Goal: Transaction & Acquisition: Purchase product/service

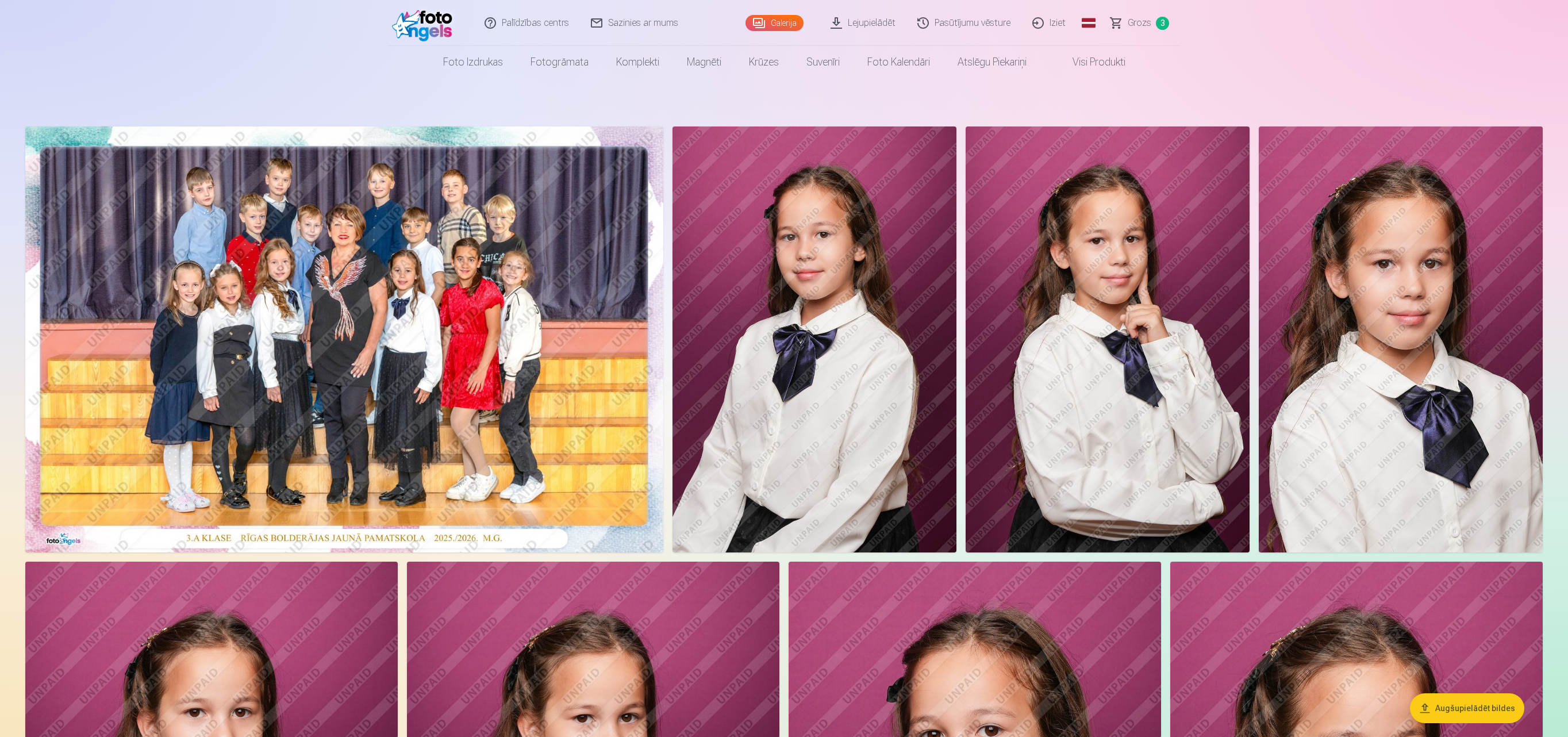
click at [1139, 25] on span "Grozs" at bounding box center [1140, 23] width 24 height 14
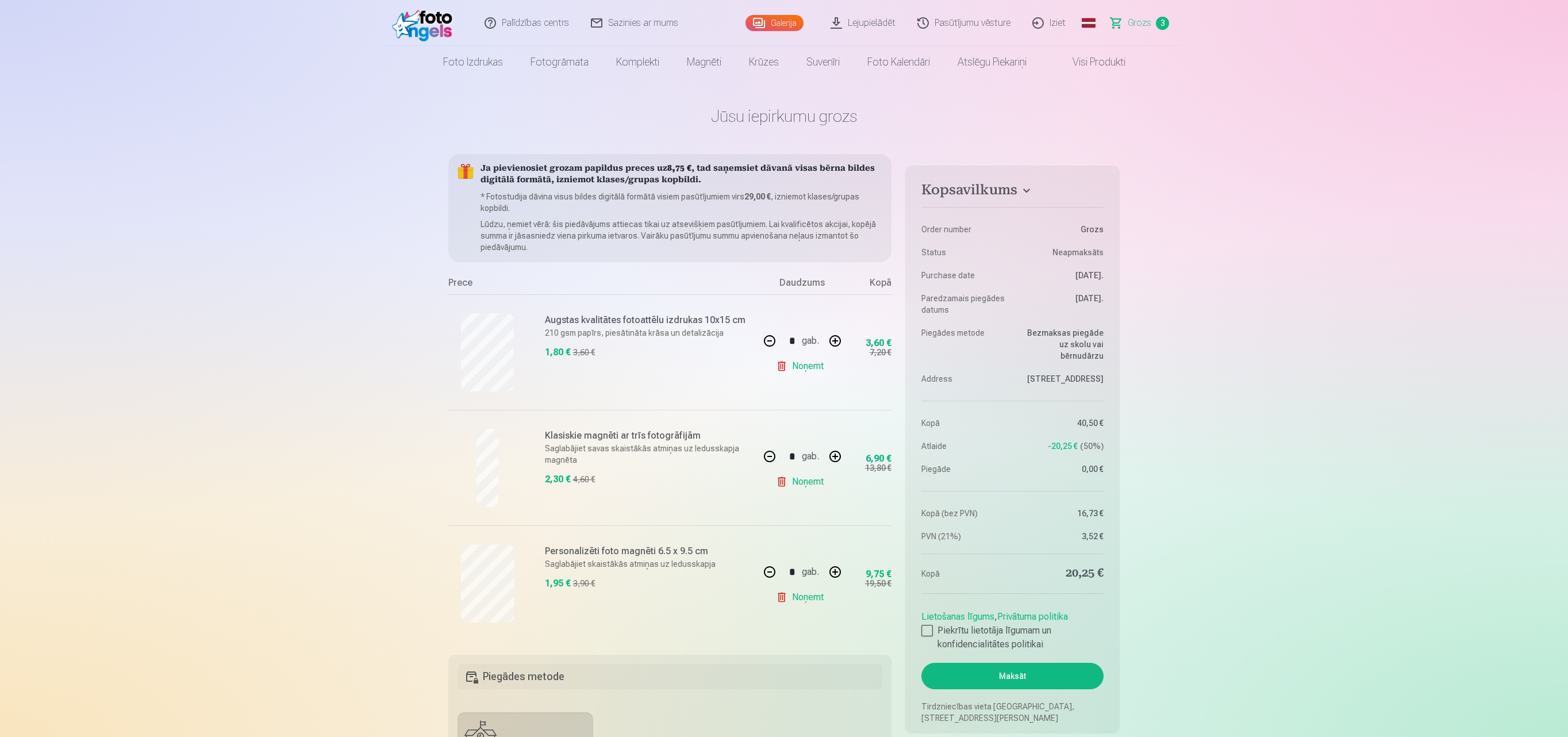
click at [1139, 25] on span "Grozs" at bounding box center [1140, 23] width 24 height 14
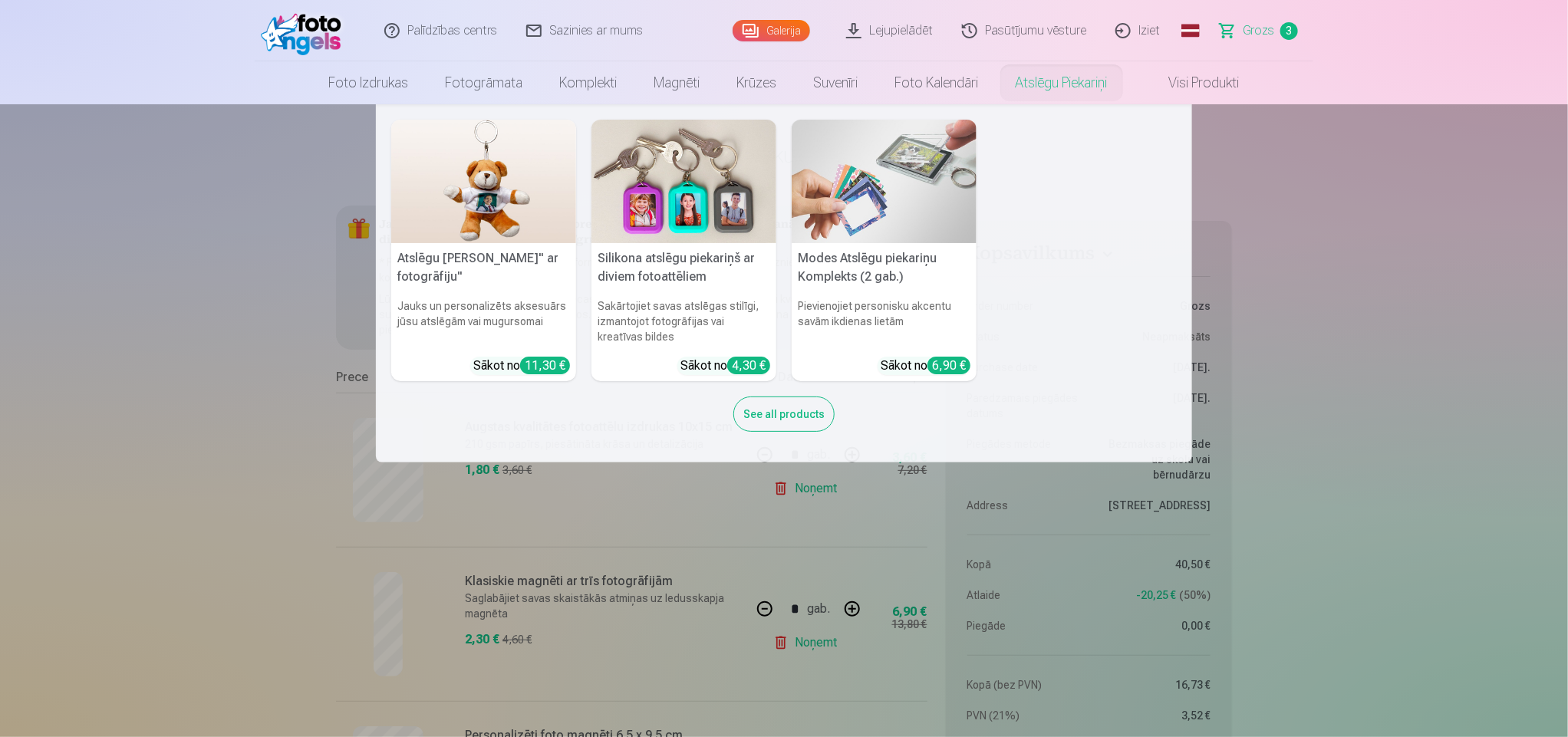
click at [780, 407] on div "See all products" at bounding box center [783, 414] width 101 height 35
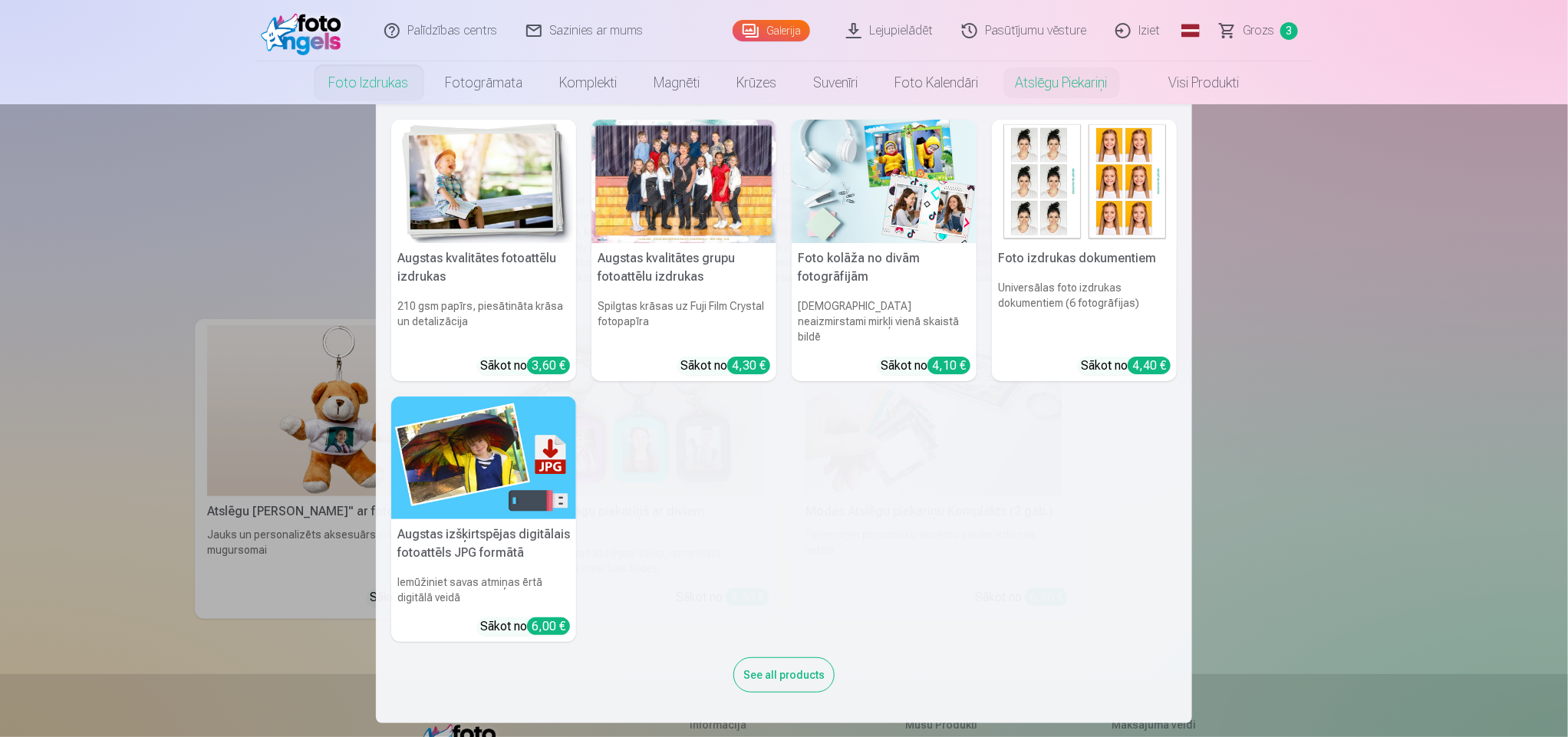
click at [910, 193] on img at bounding box center [884, 181] width 185 height 124
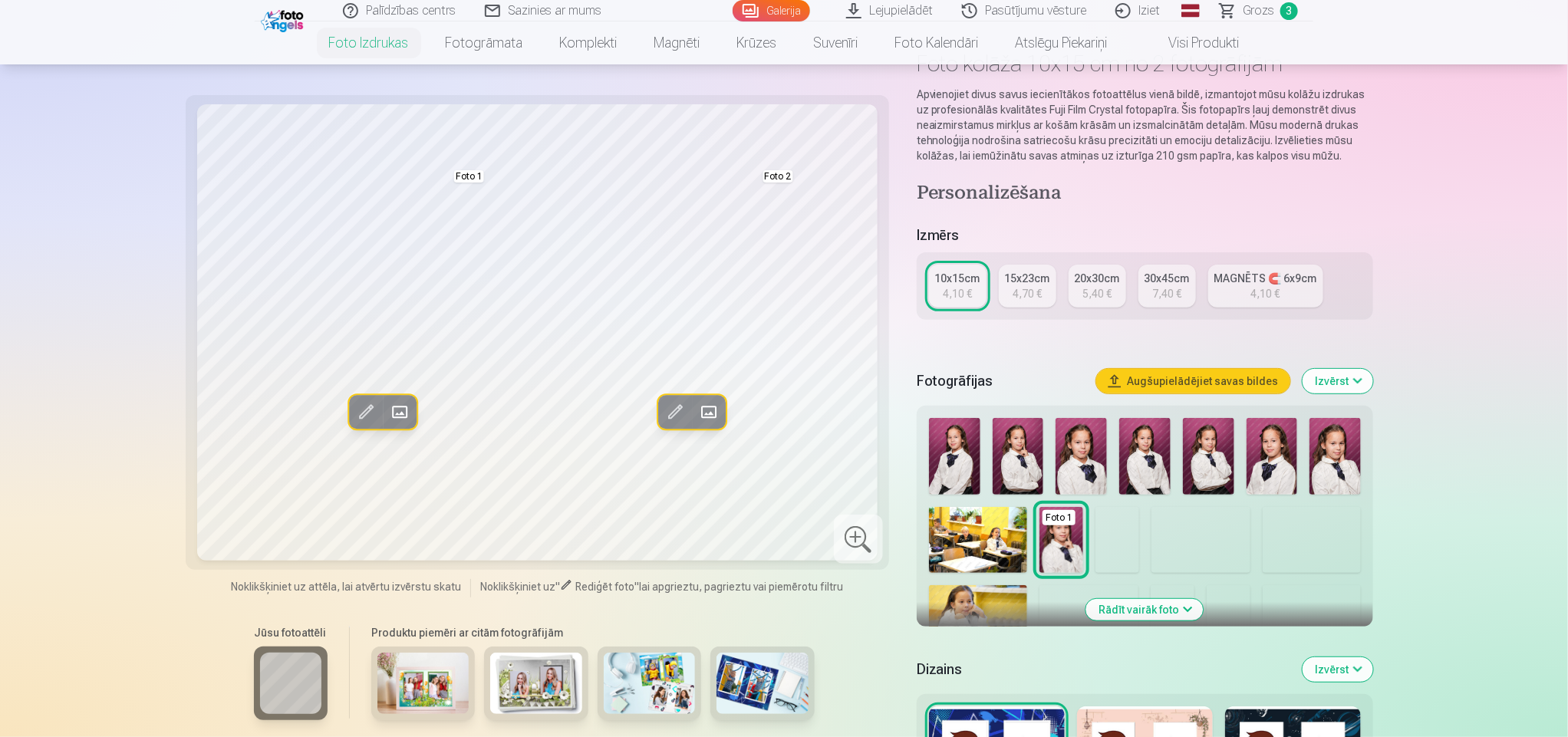
scroll to position [138, 0]
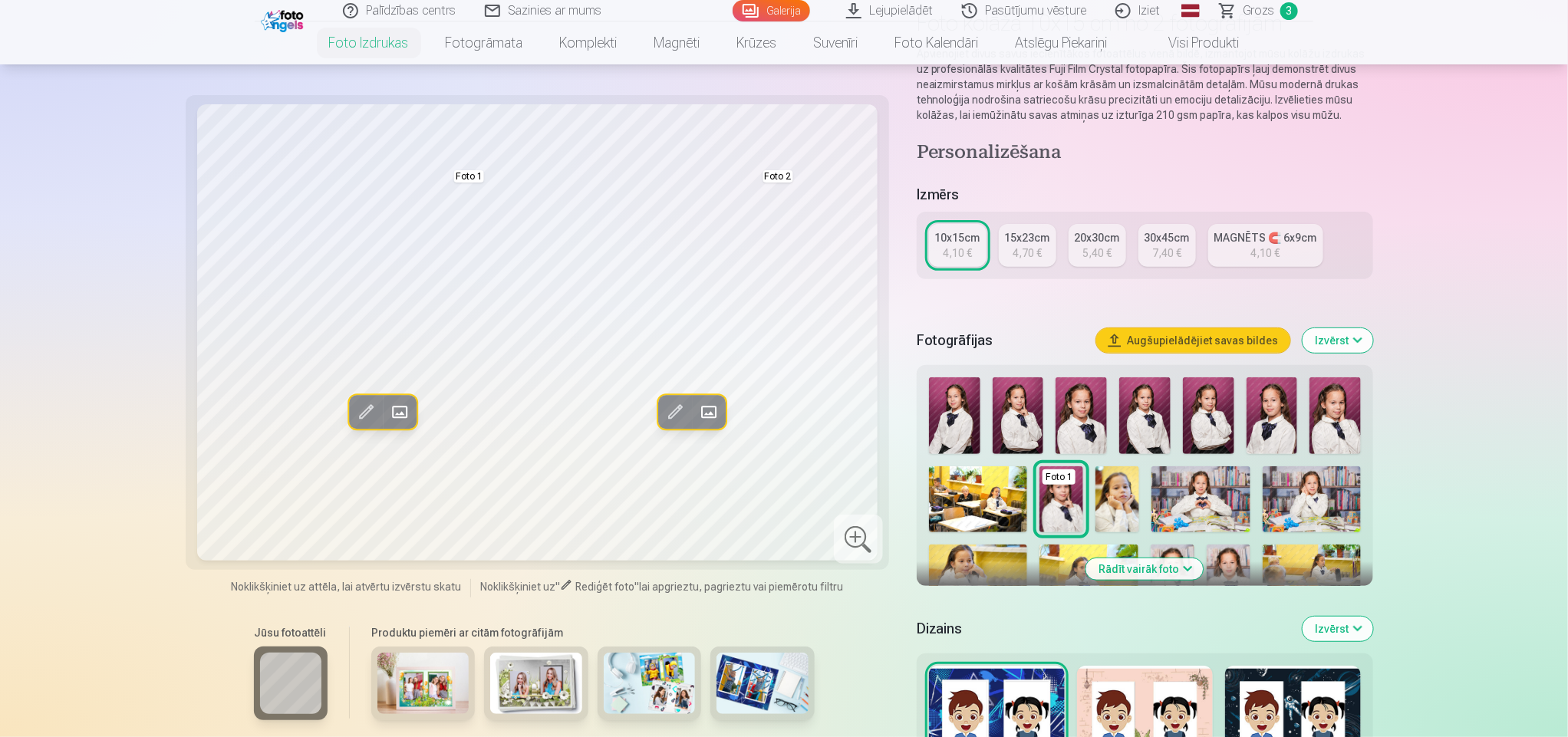
click at [1164, 559] on button "Rādīt vairāk foto" at bounding box center [1145, 569] width 117 height 21
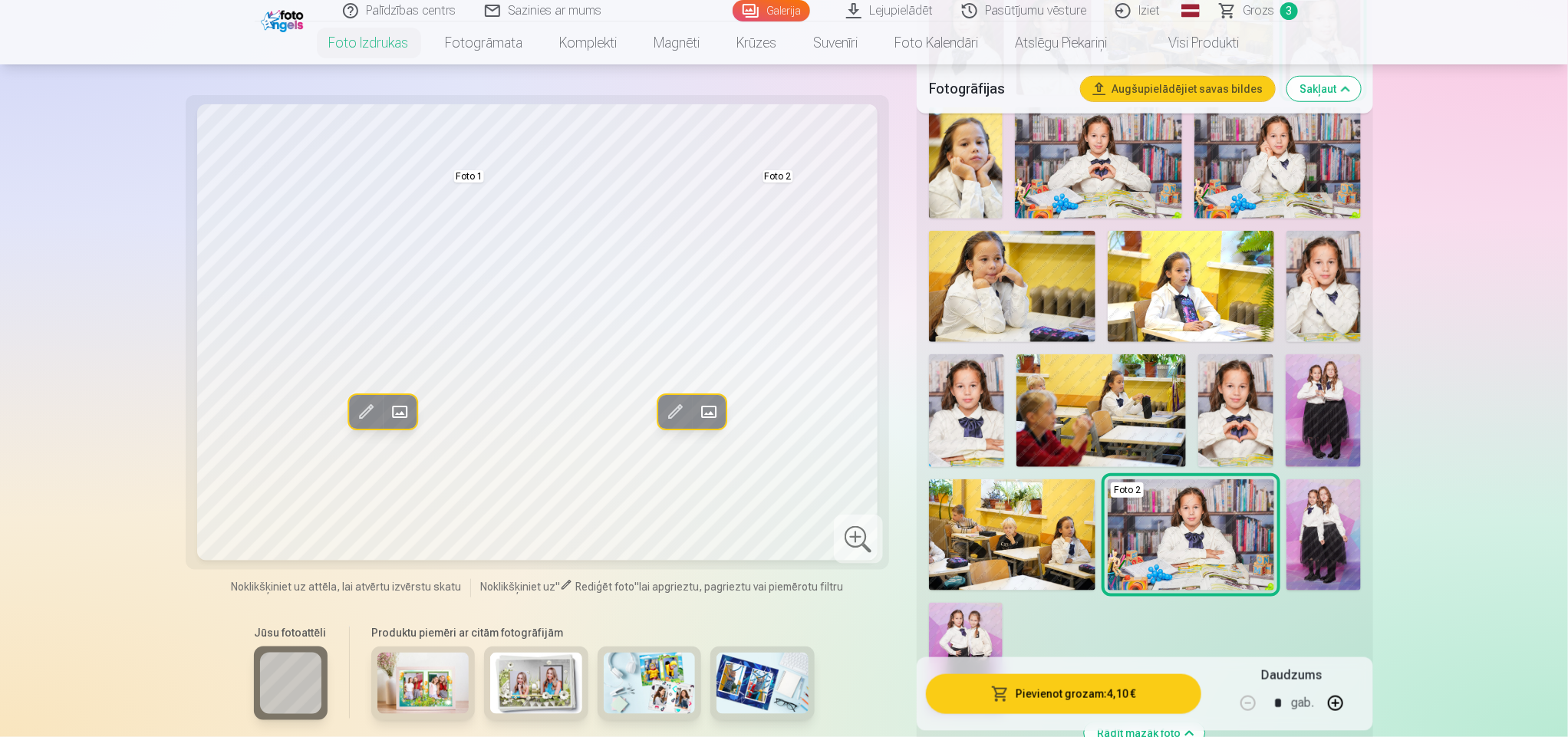
scroll to position [636, 0]
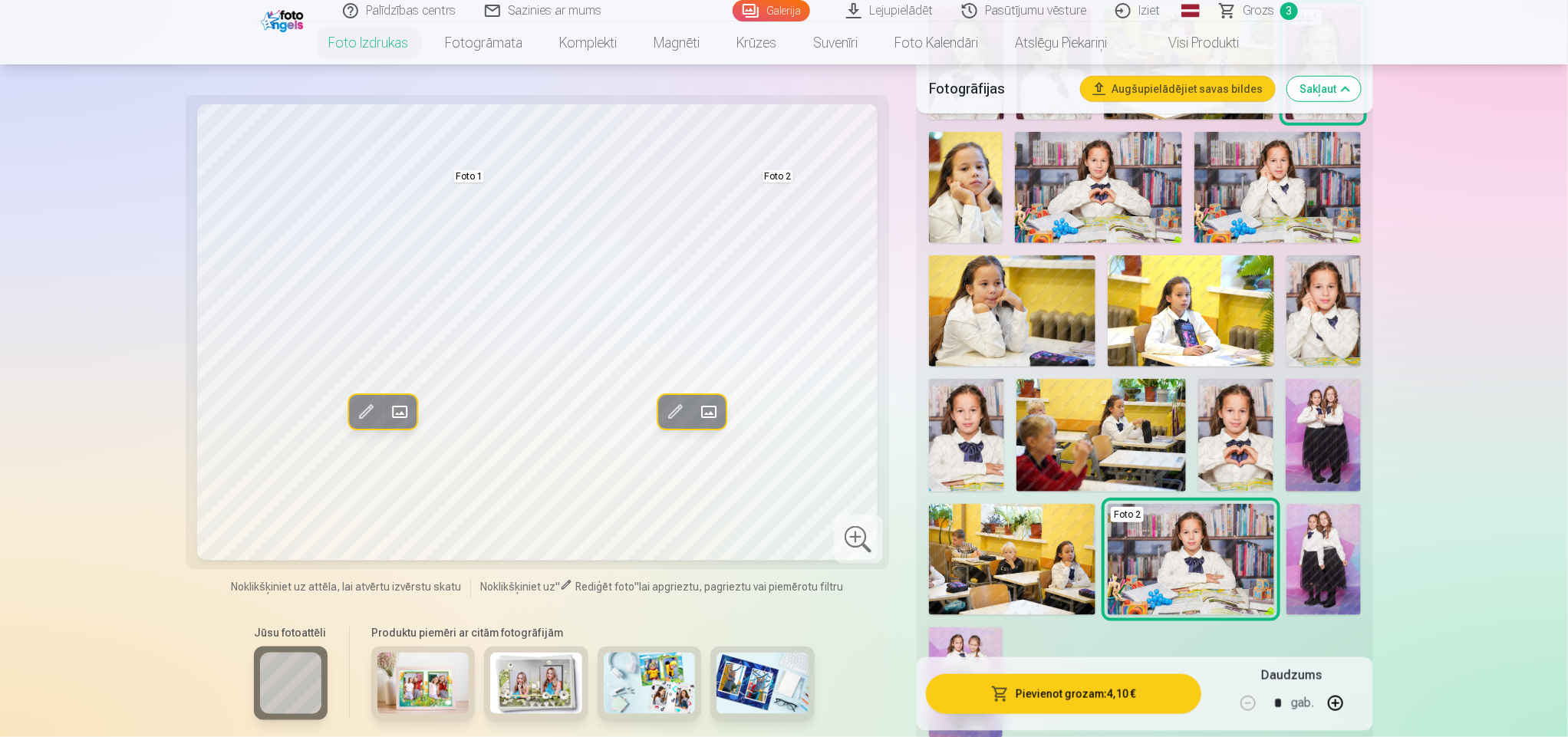
click at [1324, 424] on img at bounding box center [1322, 436] width 75 height 113
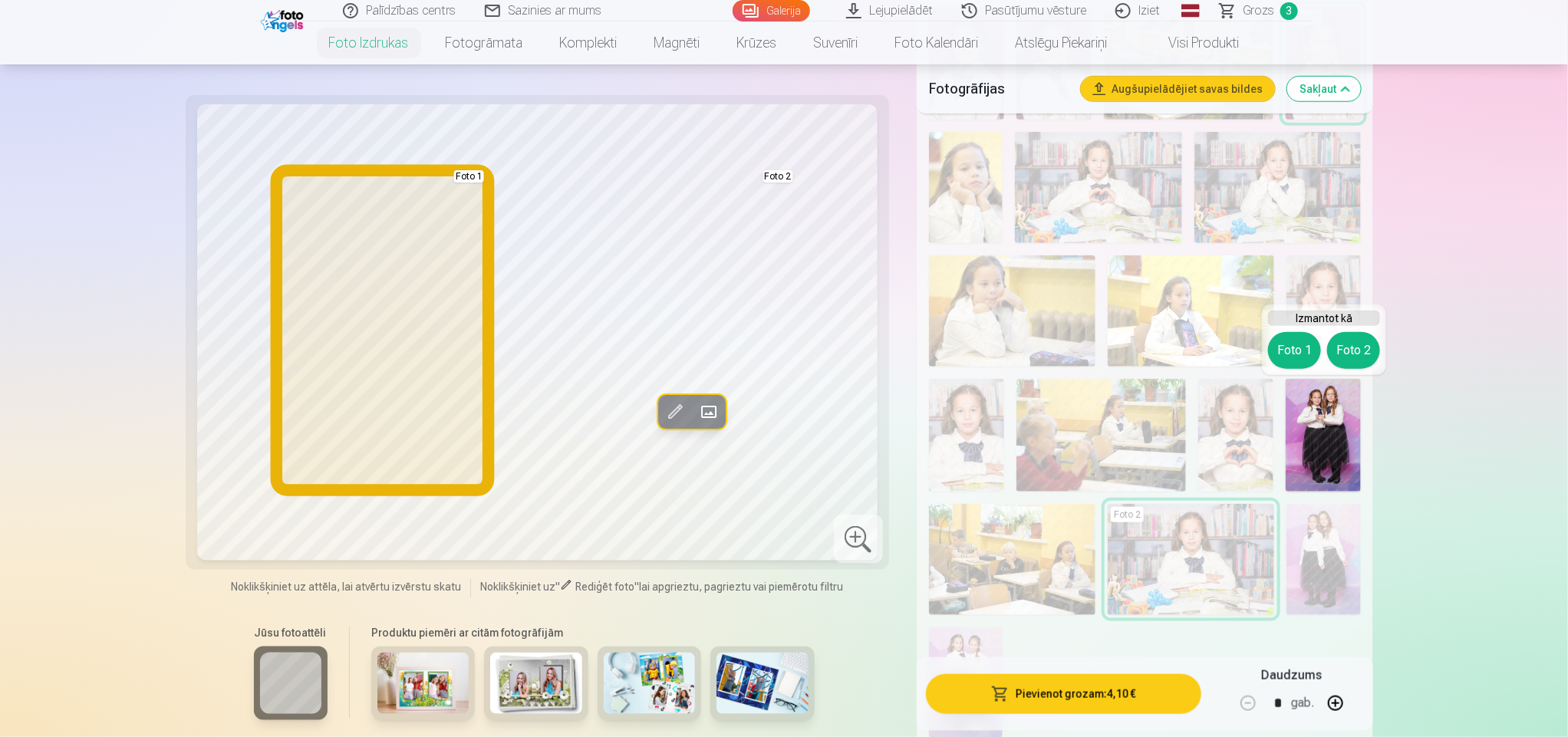
click at [1298, 348] on button "Foto 1" at bounding box center [1293, 350] width 53 height 37
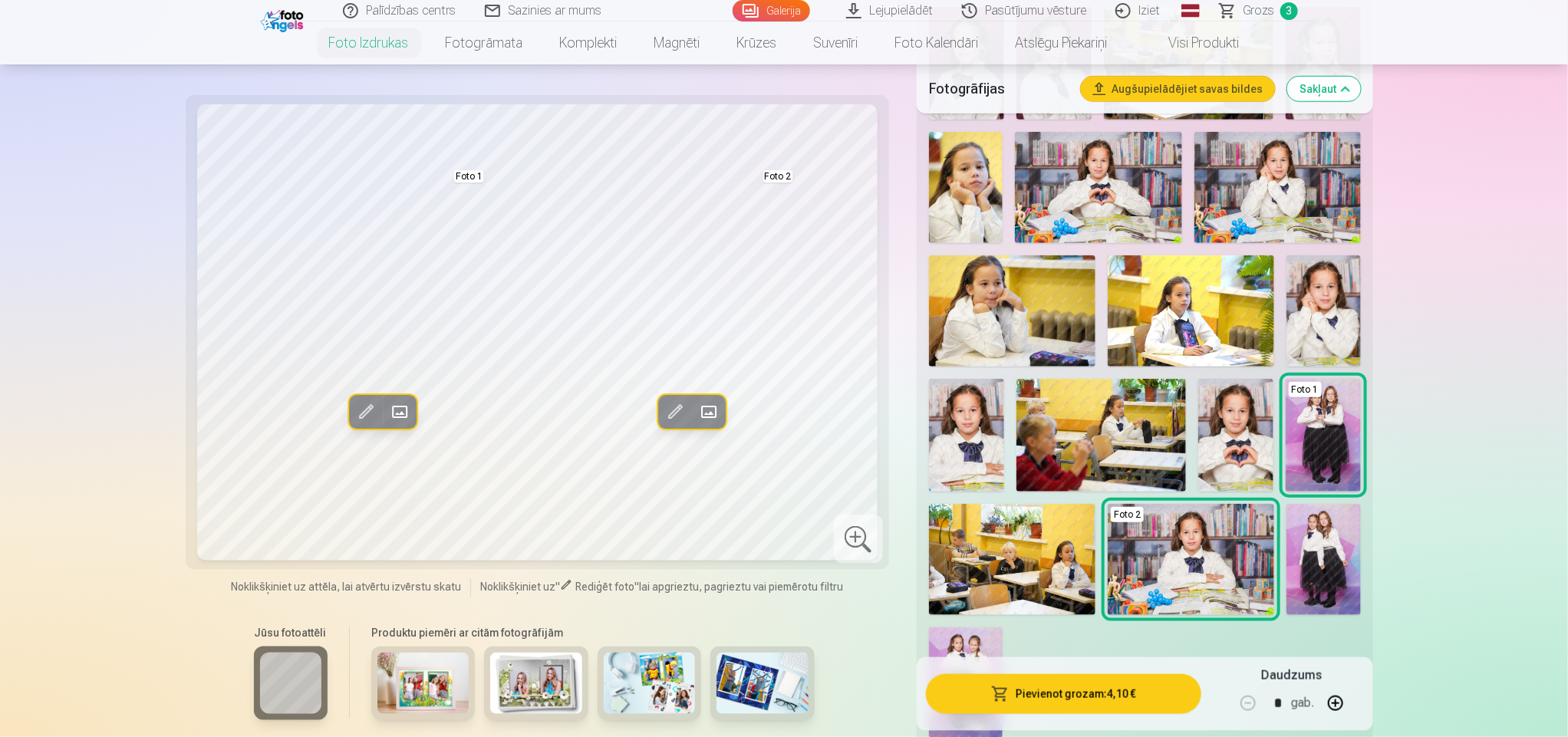
click at [1334, 592] on img at bounding box center [1323, 559] width 74 height 111
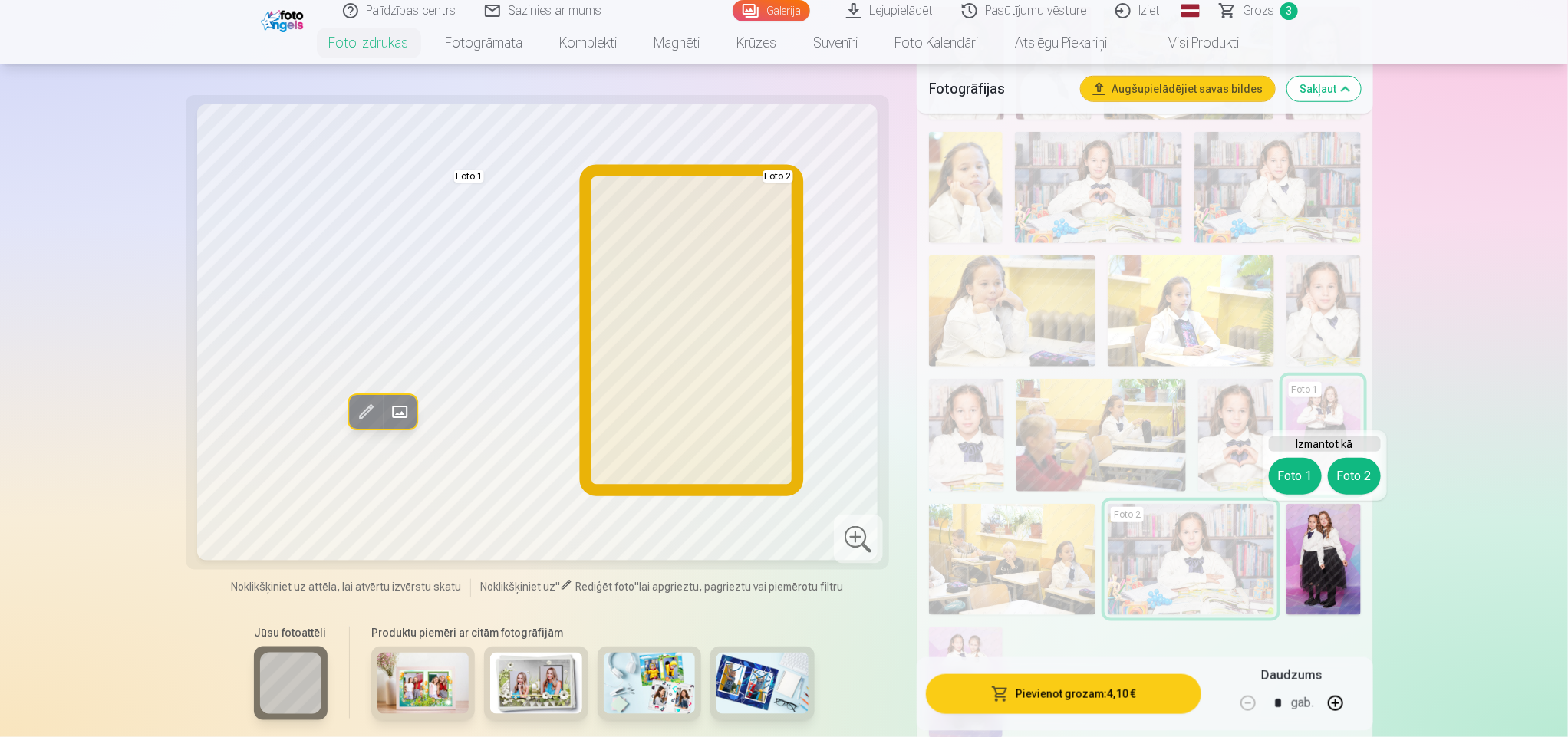
click at [1352, 470] on button "Foto 2" at bounding box center [1354, 476] width 53 height 37
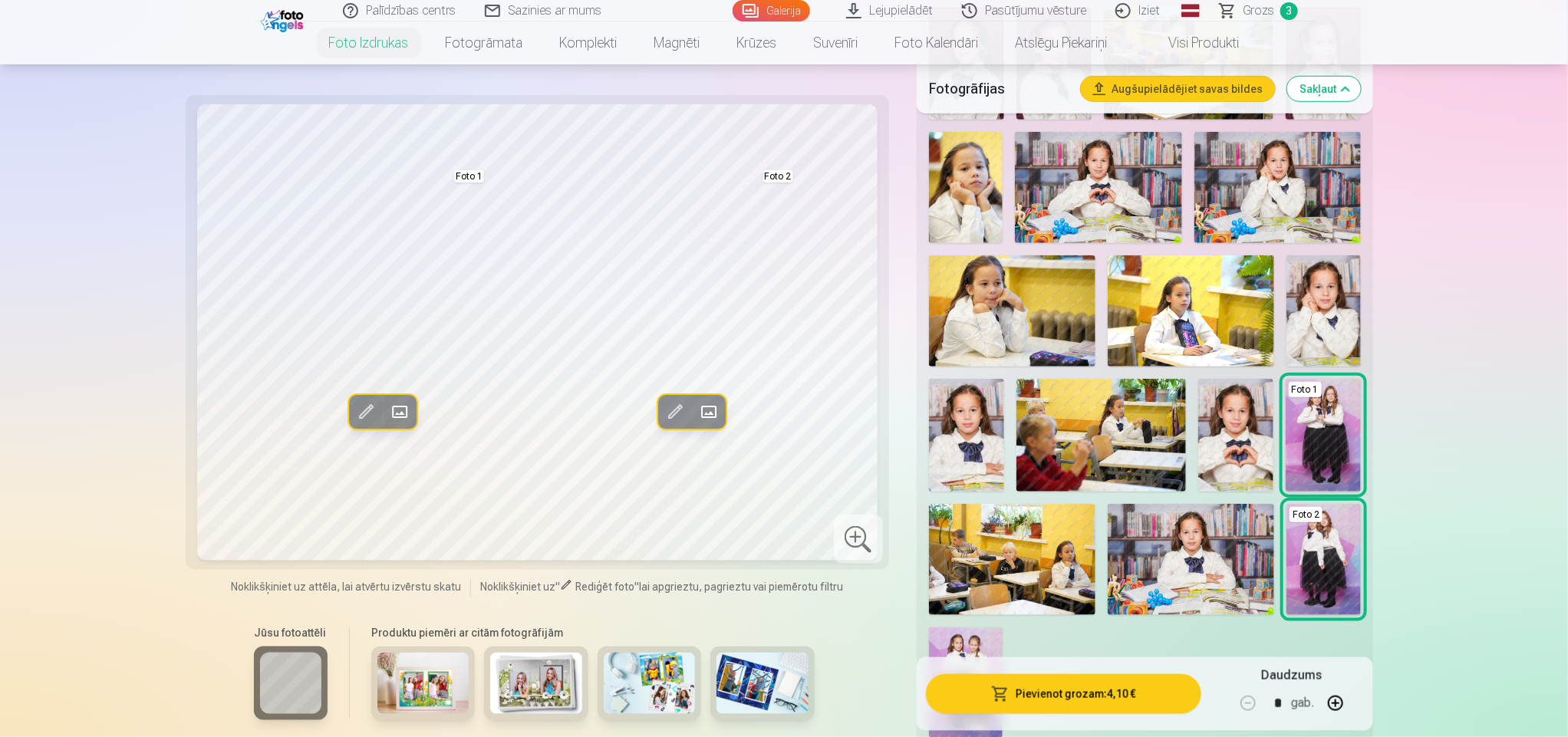
click at [1249, 451] on img at bounding box center [1235, 436] width 75 height 113
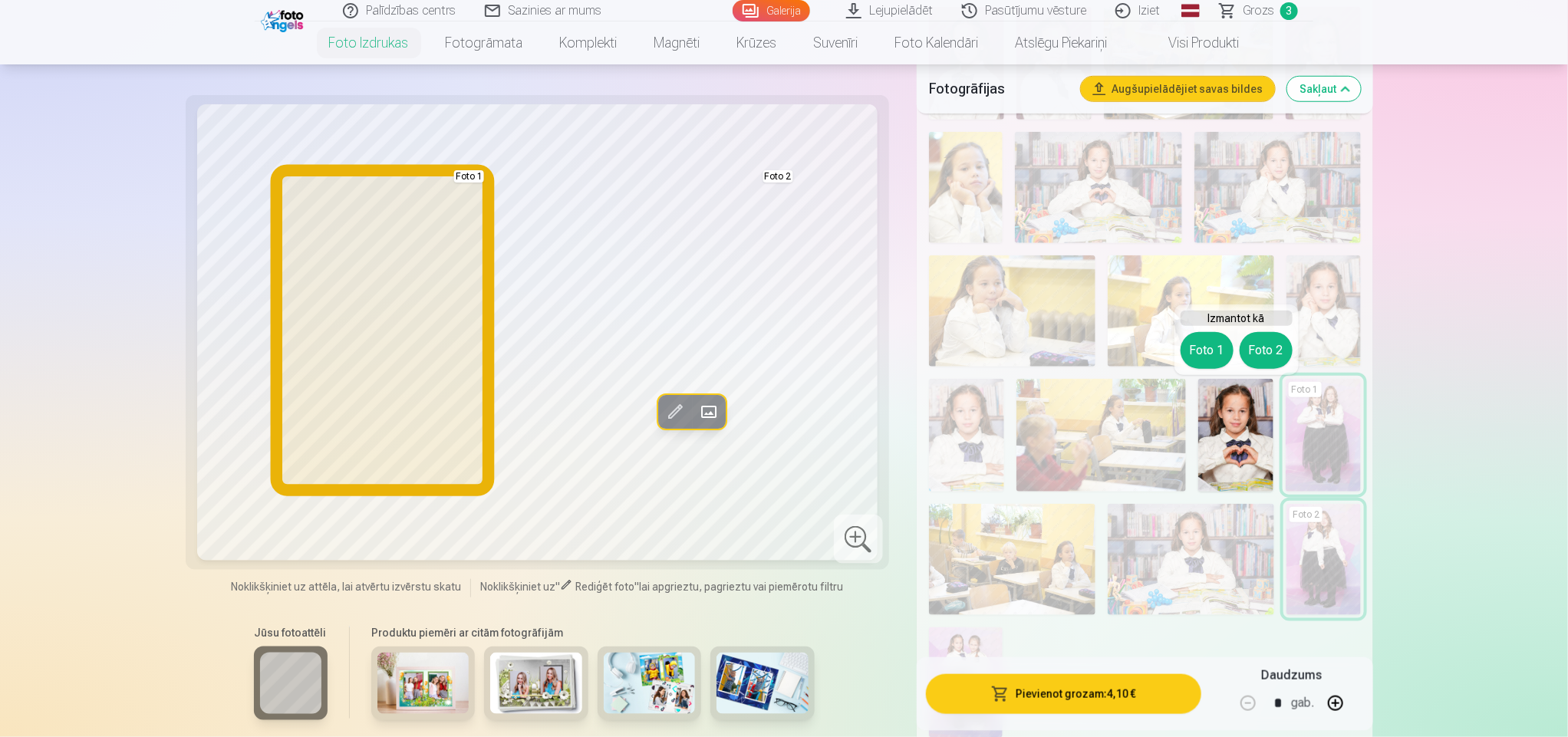
click at [1206, 346] on button "Foto 1" at bounding box center [1207, 350] width 53 height 37
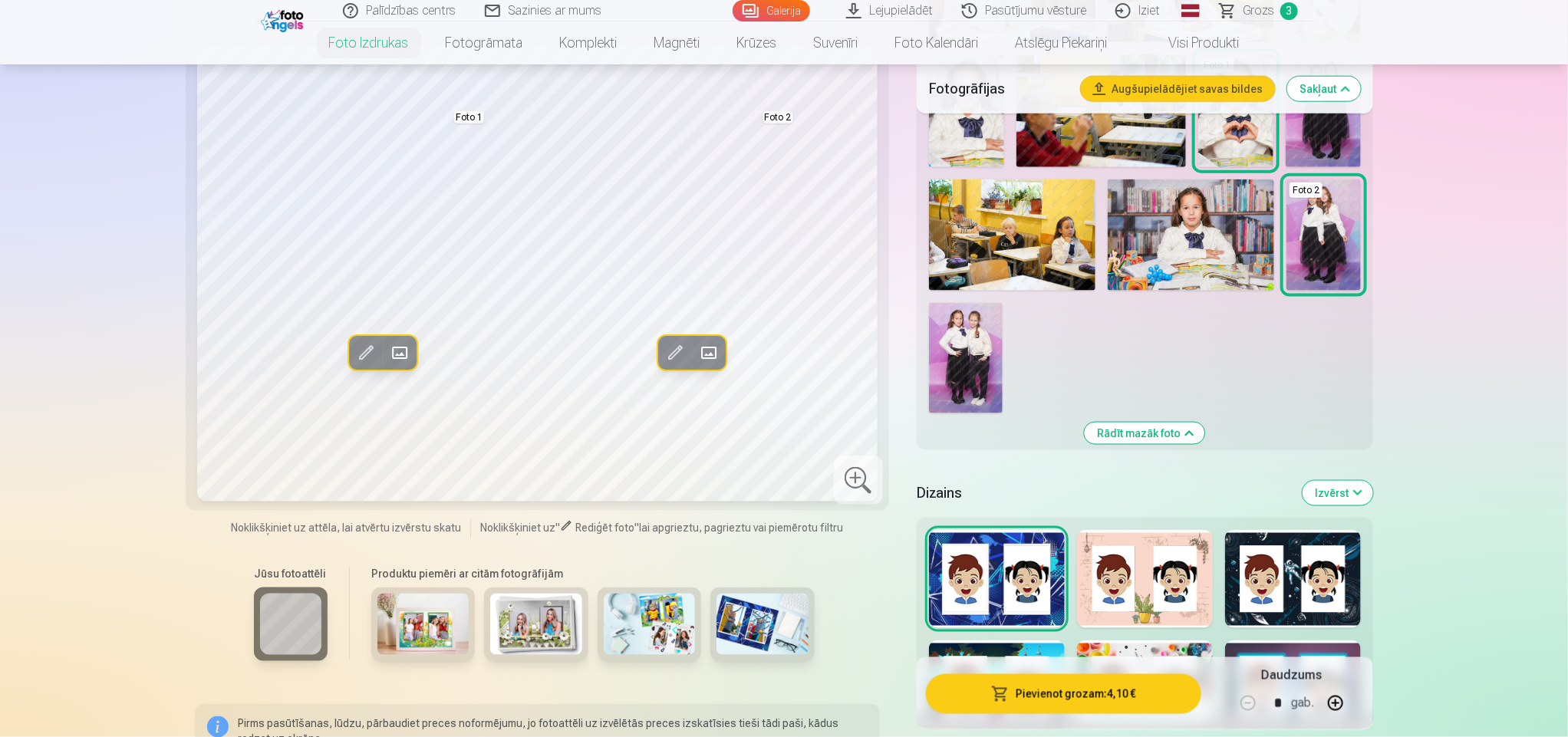
scroll to position [925, 0]
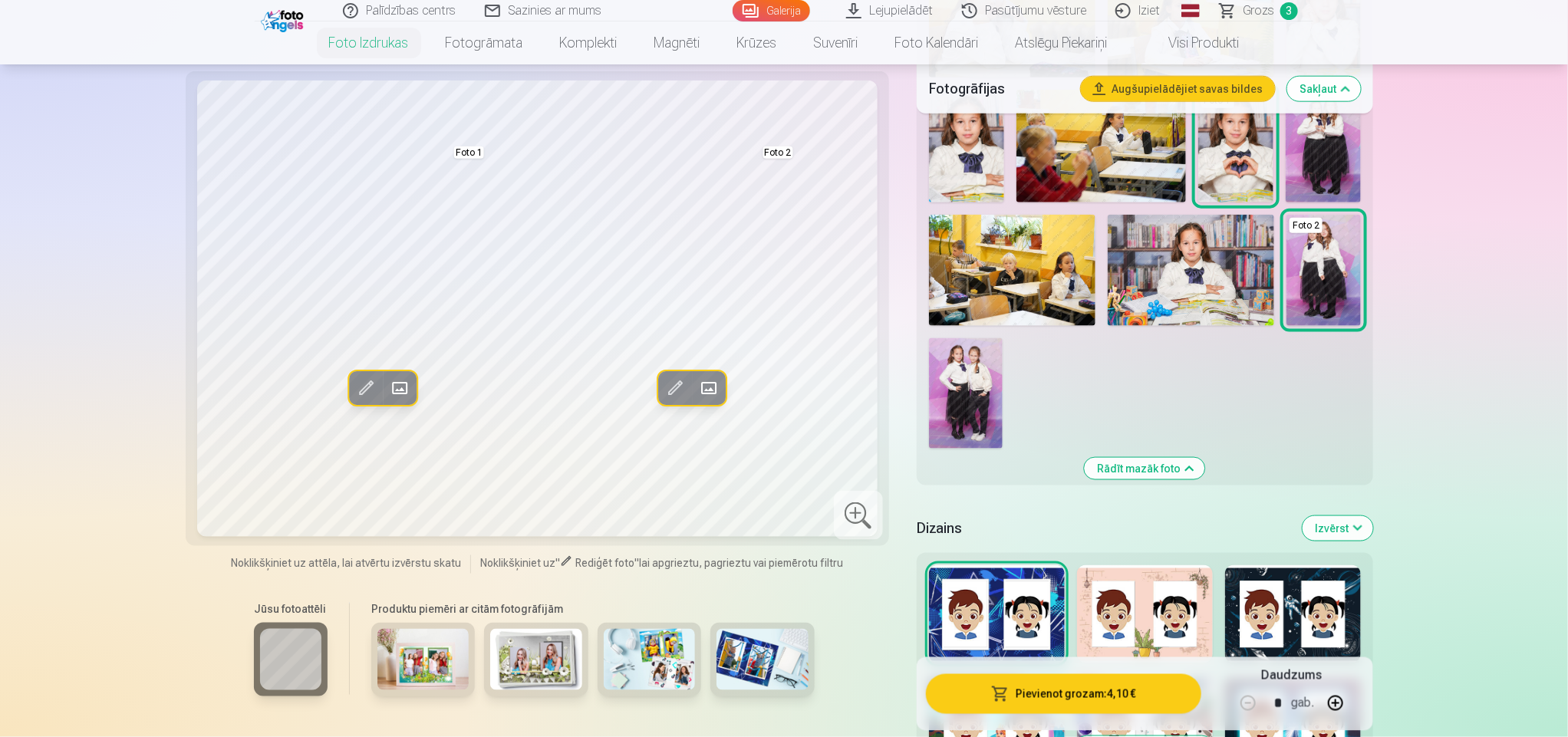
click at [997, 403] on img at bounding box center [966, 393] width 74 height 110
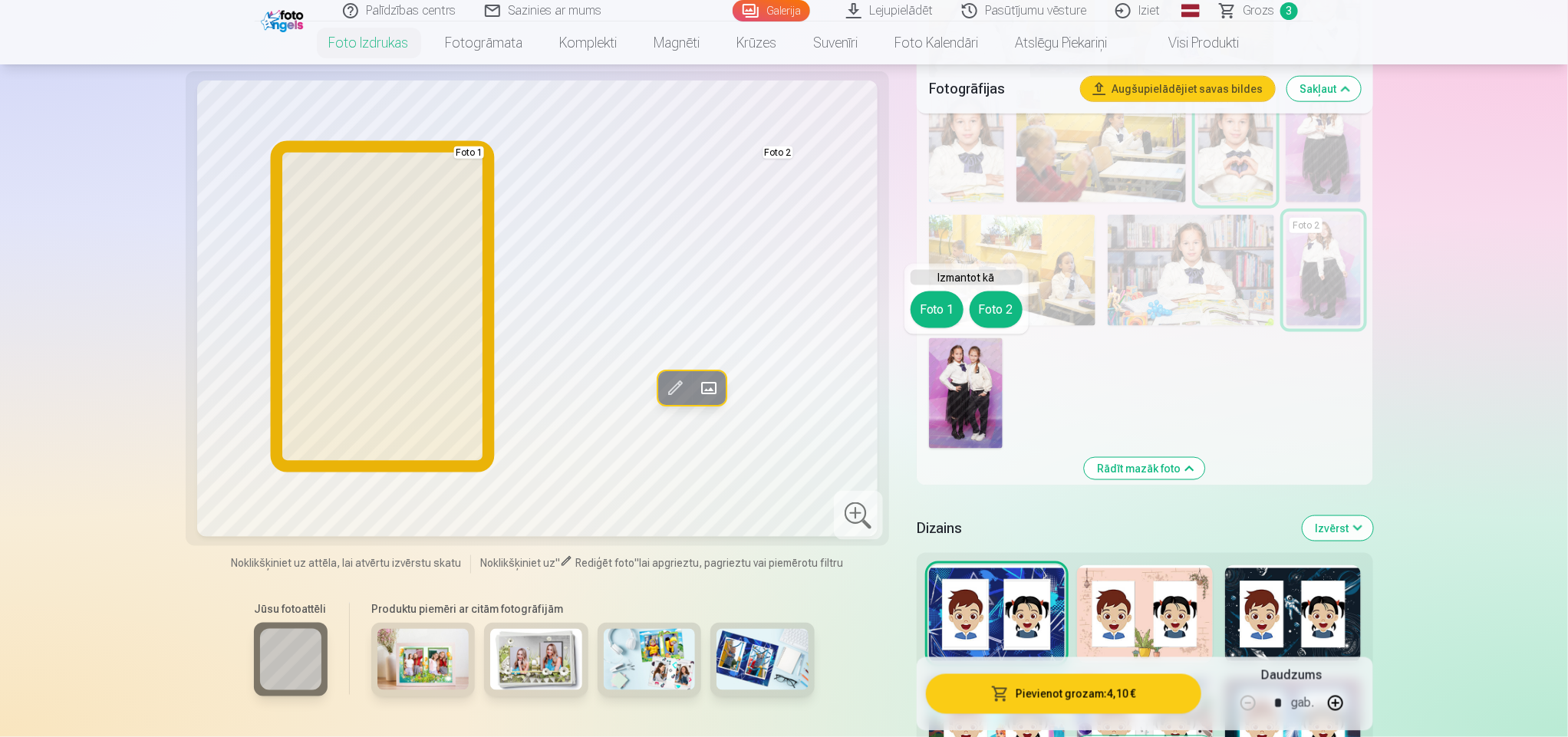
click at [933, 313] on button "Foto 1" at bounding box center [937, 310] width 53 height 37
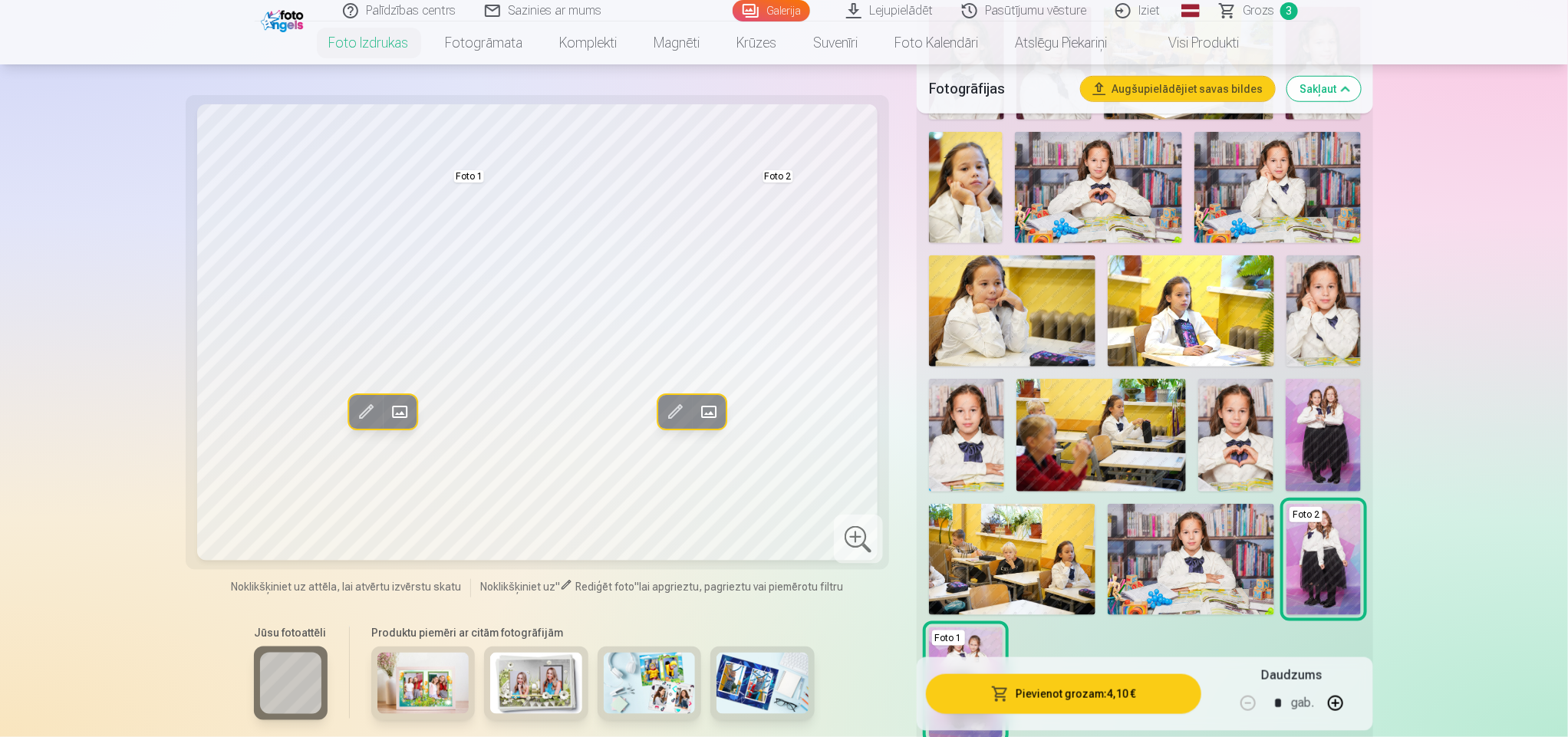
scroll to position [613, 0]
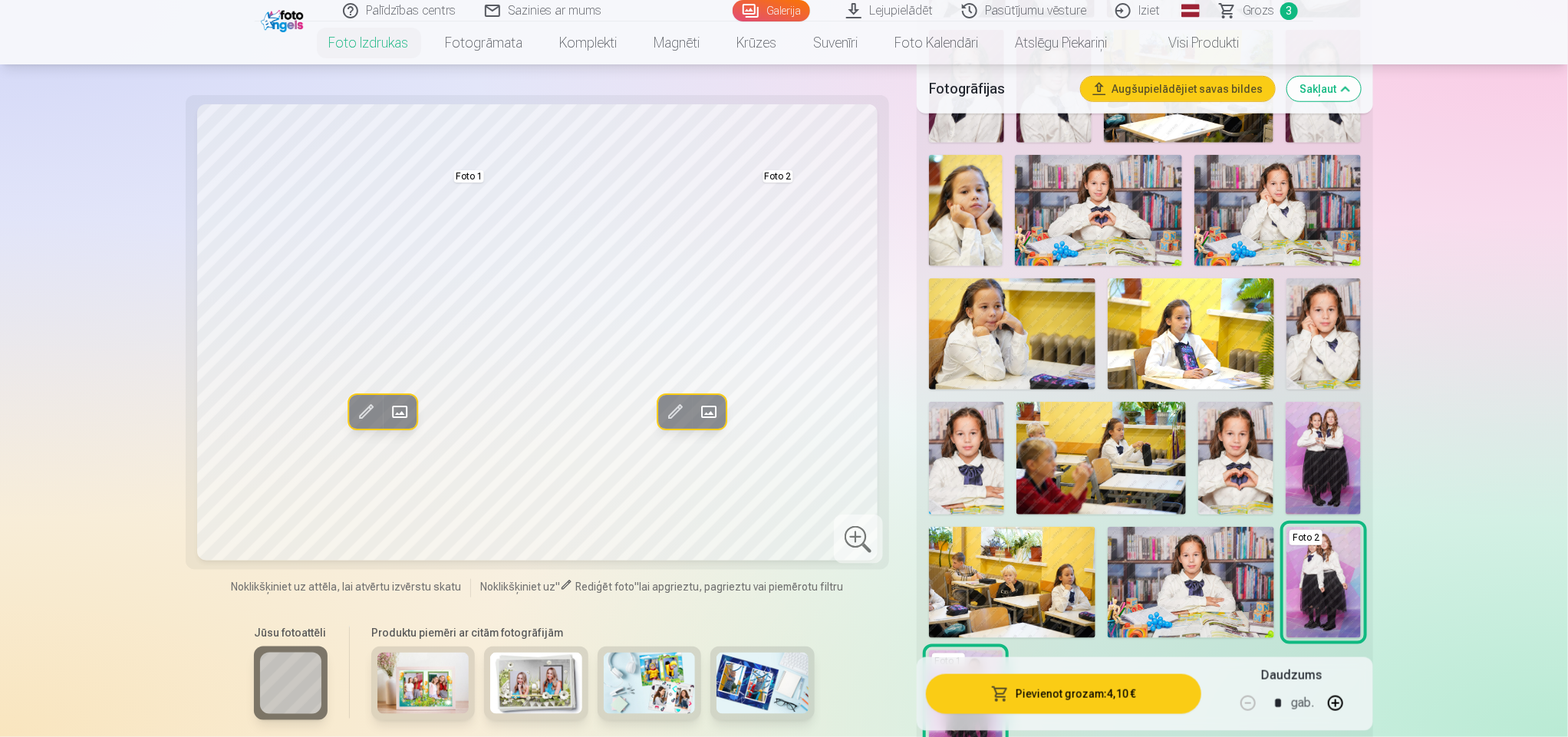
drag, startPoint x: 1563, startPoint y: 110, endPoint x: 1562, endPoint y: 101, distance: 9.1
click at [1222, 474] on img at bounding box center [1235, 459] width 75 height 113
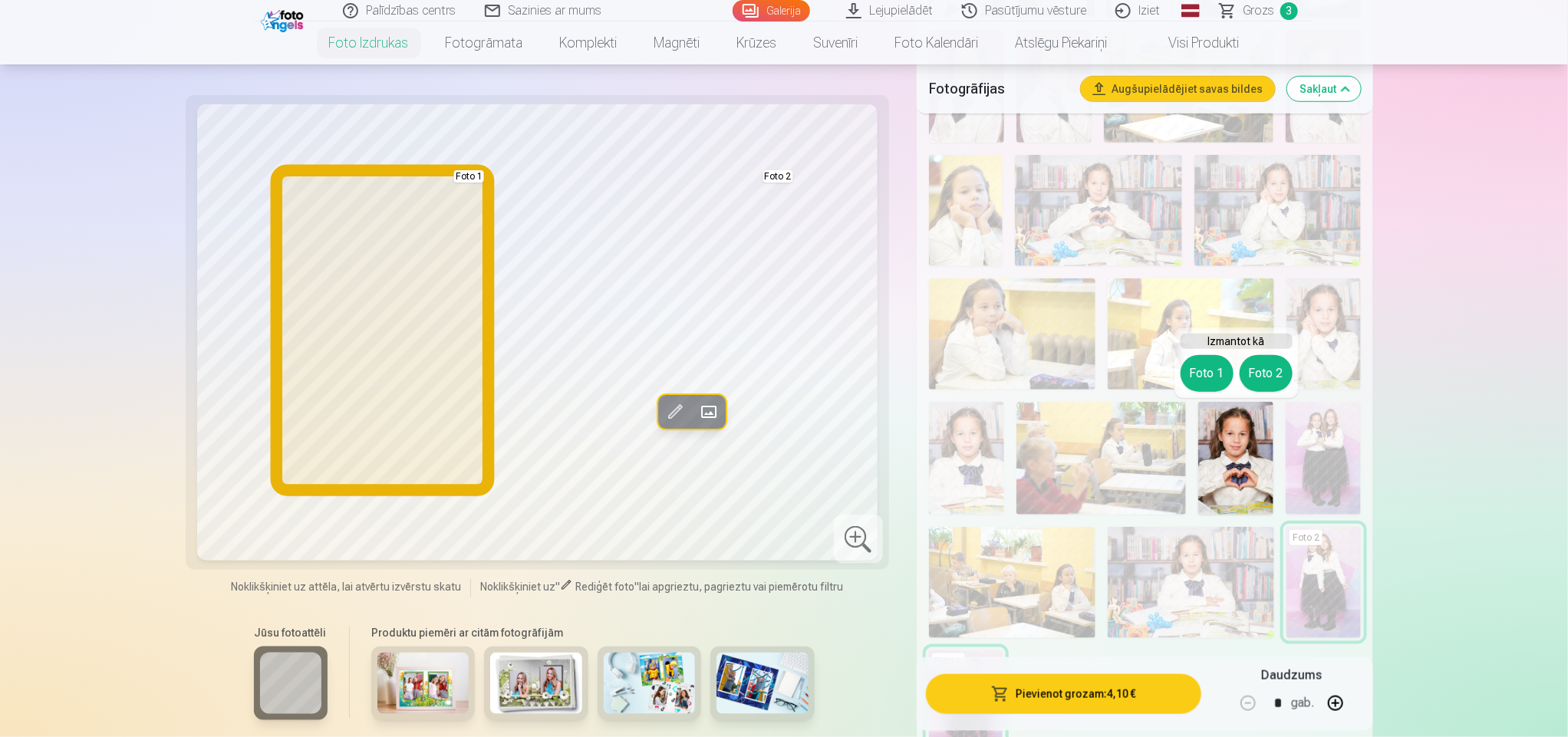
click at [1204, 380] on button "Foto 1" at bounding box center [1207, 374] width 53 height 37
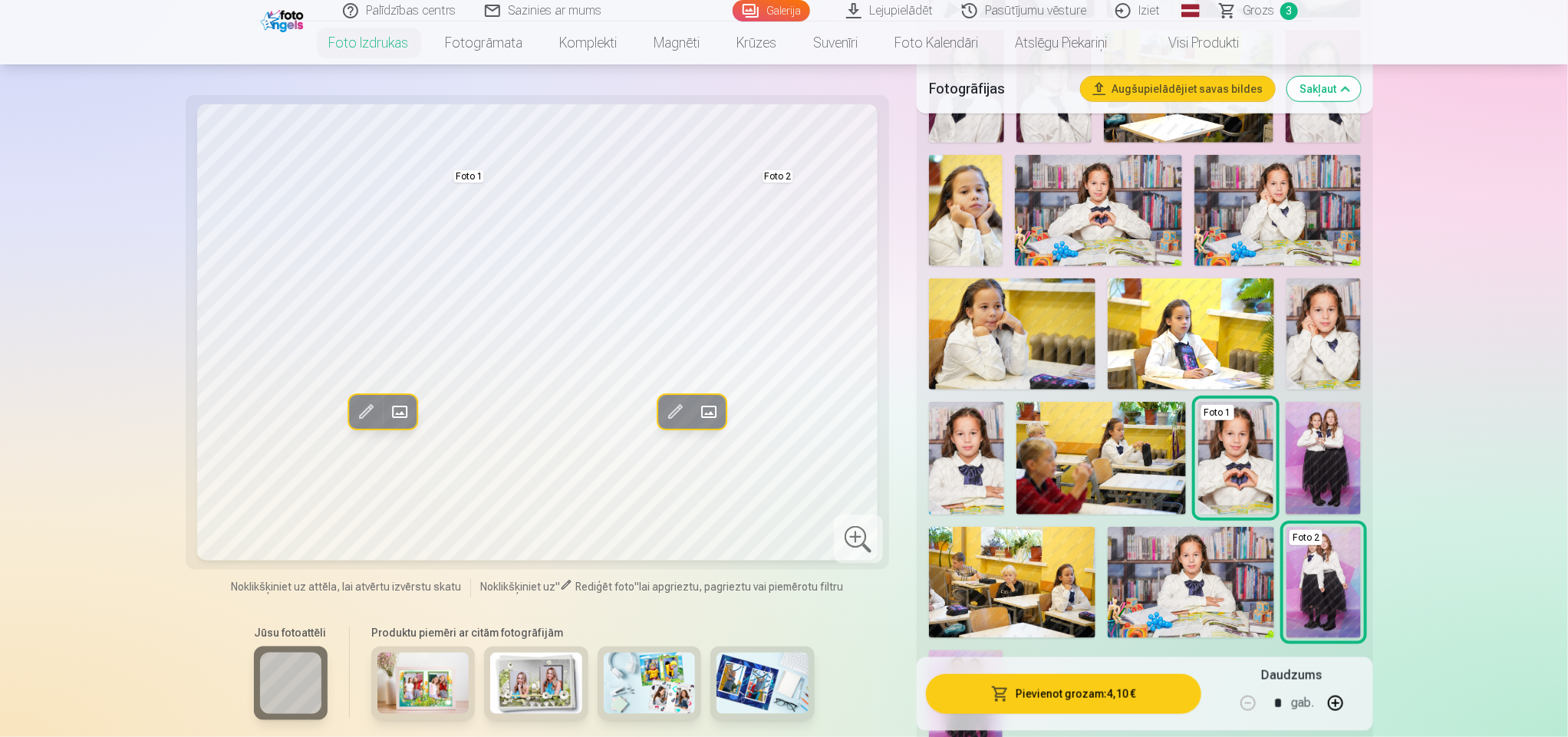
click at [1328, 462] on img at bounding box center [1322, 459] width 75 height 113
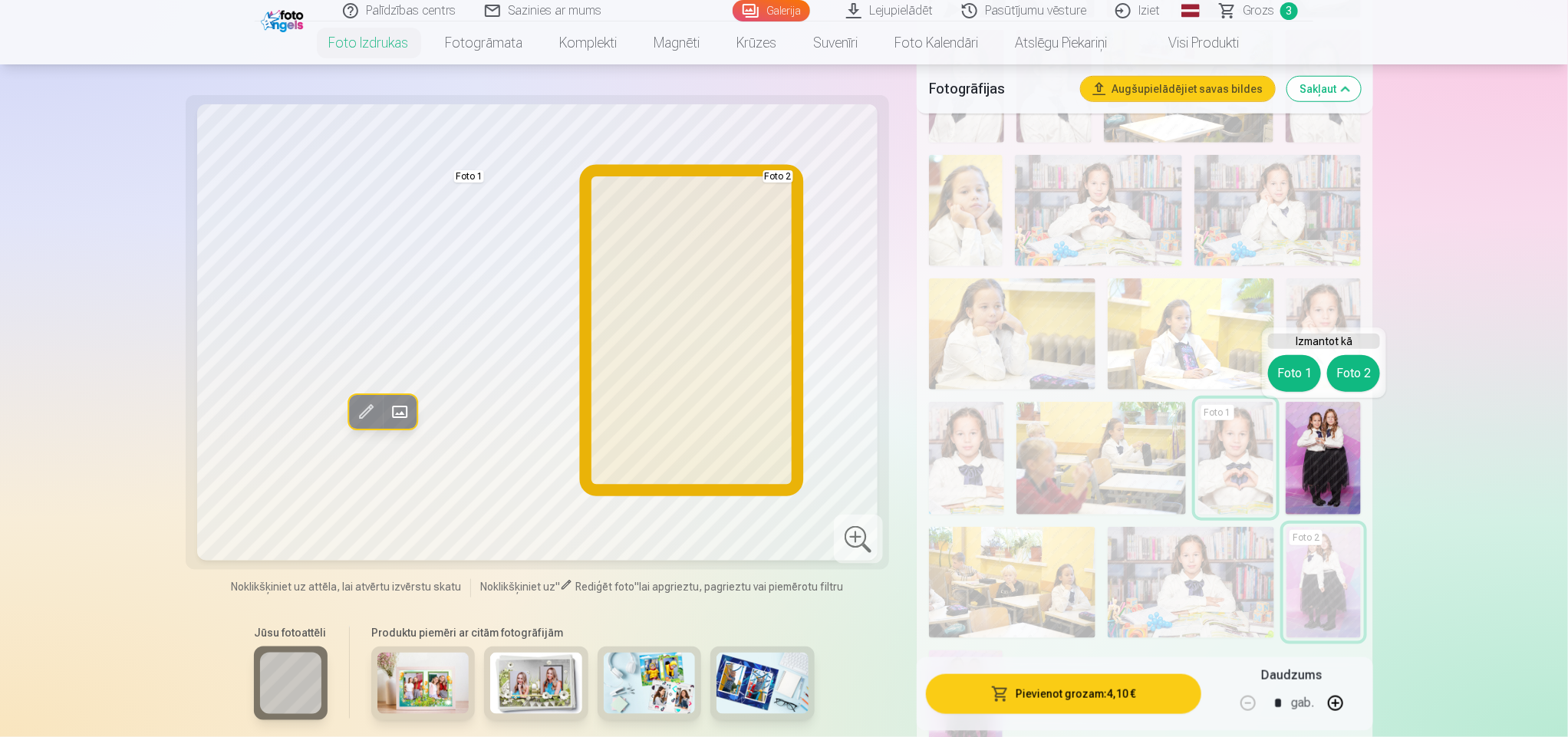
click at [1349, 371] on button "Foto 2" at bounding box center [1353, 374] width 53 height 37
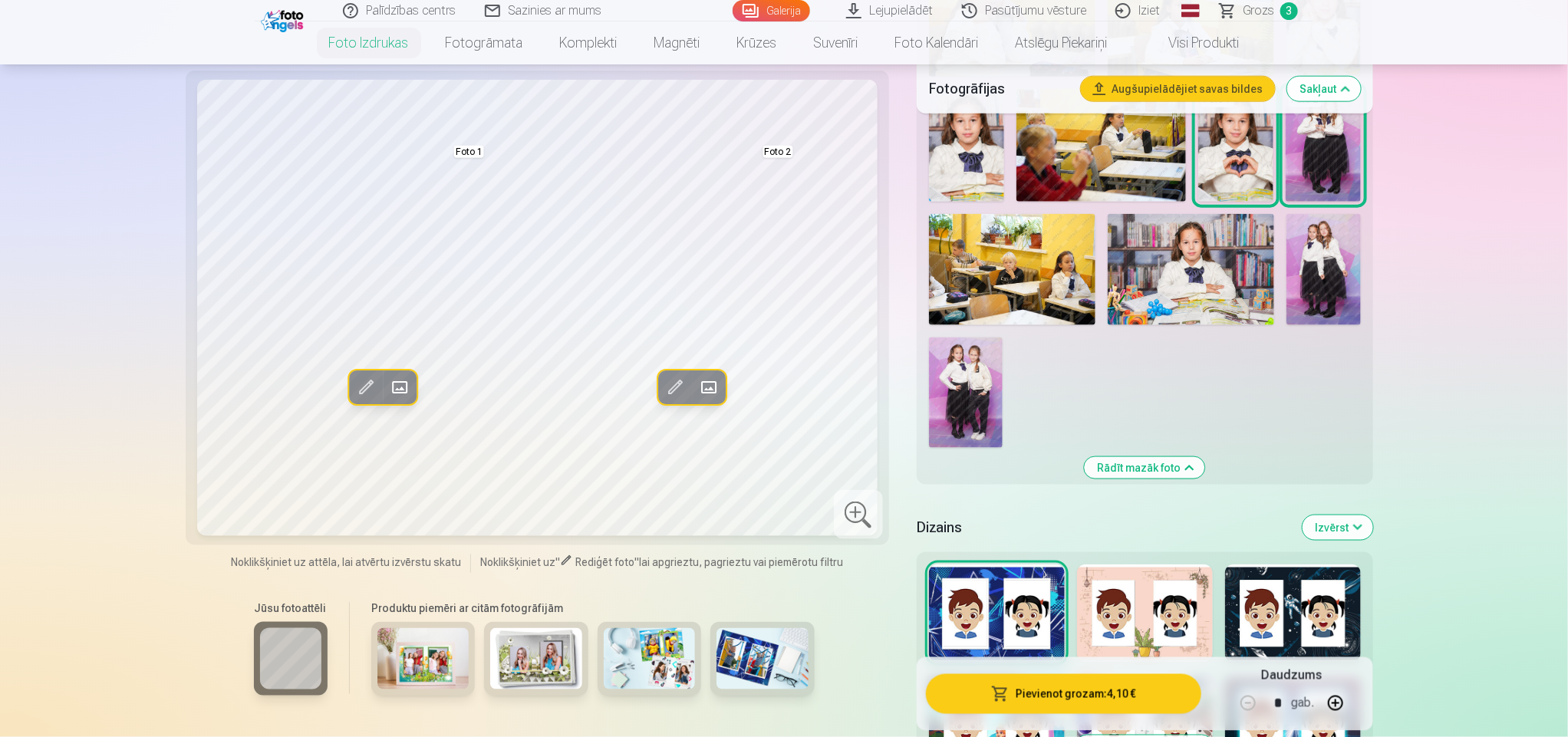
scroll to position [938, 0]
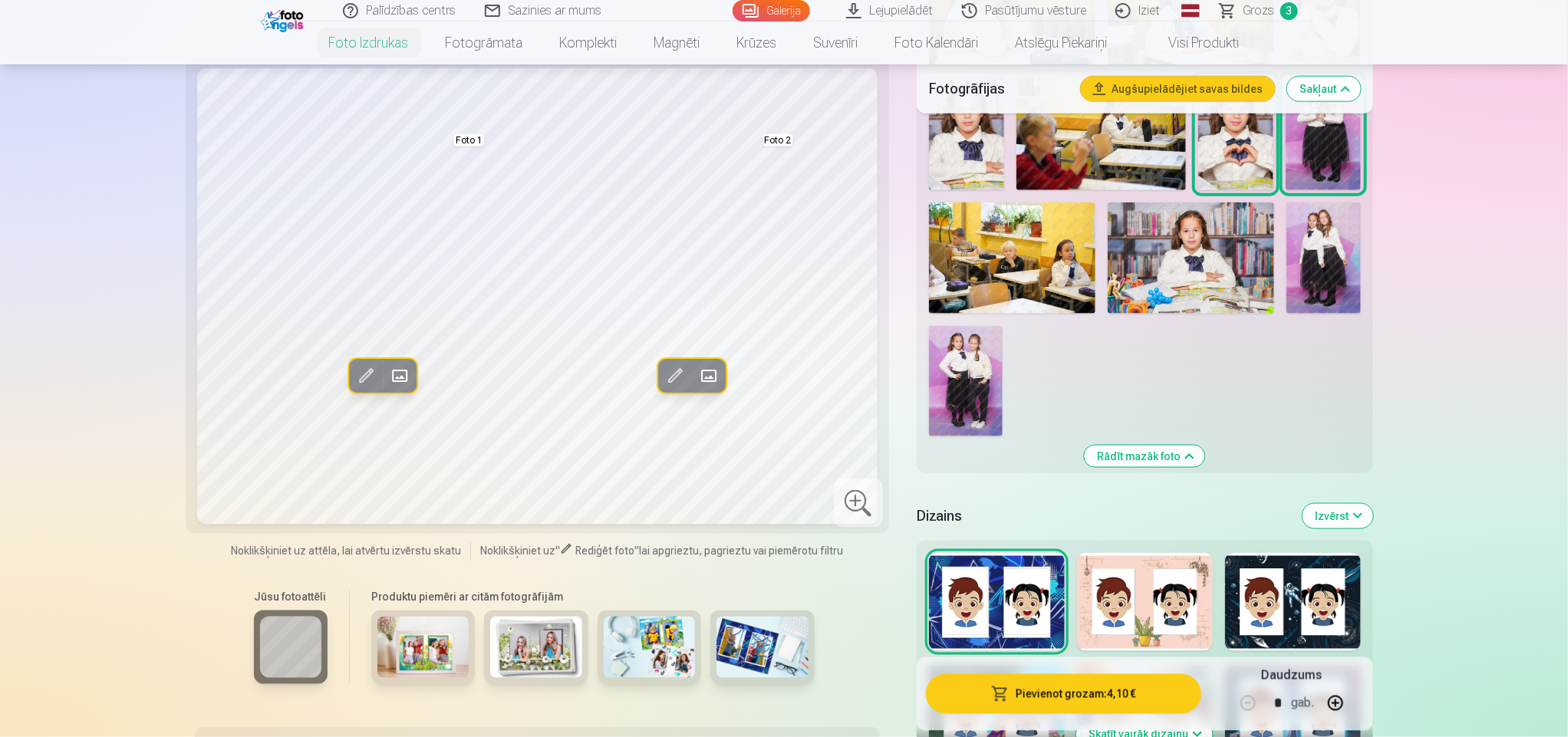
click at [1170, 628] on div at bounding box center [1145, 602] width 136 height 98
click at [1275, 614] on div at bounding box center [1292, 602] width 136 height 98
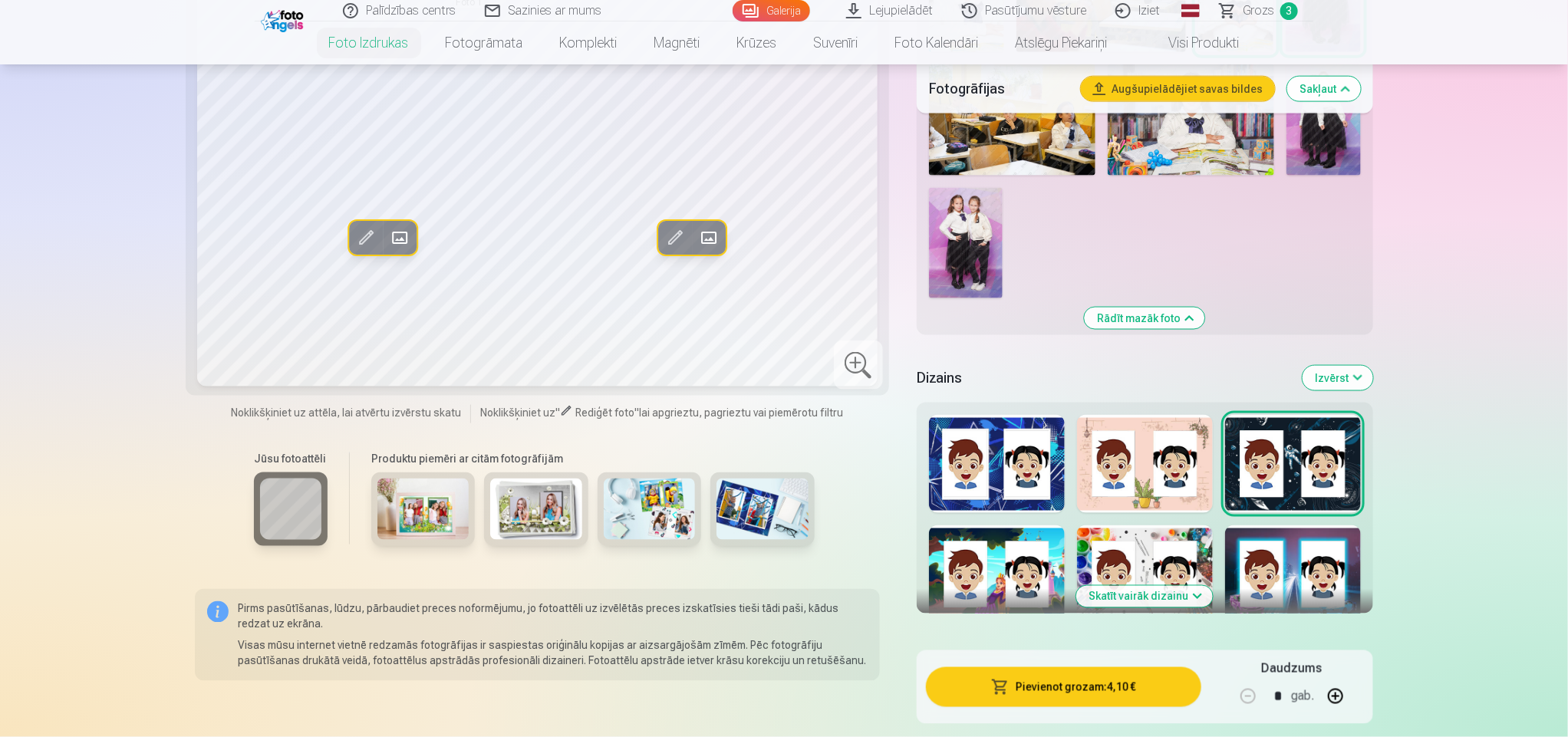
scroll to position [1099, 0]
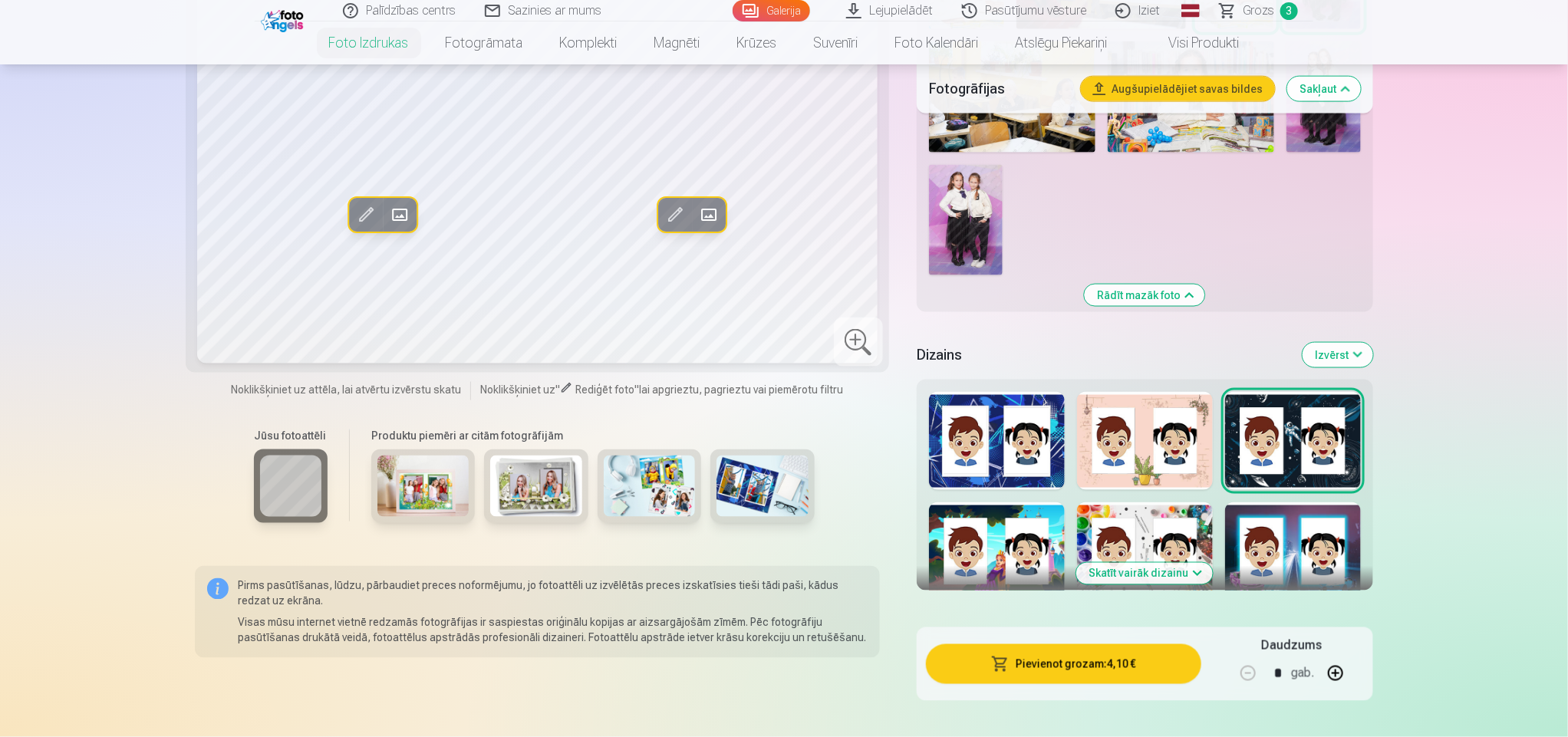
click at [986, 536] on div at bounding box center [997, 551] width 136 height 98
click at [1112, 528] on div at bounding box center [1145, 551] width 136 height 98
click at [1366, 520] on div "Skatīt vairāk dizainu" at bounding box center [1145, 485] width 457 height 211
click at [1316, 527] on div at bounding box center [1292, 551] width 136 height 98
click at [1148, 567] on button "Skatīt vairāk dizainu" at bounding box center [1145, 573] width 137 height 21
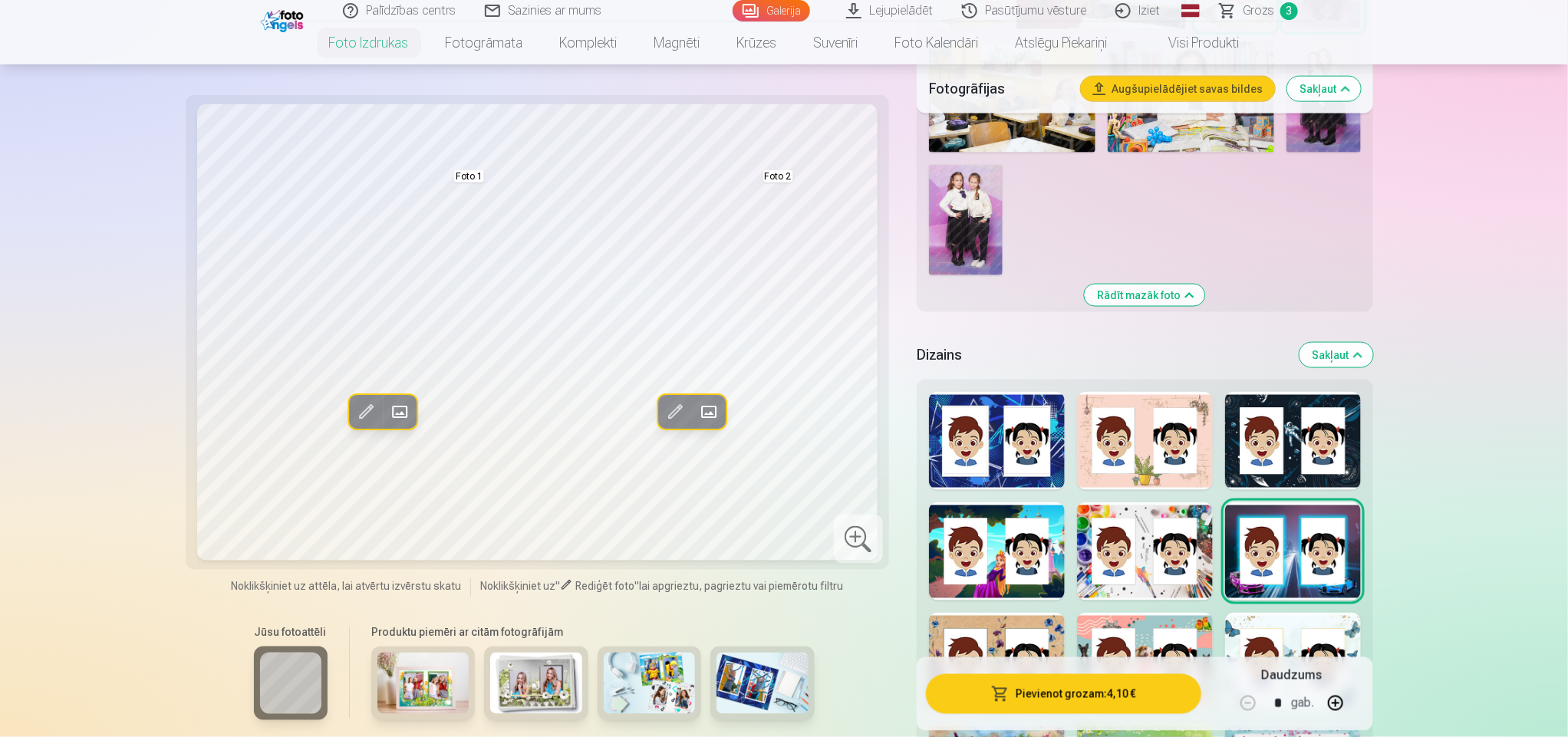
click at [1011, 633] on div at bounding box center [997, 662] width 136 height 98
click at [1131, 632] on div at bounding box center [1145, 662] width 136 height 98
click at [1277, 626] on div at bounding box center [1292, 662] width 136 height 98
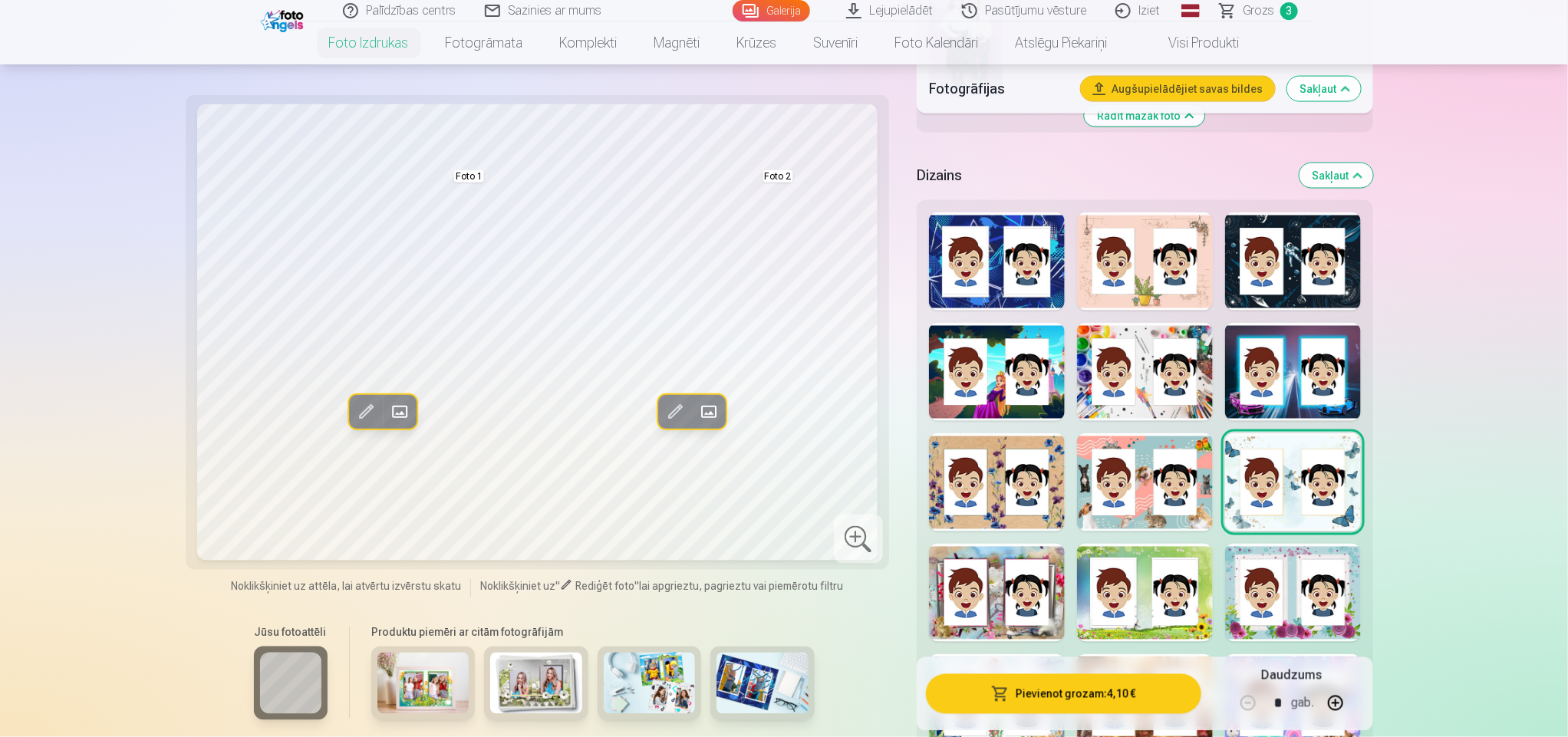
click at [1026, 583] on div at bounding box center [997, 593] width 136 height 98
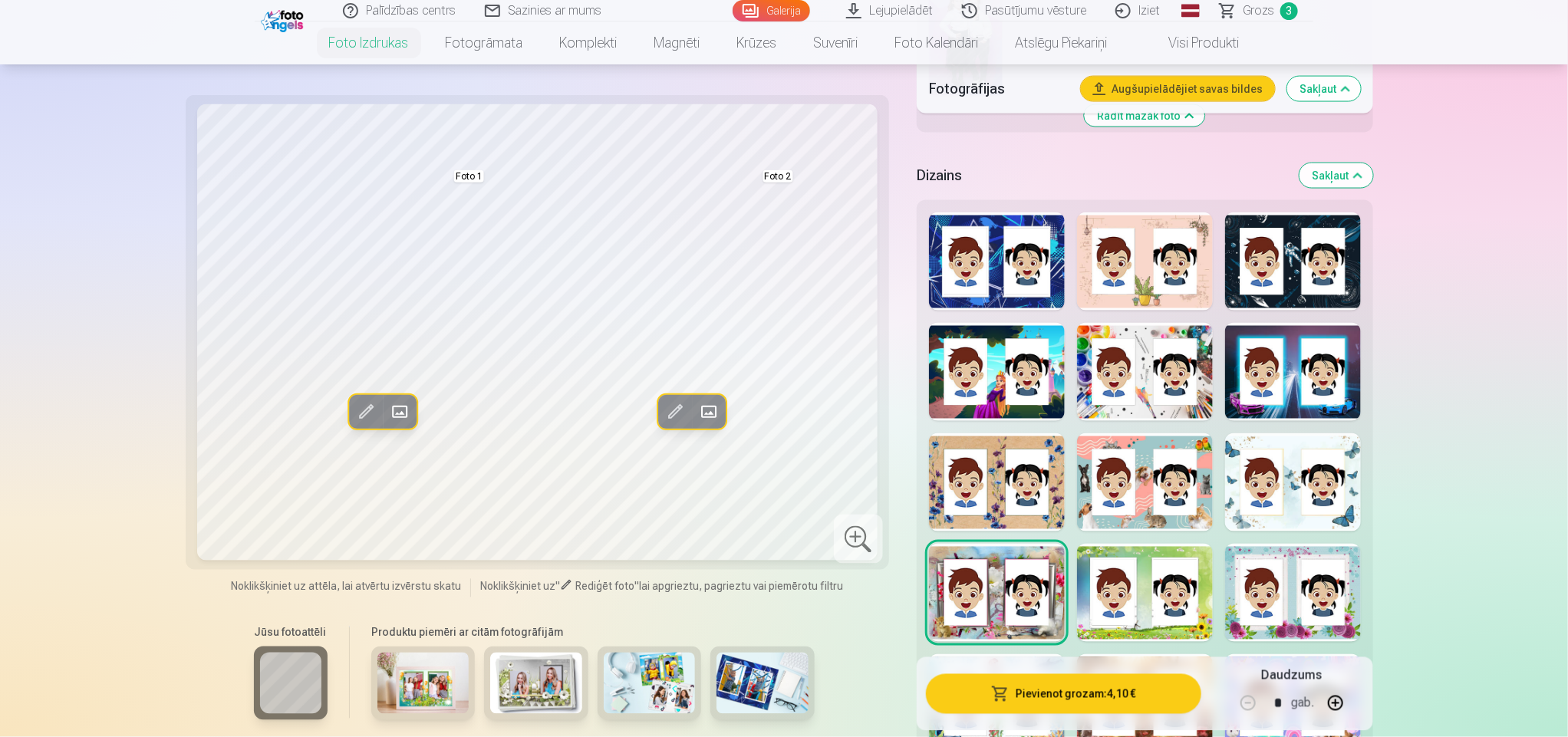
click at [1121, 569] on div at bounding box center [1145, 593] width 136 height 98
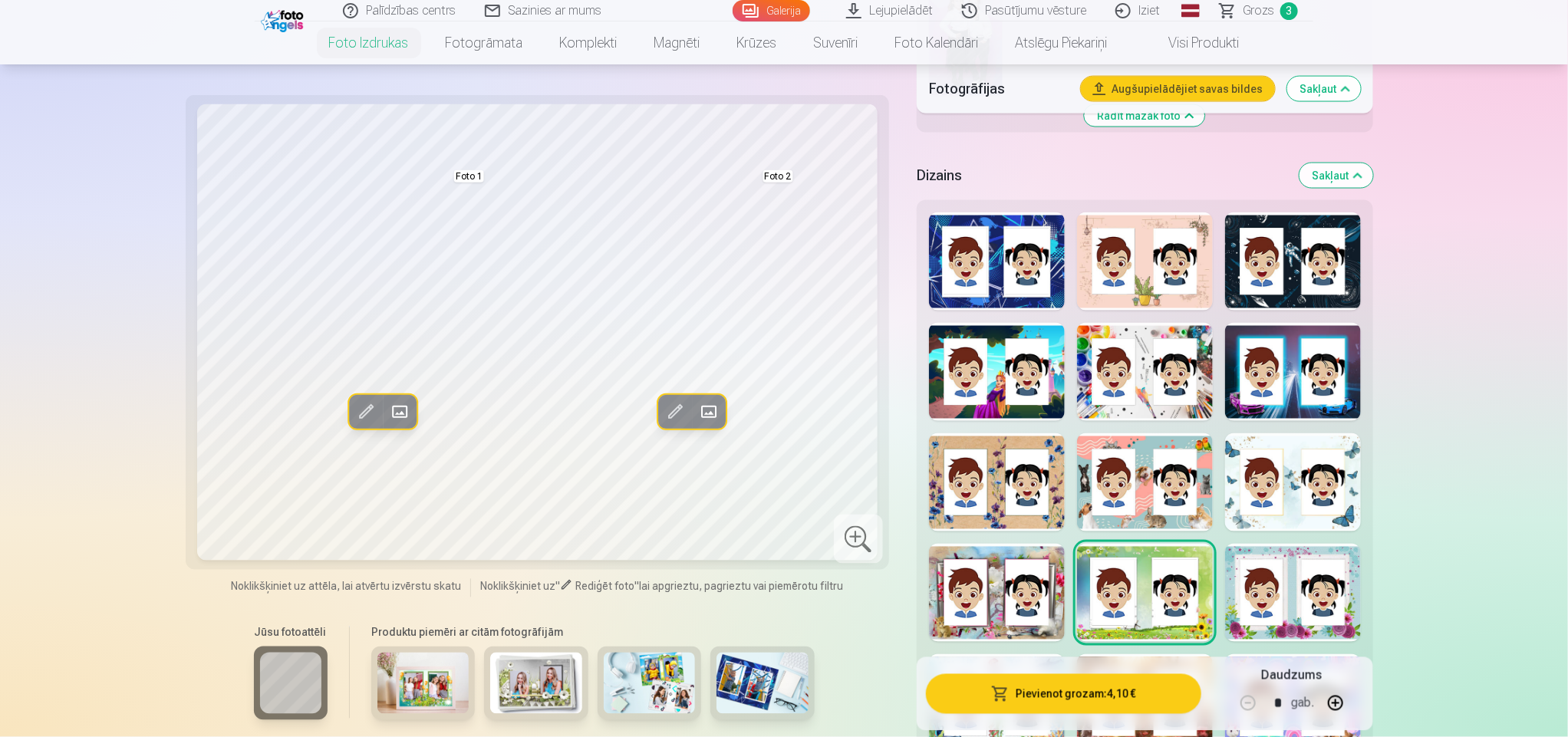
click at [1261, 581] on div at bounding box center [1292, 593] width 136 height 98
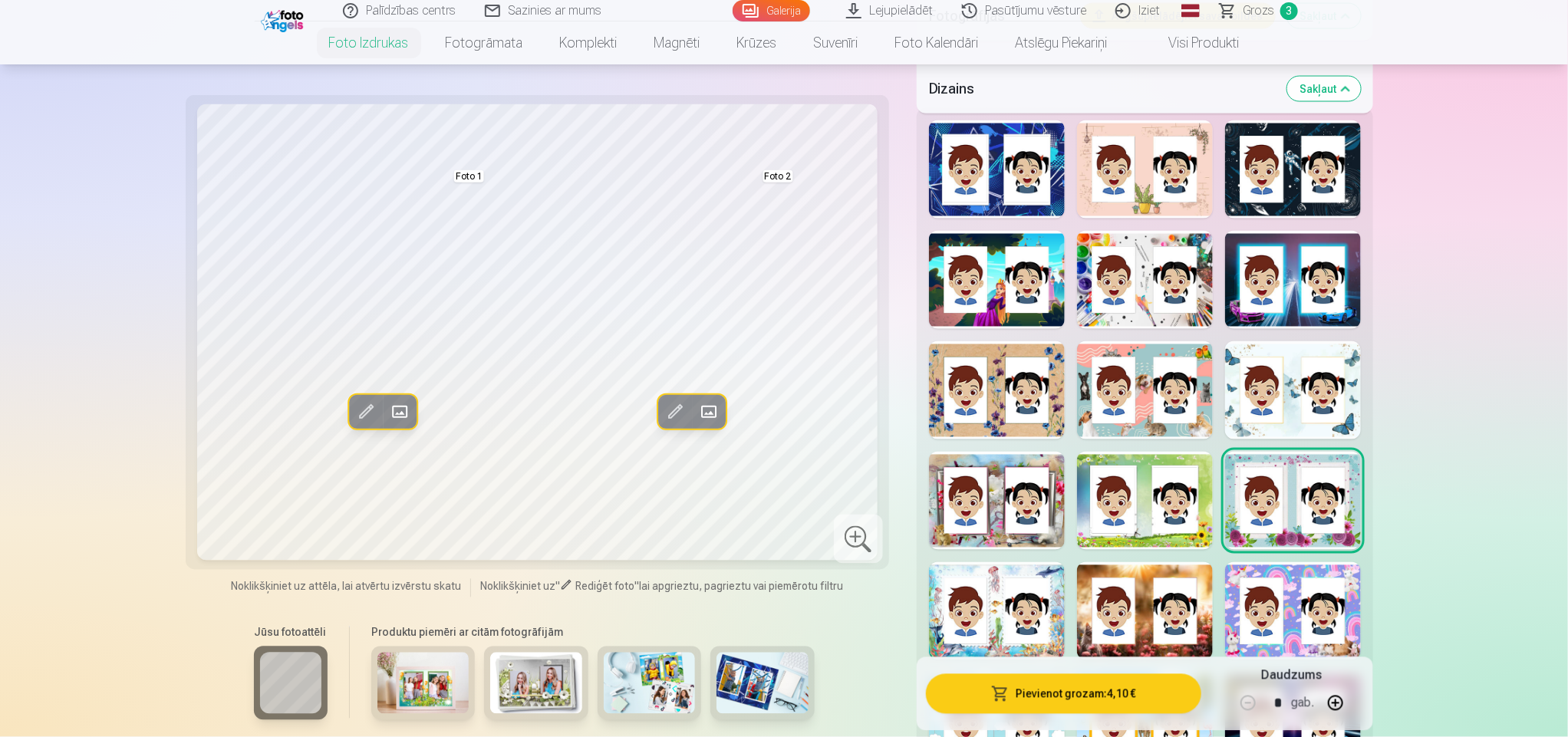
scroll to position [1383, 0]
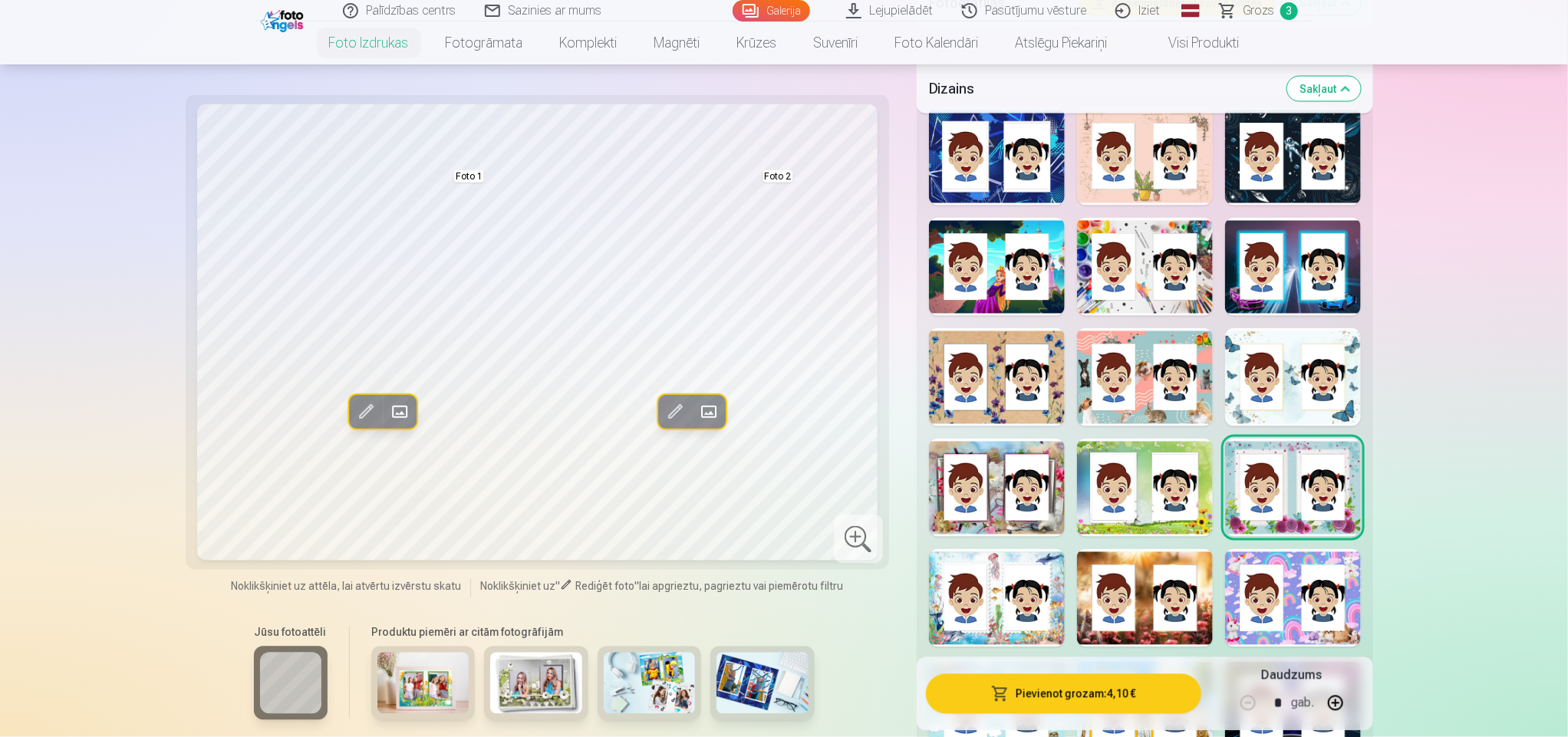
click at [1023, 594] on div at bounding box center [997, 598] width 136 height 98
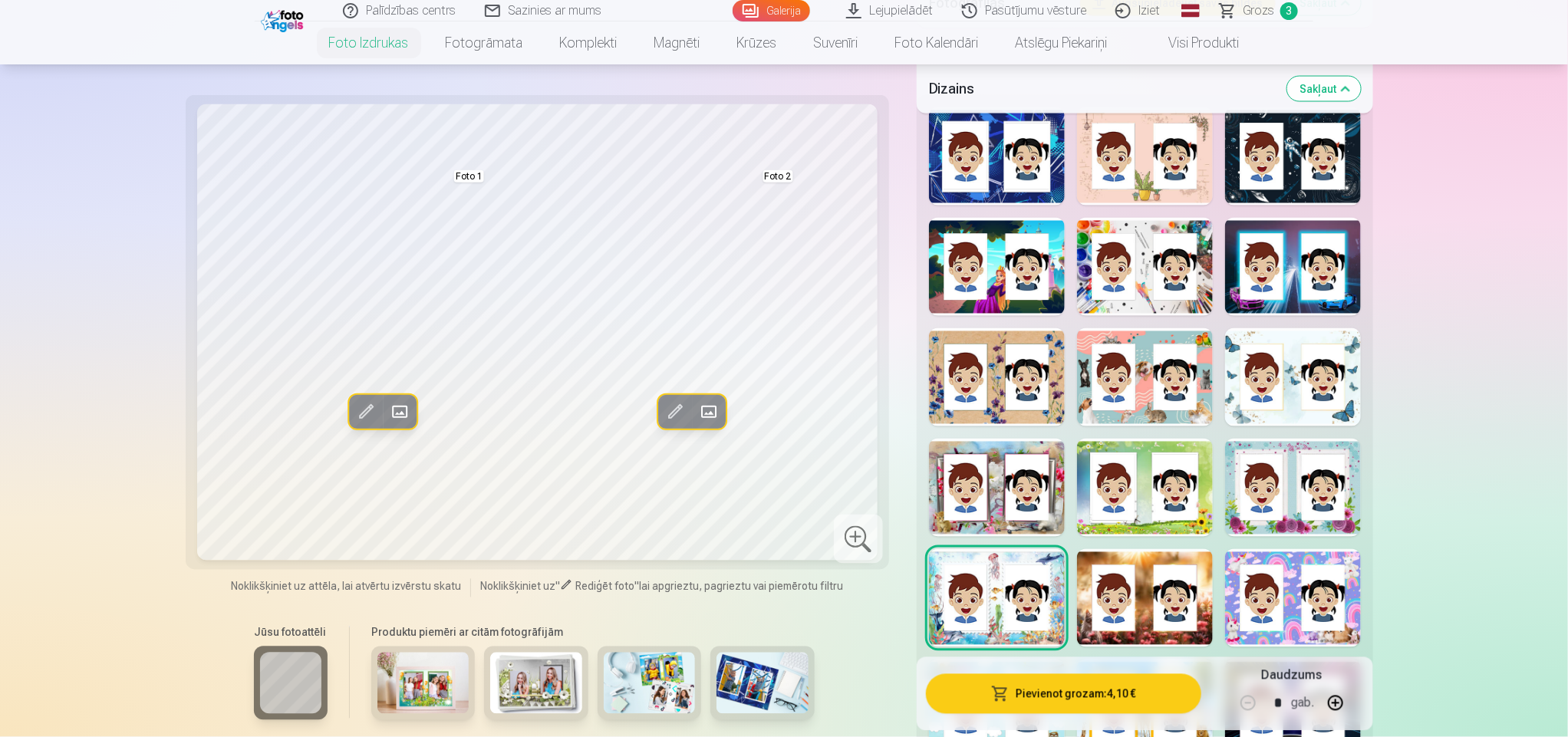
click at [1142, 601] on div at bounding box center [1145, 598] width 136 height 98
click at [1264, 580] on div at bounding box center [1292, 598] width 136 height 98
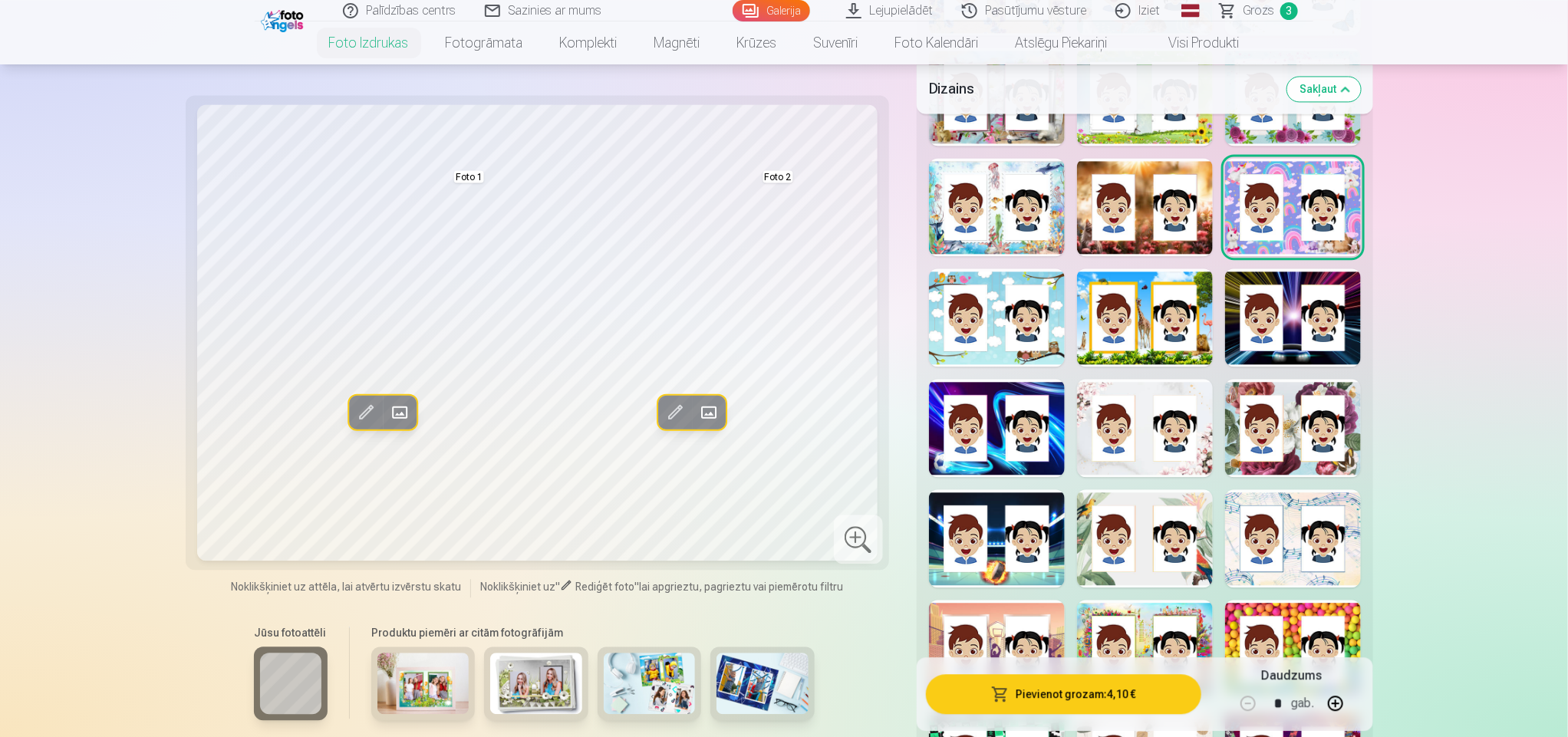
scroll to position [1788, 0]
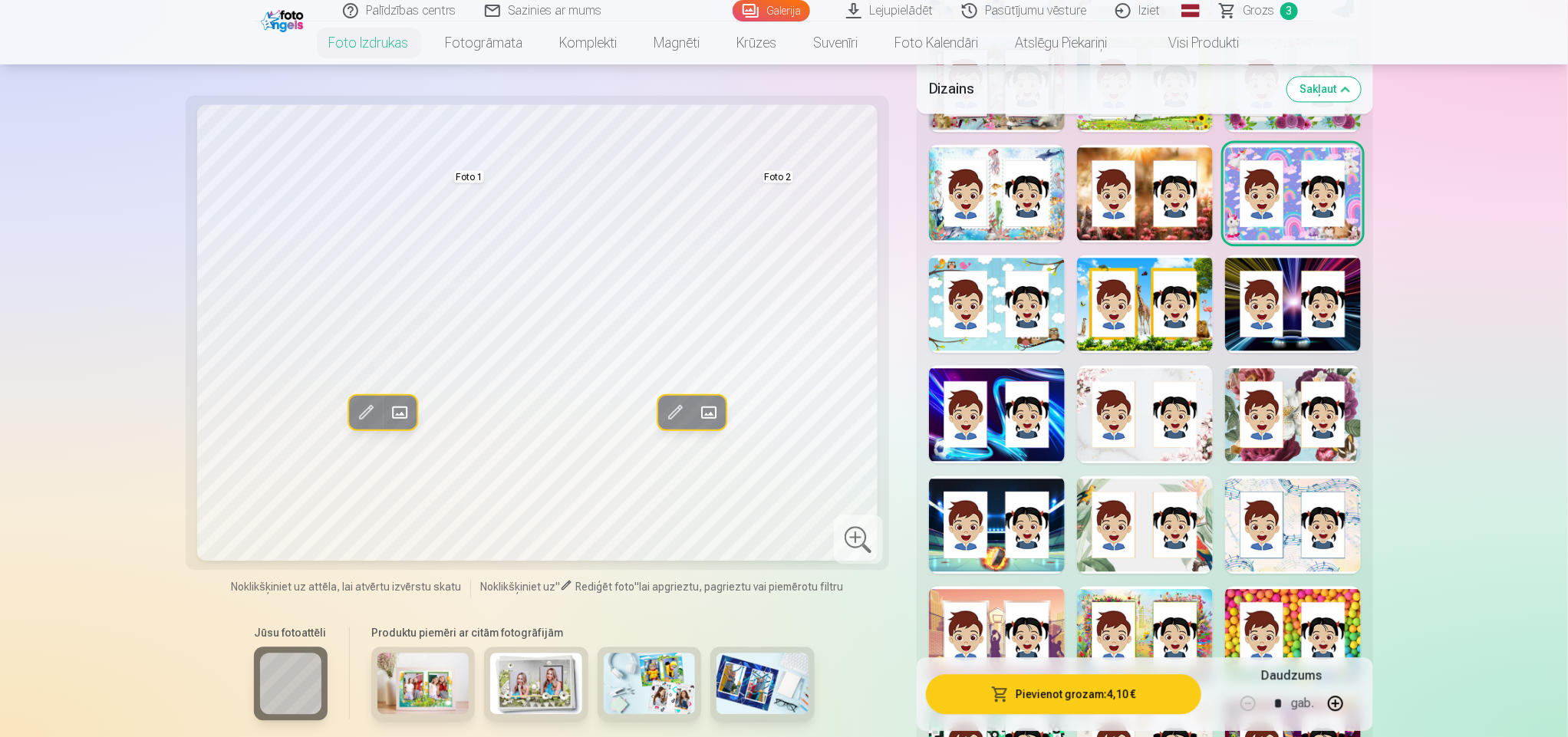
click at [983, 279] on div at bounding box center [997, 303] width 136 height 98
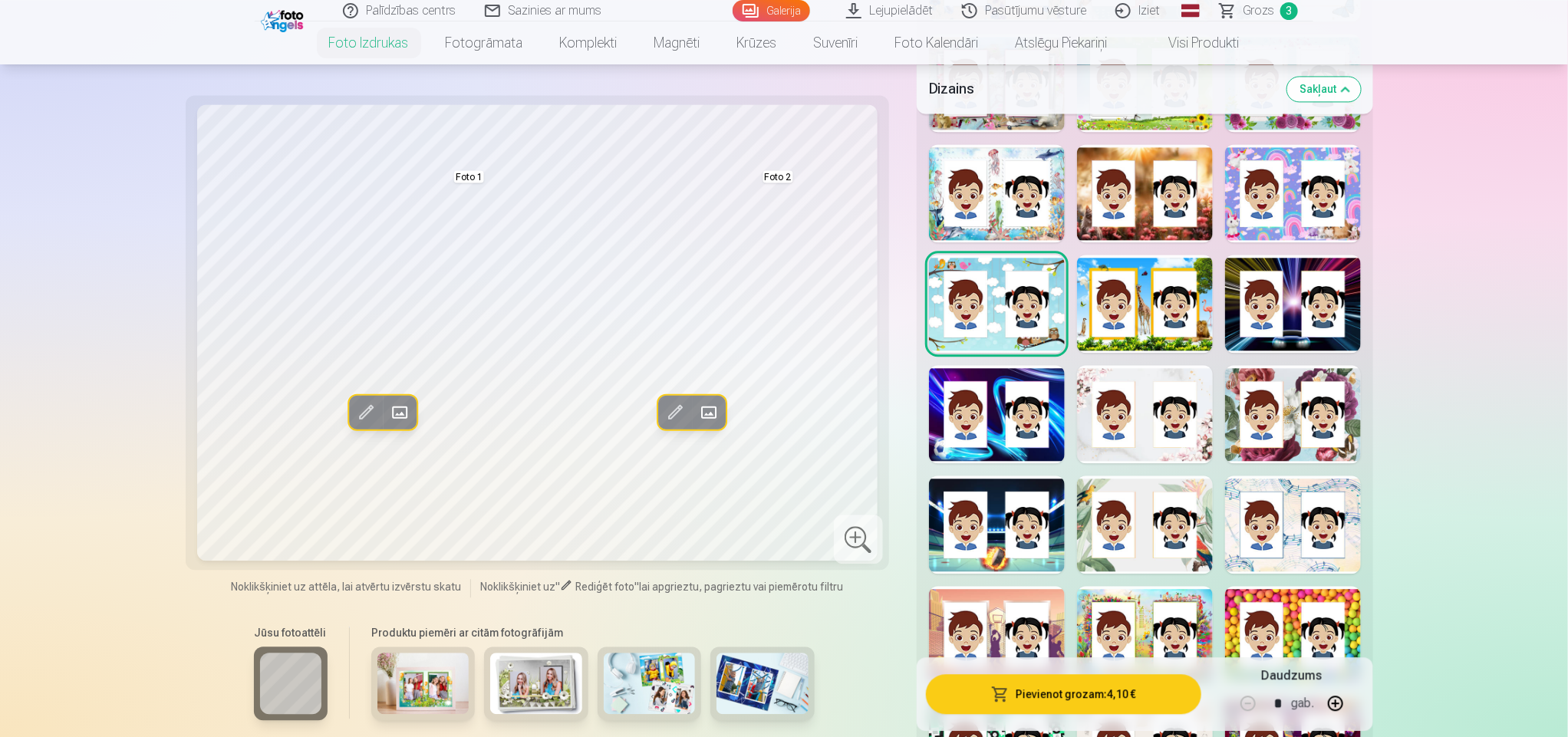
click at [1091, 289] on div at bounding box center [1145, 303] width 136 height 98
click at [1287, 295] on div at bounding box center [1292, 303] width 136 height 98
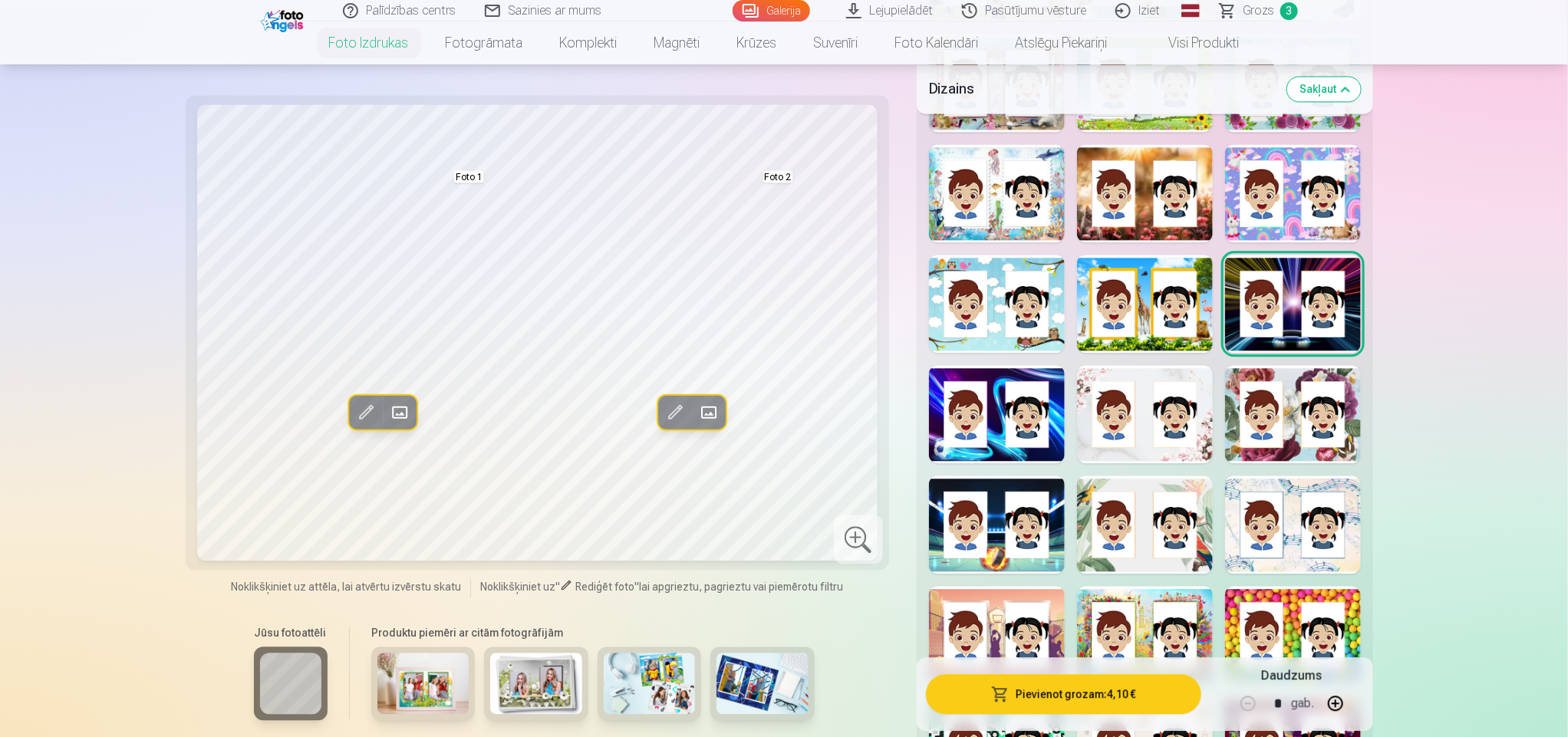
click at [1289, 410] on div at bounding box center [1292, 414] width 136 height 98
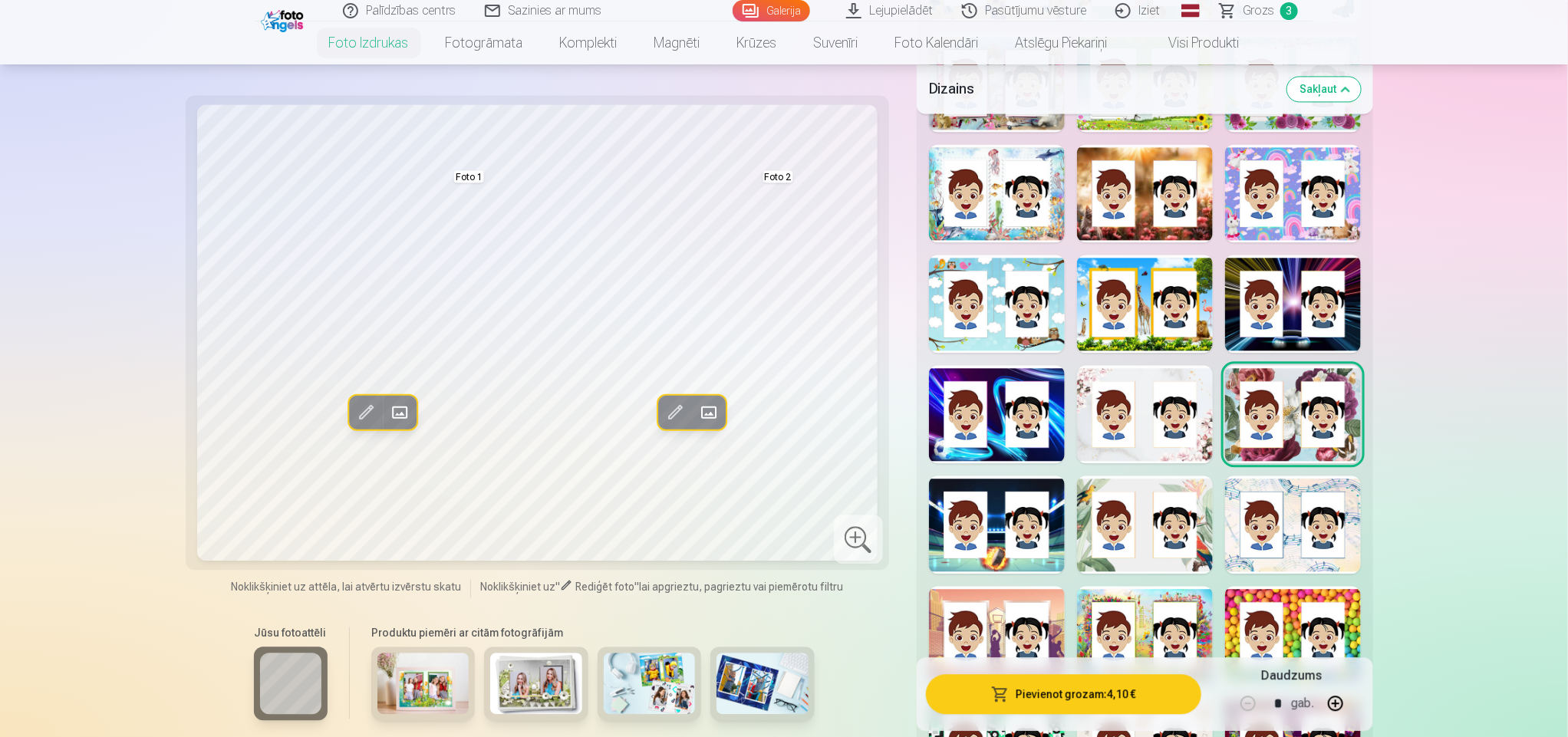
click at [1163, 437] on div at bounding box center [1145, 414] width 136 height 98
click at [990, 429] on div at bounding box center [997, 414] width 136 height 98
click at [992, 560] on div at bounding box center [997, 524] width 136 height 98
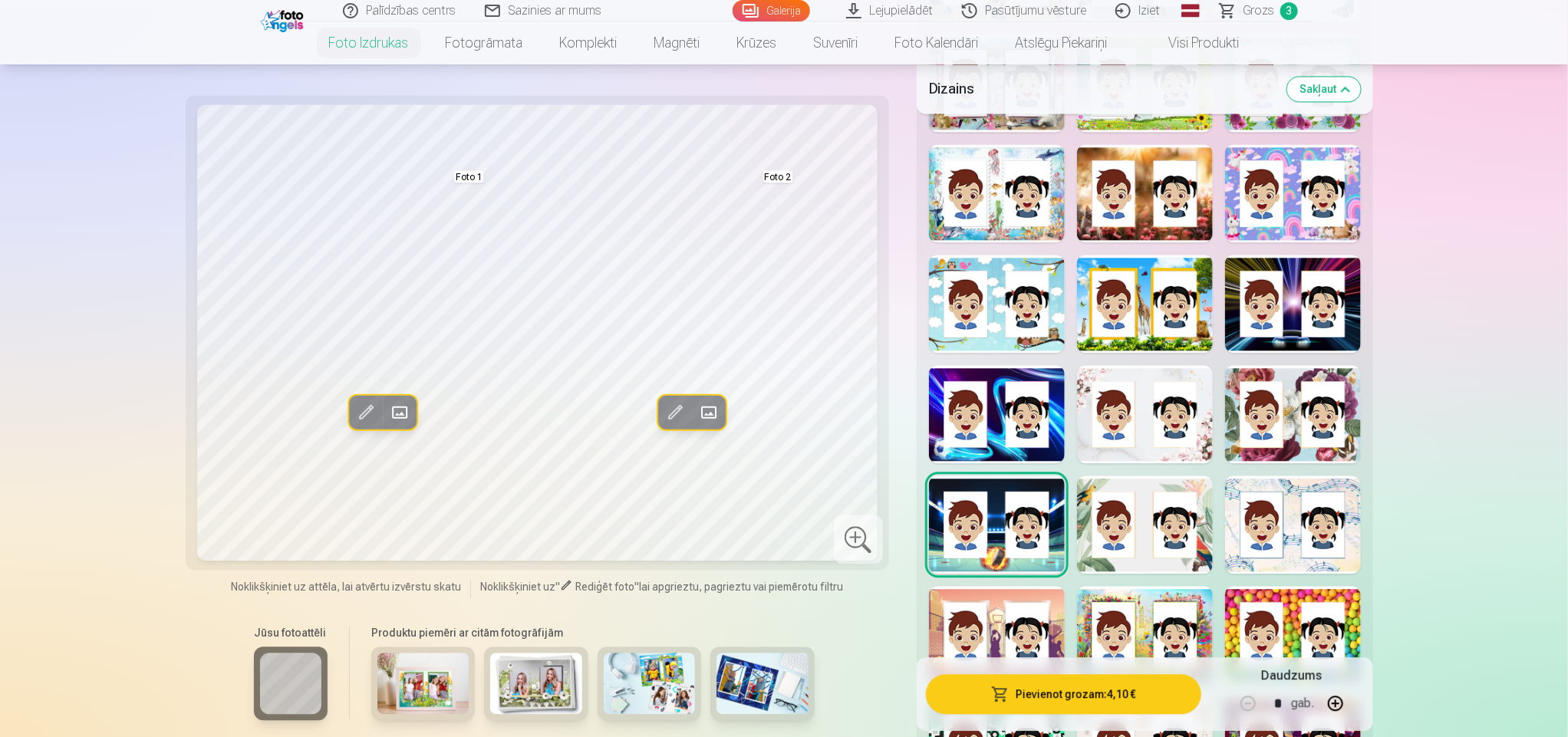
click at [1149, 569] on div at bounding box center [1145, 524] width 136 height 98
click at [1293, 546] on div at bounding box center [1292, 524] width 136 height 98
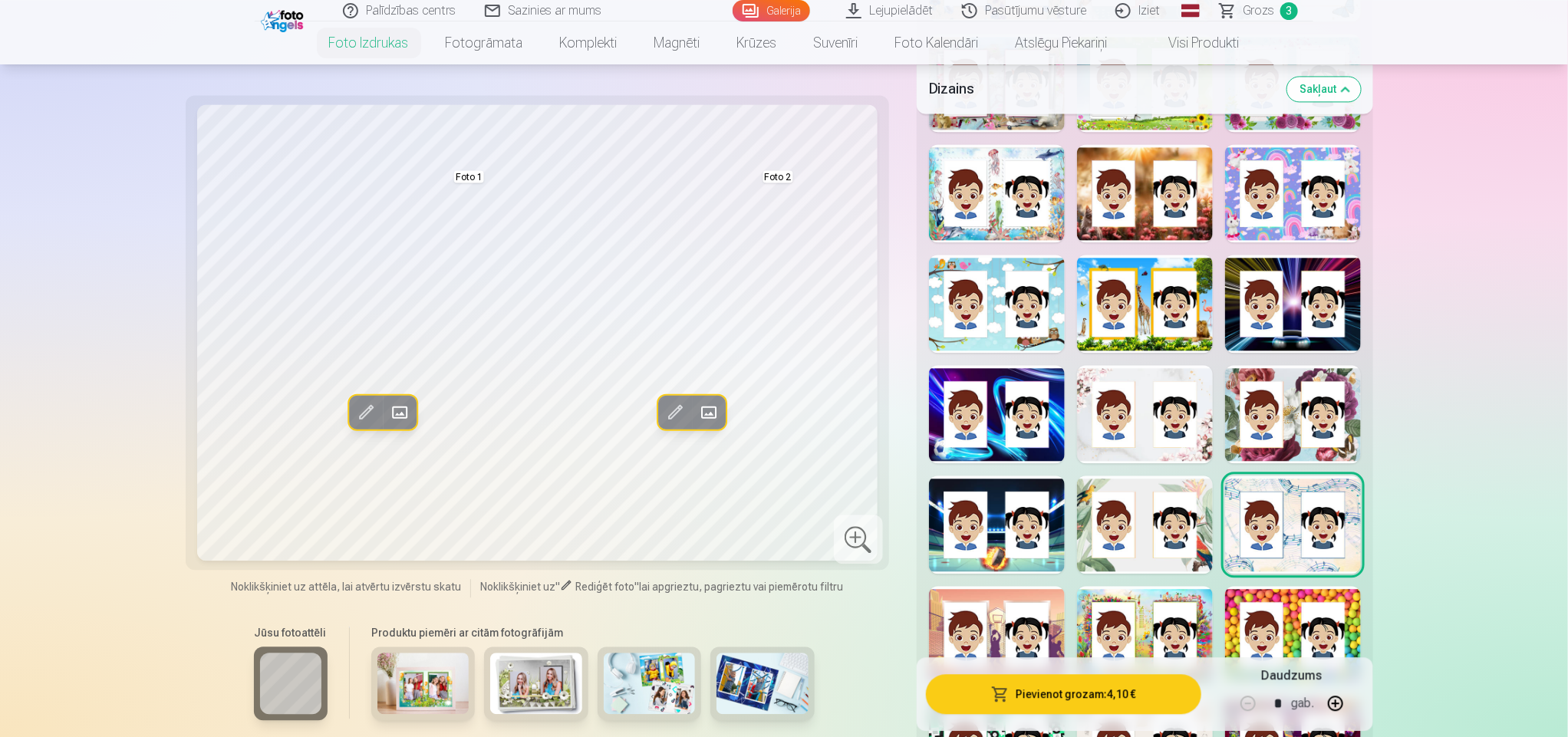
click at [1305, 627] on div at bounding box center [1292, 635] width 136 height 98
click at [1116, 604] on div at bounding box center [1145, 635] width 136 height 98
click at [1003, 640] on div at bounding box center [997, 635] width 136 height 98
click at [978, 179] on div at bounding box center [997, 193] width 136 height 98
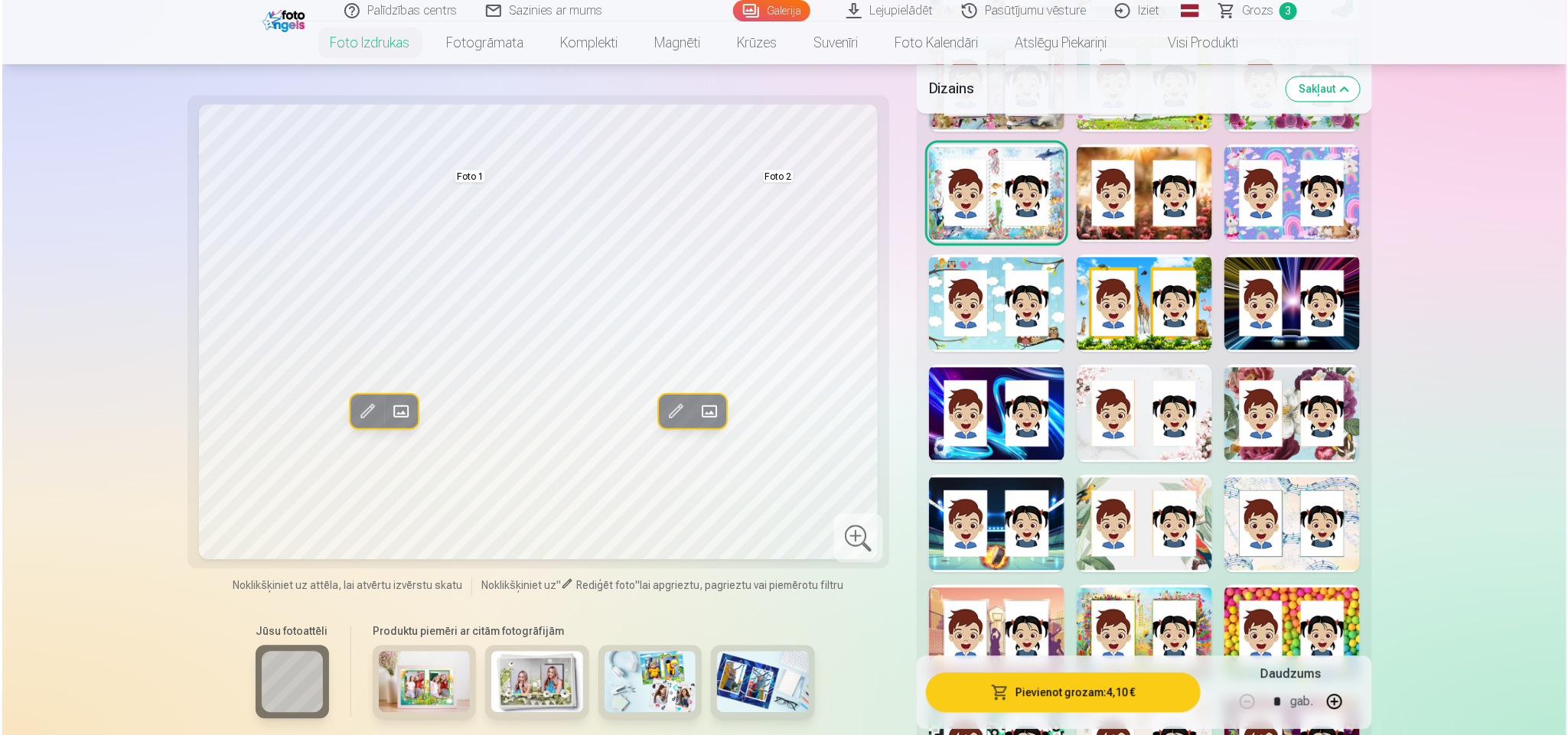
scroll to position [1380, 0]
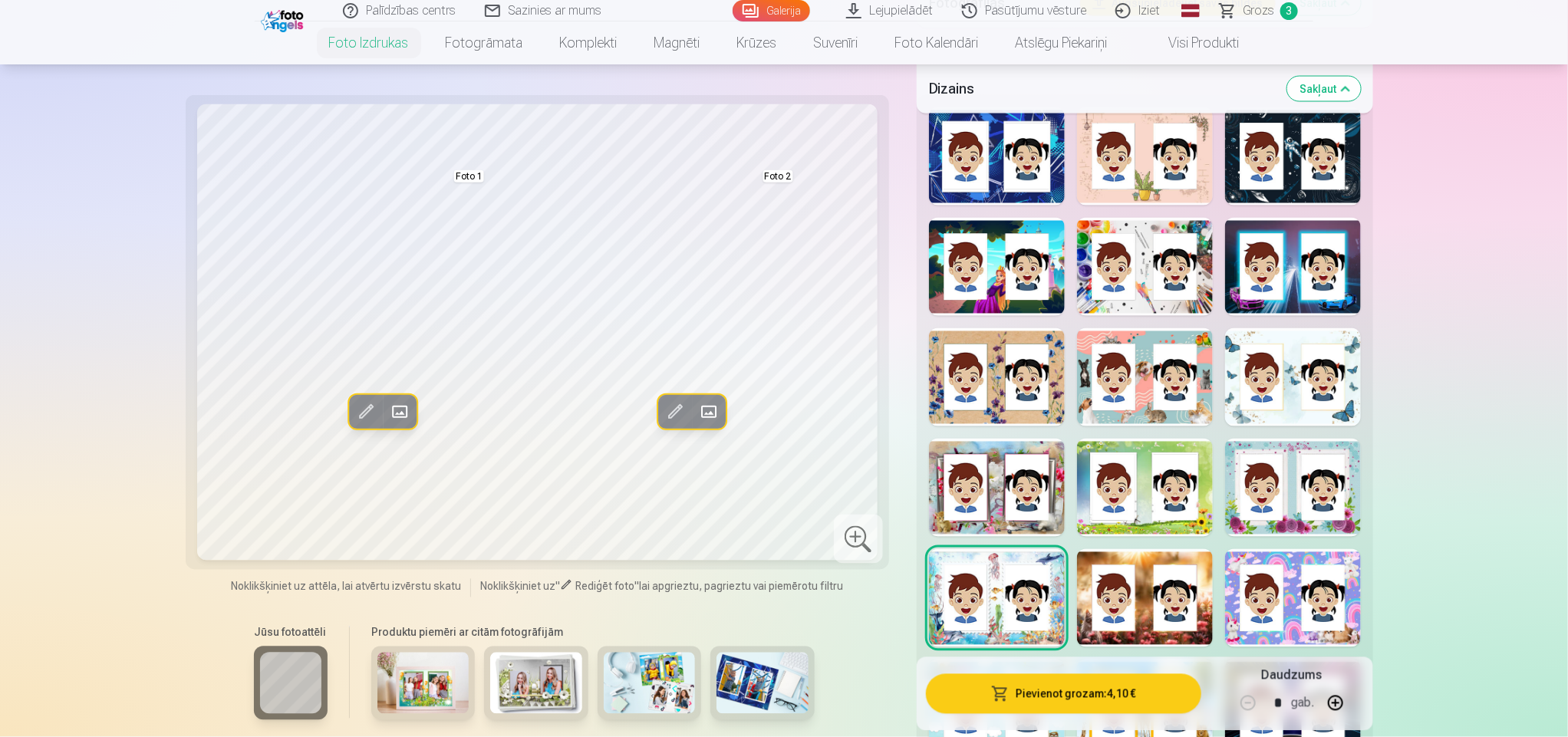
click at [1027, 344] on div at bounding box center [997, 377] width 136 height 98
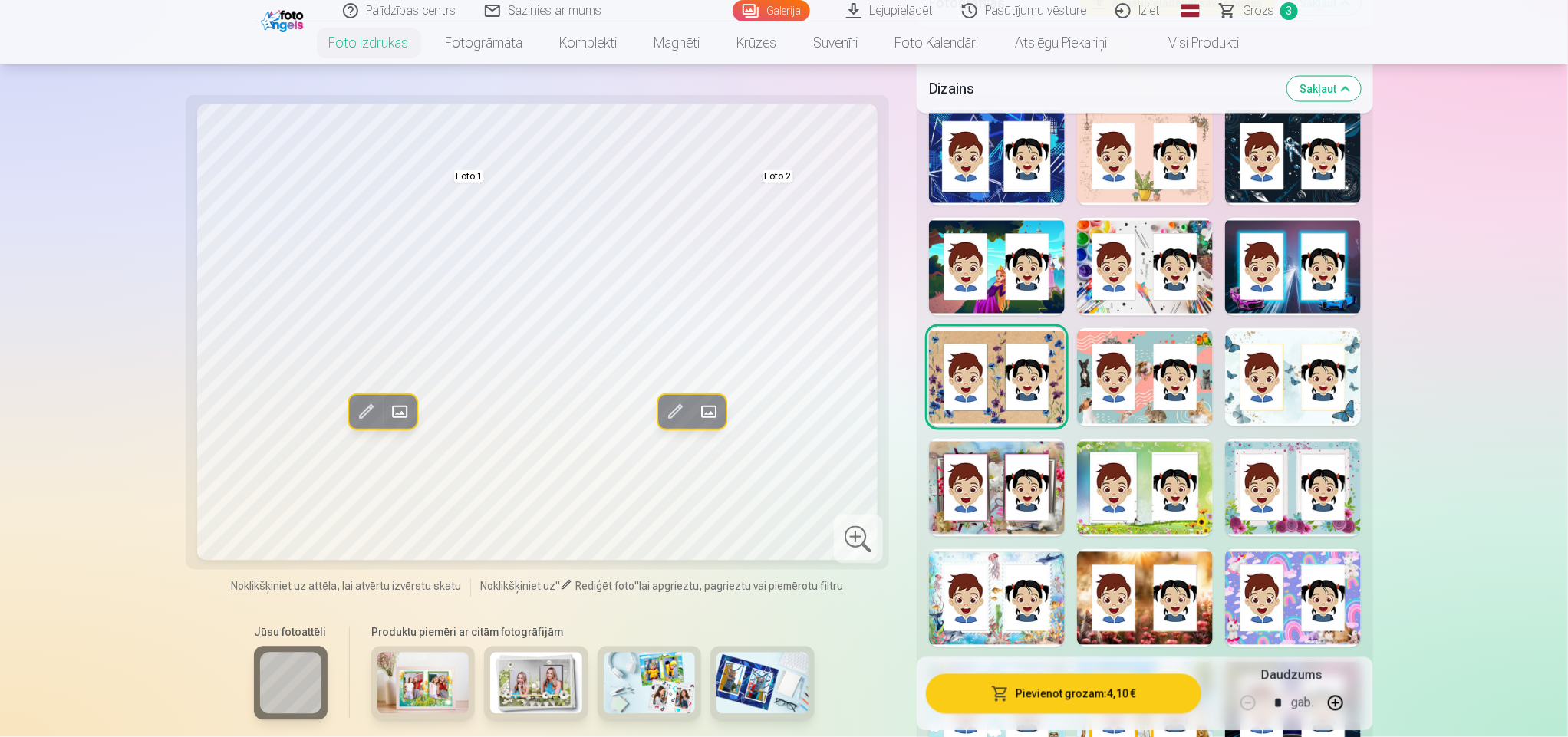
click at [1011, 270] on div at bounding box center [997, 267] width 136 height 98
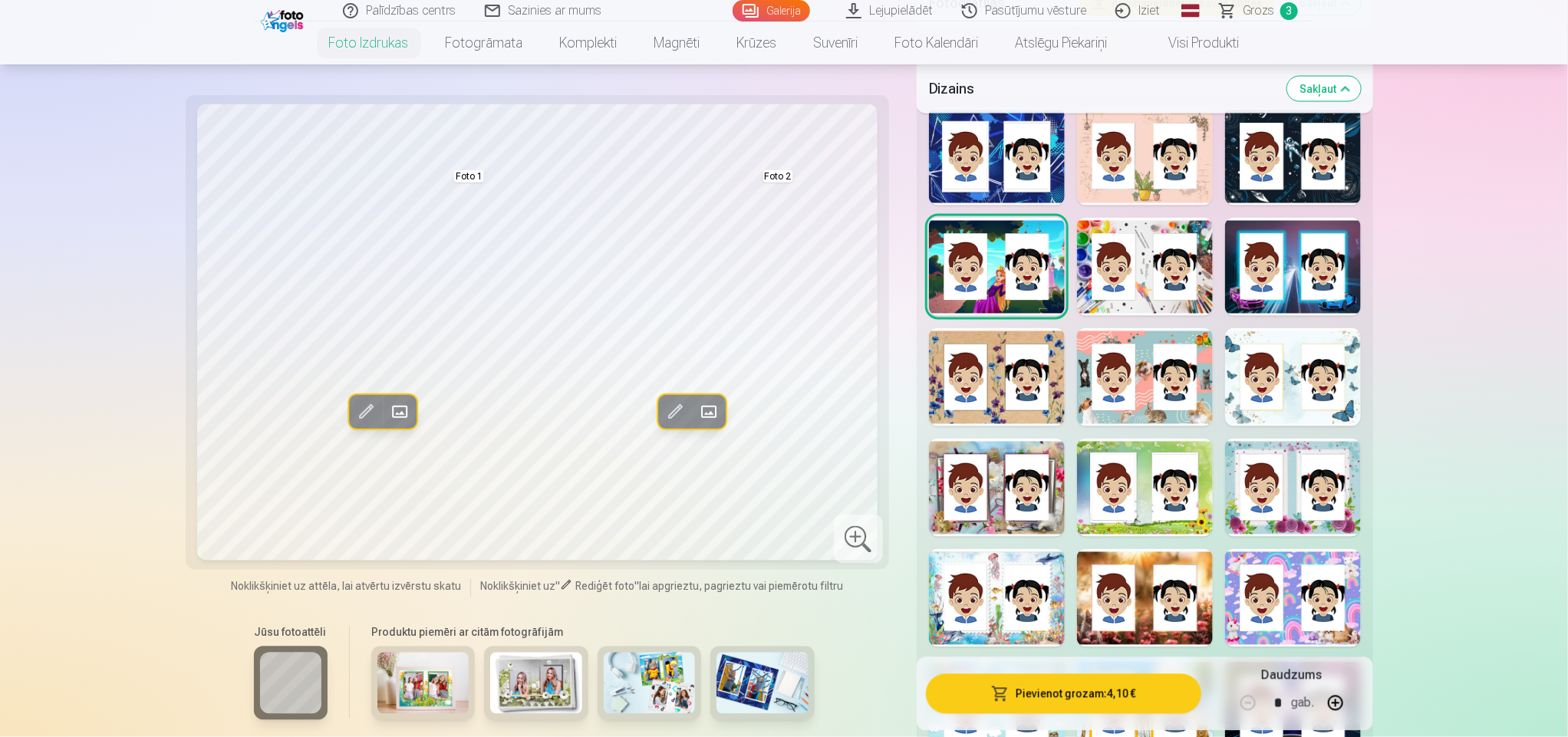
click at [1107, 270] on div at bounding box center [1145, 267] width 136 height 98
click at [1259, 250] on div at bounding box center [1292, 267] width 136 height 98
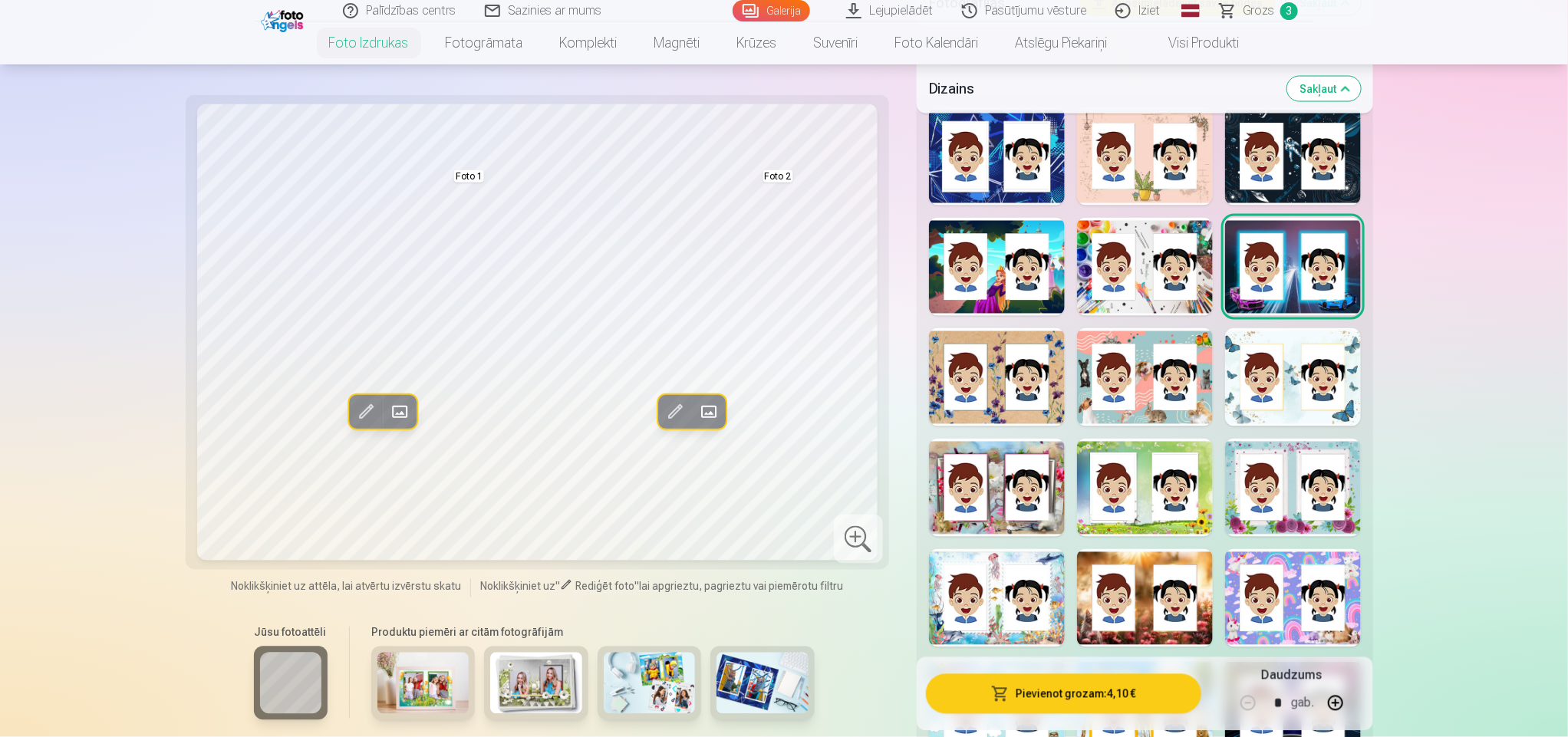
click at [961, 237] on div at bounding box center [997, 267] width 136 height 98
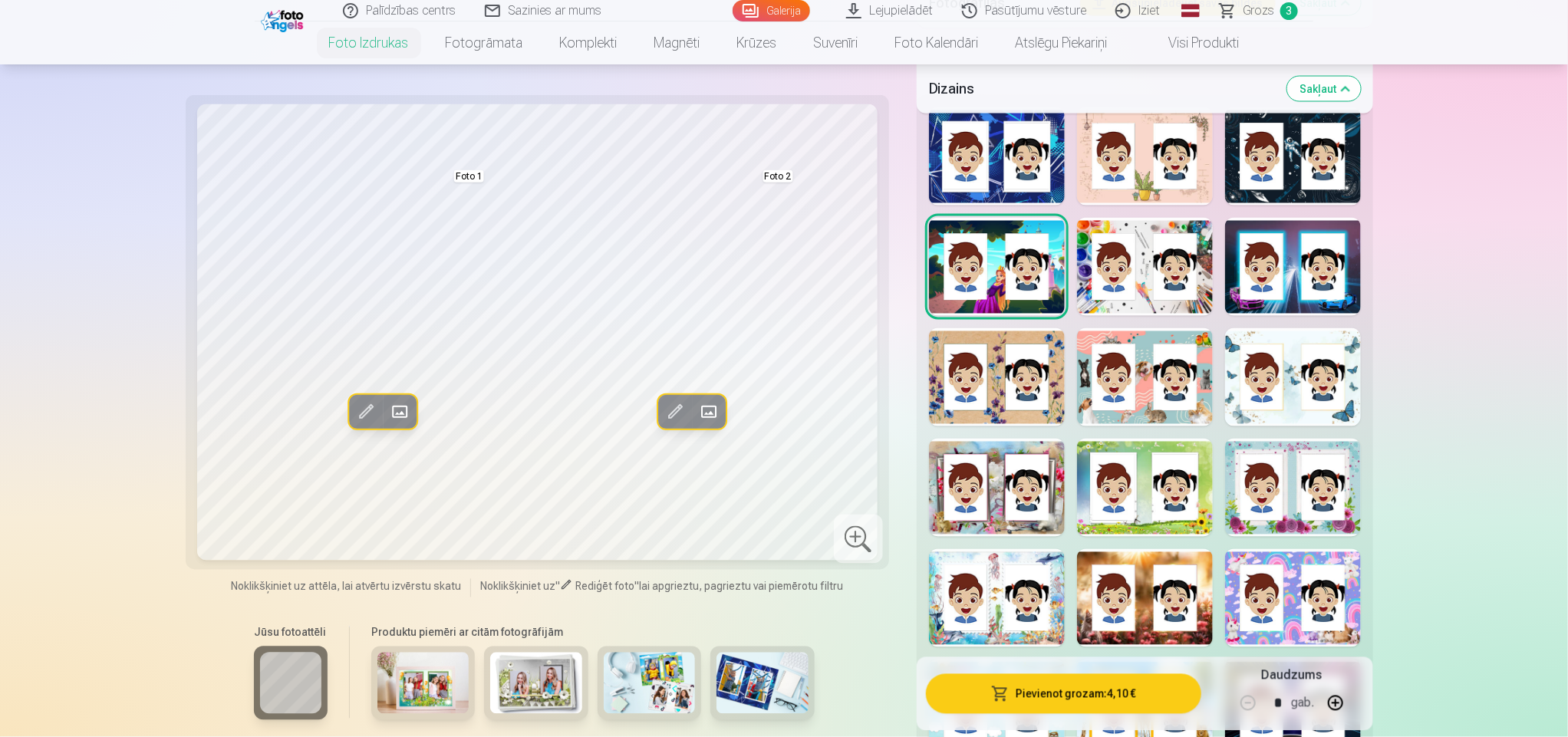
click at [1006, 146] on div at bounding box center [997, 156] width 136 height 98
click at [1098, 148] on div at bounding box center [1145, 156] width 136 height 98
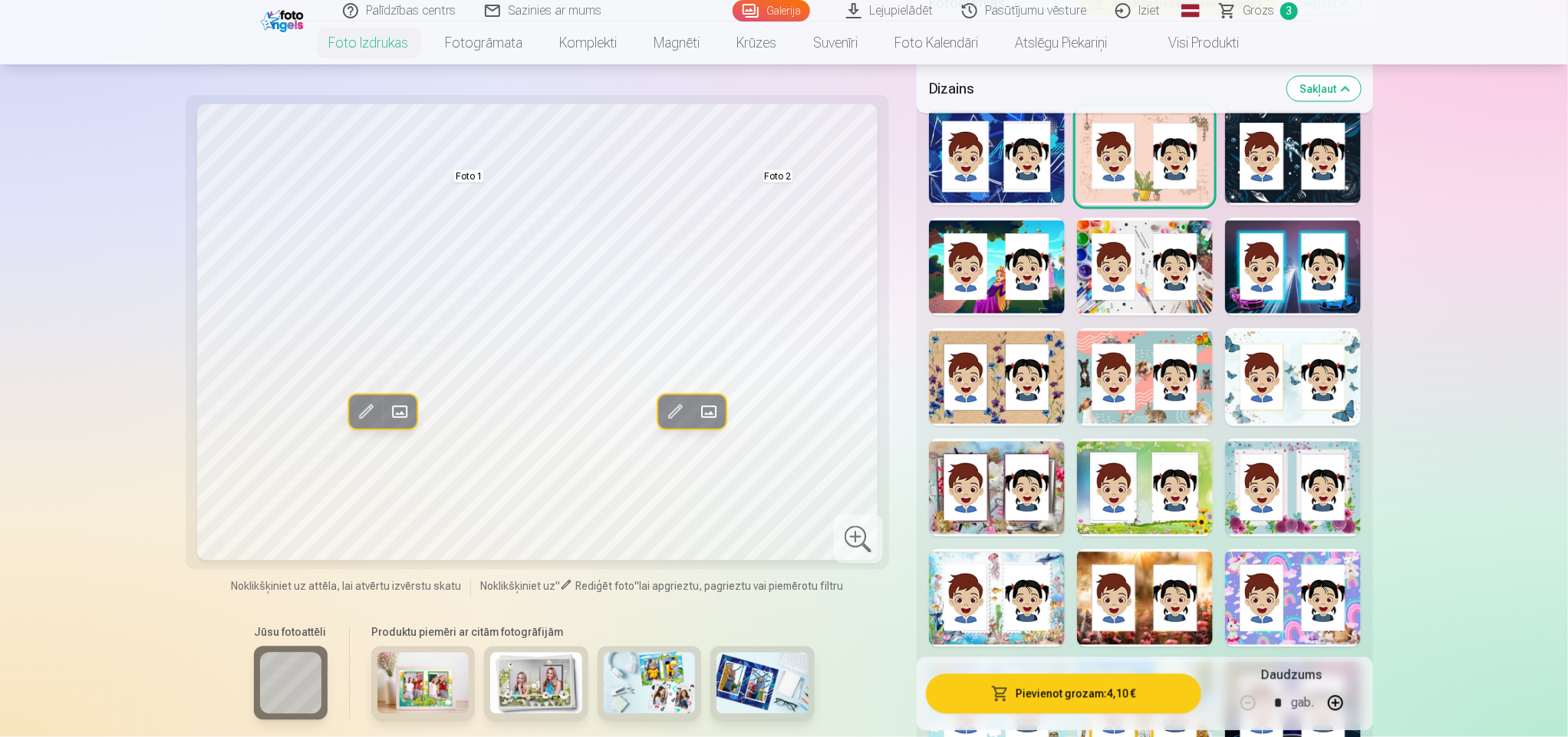
click at [1243, 157] on div at bounding box center [1292, 156] width 136 height 98
click at [1264, 238] on div at bounding box center [1292, 267] width 136 height 98
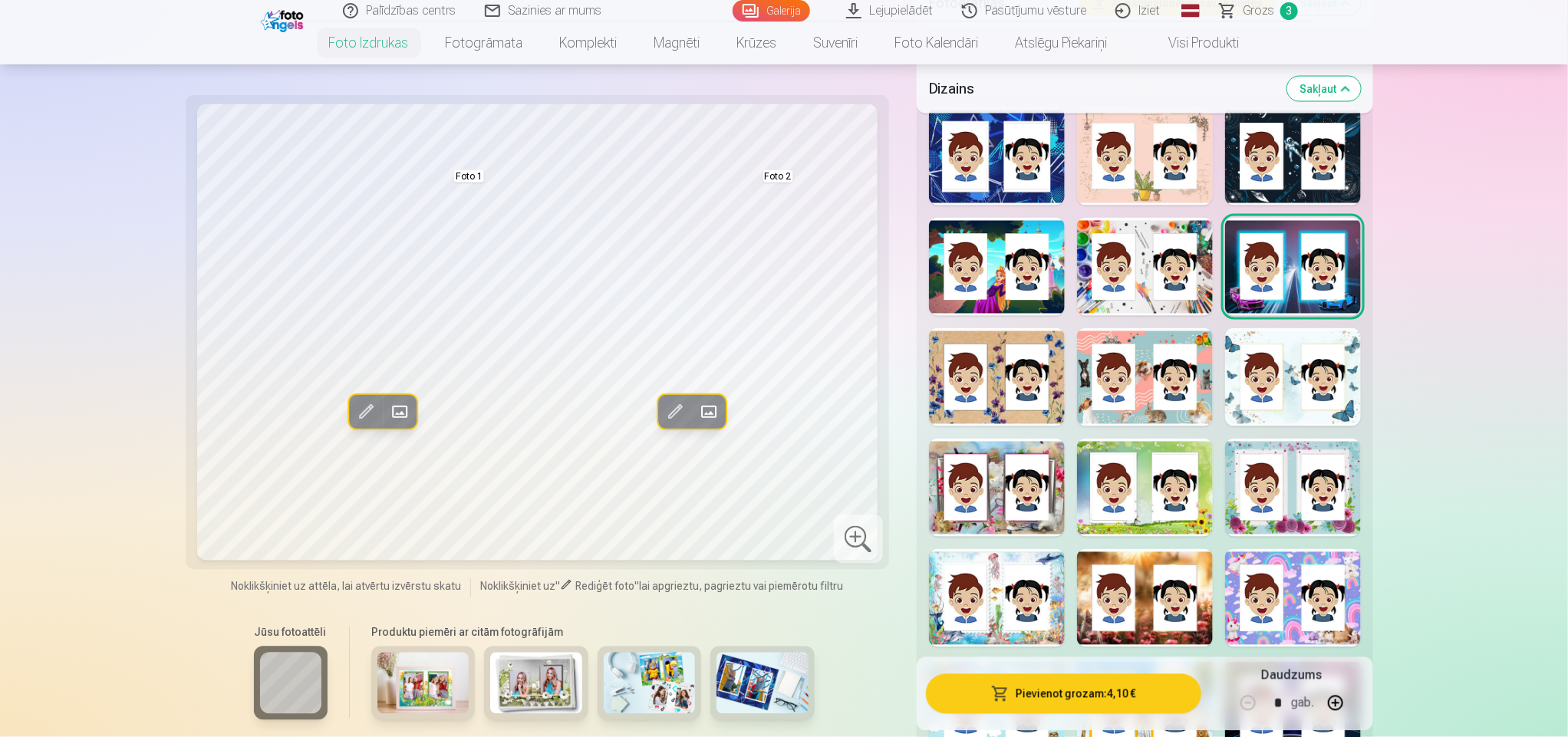
click at [1204, 252] on div at bounding box center [1145, 267] width 136 height 98
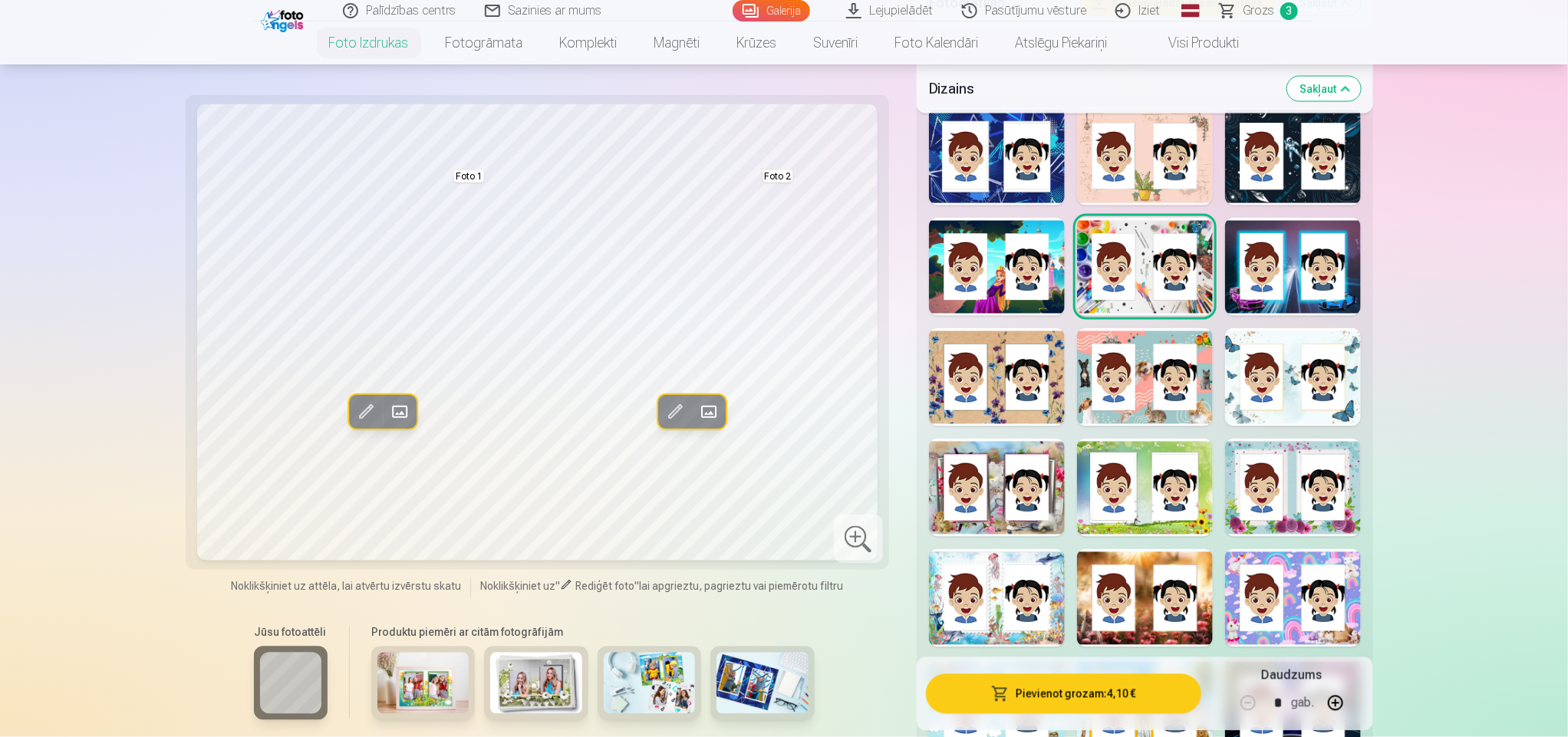
click at [1024, 274] on div at bounding box center [997, 267] width 136 height 98
click at [1023, 394] on div at bounding box center [997, 377] width 136 height 98
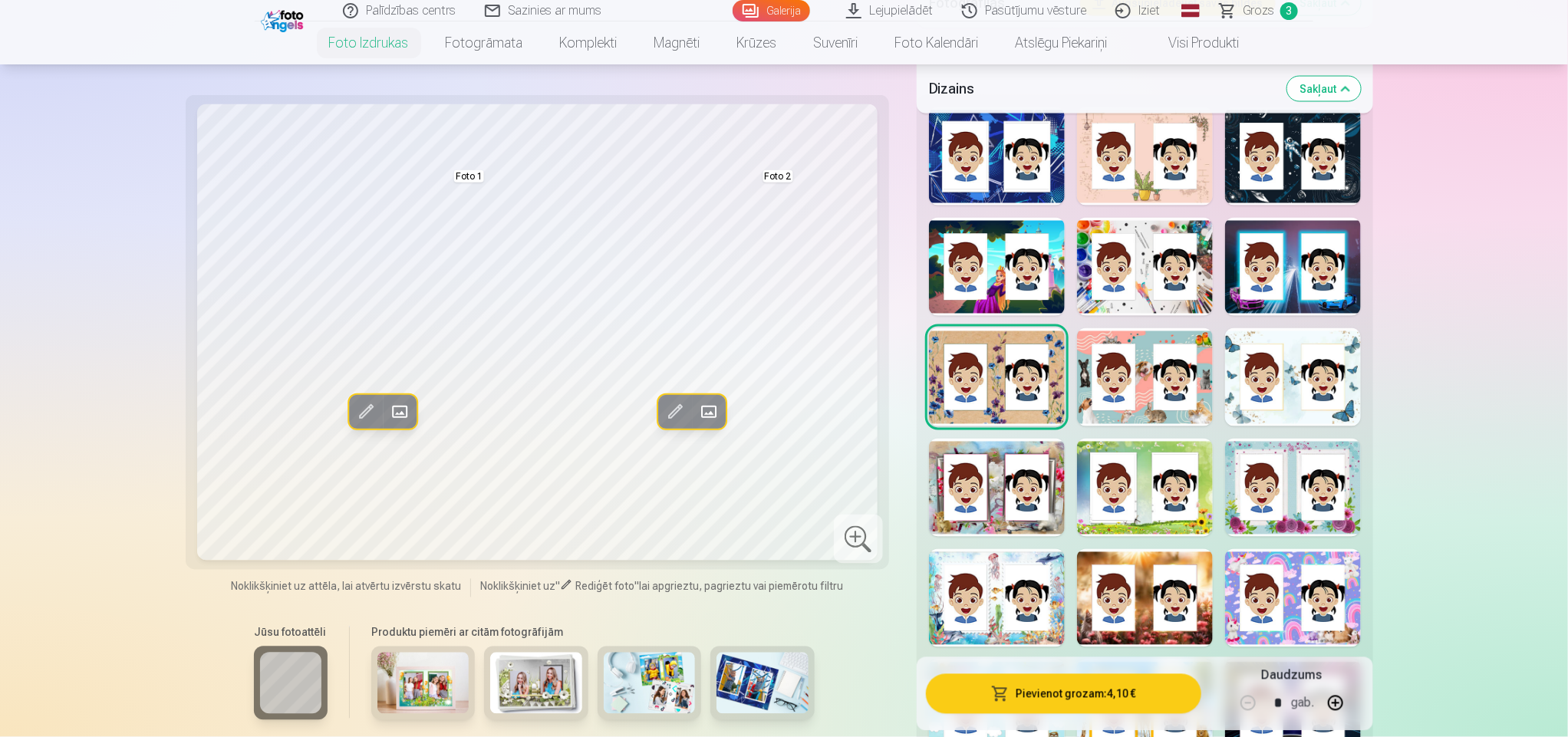
click at [1131, 396] on div at bounding box center [1145, 377] width 136 height 98
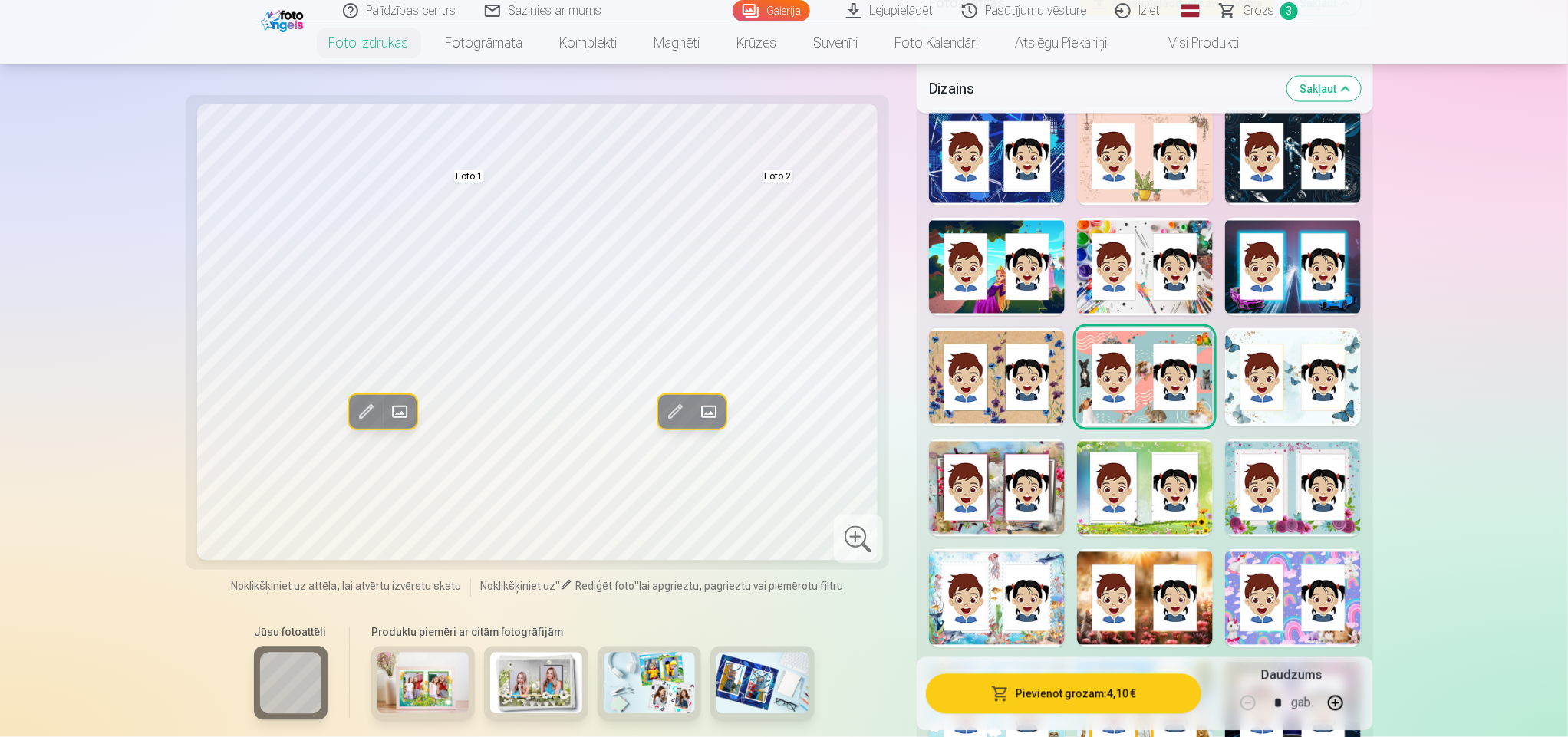
click at [1298, 389] on div at bounding box center [1292, 377] width 136 height 98
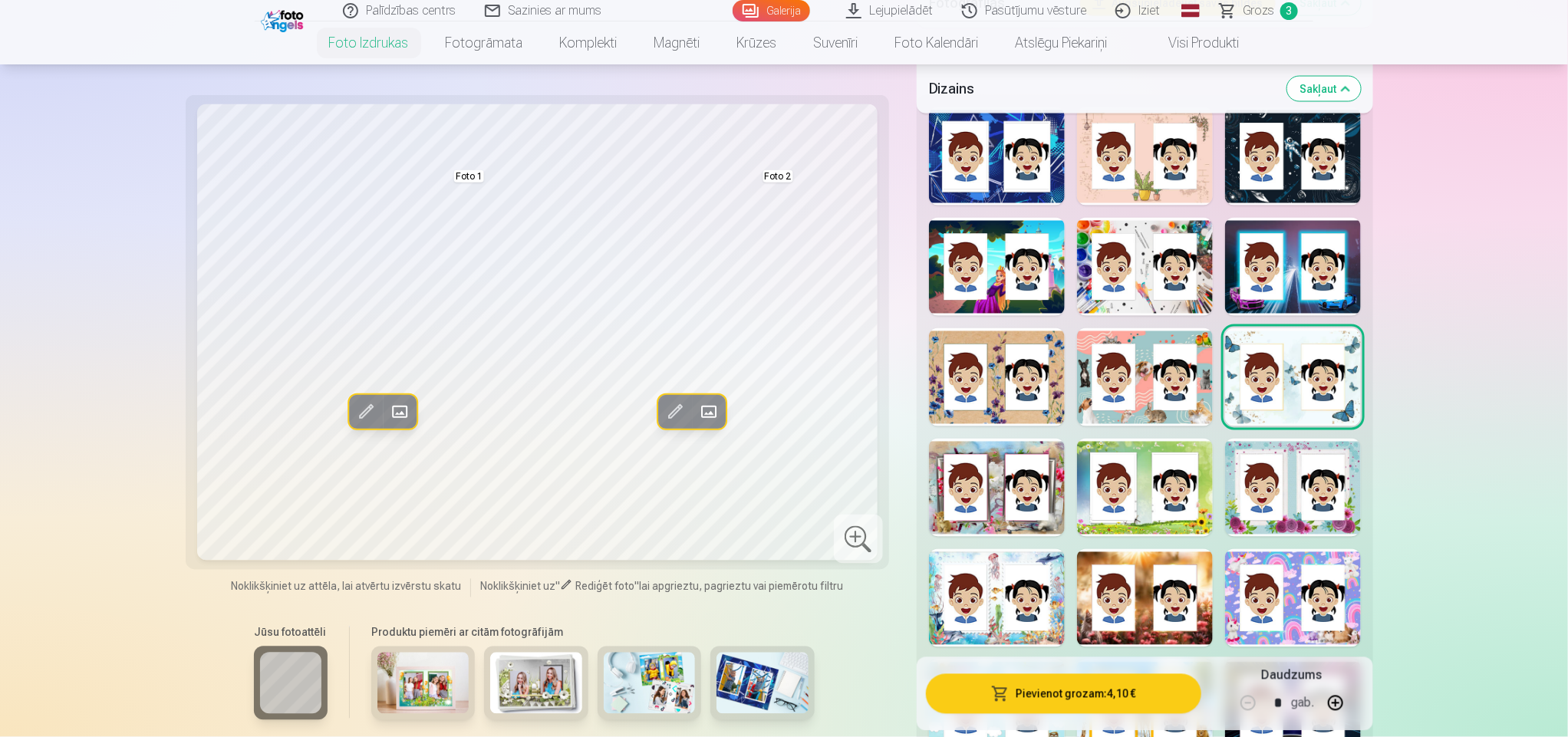
click at [1296, 493] on div at bounding box center [1292, 487] width 136 height 98
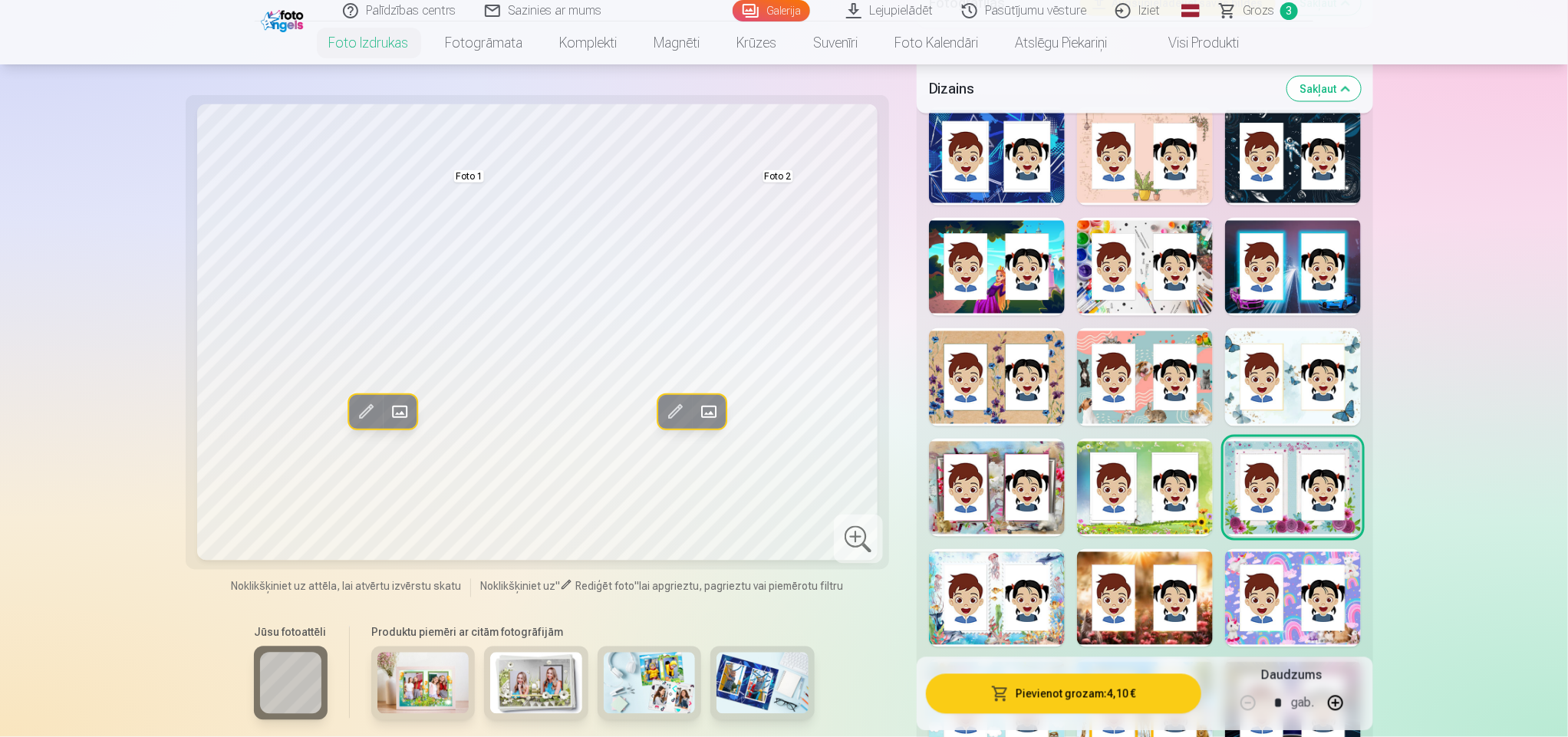
click at [1159, 513] on div at bounding box center [1145, 487] width 136 height 98
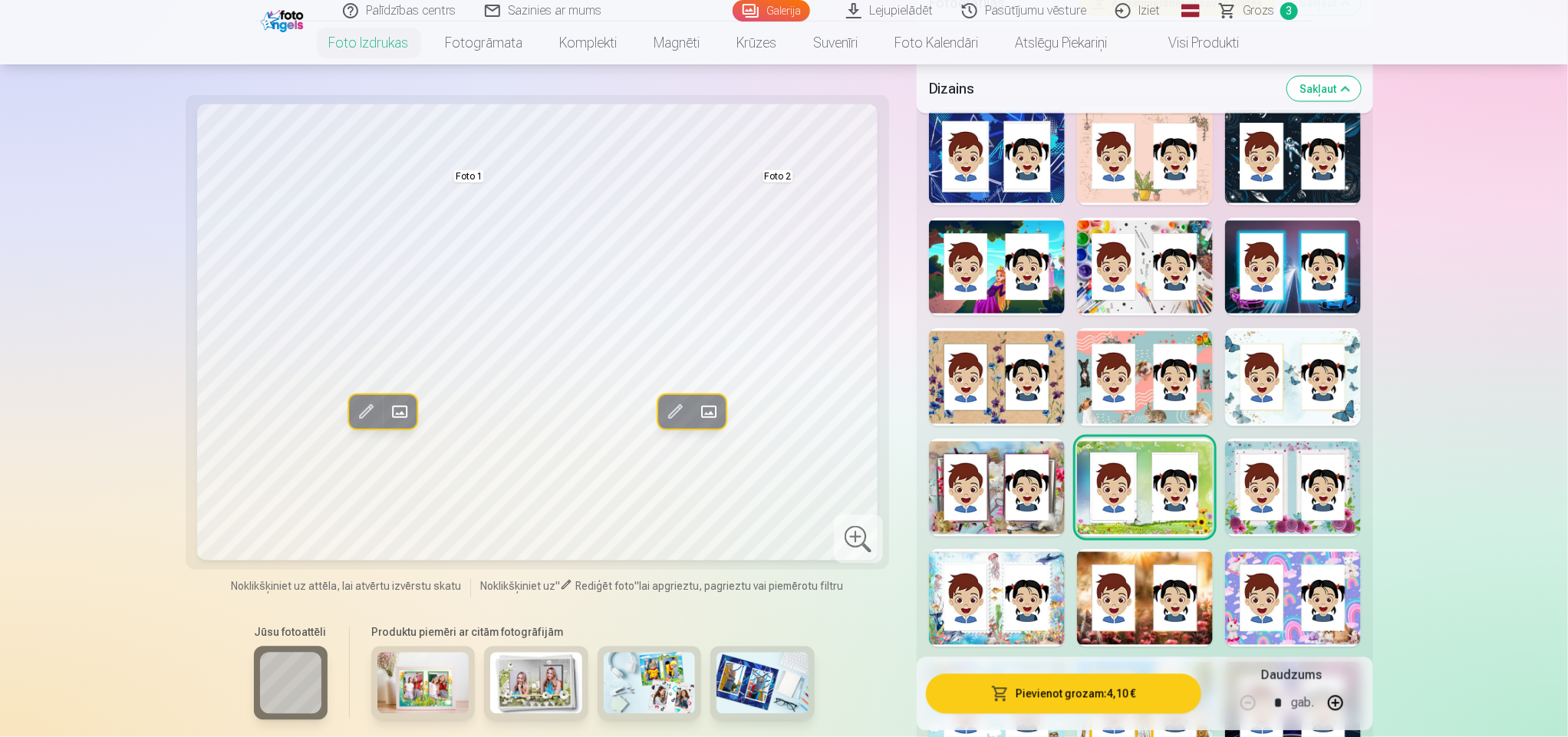
click at [1009, 528] on div at bounding box center [997, 487] width 136 height 98
click at [1004, 578] on div at bounding box center [997, 598] width 136 height 98
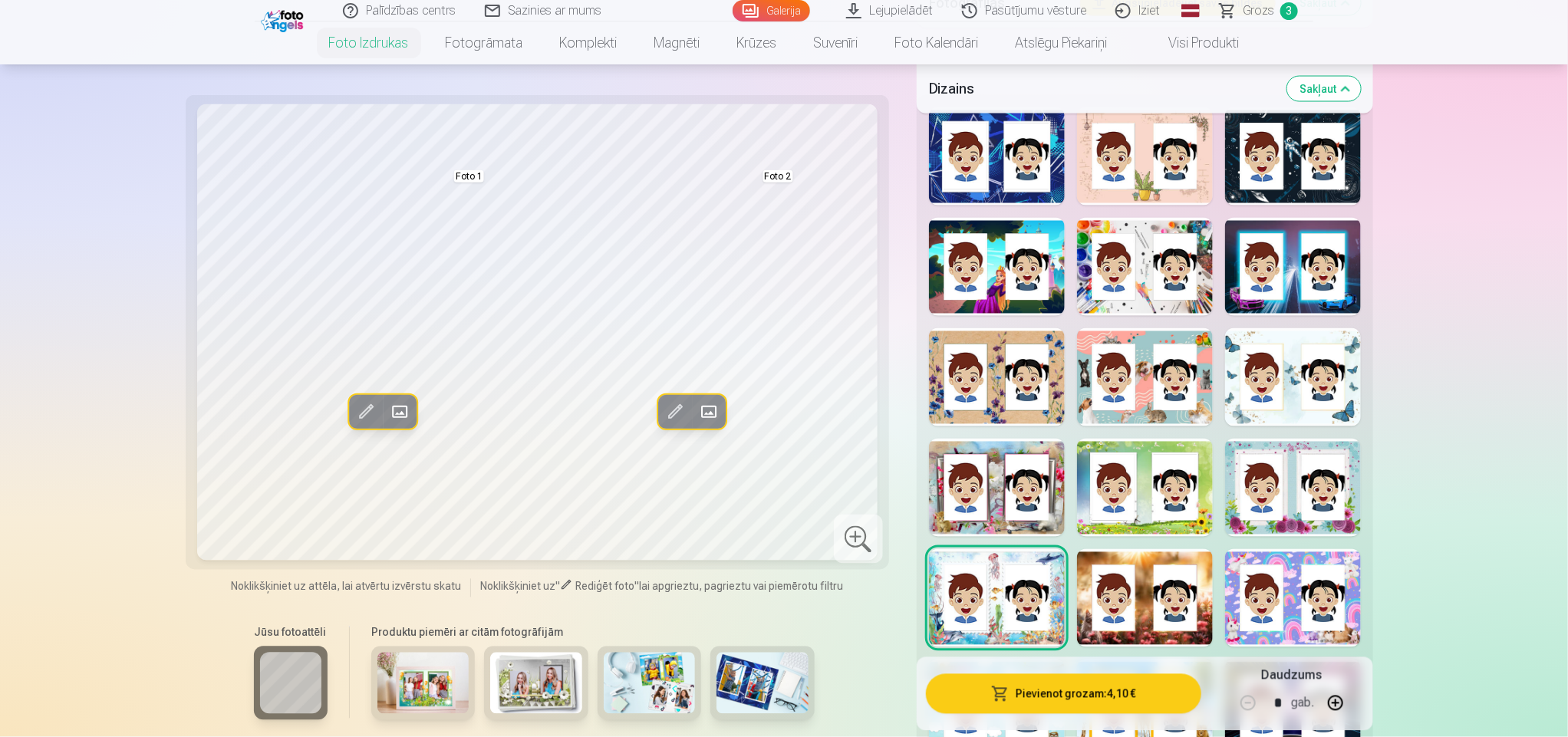
click at [998, 491] on div at bounding box center [997, 487] width 136 height 98
click at [1088, 700] on button "Pievienot grozam : 4,10 €" at bounding box center [1063, 694] width 276 height 40
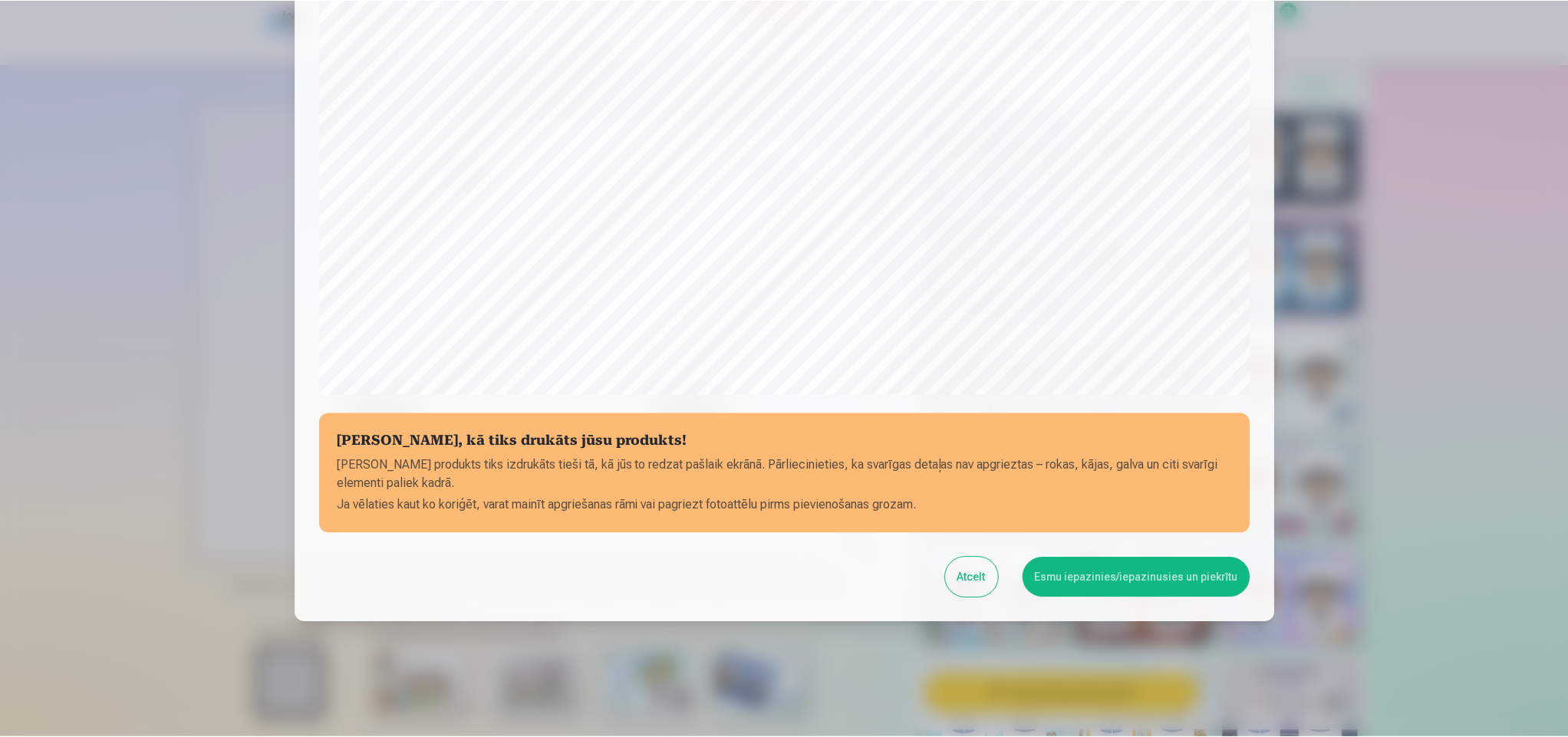
scroll to position [367, 0]
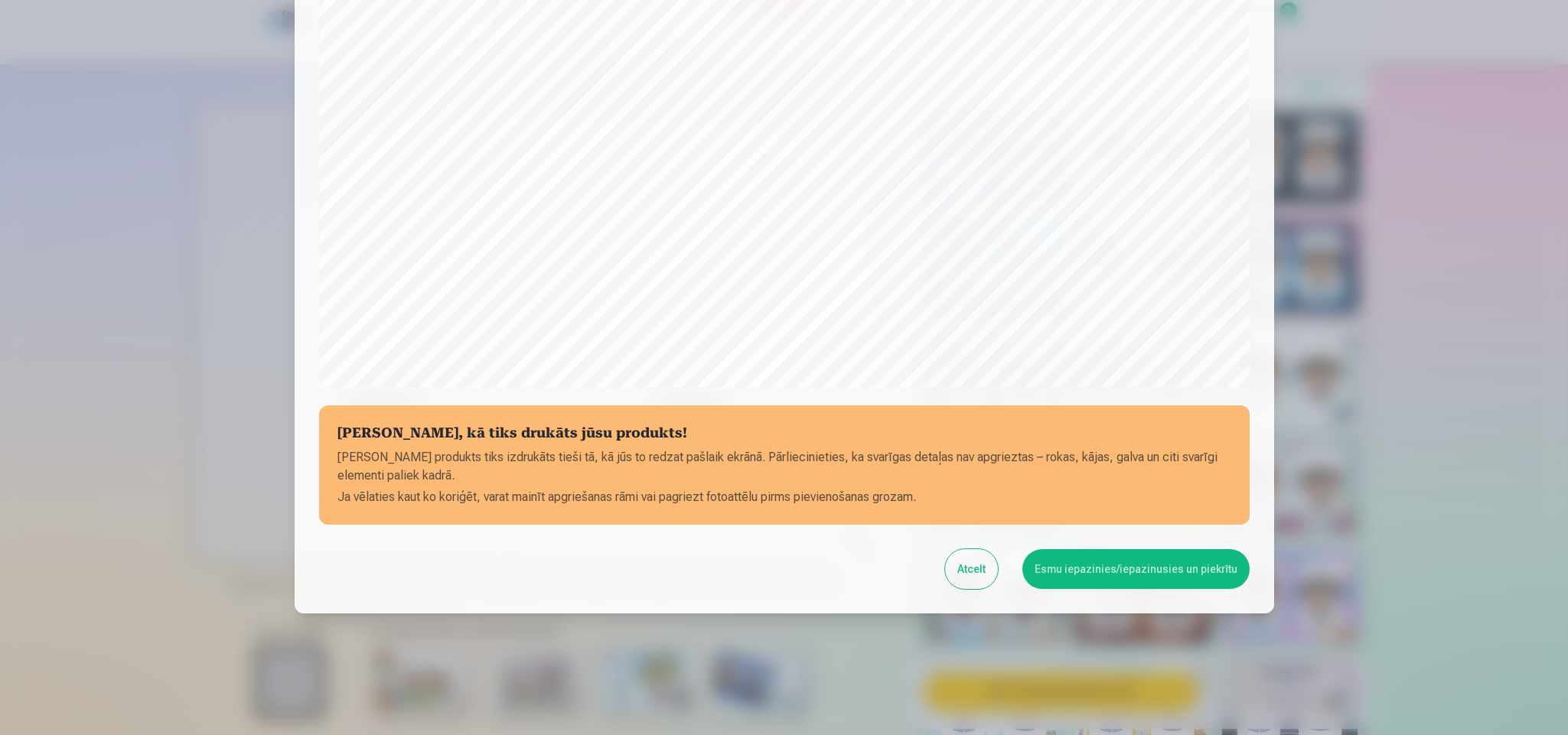
click at [978, 581] on button "Atcelt" at bounding box center [970, 569] width 53 height 40
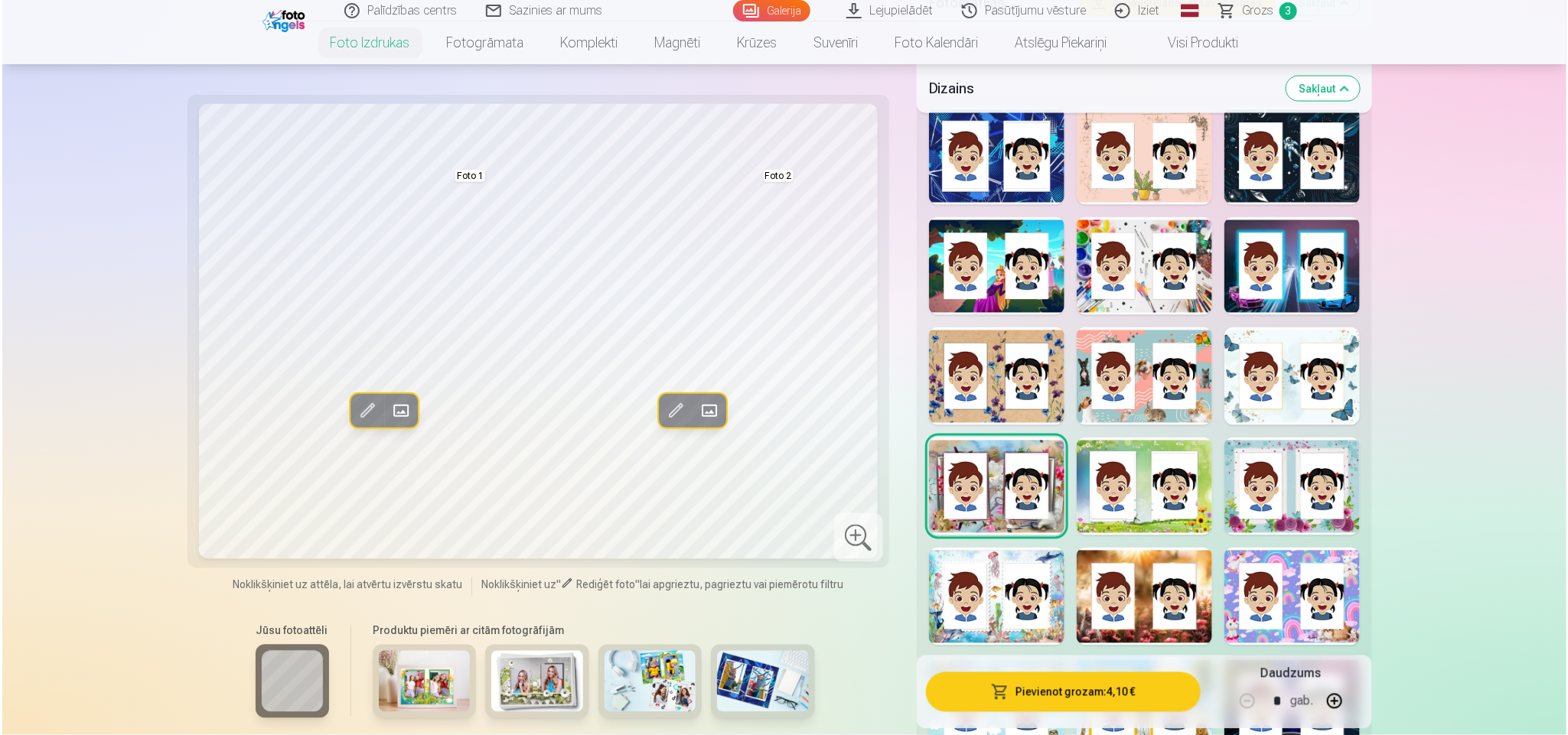
scroll to position [1614, 0]
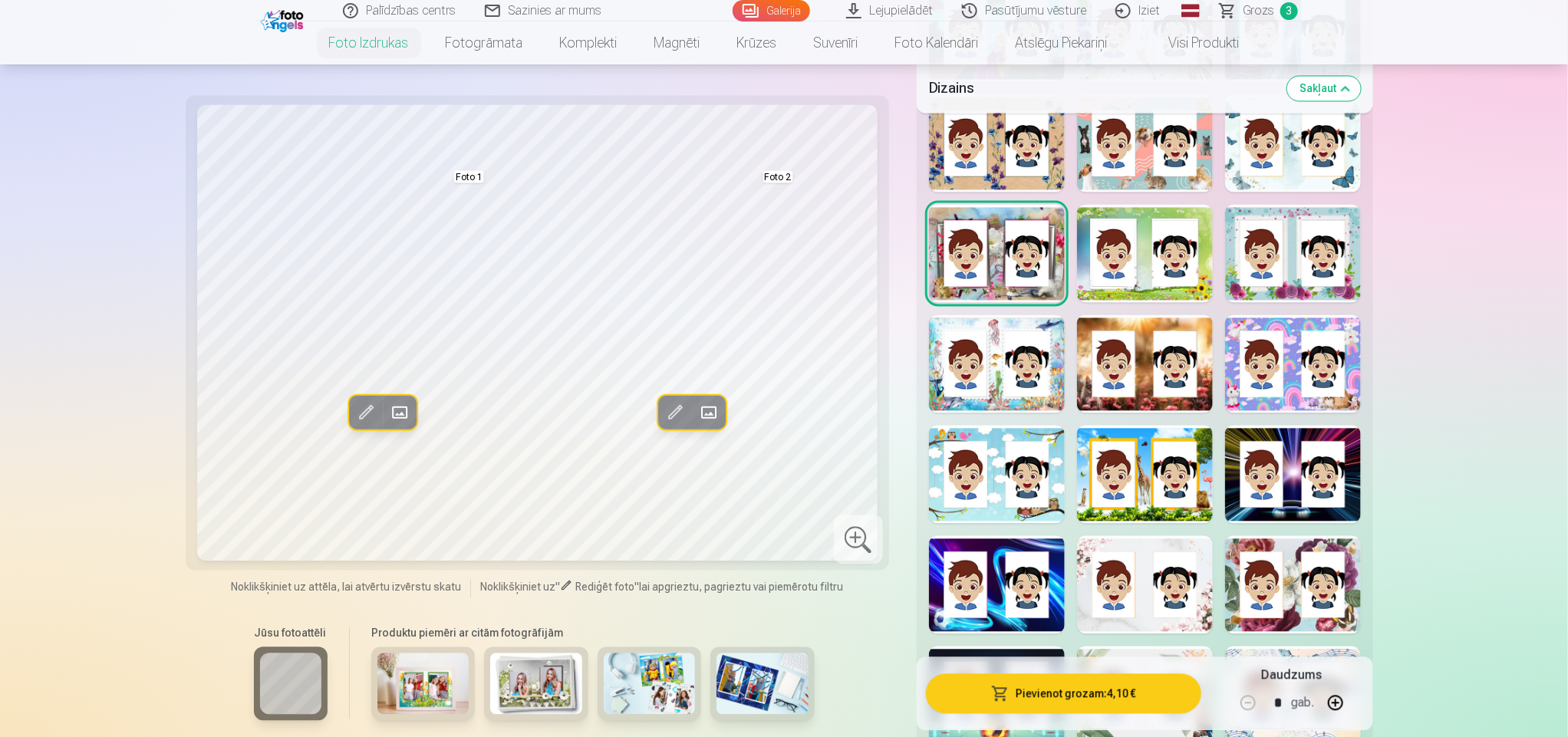
click at [1263, 349] on div at bounding box center [1292, 363] width 136 height 98
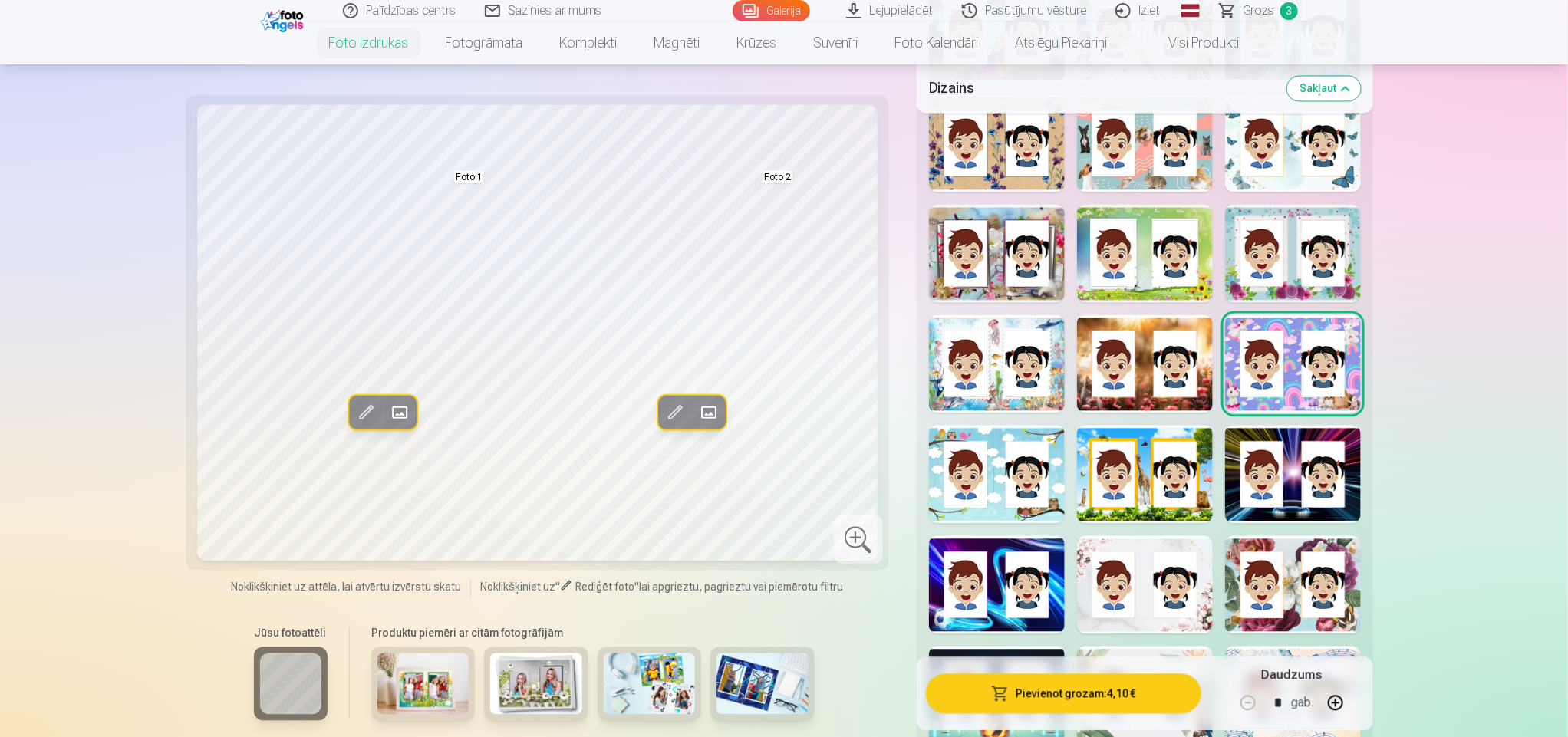
click at [1267, 417] on div "Rādīt mazāk dizainu" at bounding box center [1145, 436] width 457 height 1150
click at [1263, 471] on div at bounding box center [1292, 474] width 136 height 98
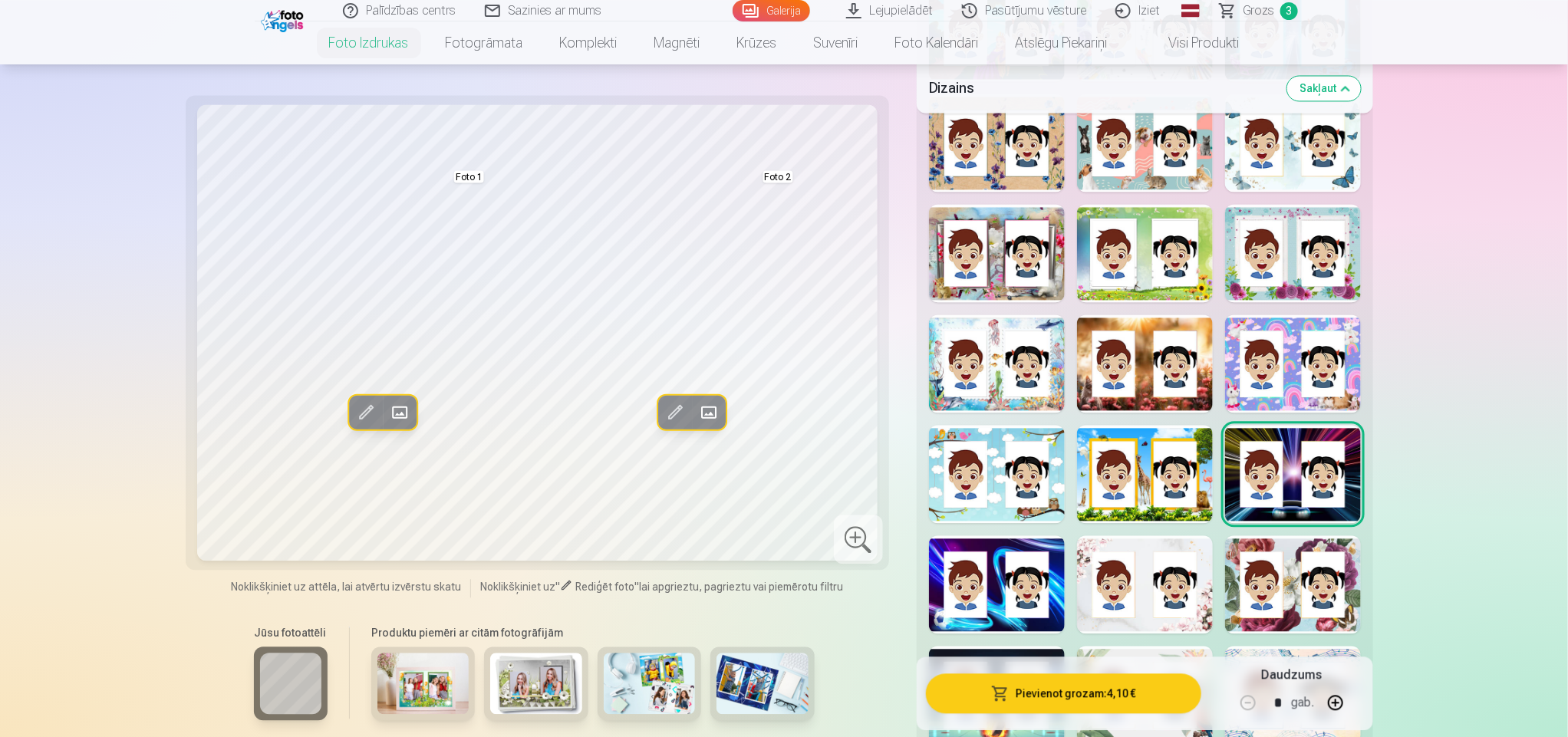
click at [1188, 471] on div at bounding box center [1145, 474] width 136 height 98
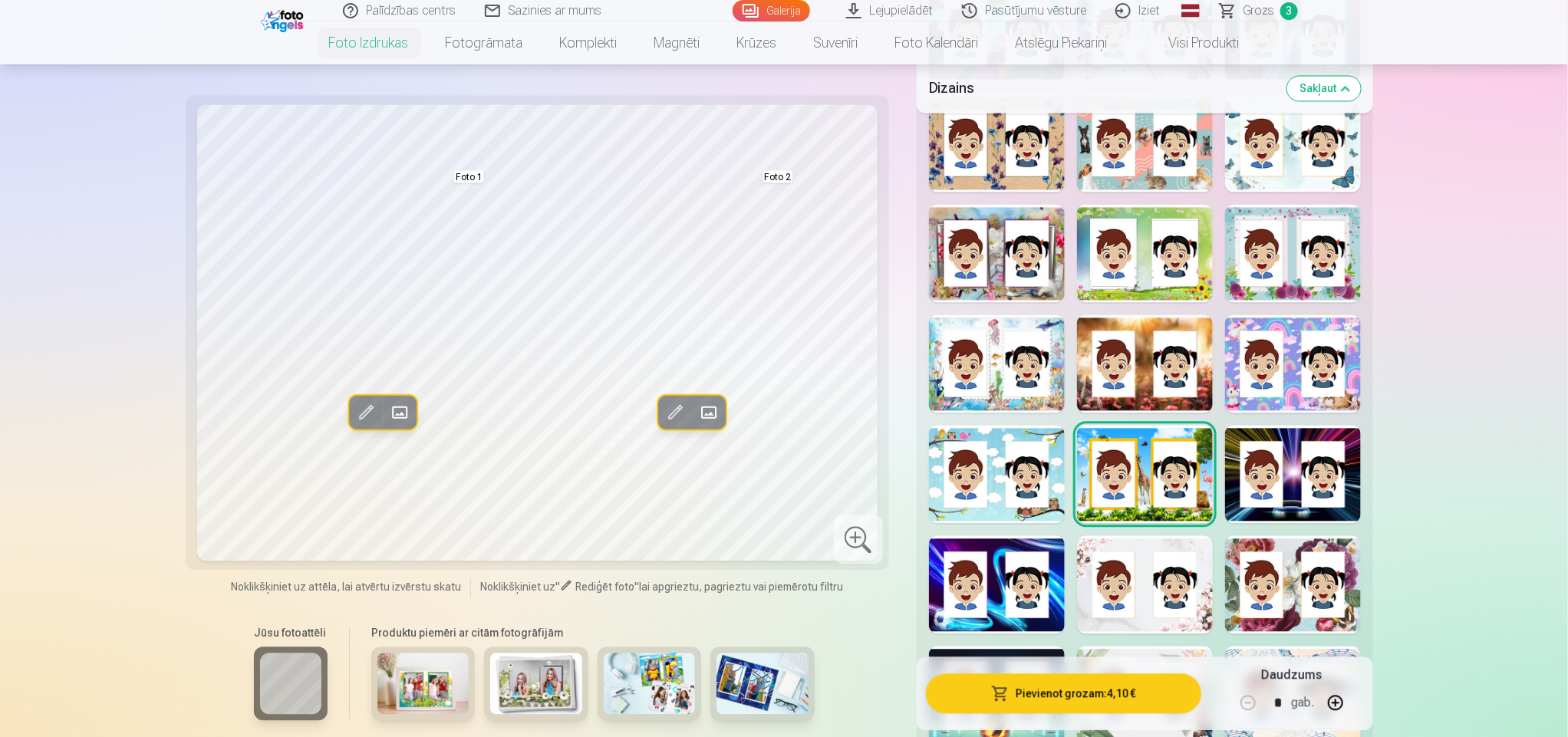
click at [1035, 453] on div at bounding box center [997, 474] width 136 height 98
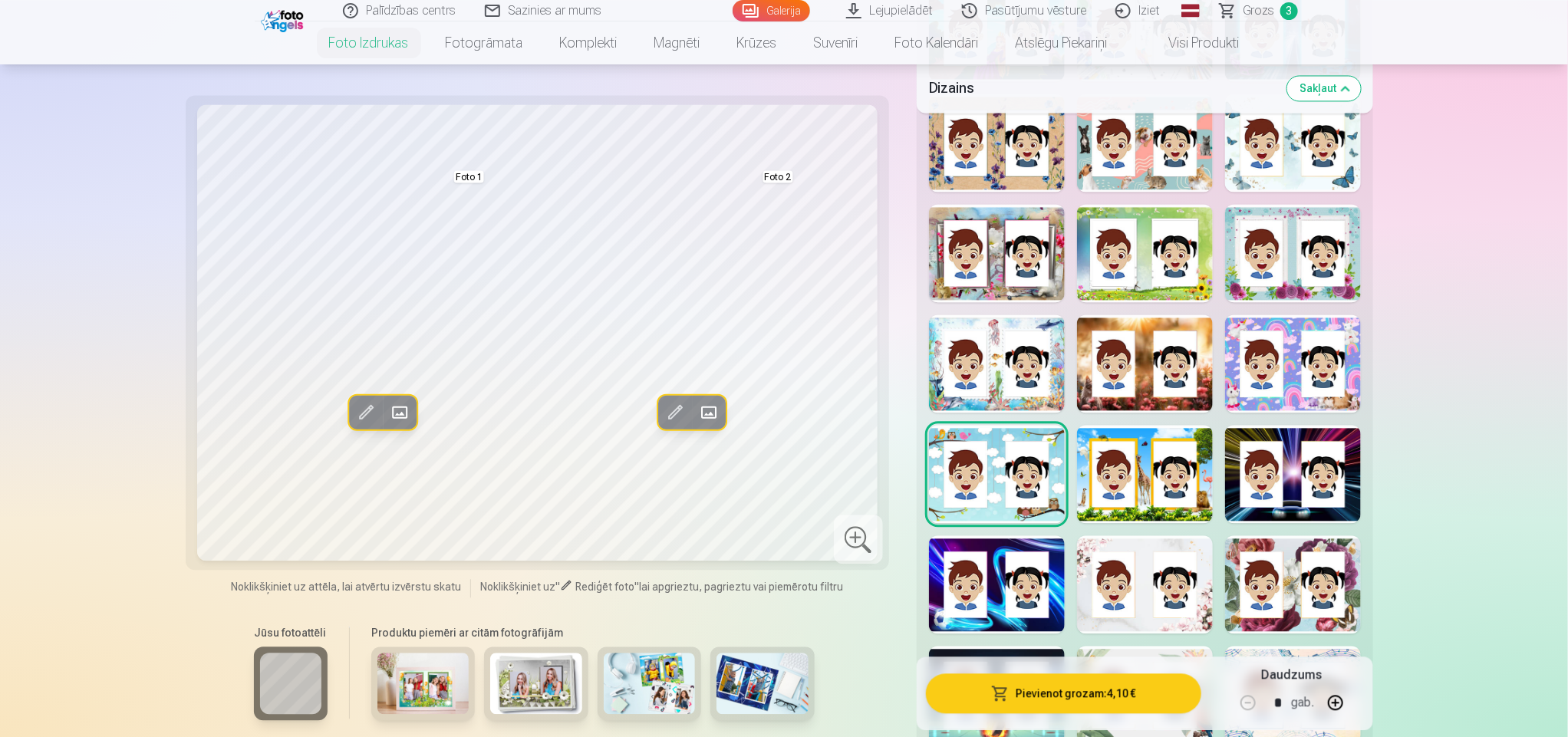
click at [1023, 538] on div at bounding box center [997, 584] width 136 height 98
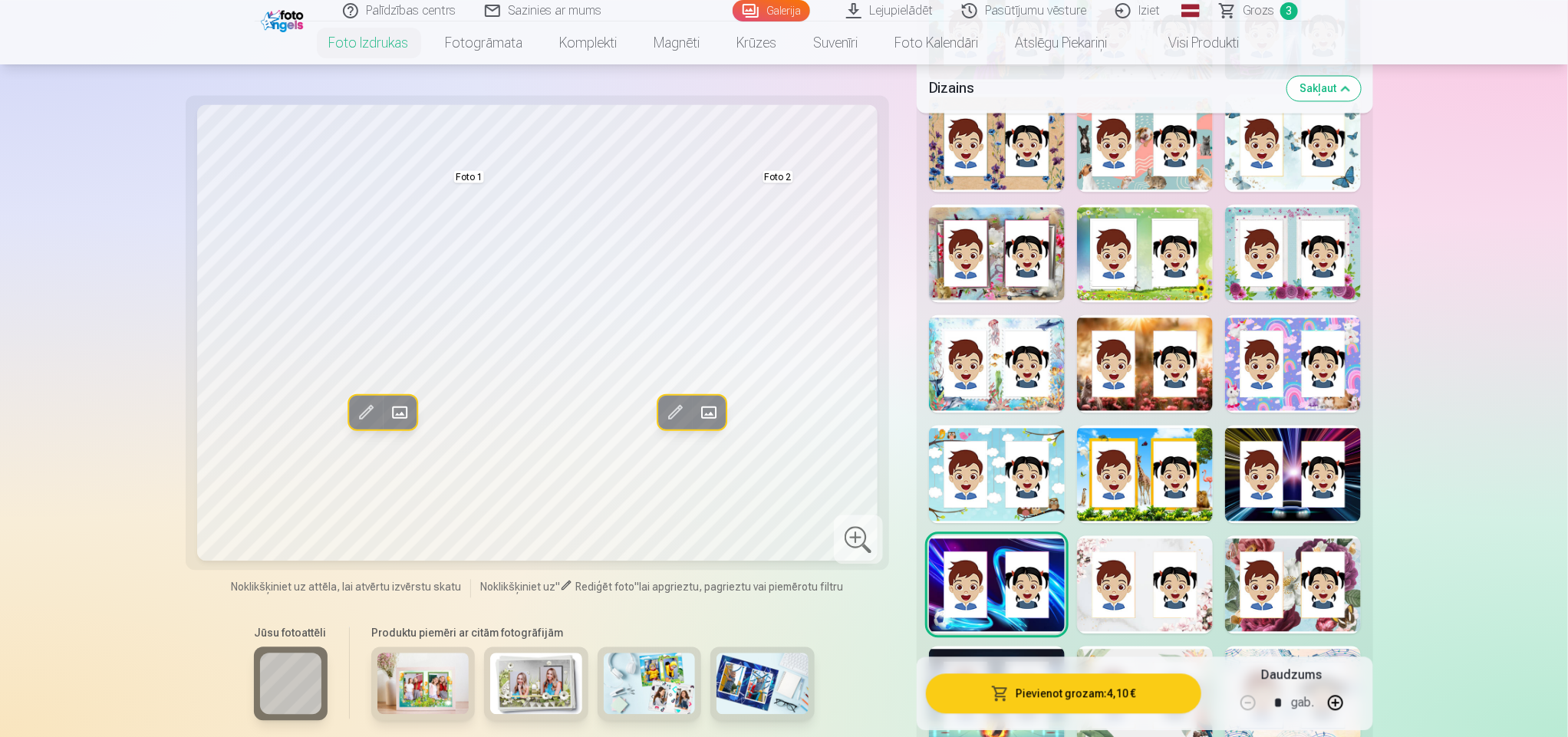
click at [1149, 528] on div "Rādīt mazāk dizainu" at bounding box center [1145, 436] width 457 height 1150
click at [994, 254] on div at bounding box center [997, 253] width 136 height 98
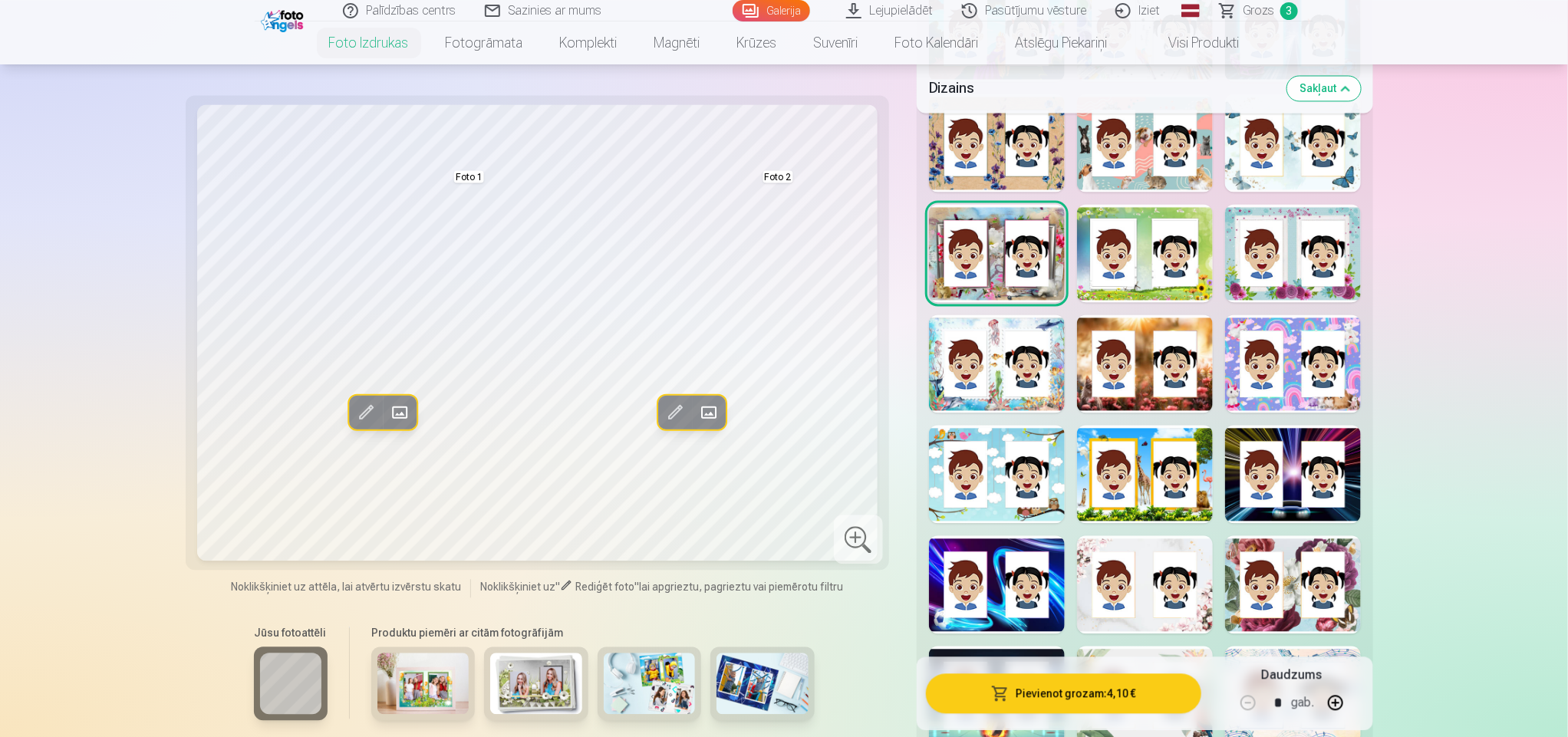
click at [1084, 694] on button "Pievienot grozam : 4,10 €" at bounding box center [1063, 694] width 276 height 40
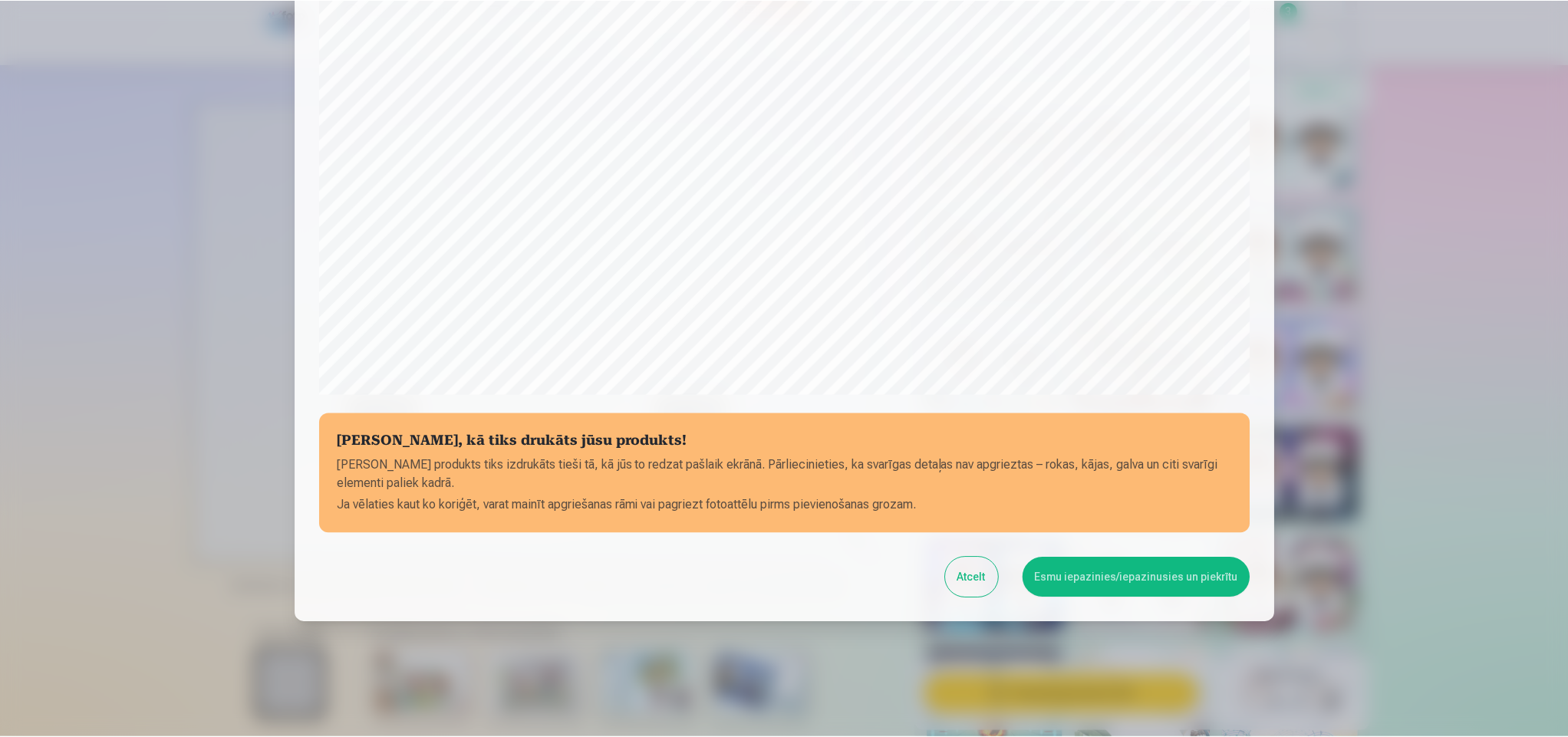
scroll to position [367, 0]
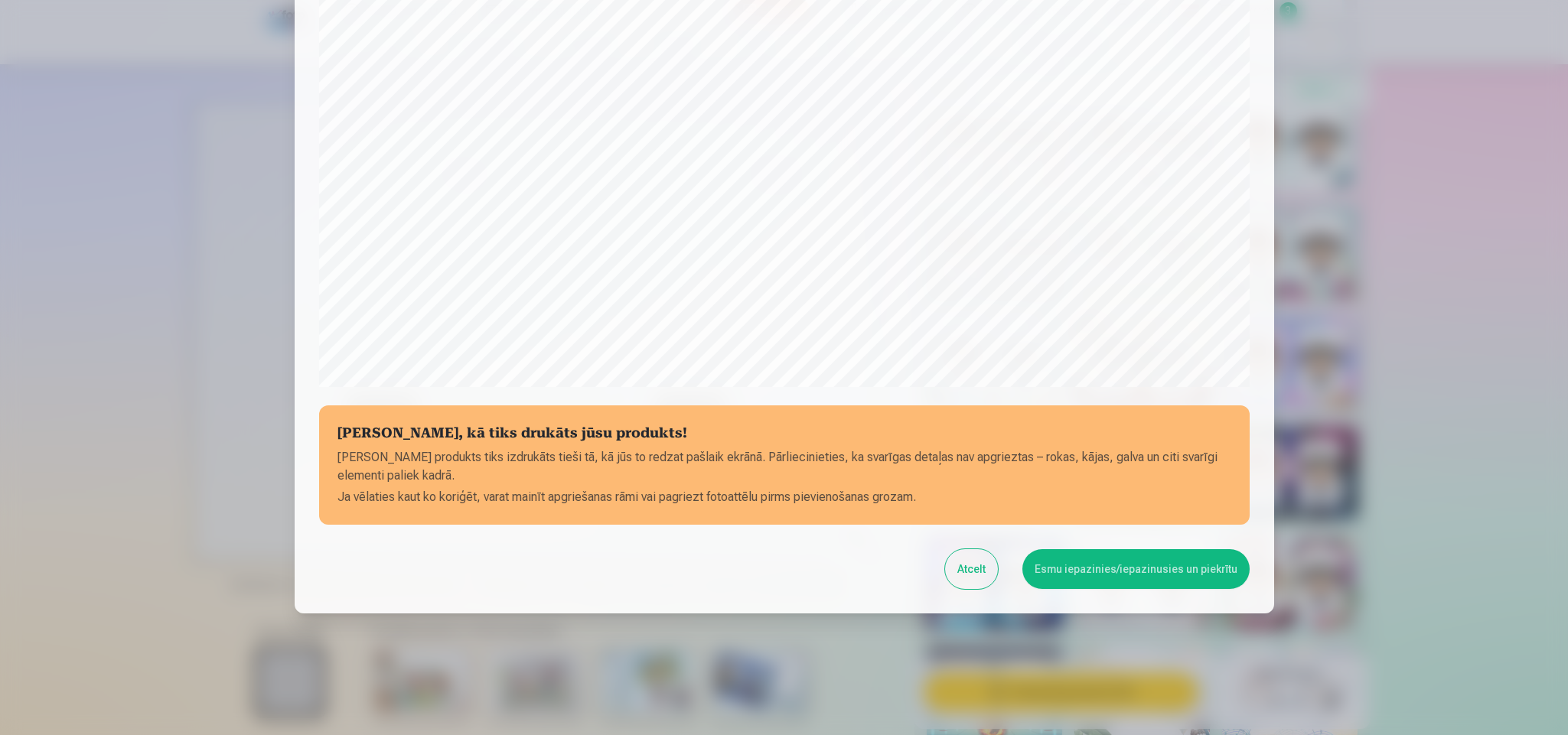
click at [1138, 574] on button "Esmu iepazinies/iepazinusies un piekrītu" at bounding box center [1135, 569] width 227 height 40
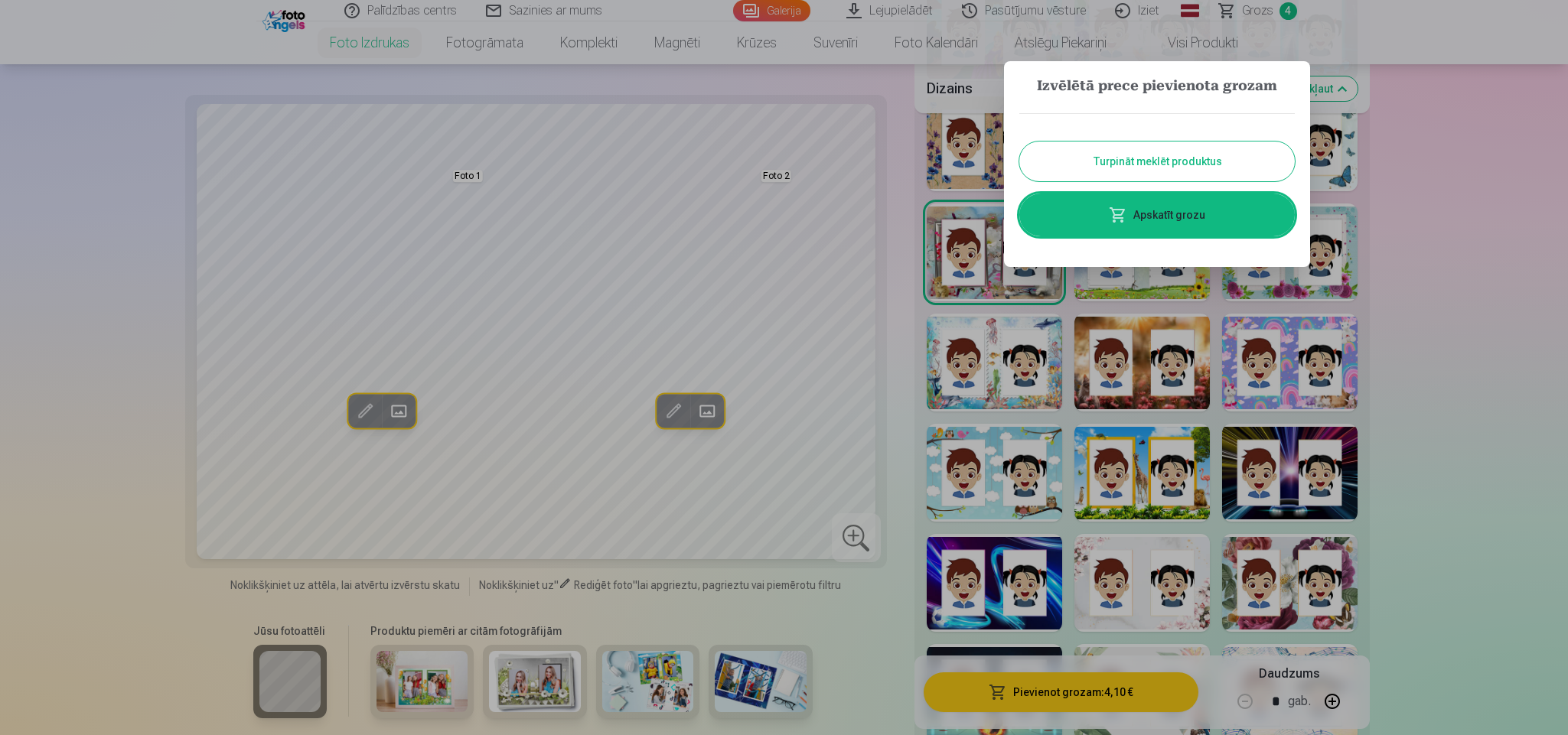
click at [1158, 214] on link "Apskatīt grozu" at bounding box center [1157, 215] width 276 height 42
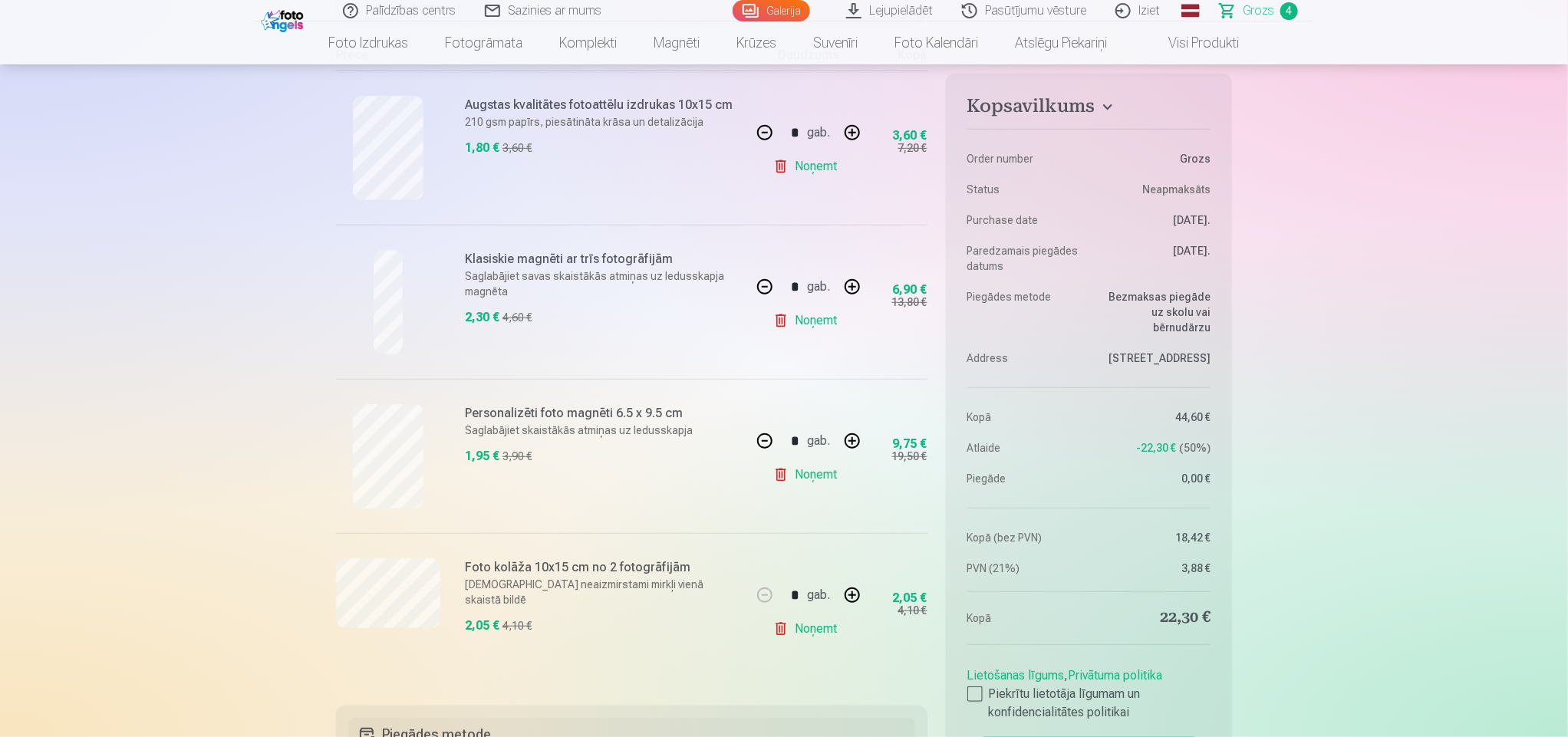
scroll to position [368, 0]
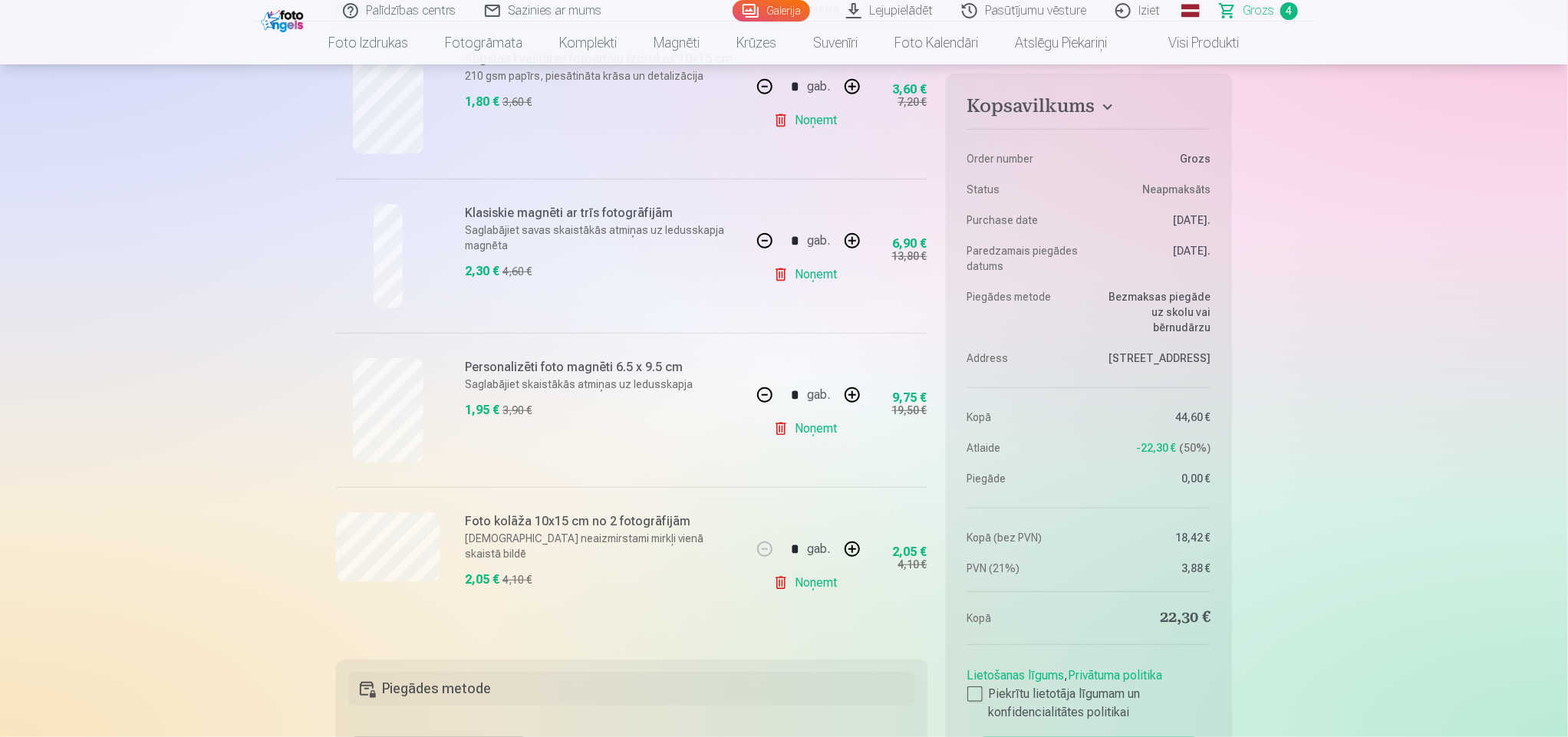
click at [853, 547] on button "button" at bounding box center [852, 549] width 37 height 37
type input "*"
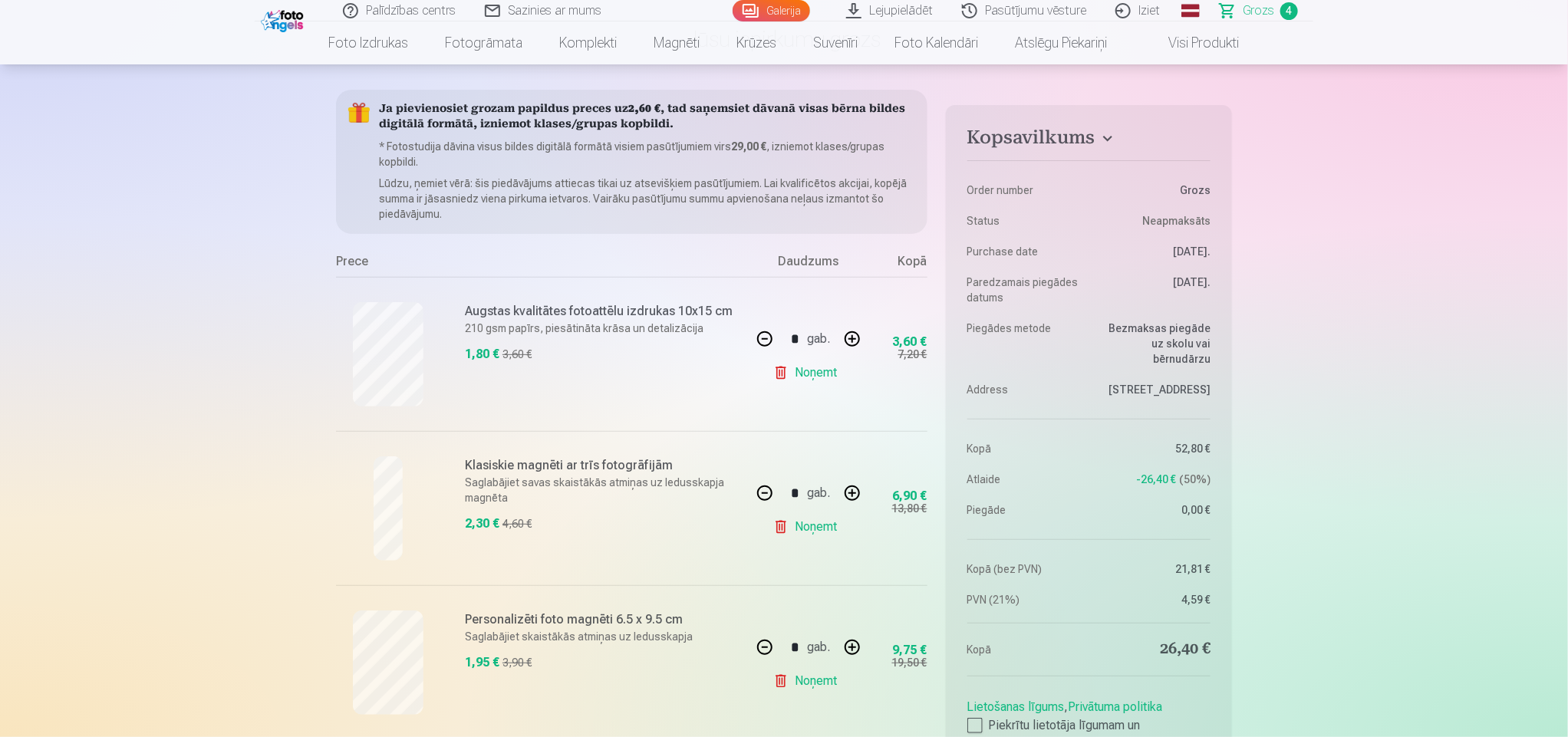
scroll to position [105, 0]
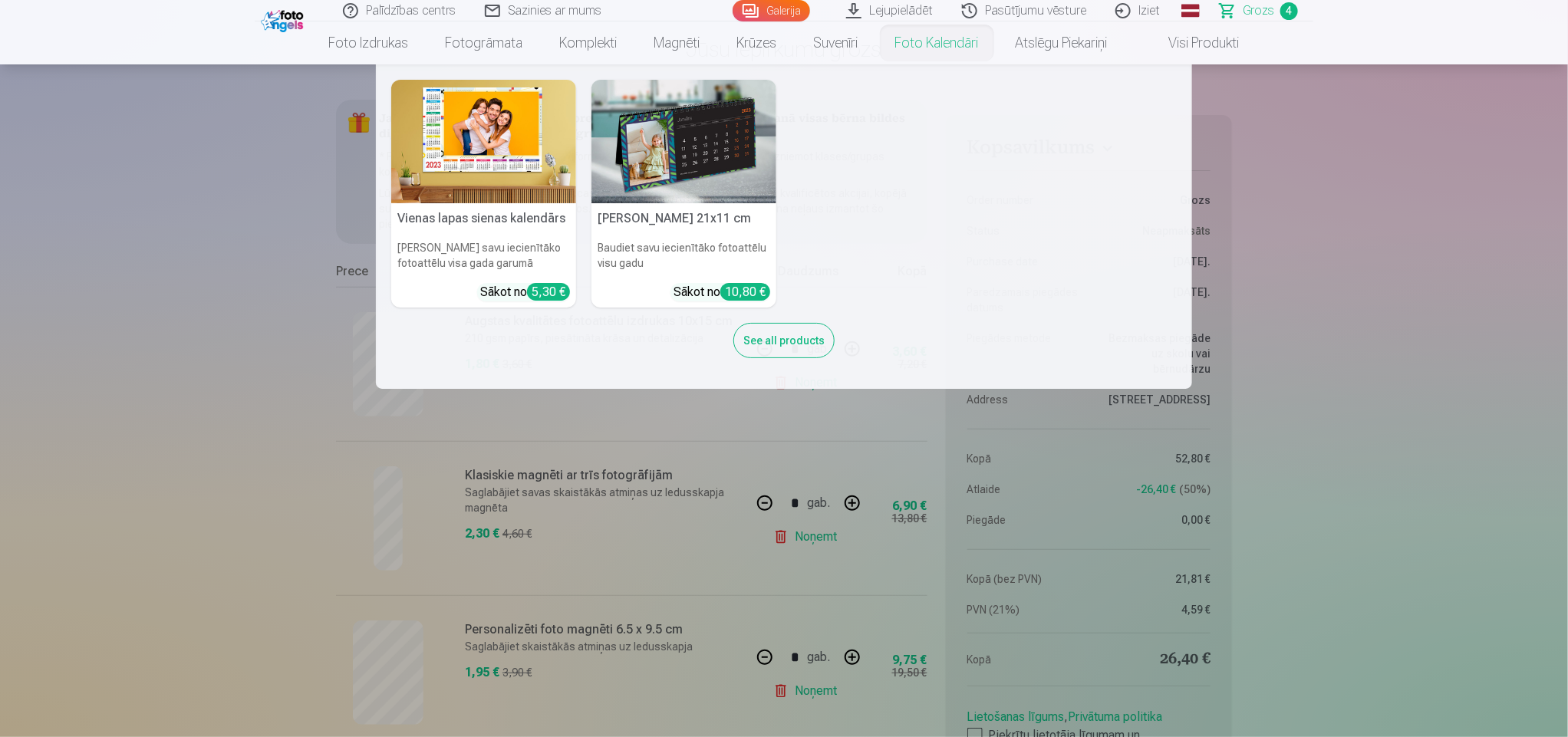
click at [1503, 222] on nav "Vienas lapas sienas [PERSON_NAME] savu iecienītāko fotoattēlu visa gada garumā …" at bounding box center [784, 227] width 1568 height 325
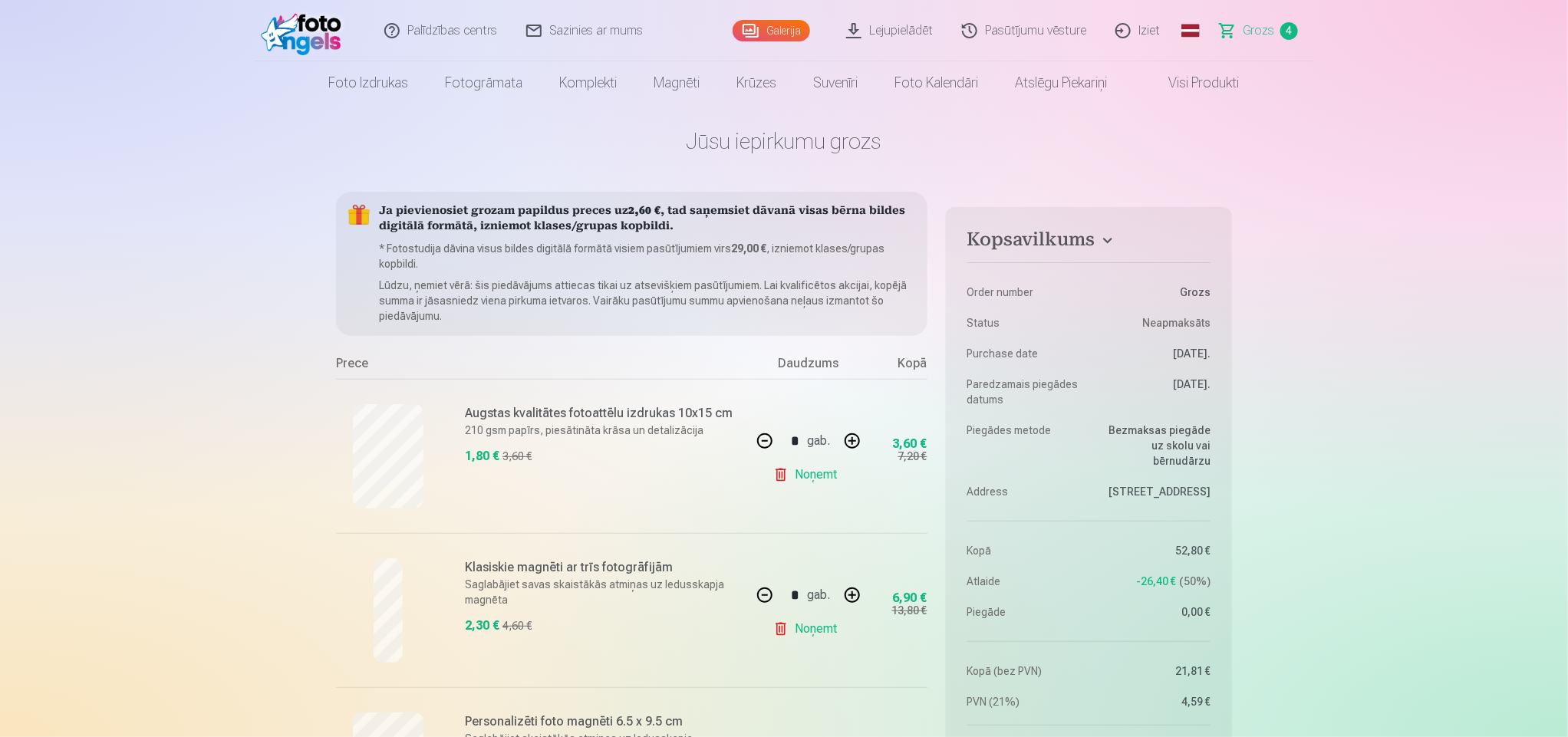
scroll to position [0, 0]
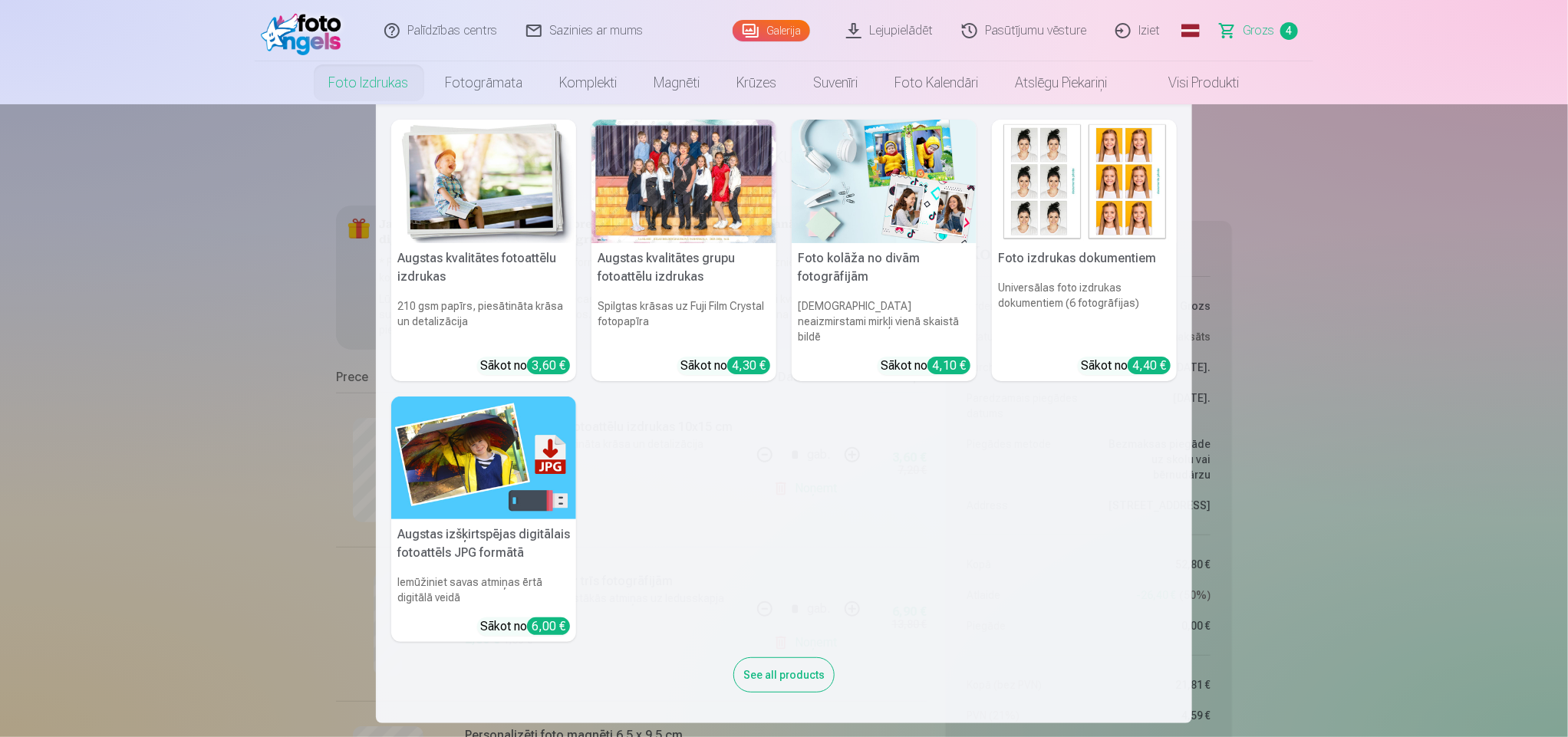
click at [438, 243] on h5 "Augstas kvalitātes fotoattēlu izdrukas" at bounding box center [484, 267] width 185 height 49
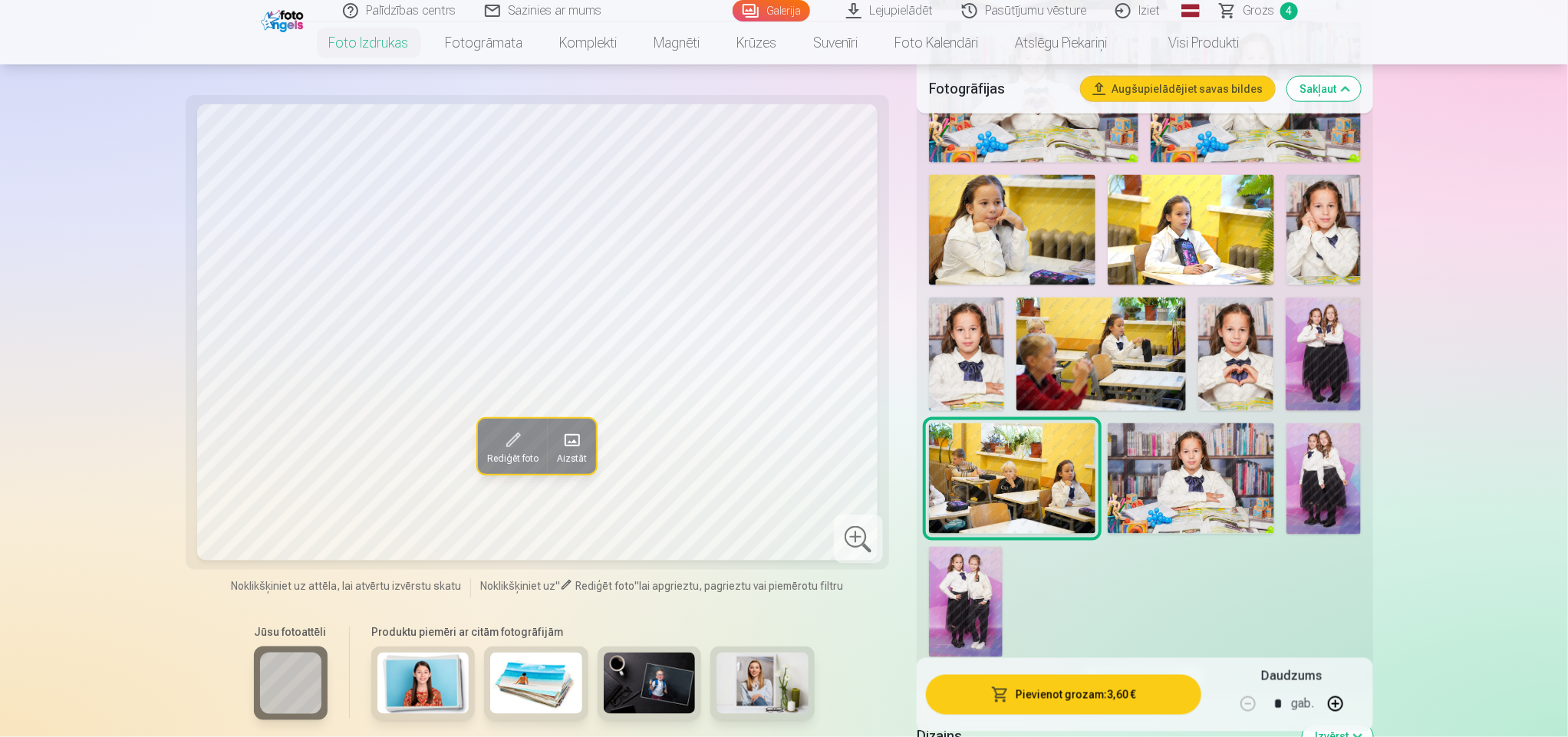
scroll to position [969, 0]
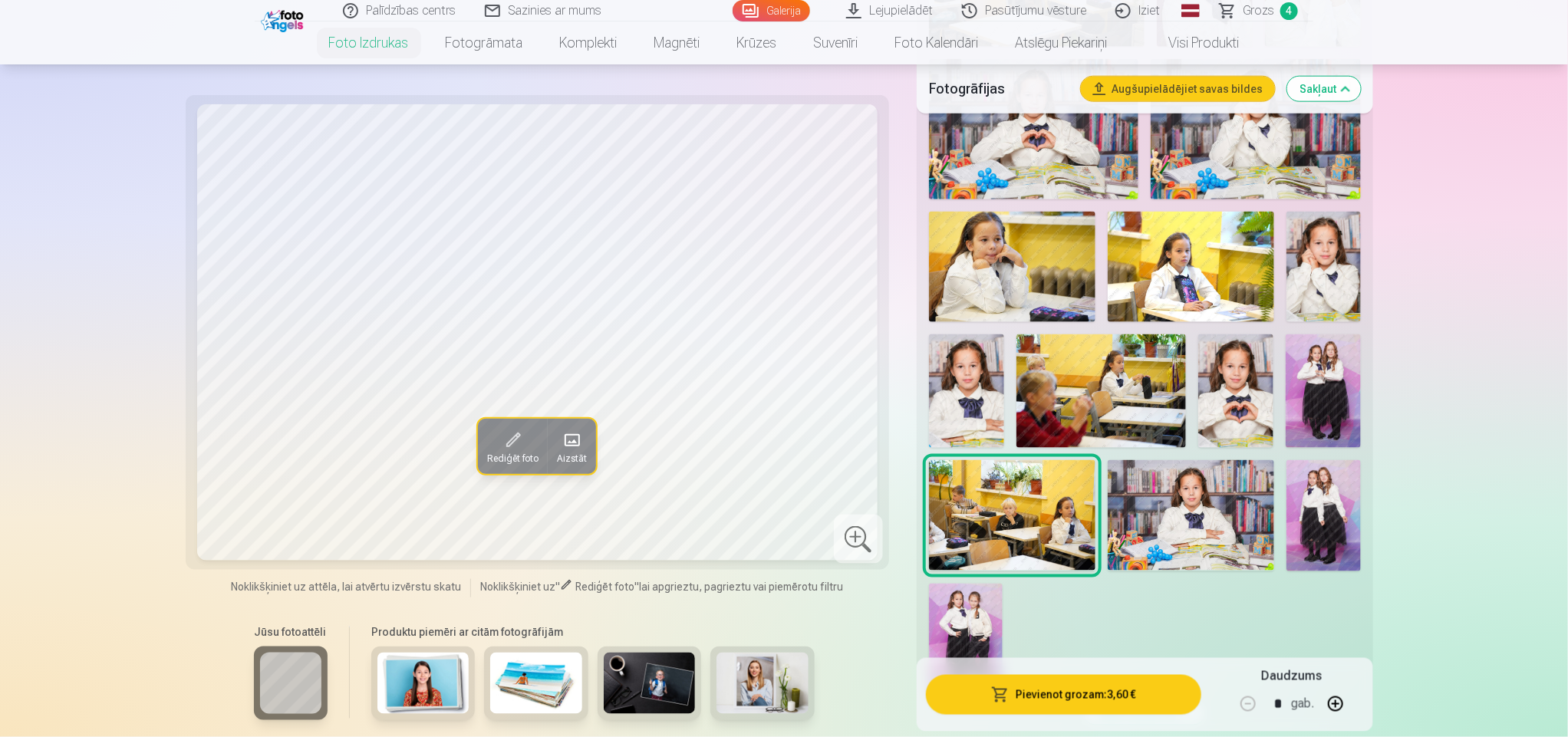
click at [1318, 256] on img at bounding box center [1323, 267] width 74 height 111
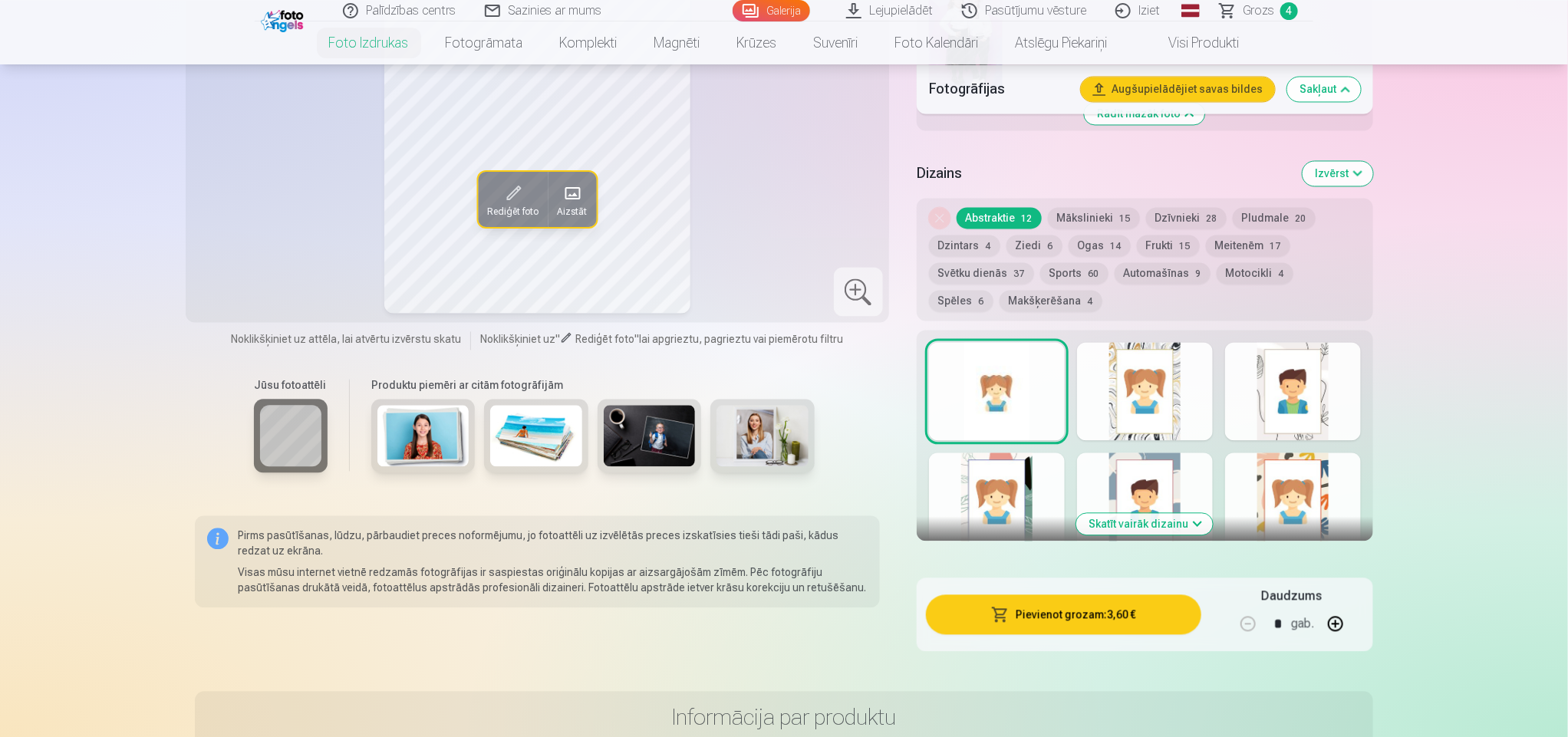
scroll to position [1532, 0]
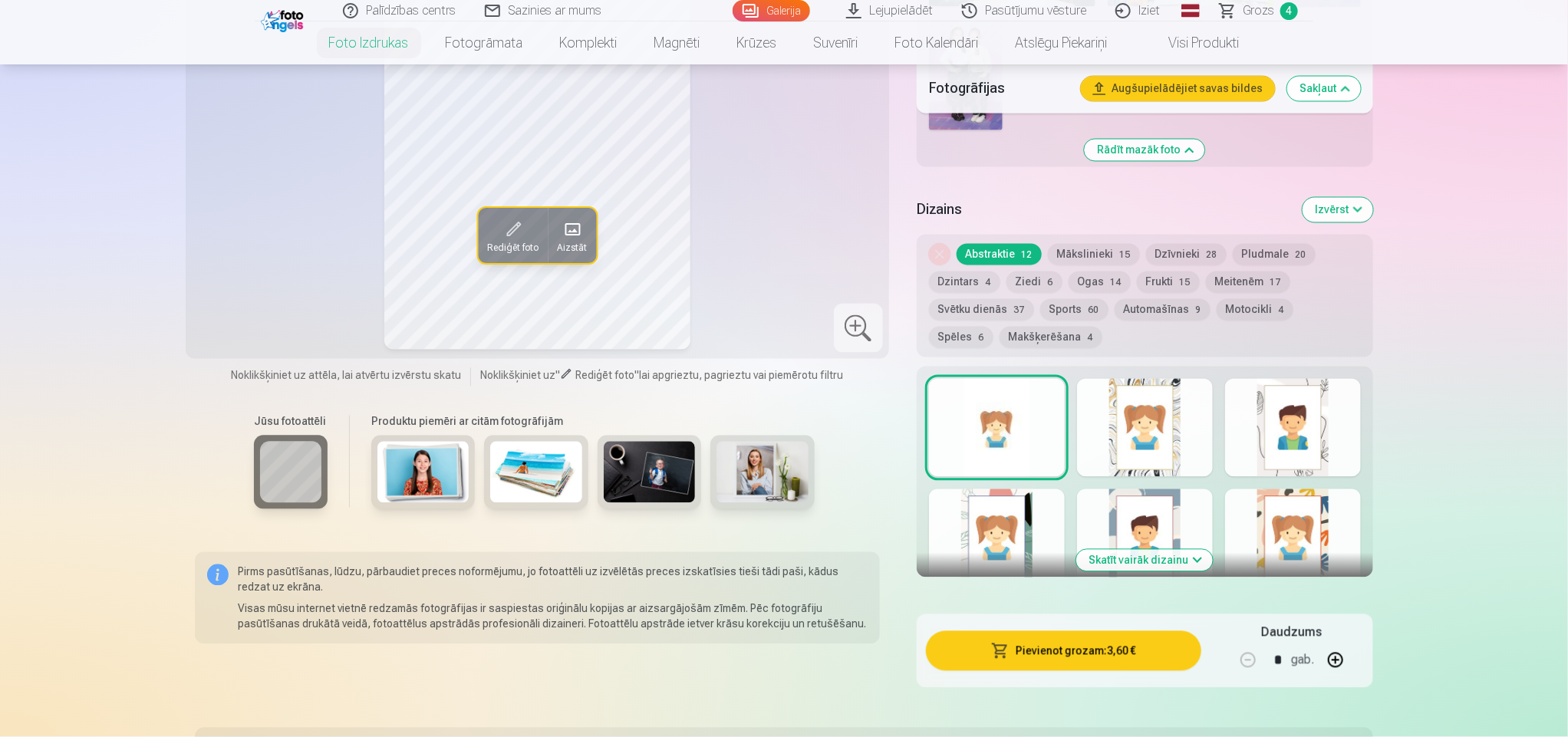
click at [1164, 566] on button "Skatīt vairāk dizainu" at bounding box center [1145, 560] width 137 height 21
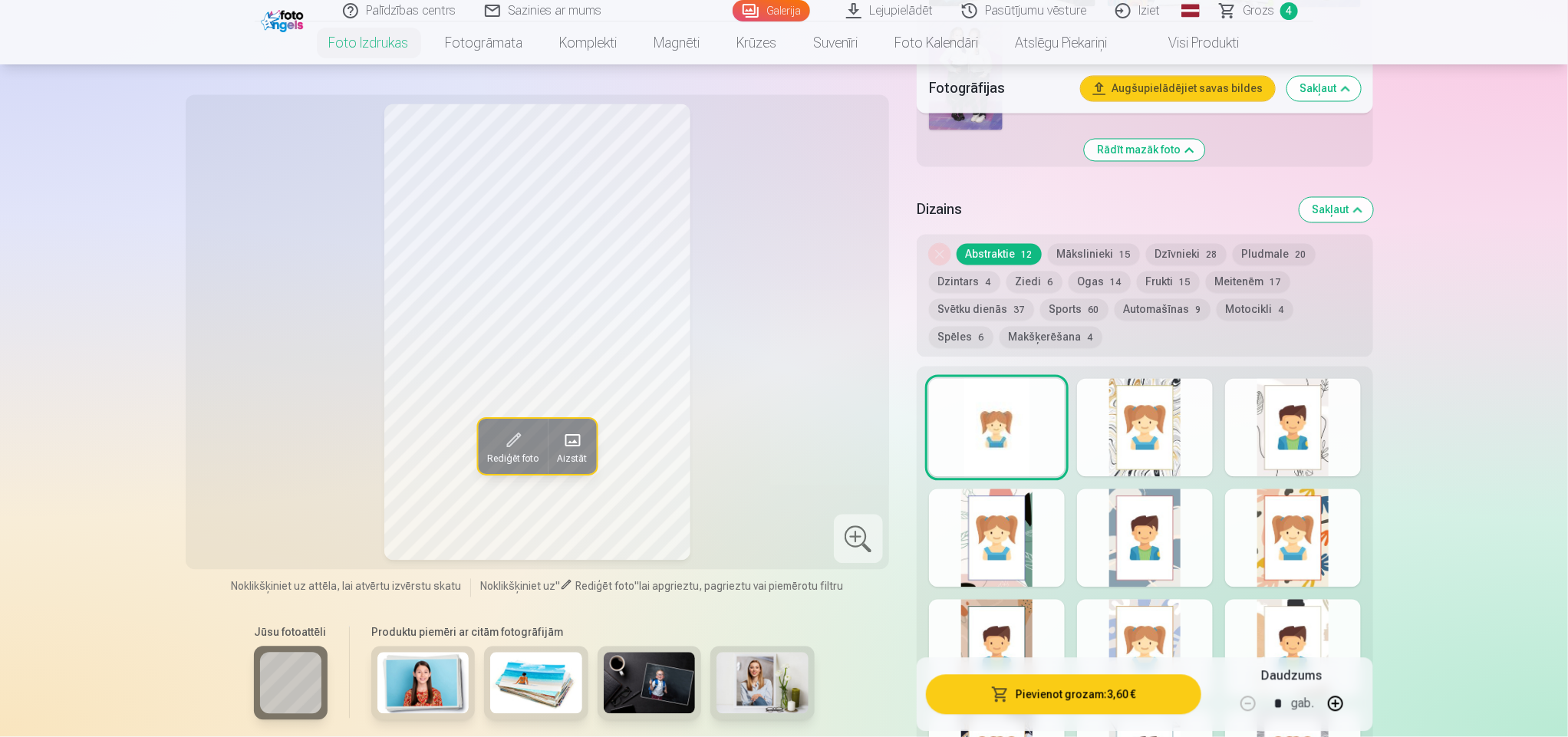
click at [1165, 476] on div "Rādīt mazāk dizainu" at bounding box center [1145, 611] width 457 height 488
click at [1170, 451] on div at bounding box center [1145, 428] width 136 height 98
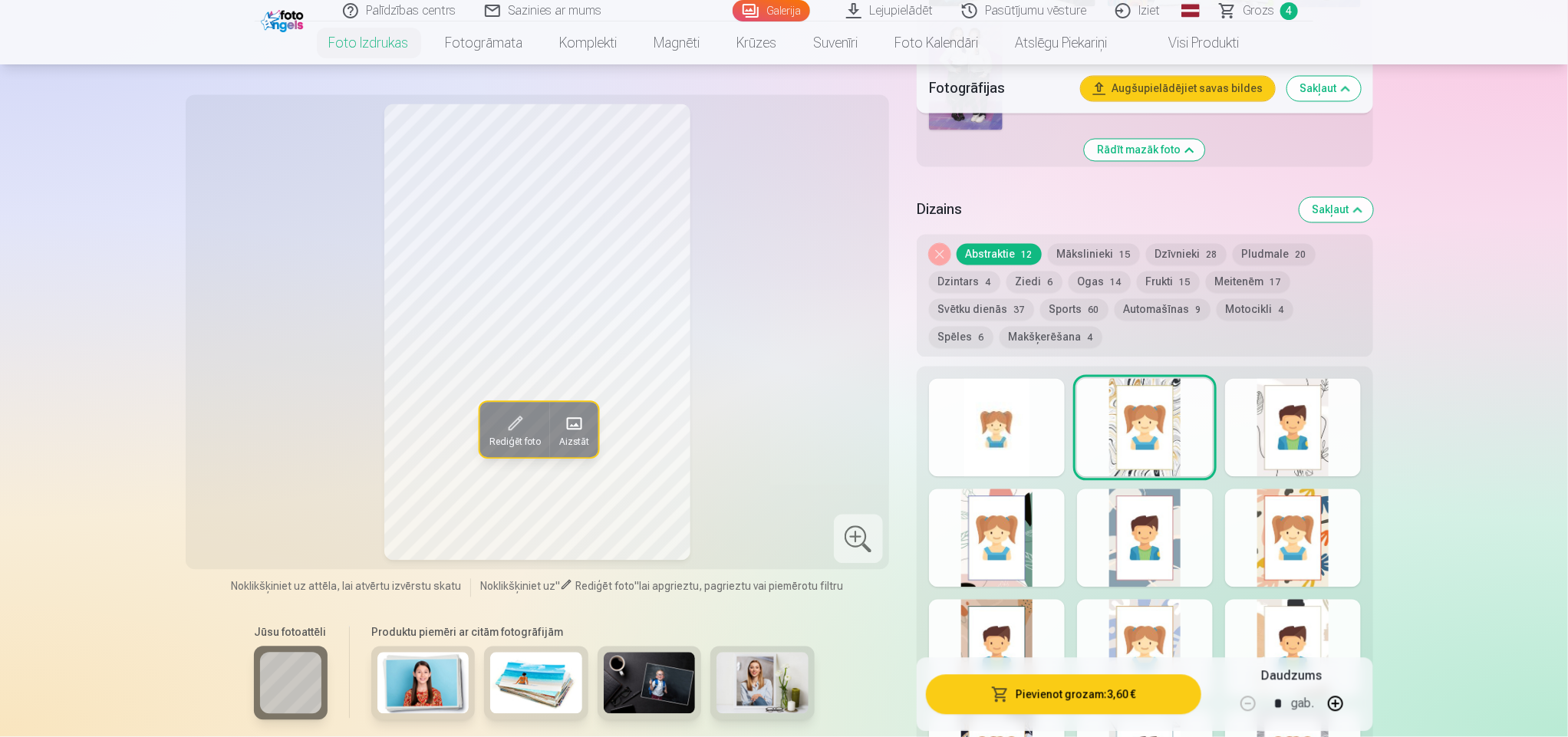
click at [1295, 443] on div at bounding box center [1292, 428] width 136 height 98
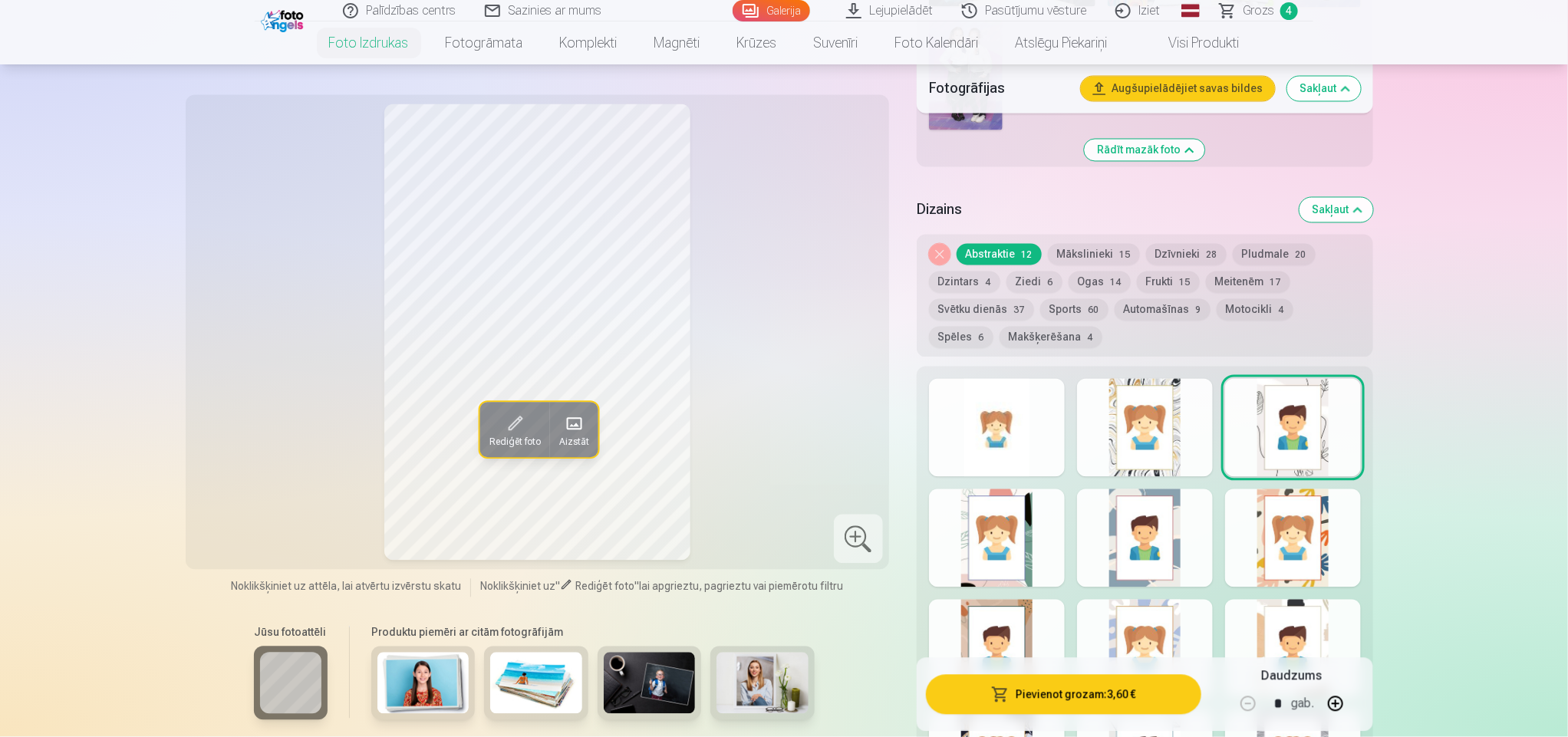
click at [1293, 515] on div at bounding box center [1292, 538] width 136 height 98
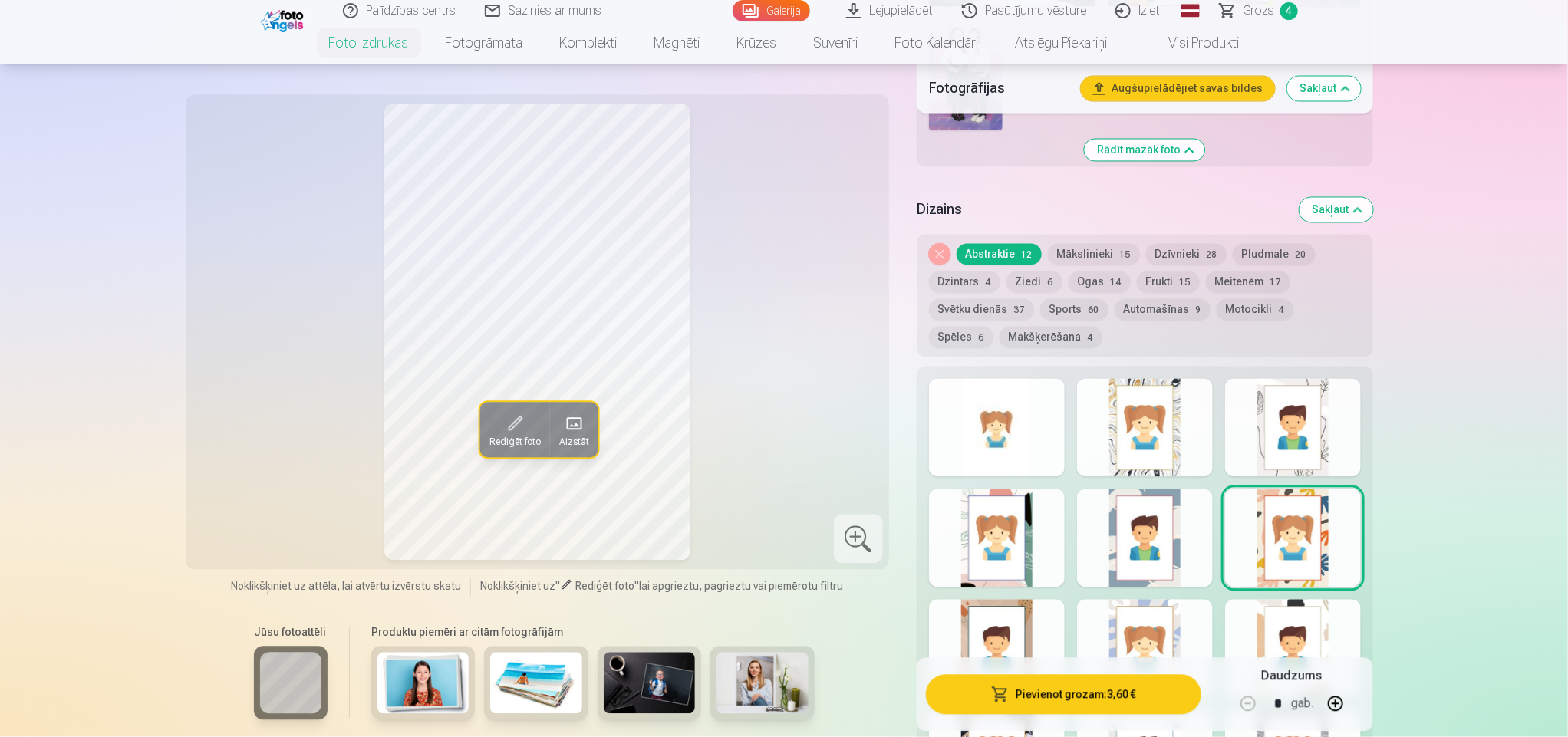
click at [1204, 536] on div at bounding box center [1145, 538] width 136 height 98
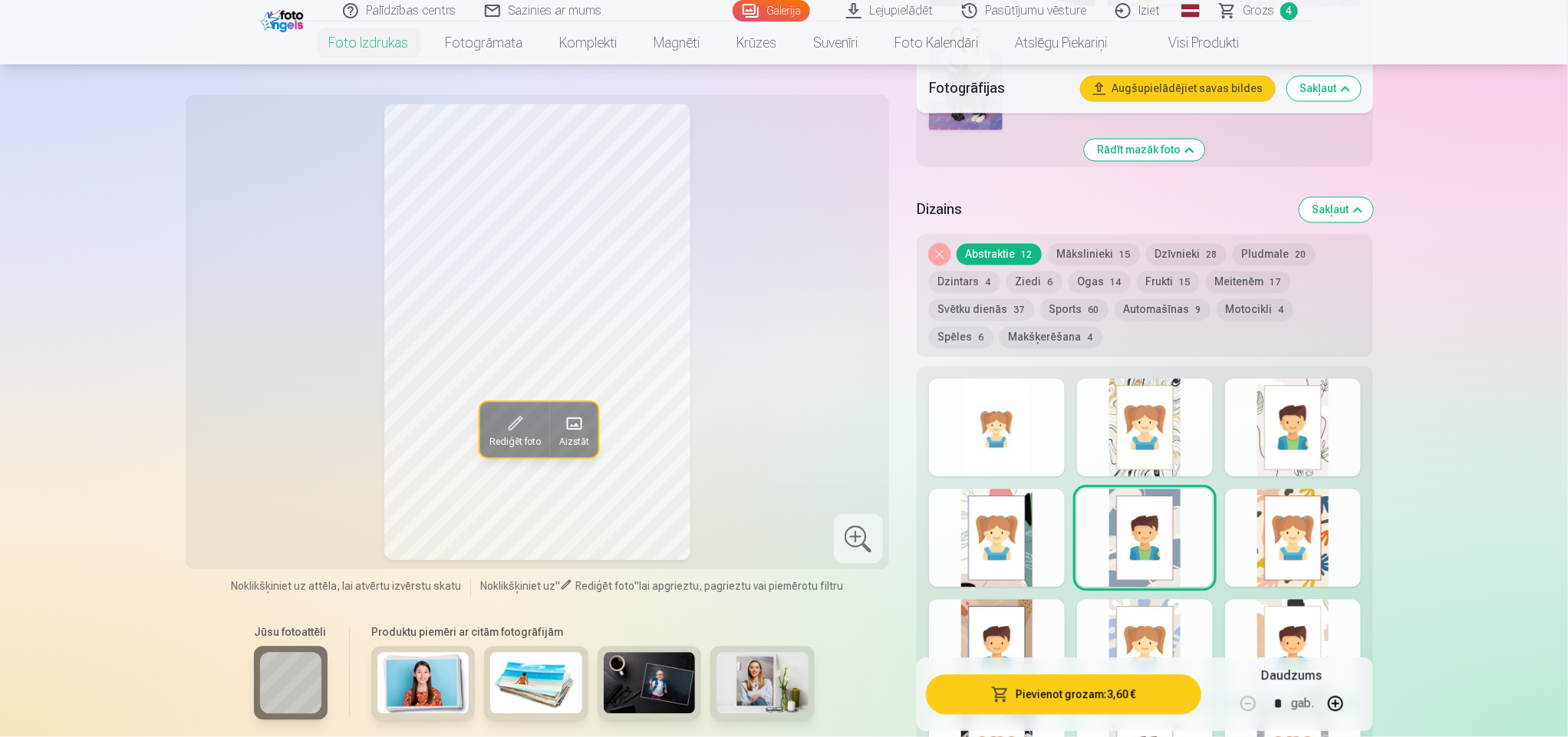
click at [995, 573] on div at bounding box center [997, 538] width 136 height 98
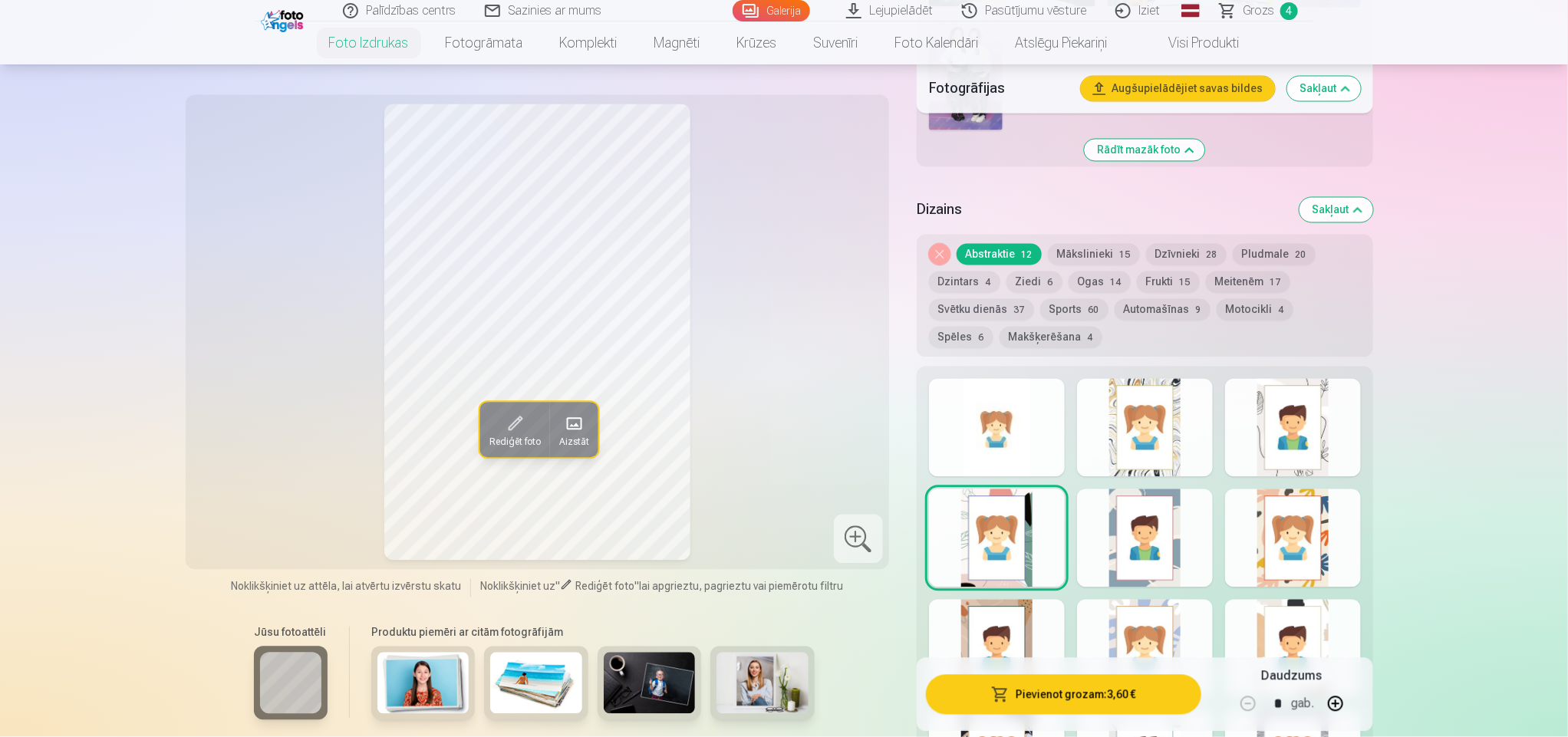
click at [997, 649] on div at bounding box center [997, 649] width 136 height 98
click at [1102, 633] on div at bounding box center [1145, 649] width 136 height 98
click at [1286, 626] on div at bounding box center [1292, 649] width 136 height 98
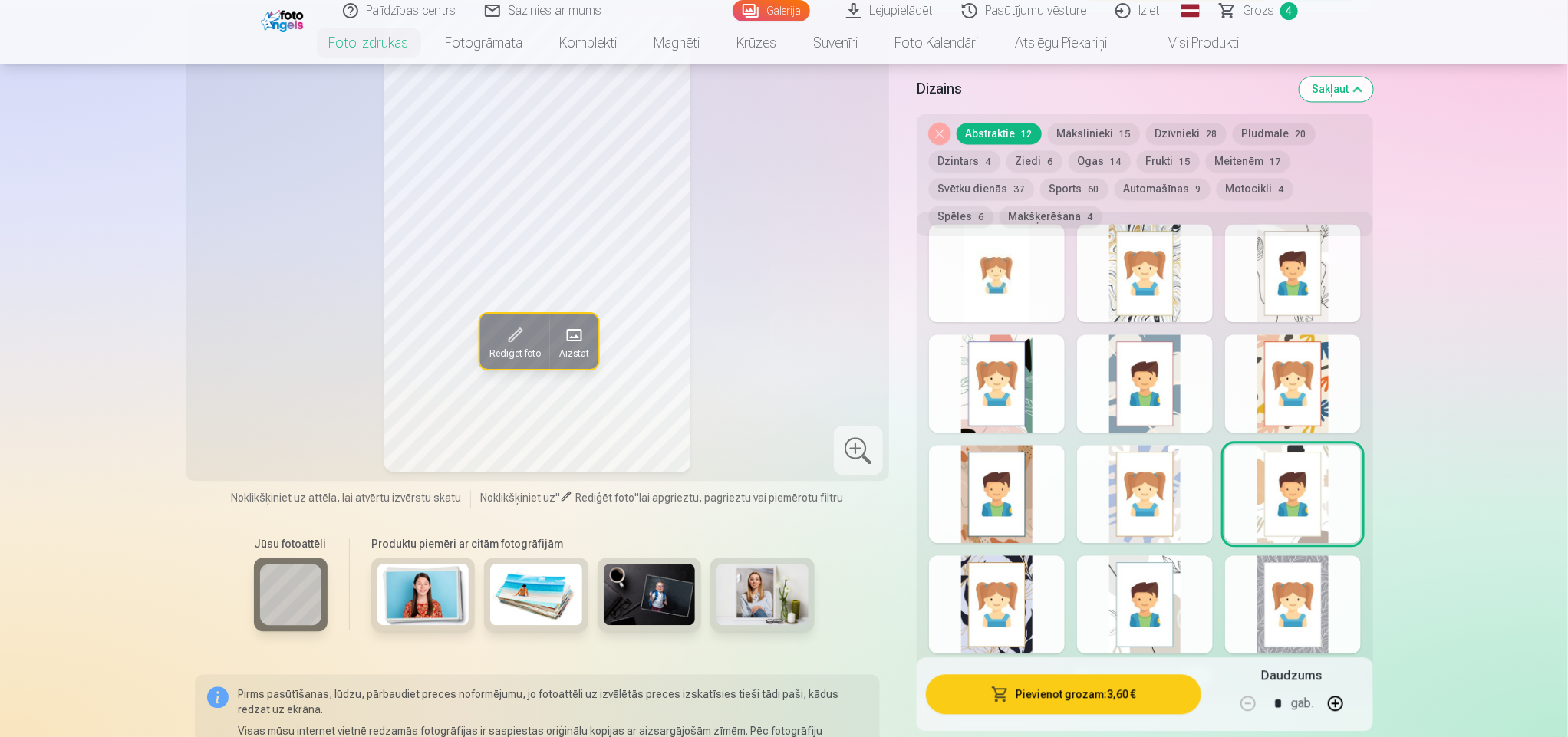
scroll to position [1649, 0]
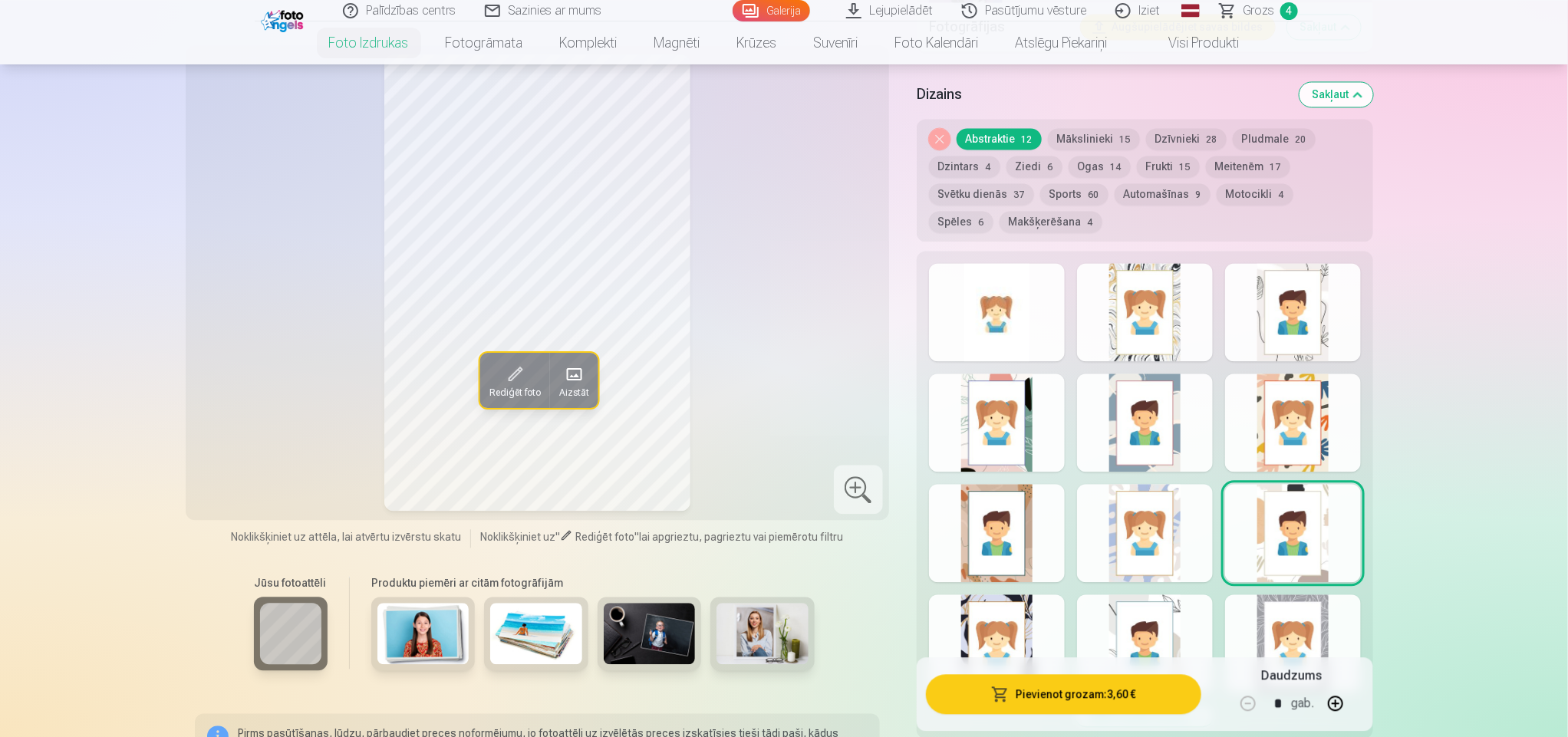
click at [1107, 141] on button "Mākslinieki 15" at bounding box center [1094, 139] width 92 height 21
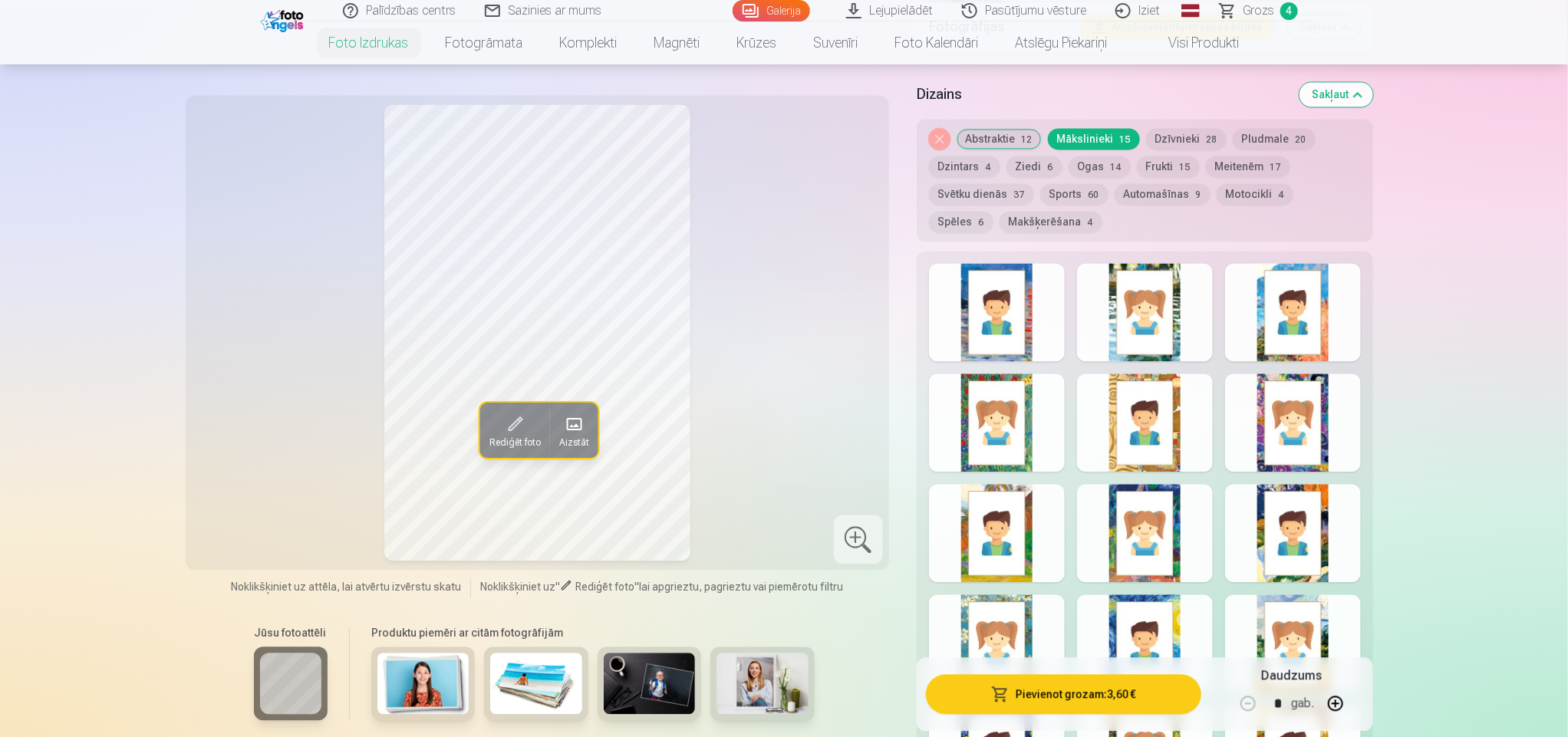
click at [1102, 340] on div at bounding box center [1145, 313] width 136 height 98
click at [1187, 142] on button "Dzīvnieki 28" at bounding box center [1185, 139] width 80 height 21
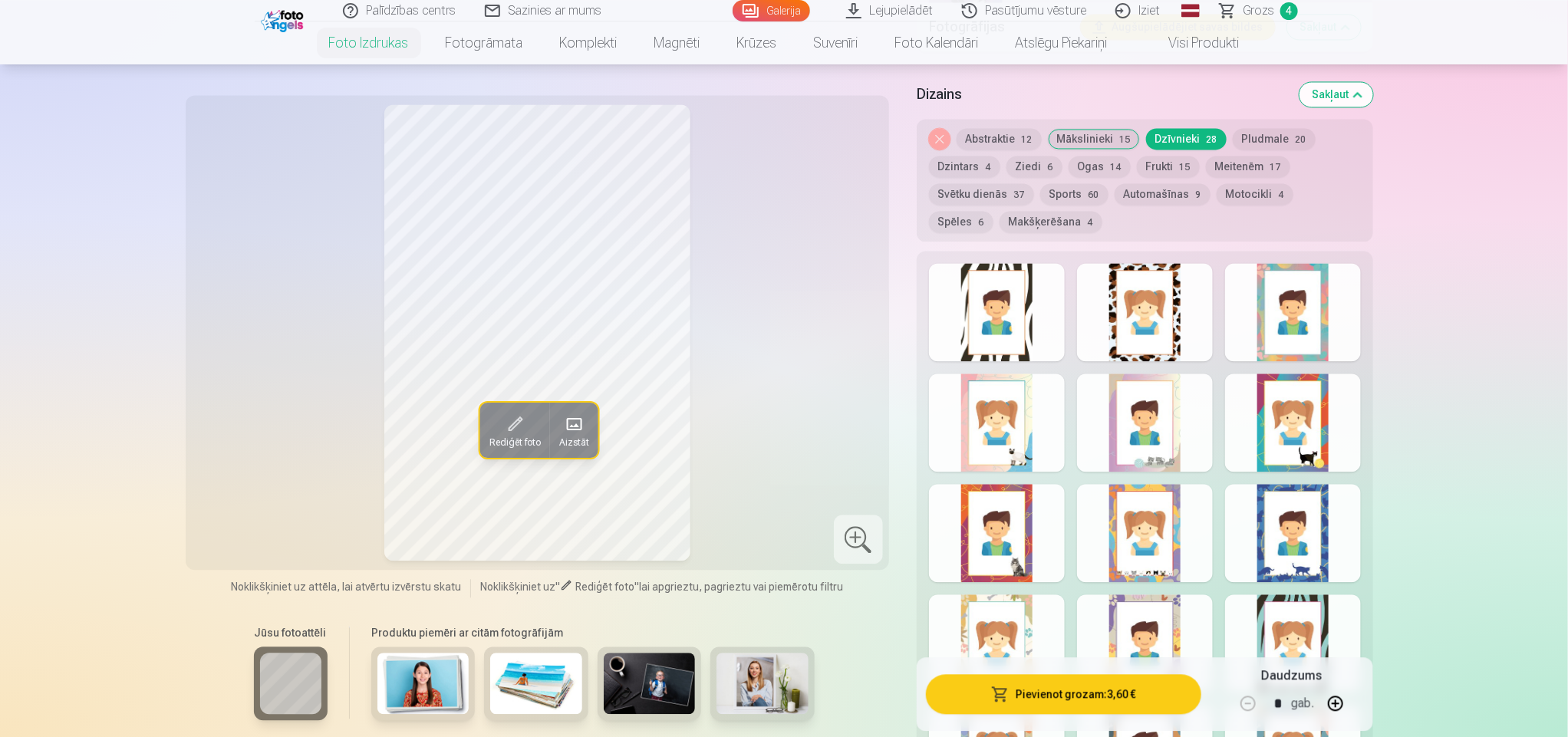
click at [1156, 288] on div at bounding box center [1145, 313] width 136 height 98
click at [964, 434] on div at bounding box center [997, 423] width 136 height 98
click at [1102, 439] on div at bounding box center [1145, 423] width 136 height 98
click at [1291, 532] on div at bounding box center [1292, 533] width 136 height 98
click at [1287, 451] on div at bounding box center [1292, 423] width 136 height 98
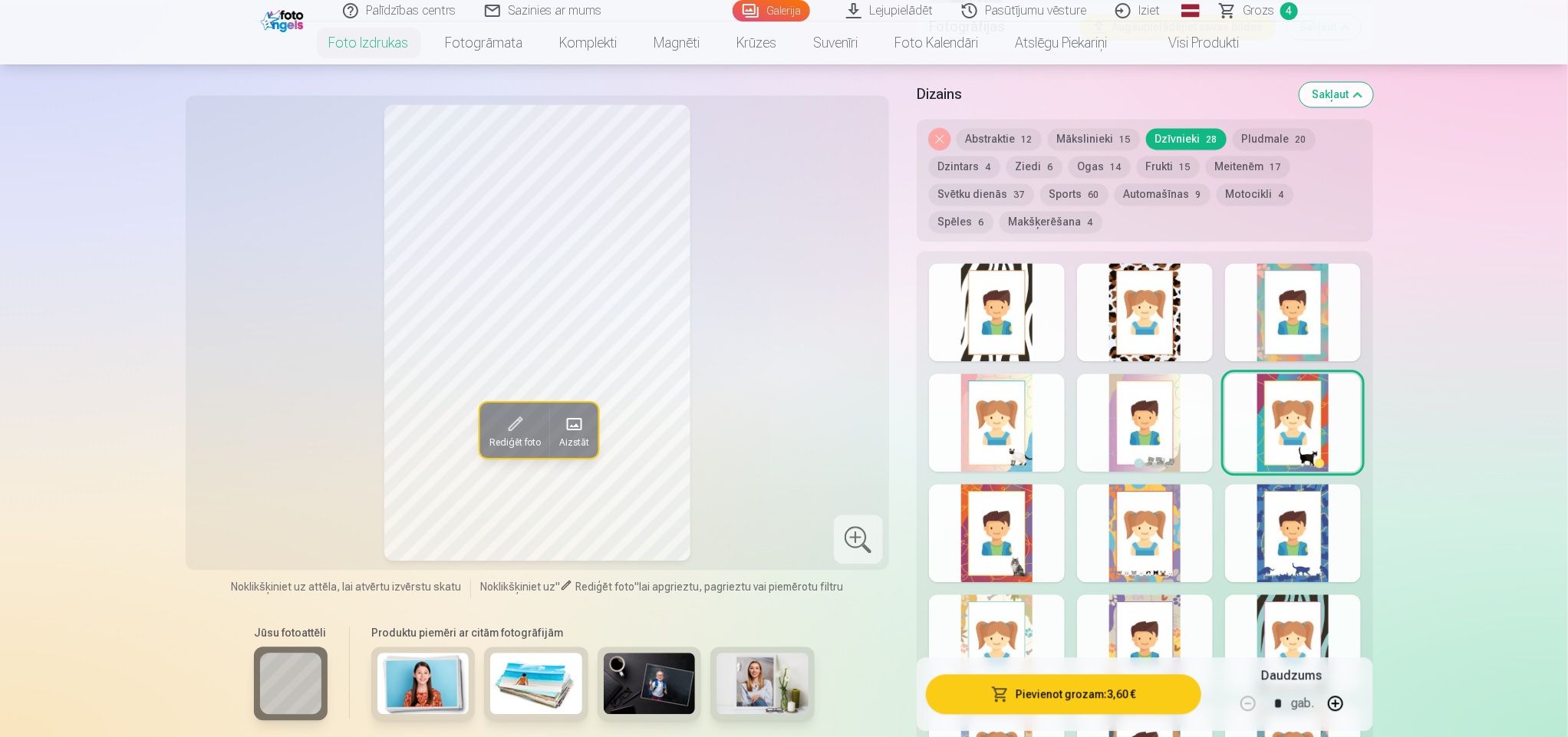
click at [1004, 546] on div at bounding box center [997, 533] width 136 height 98
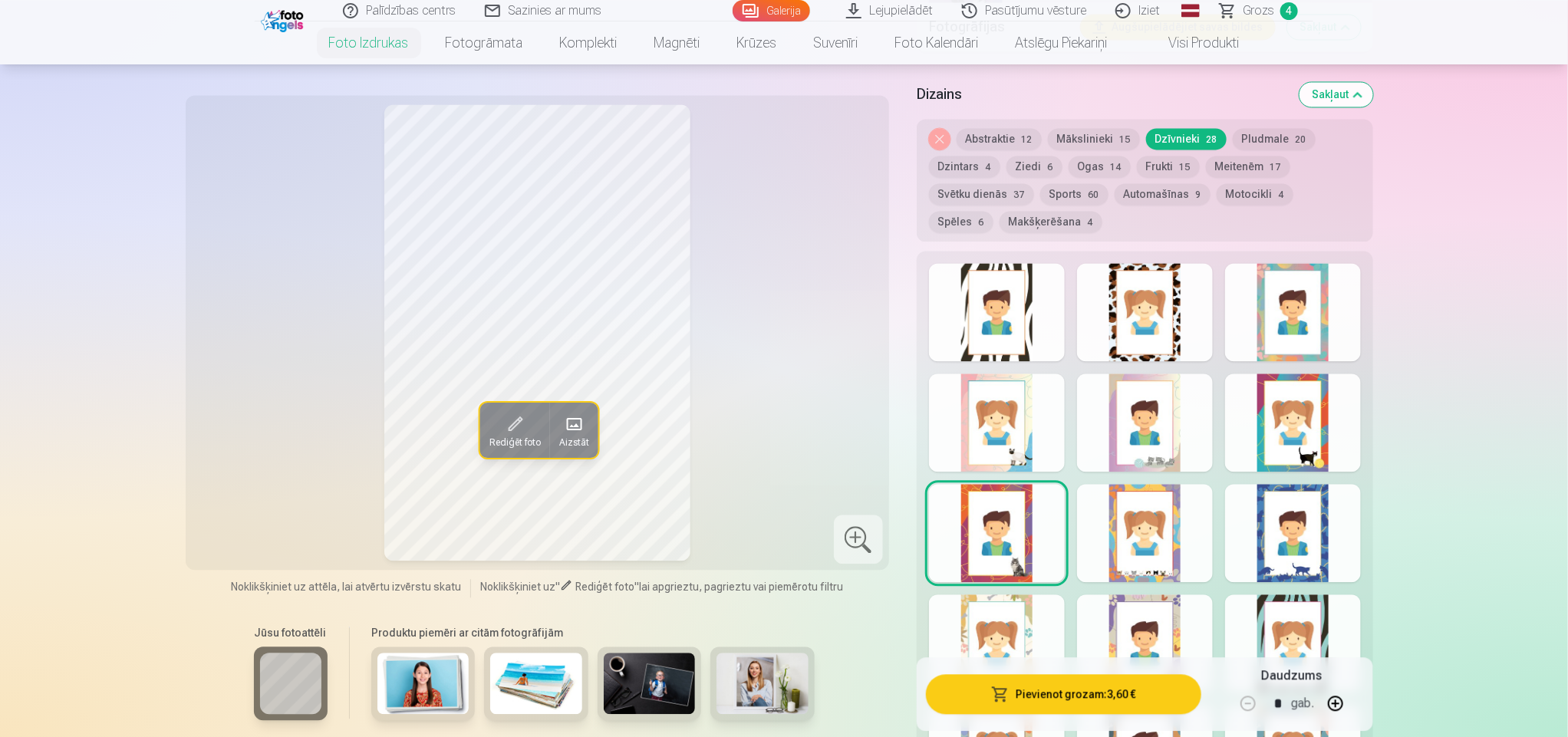
click at [1109, 524] on div at bounding box center [1145, 533] width 136 height 98
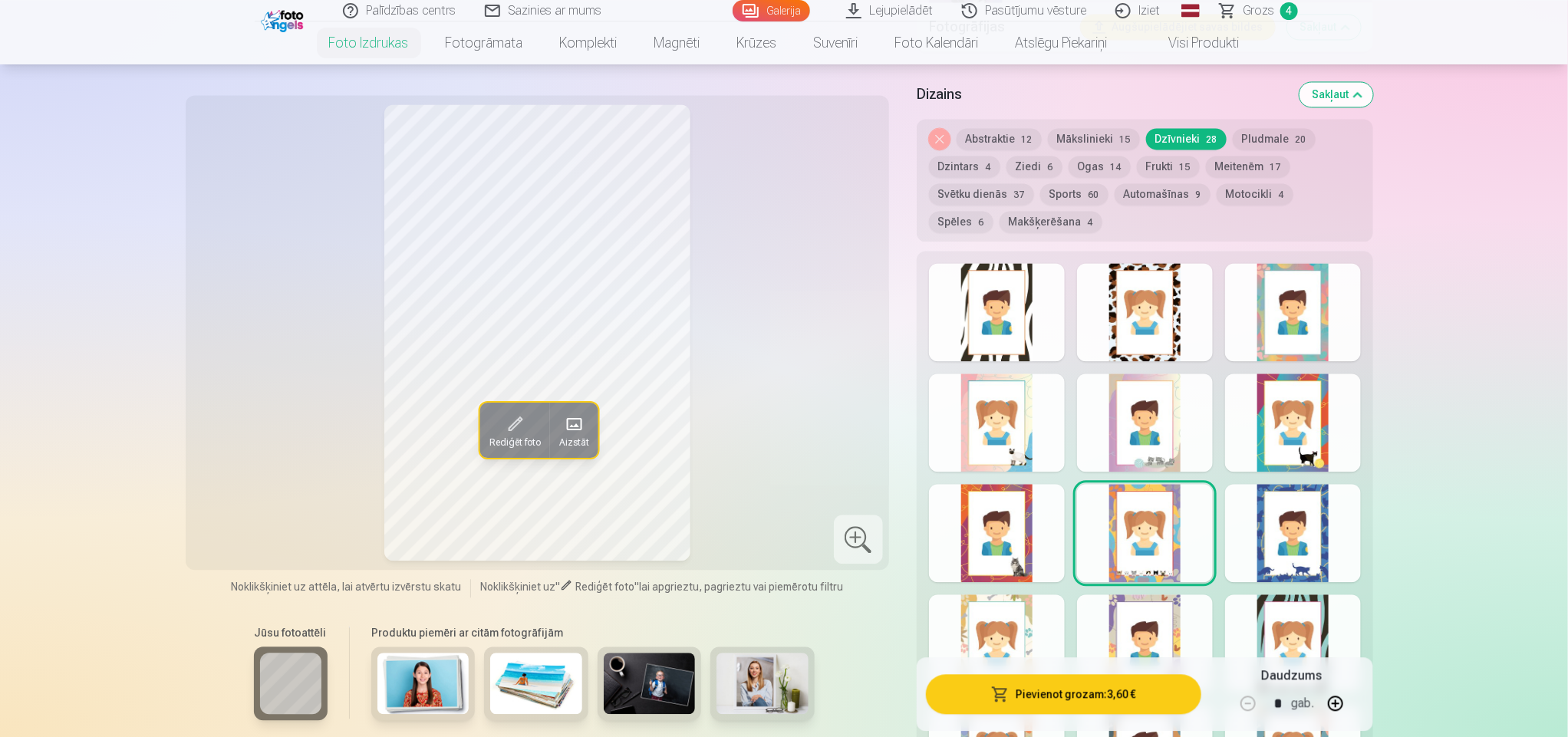
click at [997, 615] on div at bounding box center [997, 644] width 136 height 98
click at [1149, 623] on div at bounding box center [1145, 644] width 136 height 98
click at [1325, 618] on div at bounding box center [1292, 644] width 136 height 98
drag, startPoint x: 1567, startPoint y: 187, endPoint x: 1567, endPoint y: 203, distance: 16.0
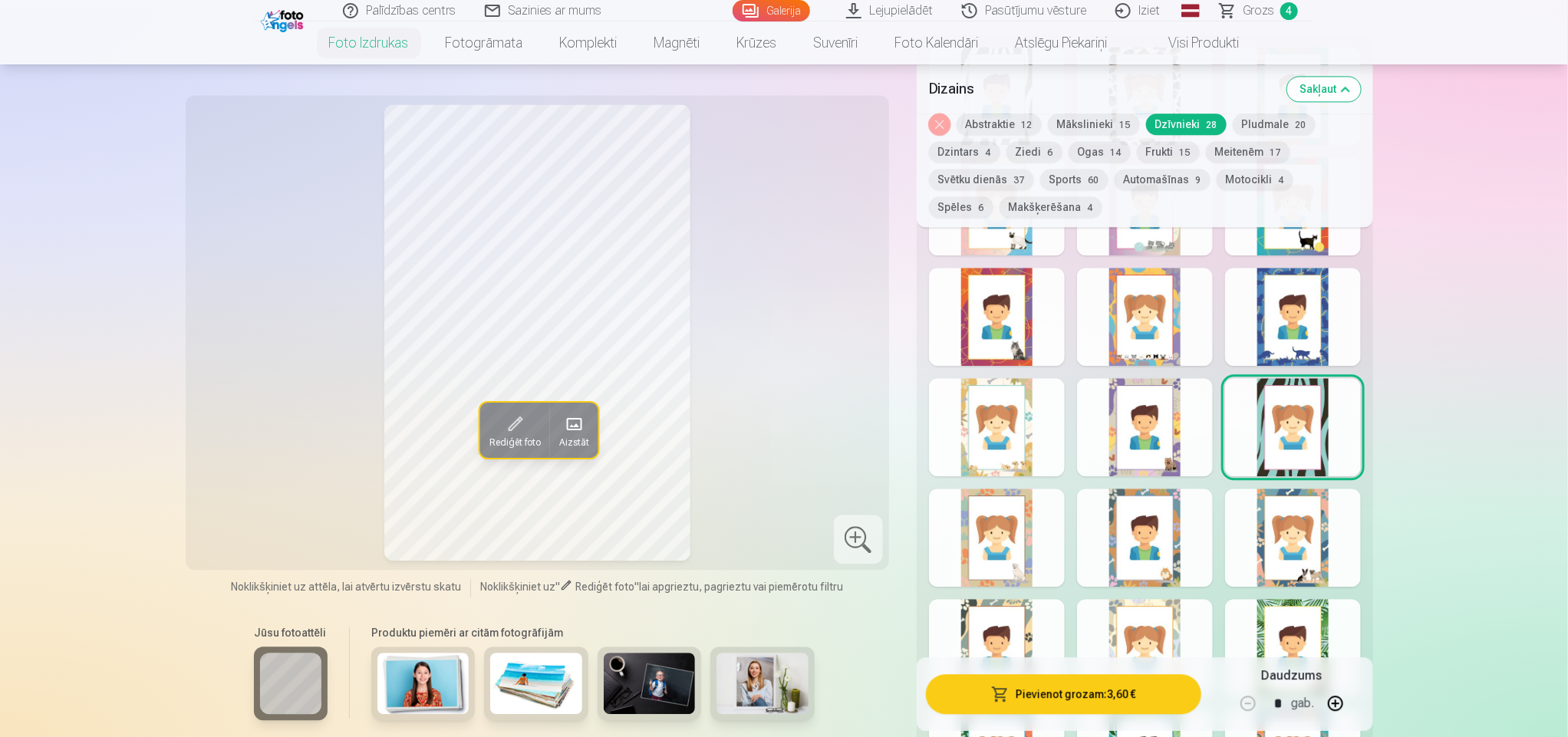
scroll to position [1842, 0]
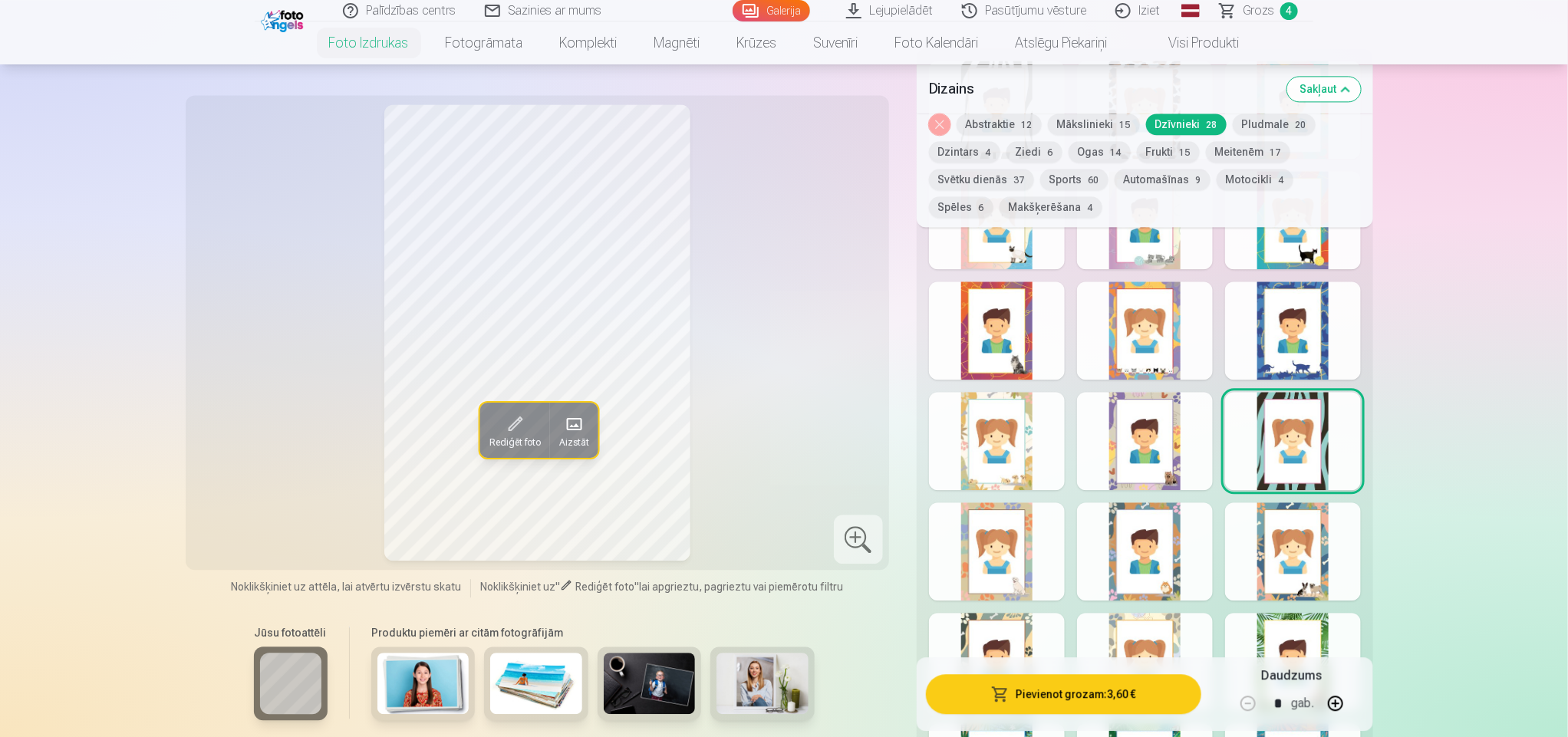
click at [986, 583] on div at bounding box center [997, 551] width 136 height 98
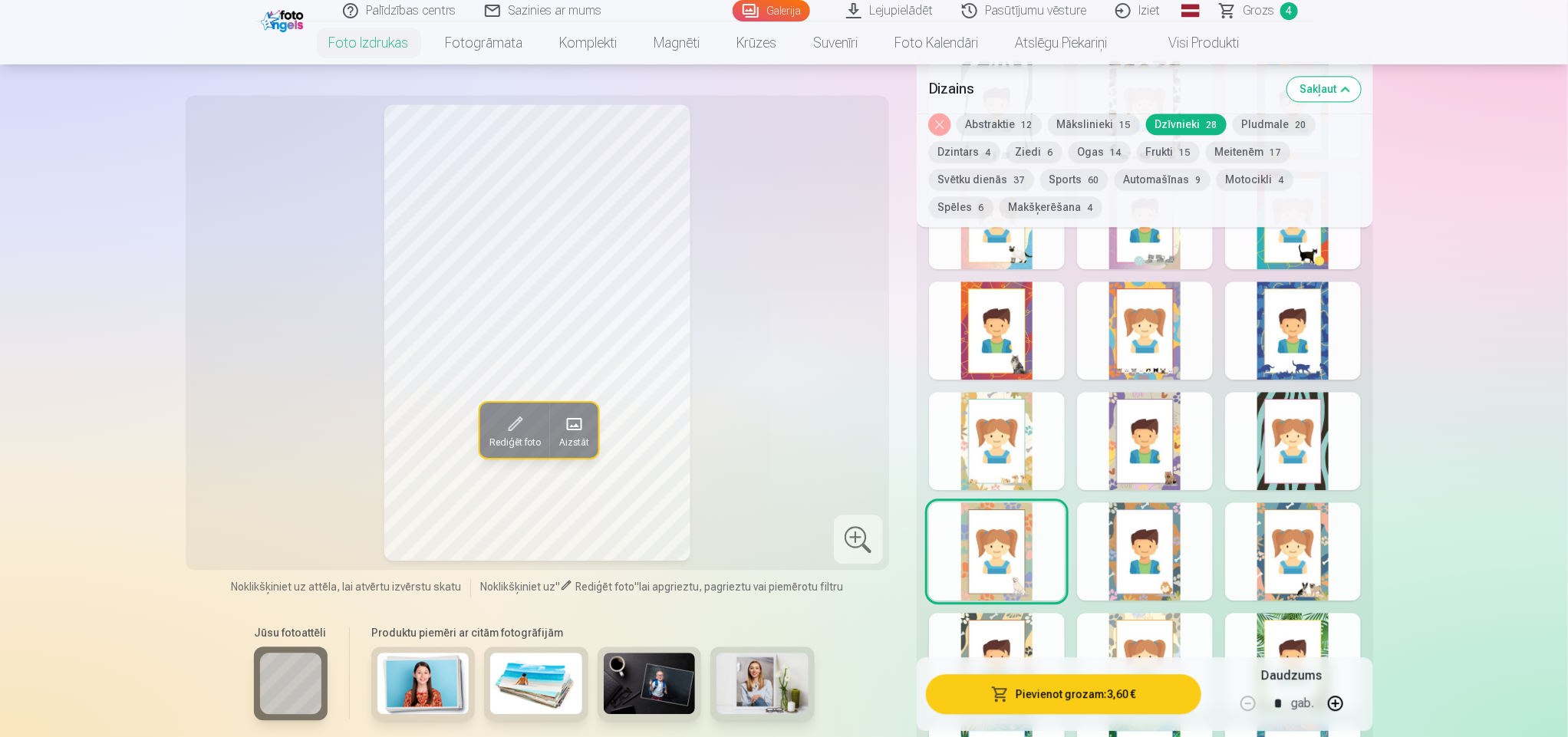
click at [1108, 573] on div at bounding box center [1145, 551] width 136 height 98
click at [1284, 544] on div at bounding box center [1292, 551] width 136 height 98
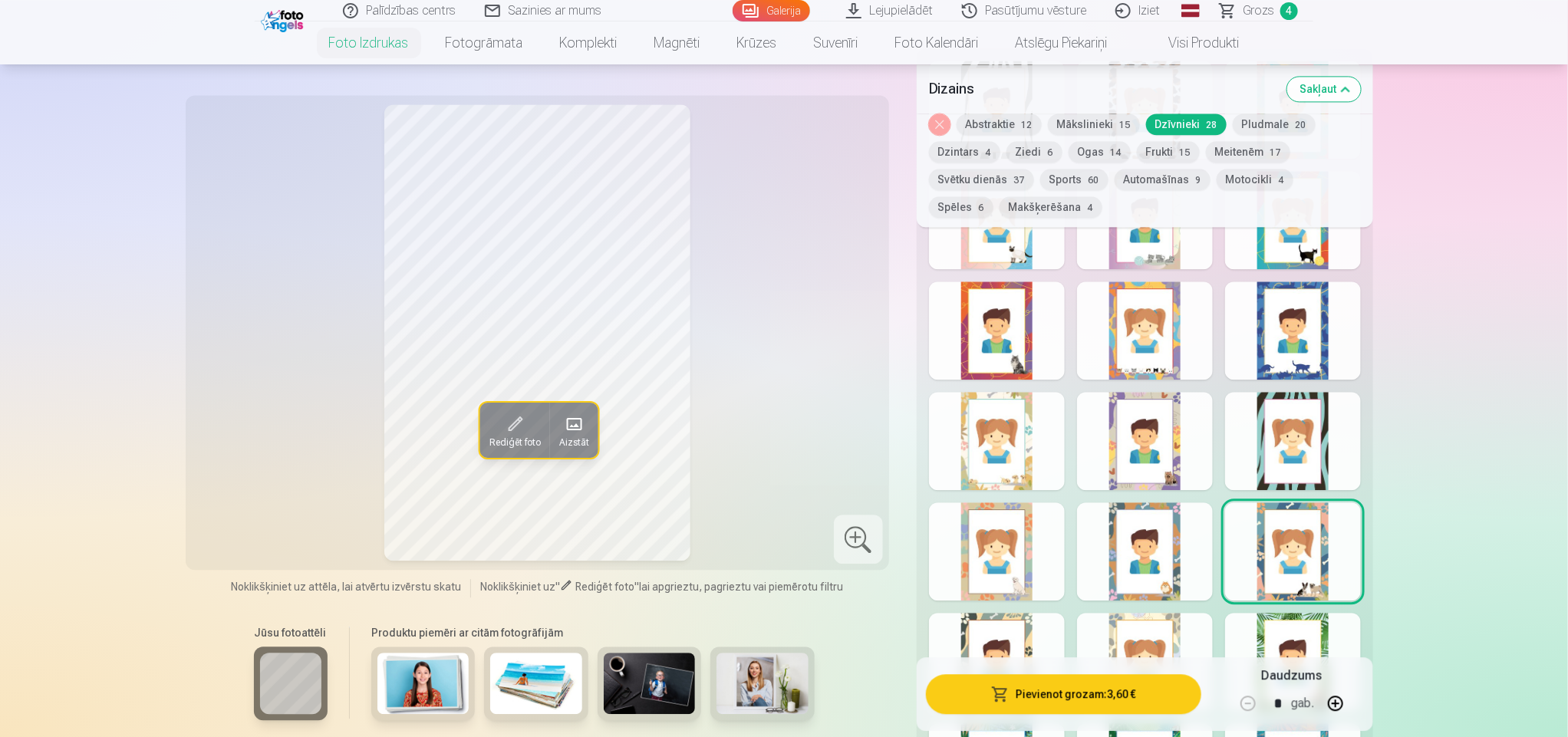
click at [1154, 424] on div at bounding box center [1145, 441] width 136 height 98
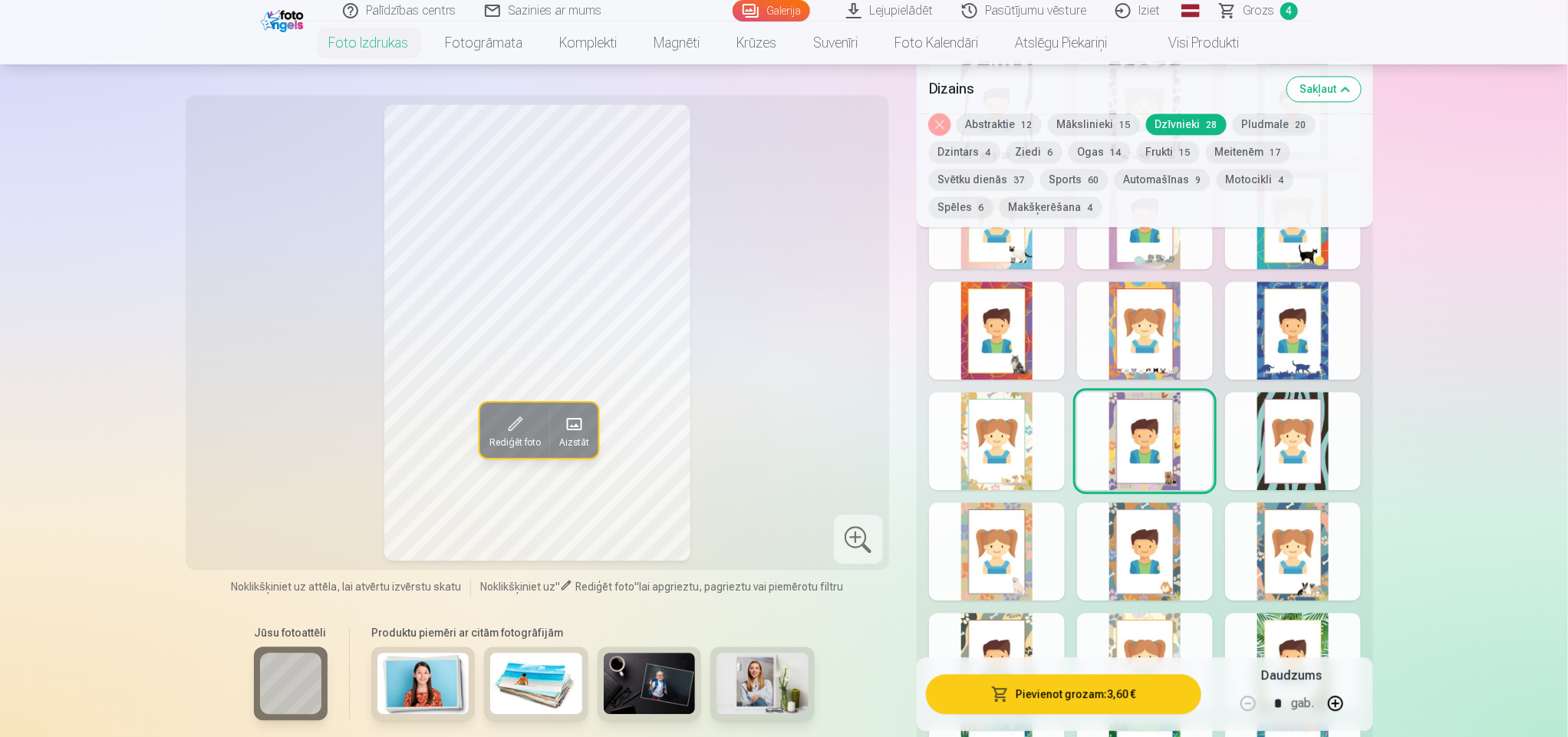
click at [962, 624] on div at bounding box center [997, 662] width 136 height 98
click at [994, 556] on div at bounding box center [997, 551] width 136 height 98
click at [1156, 354] on div at bounding box center [1145, 330] width 136 height 98
click at [1168, 272] on div "Rādīt mazāk dizainu" at bounding box center [1145, 623] width 457 height 1150
click at [1160, 261] on div at bounding box center [1145, 220] width 136 height 98
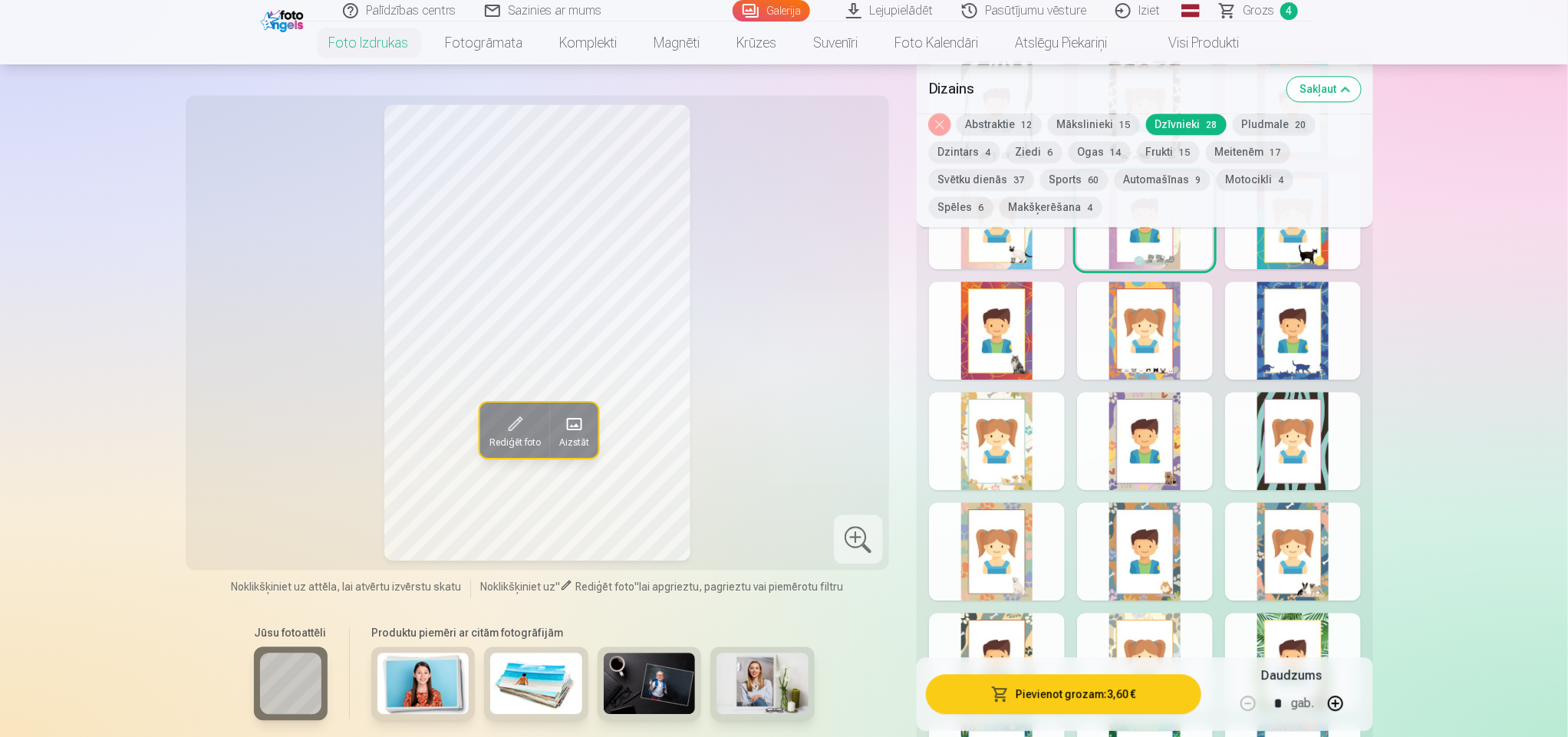
click at [1026, 152] on button "Ziedi 6" at bounding box center [1034, 152] width 56 height 21
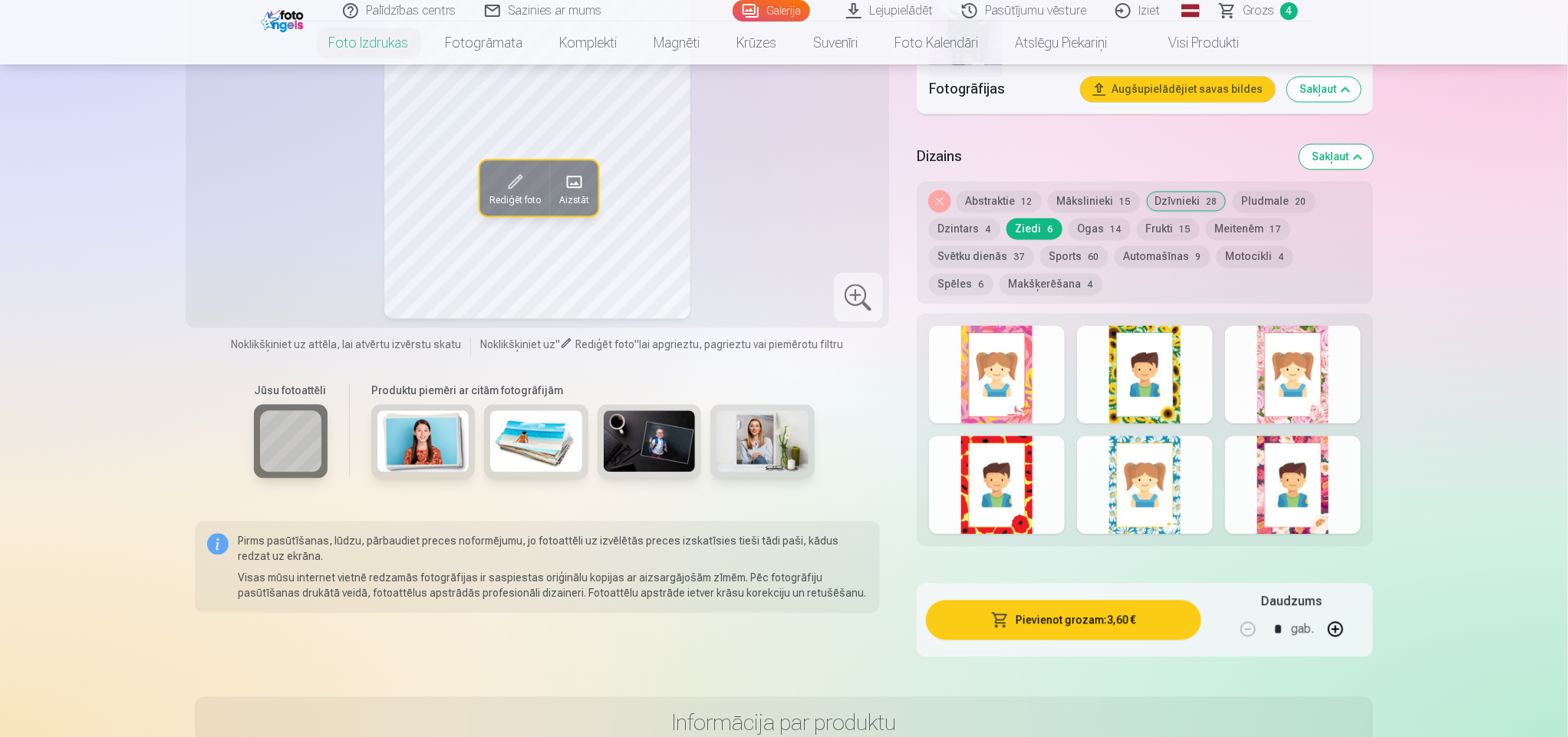
scroll to position [1563, 0]
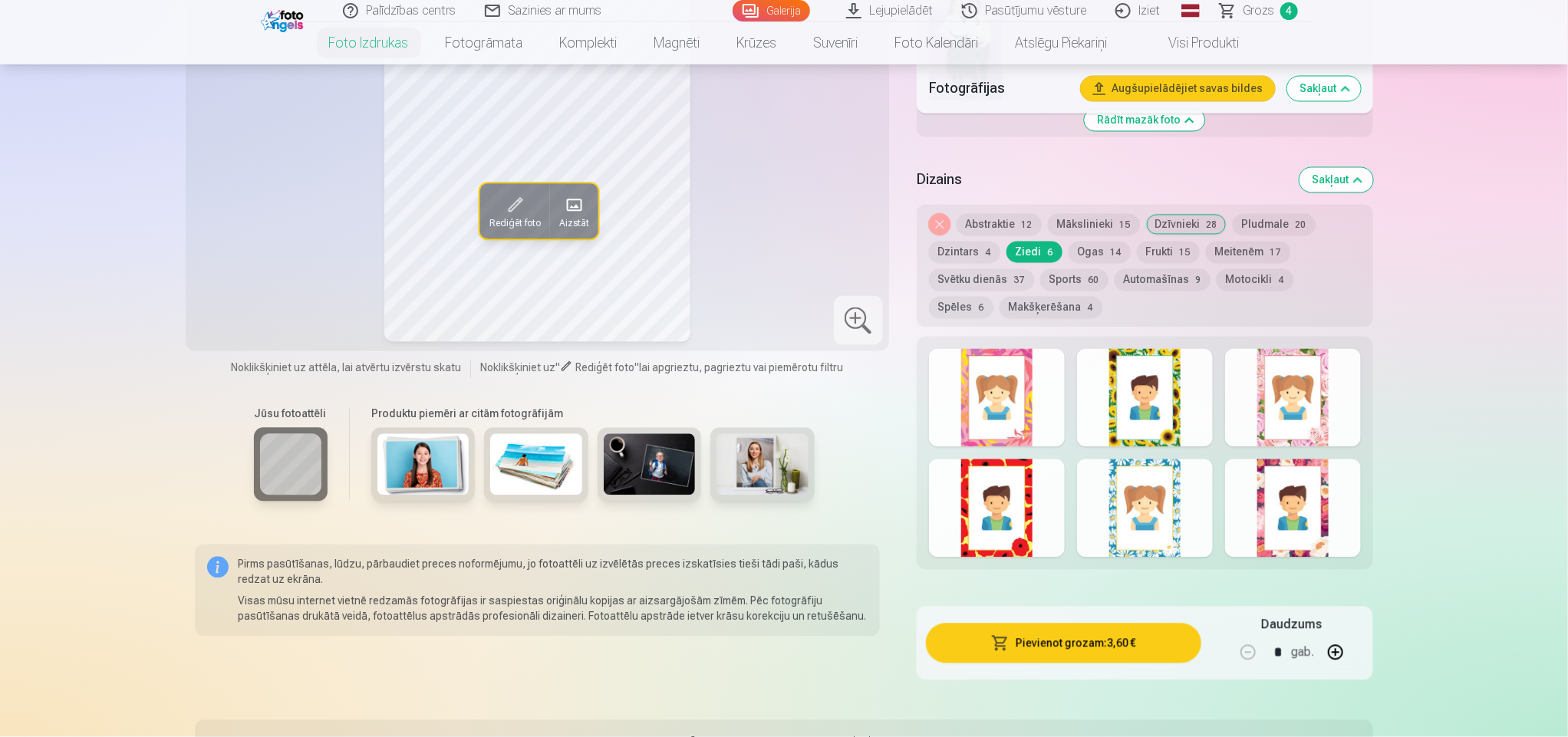
click at [1263, 371] on div at bounding box center [1292, 398] width 136 height 98
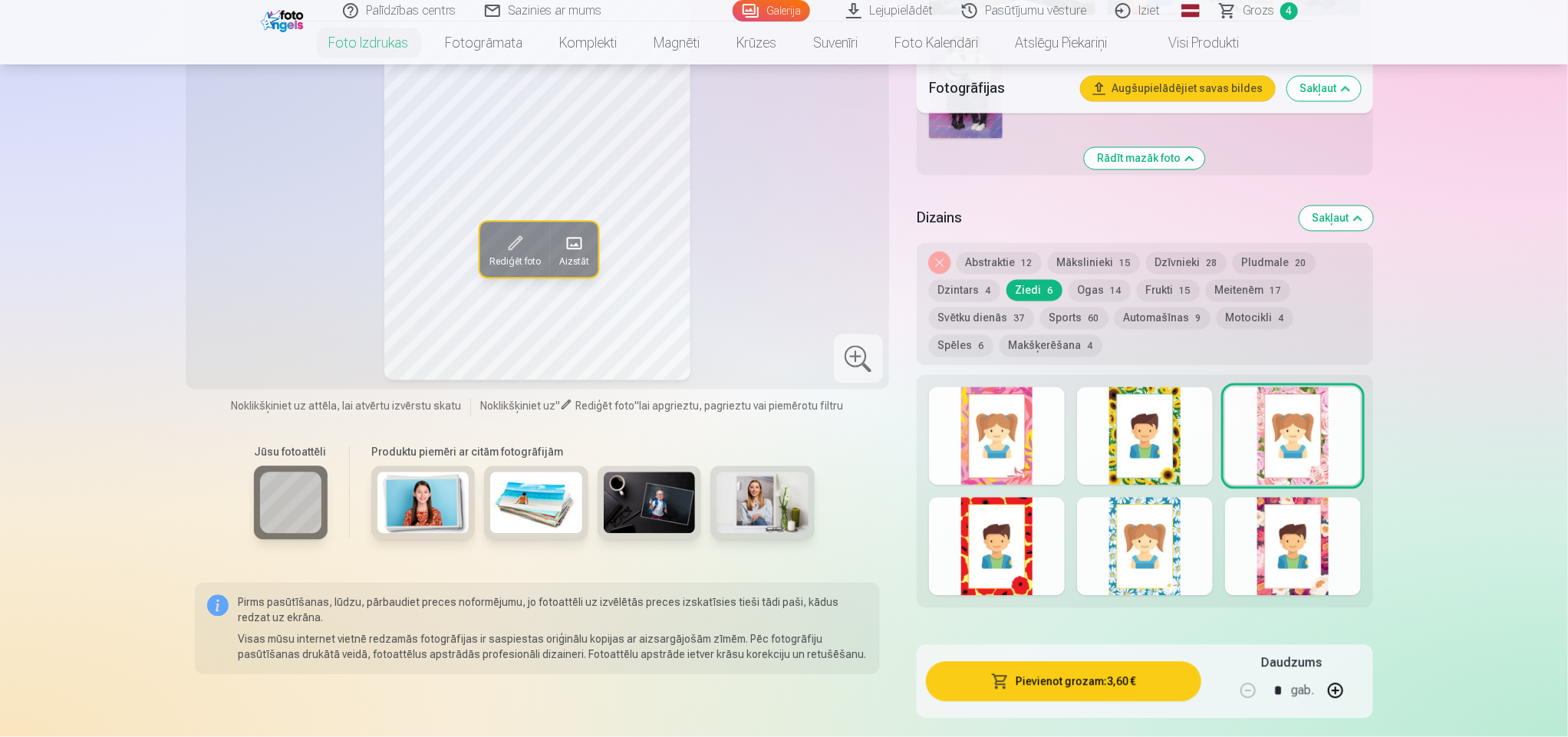
scroll to position [1501, 0]
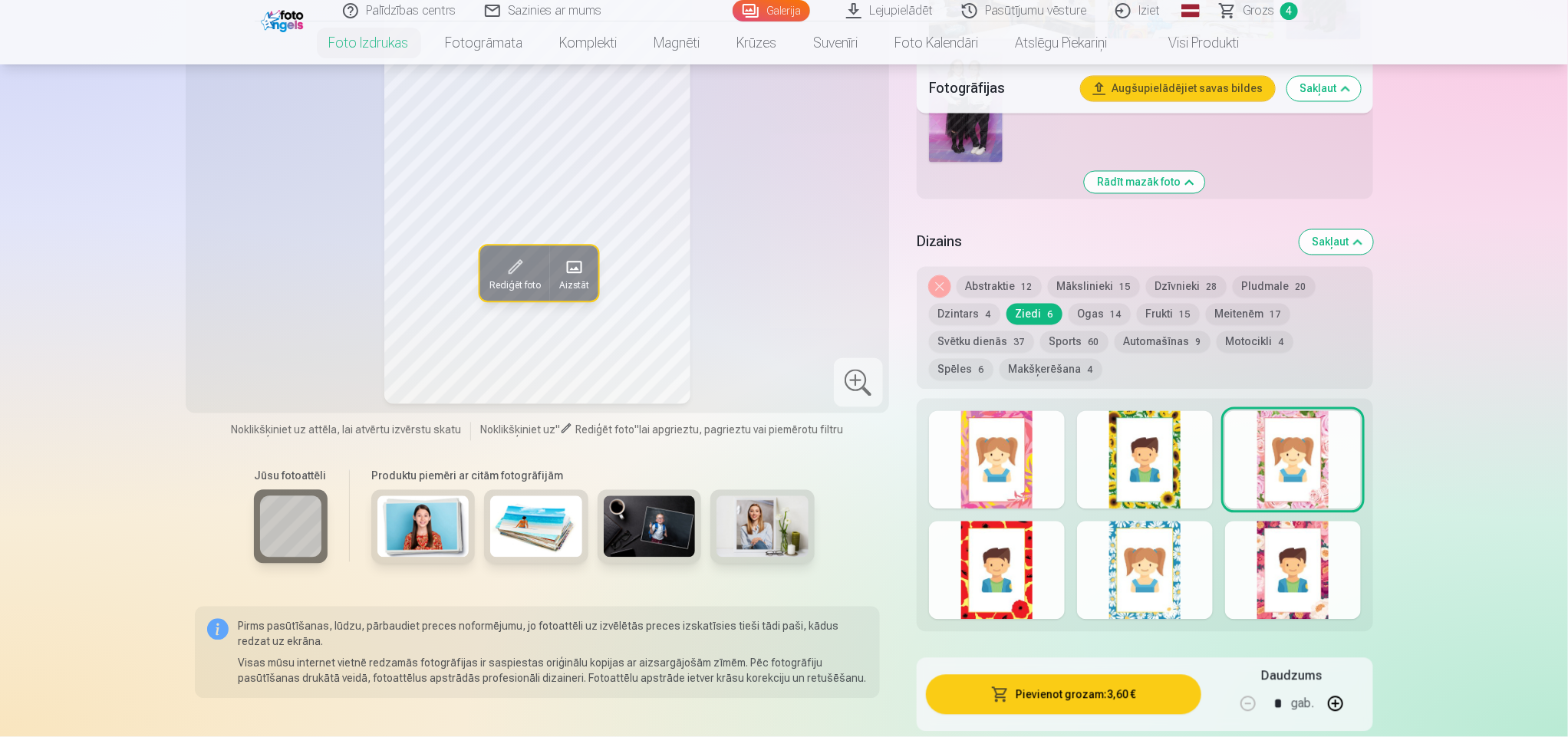
click at [1037, 448] on div at bounding box center [997, 461] width 136 height 98
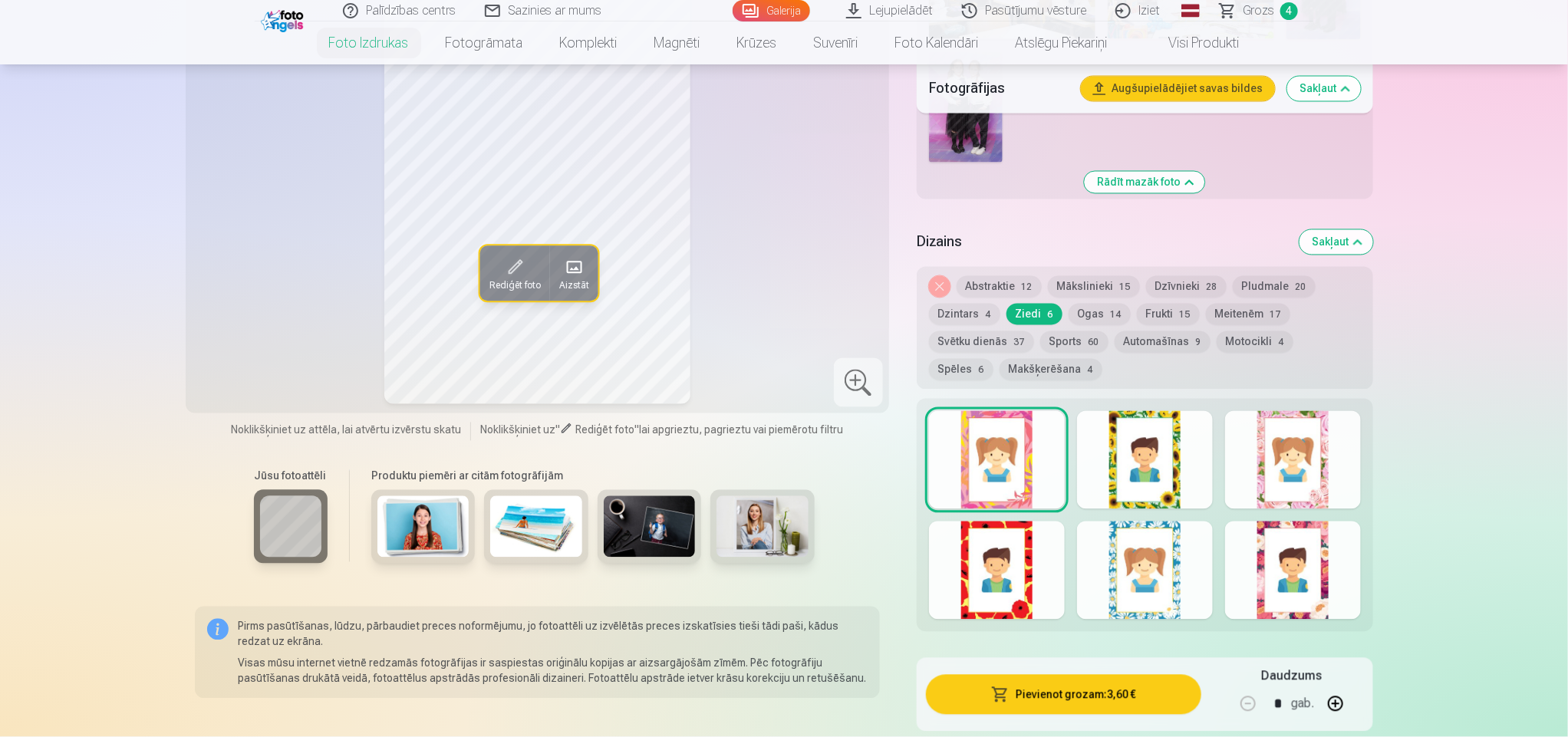
click at [1001, 547] on div at bounding box center [997, 571] width 136 height 98
click at [1118, 560] on div at bounding box center [1145, 571] width 136 height 98
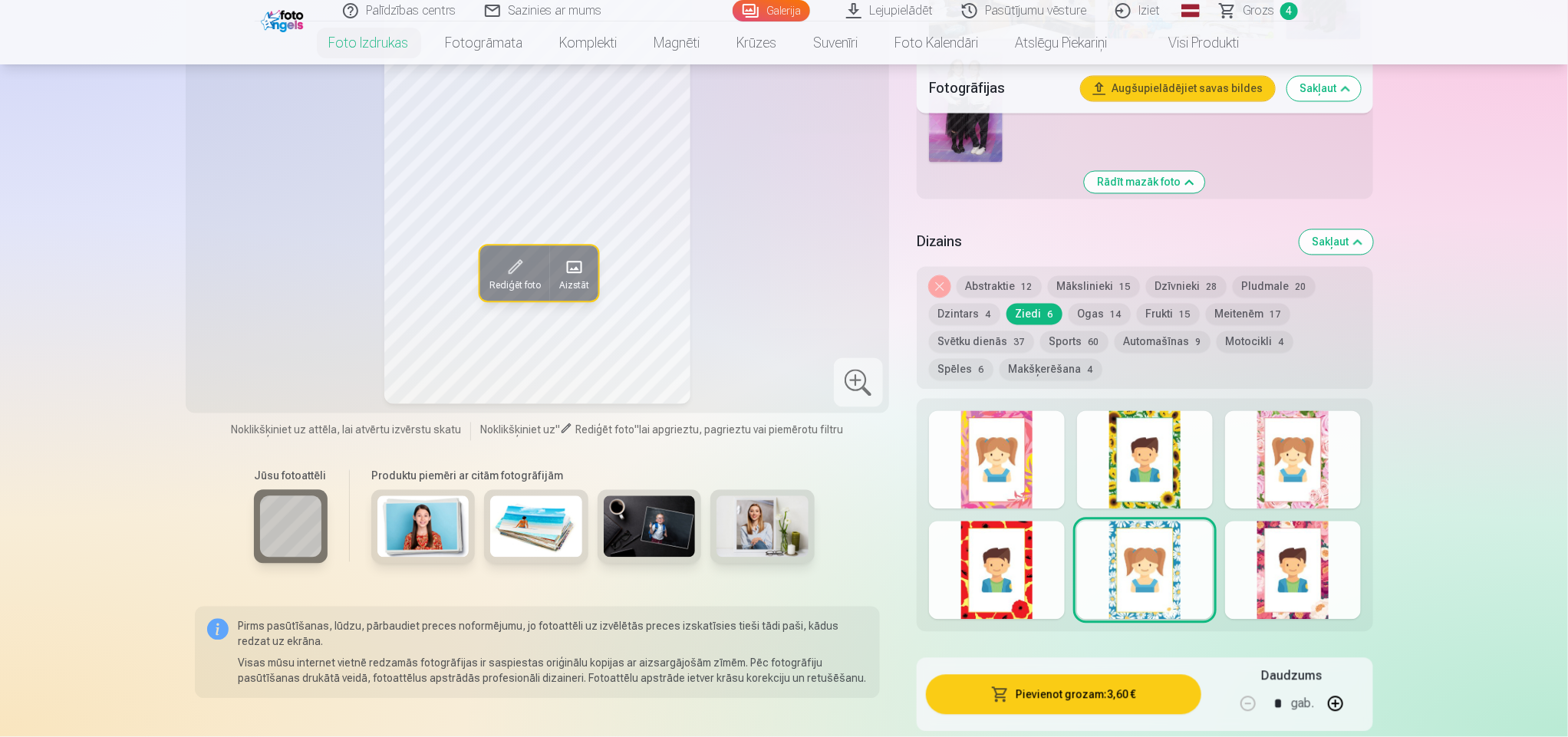
click at [1261, 557] on div at bounding box center [1292, 571] width 136 height 98
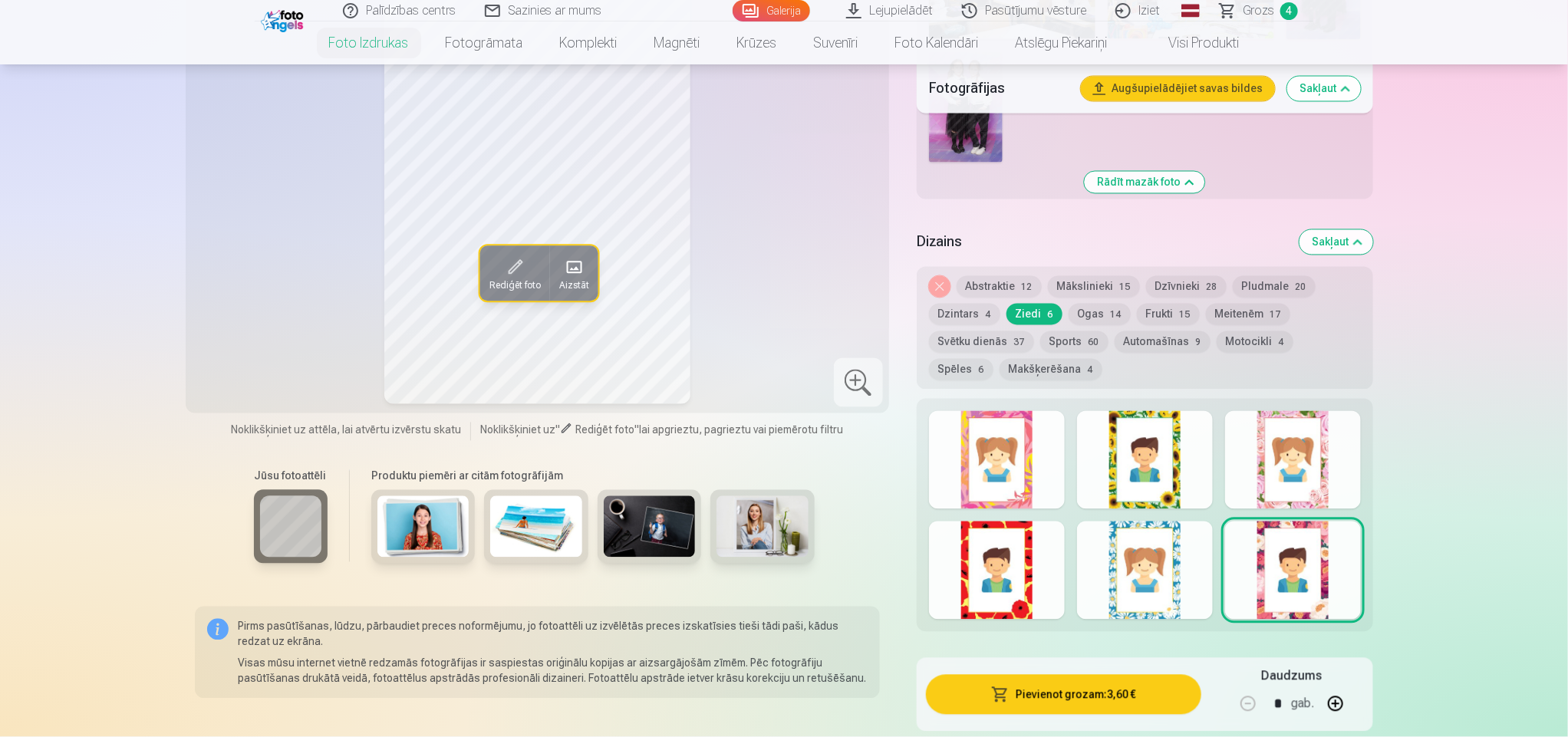
click at [1261, 557] on div at bounding box center [1292, 571] width 136 height 98
click at [1280, 463] on div at bounding box center [1292, 461] width 136 height 98
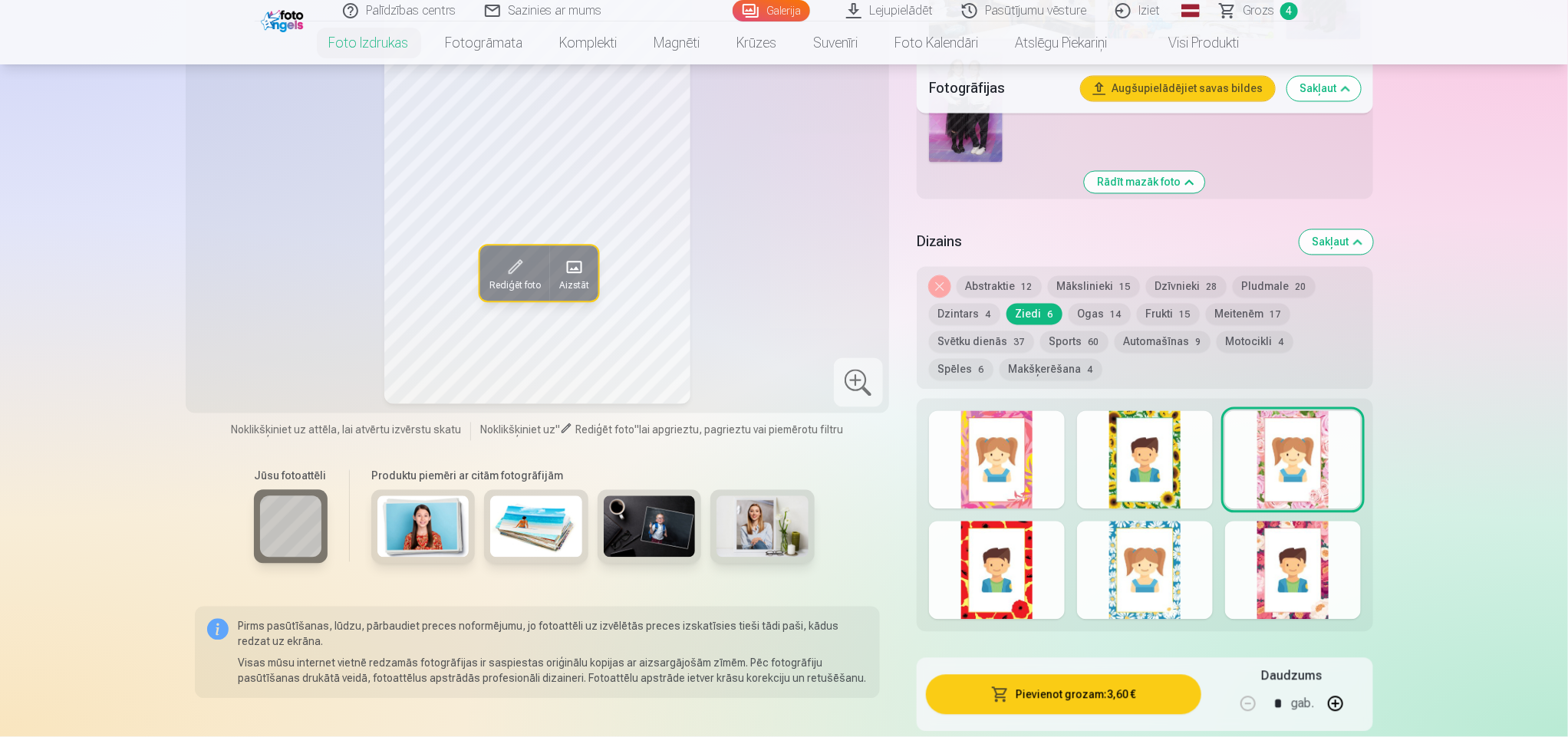
click at [1169, 488] on div at bounding box center [1145, 461] width 136 height 98
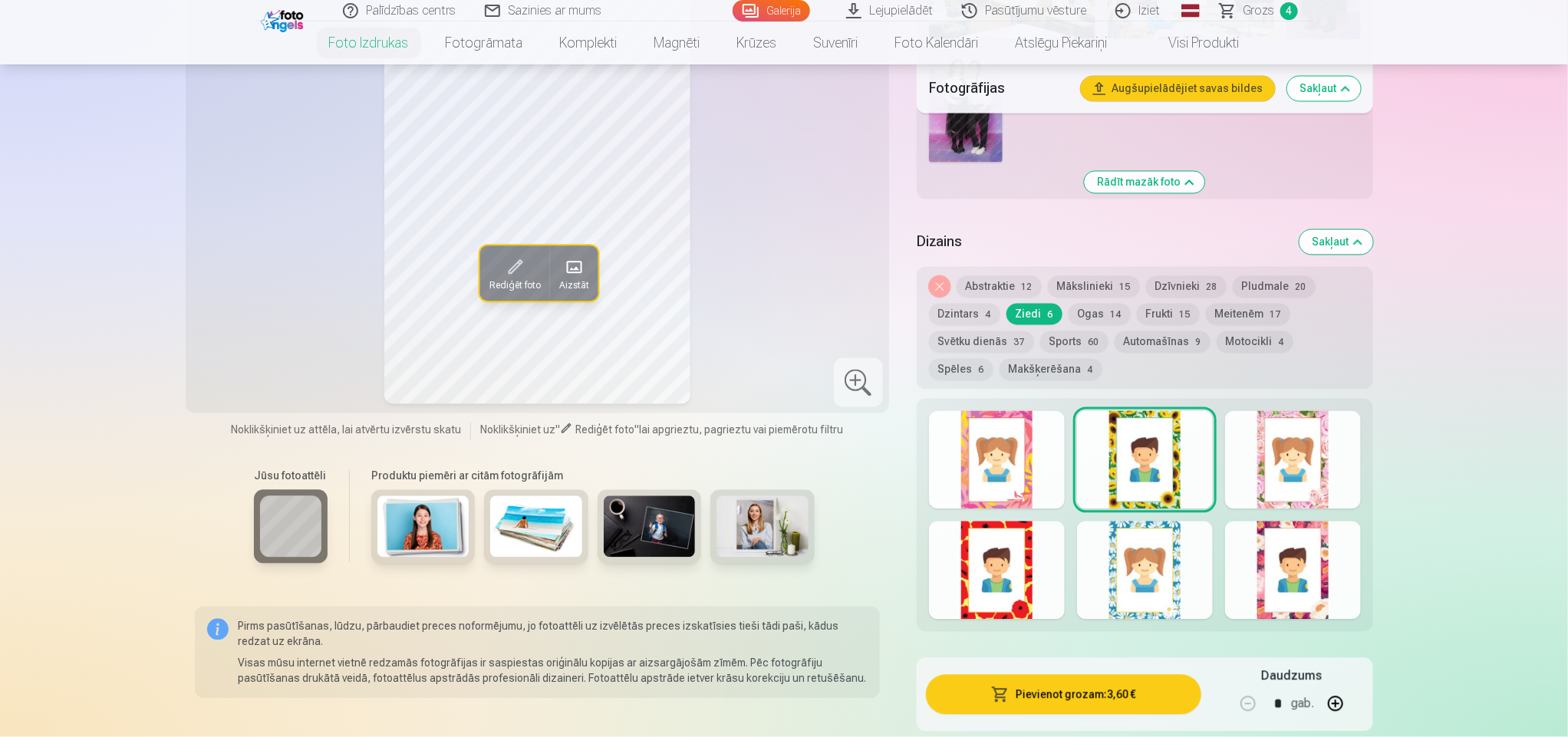
click at [1040, 484] on div at bounding box center [997, 461] width 136 height 98
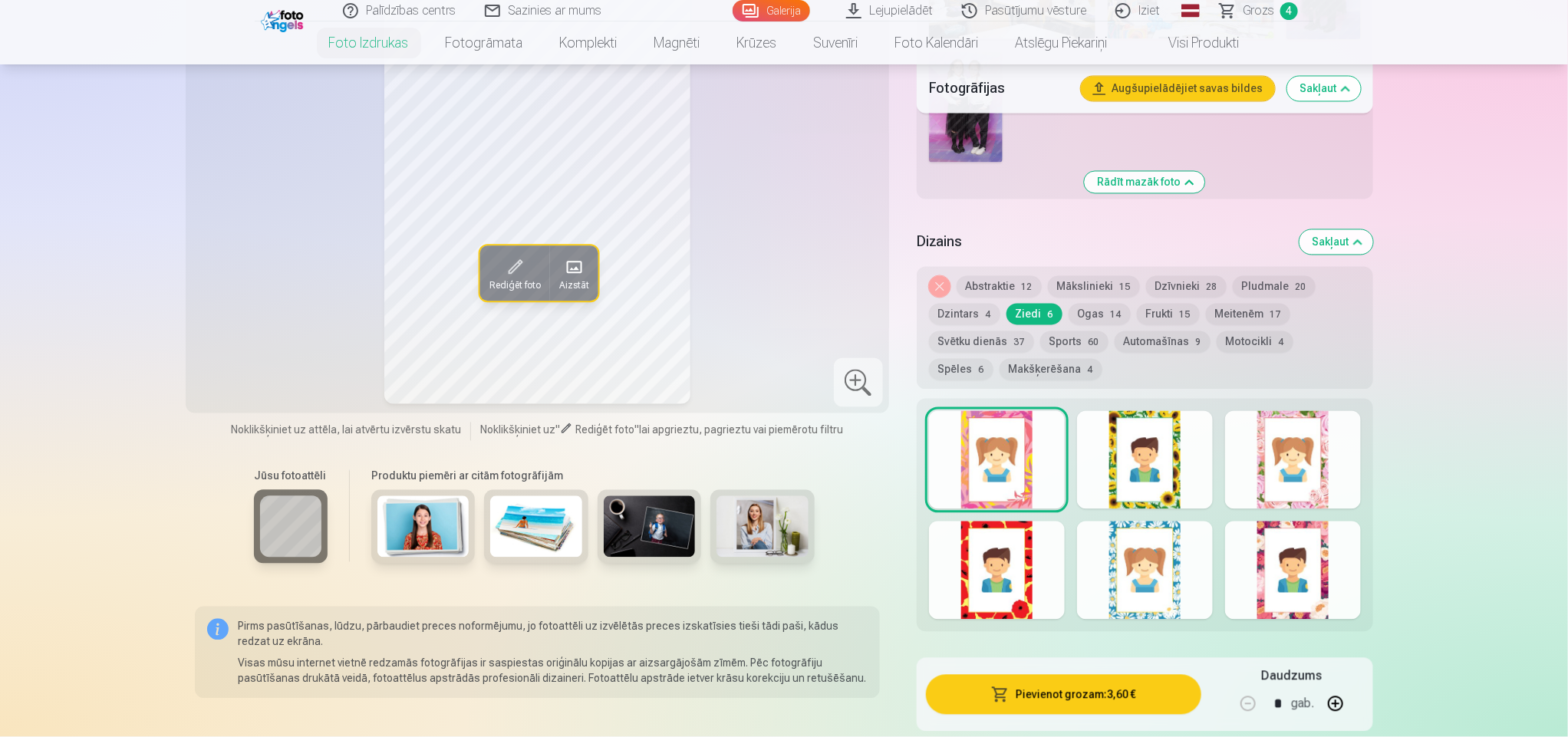
click at [1231, 312] on button "Meitenēm 17" at bounding box center [1247, 313] width 84 height 21
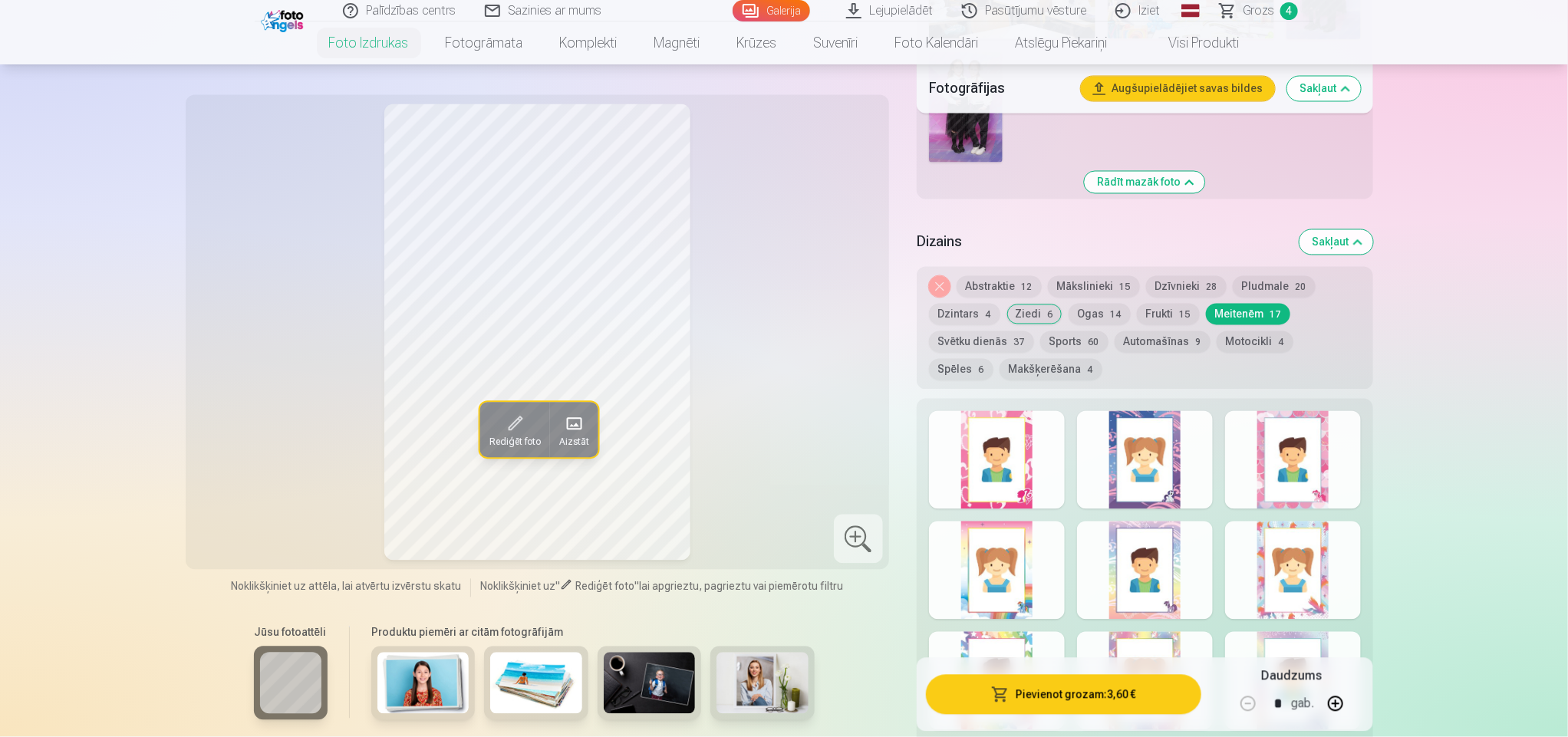
click at [992, 459] on div at bounding box center [997, 461] width 136 height 98
click at [1132, 435] on div at bounding box center [1145, 461] width 136 height 98
click at [1273, 448] on div at bounding box center [1292, 461] width 136 height 98
click at [1277, 555] on div at bounding box center [1292, 571] width 136 height 98
click at [1173, 583] on div at bounding box center [1145, 571] width 136 height 98
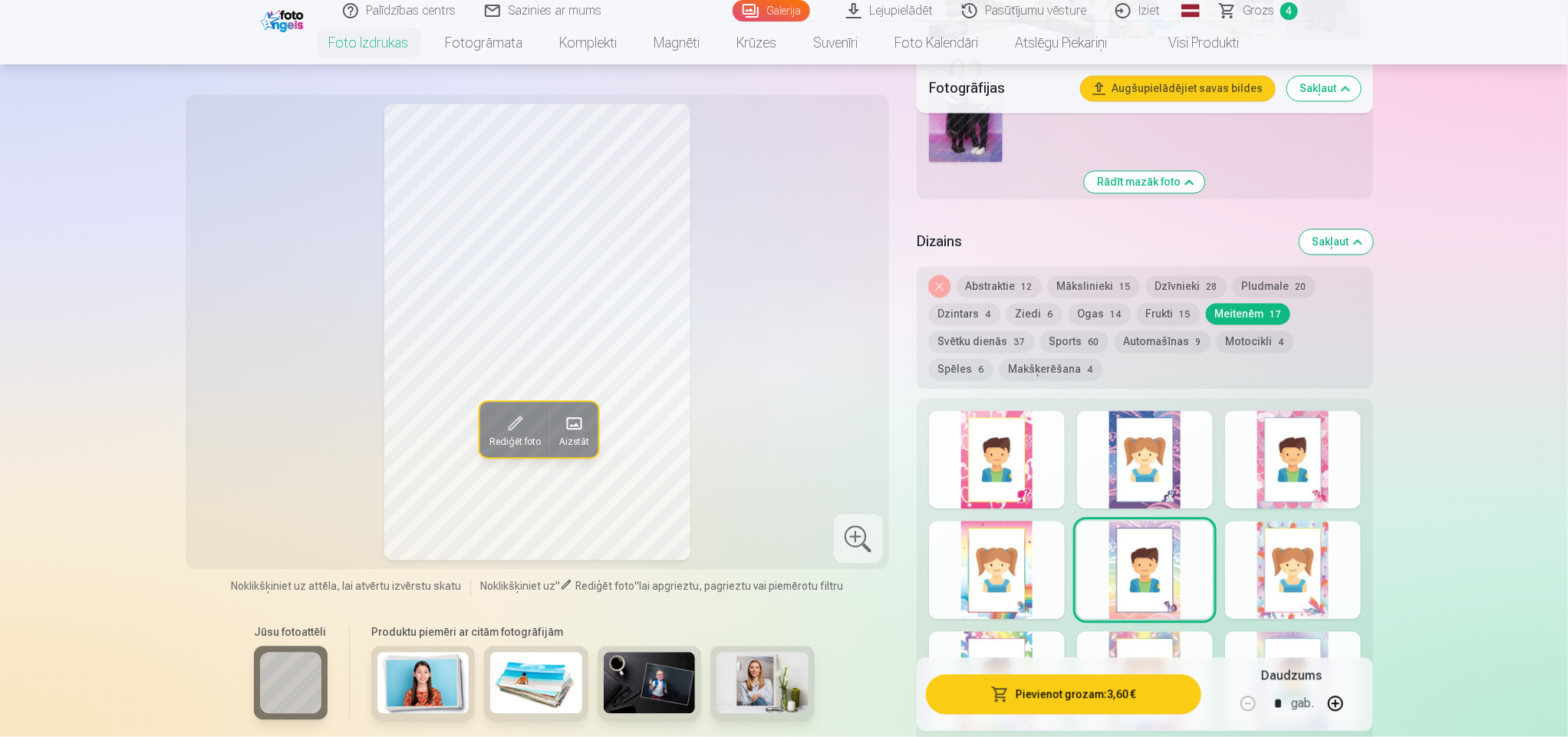
click at [997, 601] on div at bounding box center [997, 571] width 136 height 98
click at [1127, 569] on div at bounding box center [1145, 571] width 136 height 98
click at [1181, 419] on div at bounding box center [1145, 461] width 136 height 98
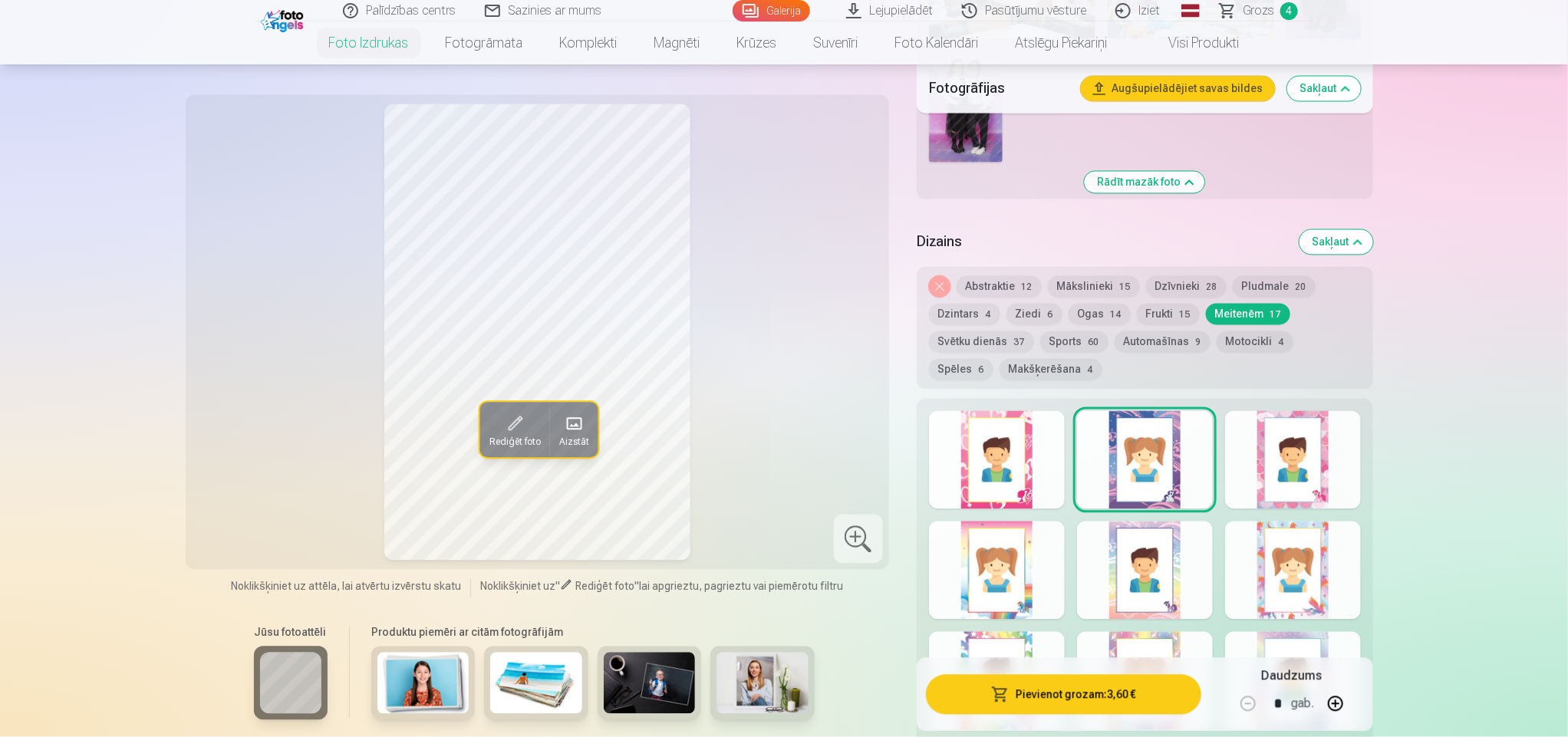
click at [1096, 426] on div at bounding box center [1145, 461] width 136 height 98
click at [1001, 448] on div at bounding box center [997, 461] width 136 height 98
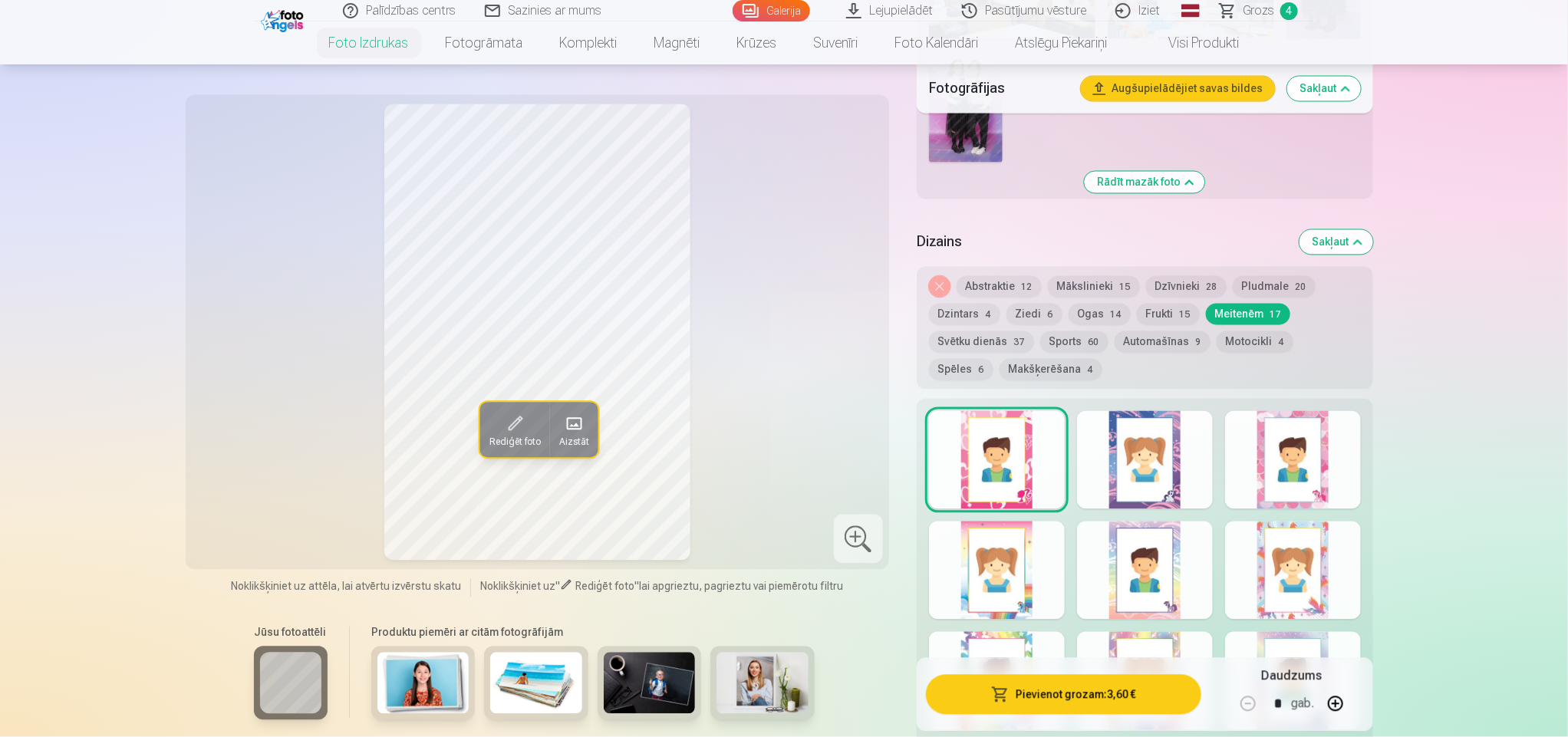
click at [992, 335] on button "Svētku dienās 37" at bounding box center [982, 341] width 105 height 21
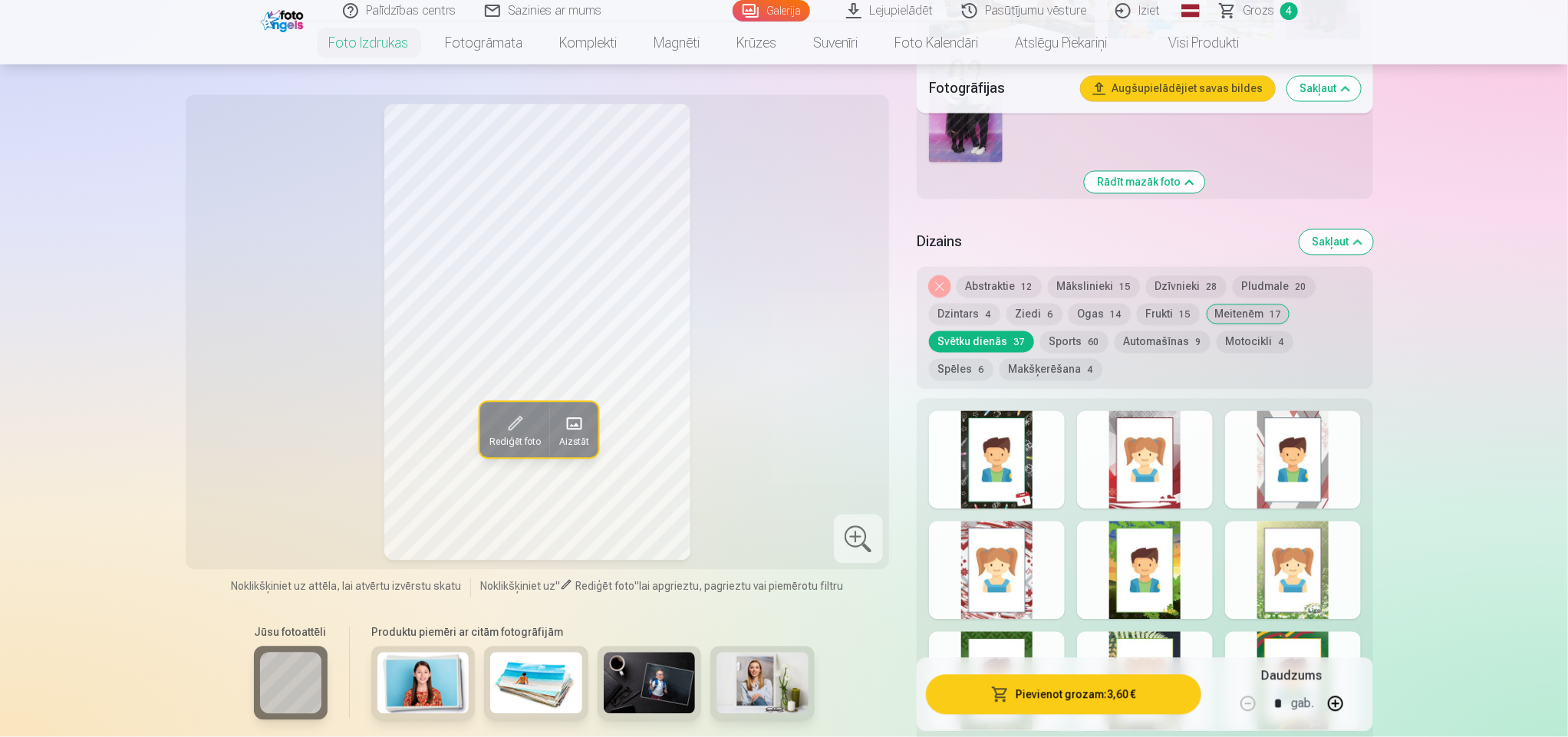
click at [998, 463] on div at bounding box center [997, 461] width 136 height 98
click at [1137, 474] on div at bounding box center [1145, 461] width 136 height 98
click at [1247, 472] on div at bounding box center [1292, 461] width 136 height 98
click at [1252, 546] on div at bounding box center [1292, 571] width 136 height 98
click at [1190, 561] on div at bounding box center [1145, 571] width 136 height 98
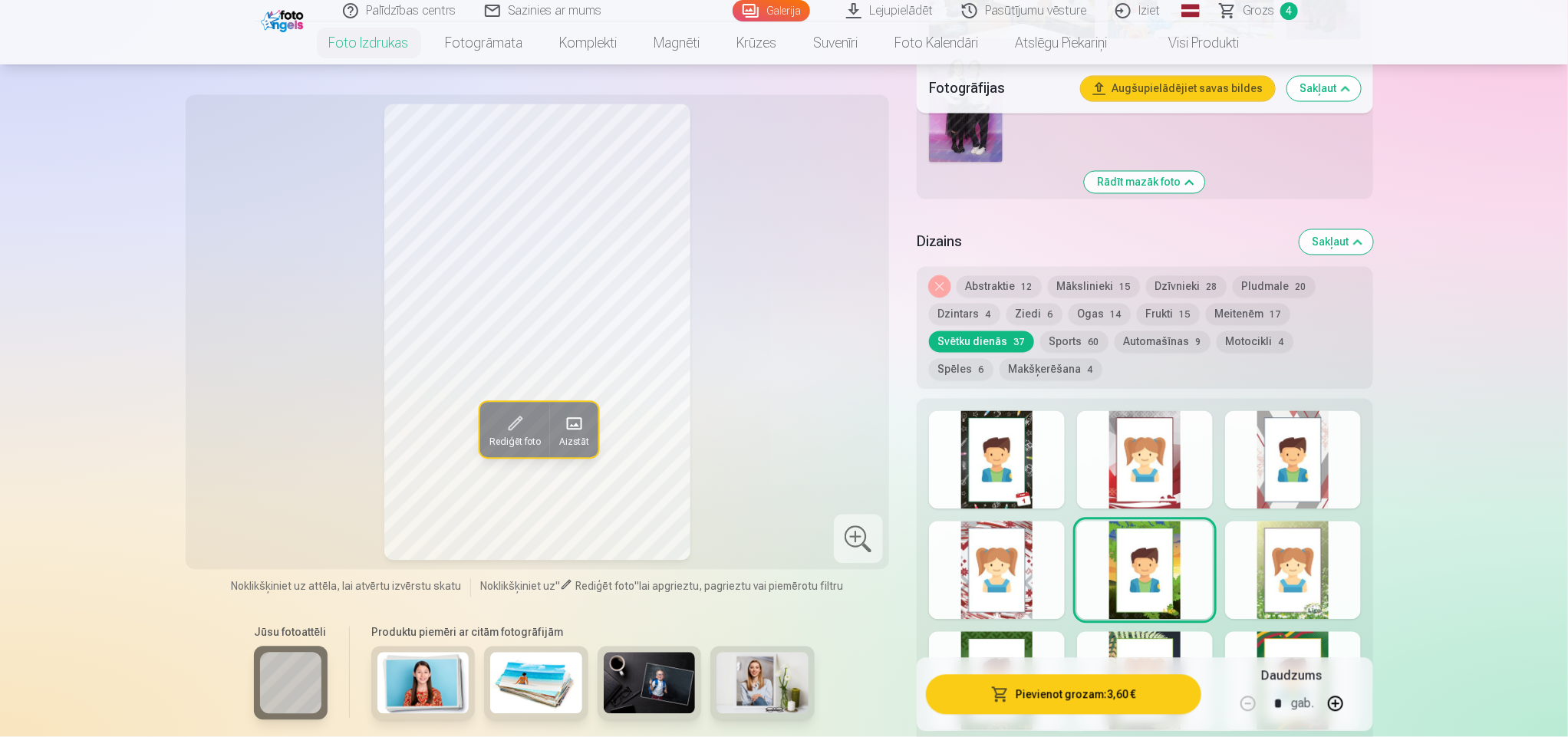
click at [1122, 571] on div at bounding box center [1145, 571] width 136 height 98
click at [1073, 341] on button "Sports 60" at bounding box center [1074, 341] width 68 height 21
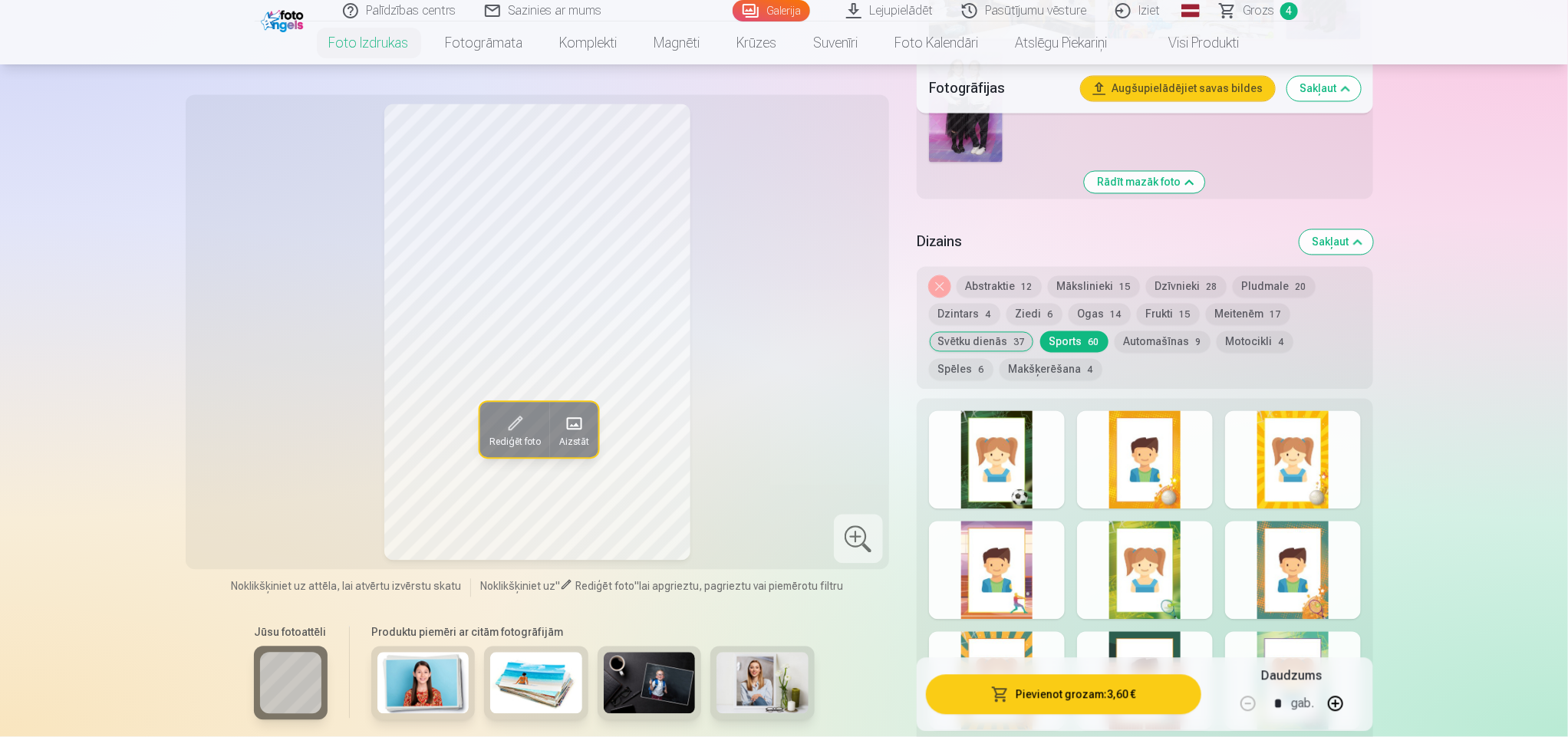
click at [1146, 336] on button "Automašīnas 9" at bounding box center [1162, 341] width 96 height 21
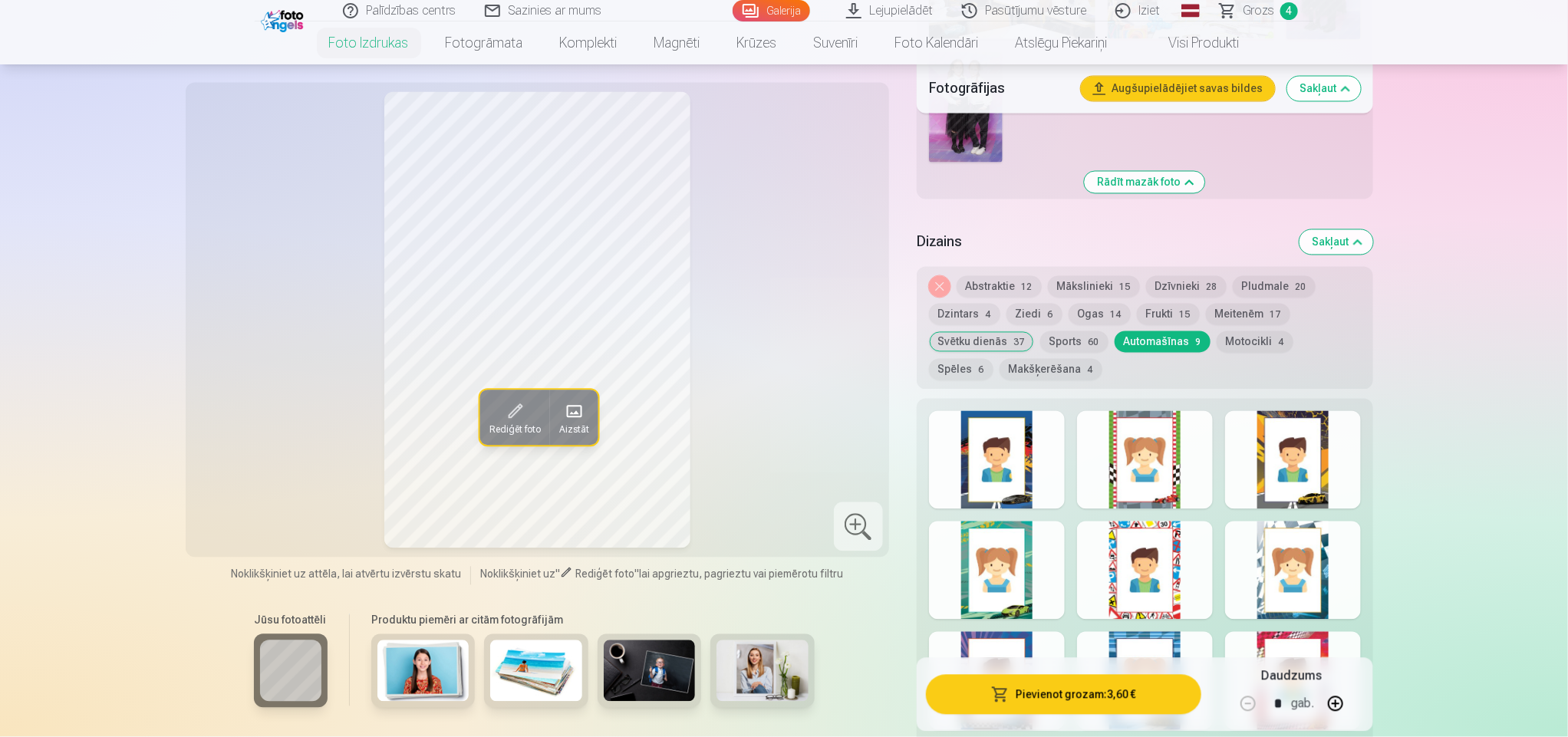
click at [993, 359] on button "Spēles 6" at bounding box center [962, 369] width 65 height 21
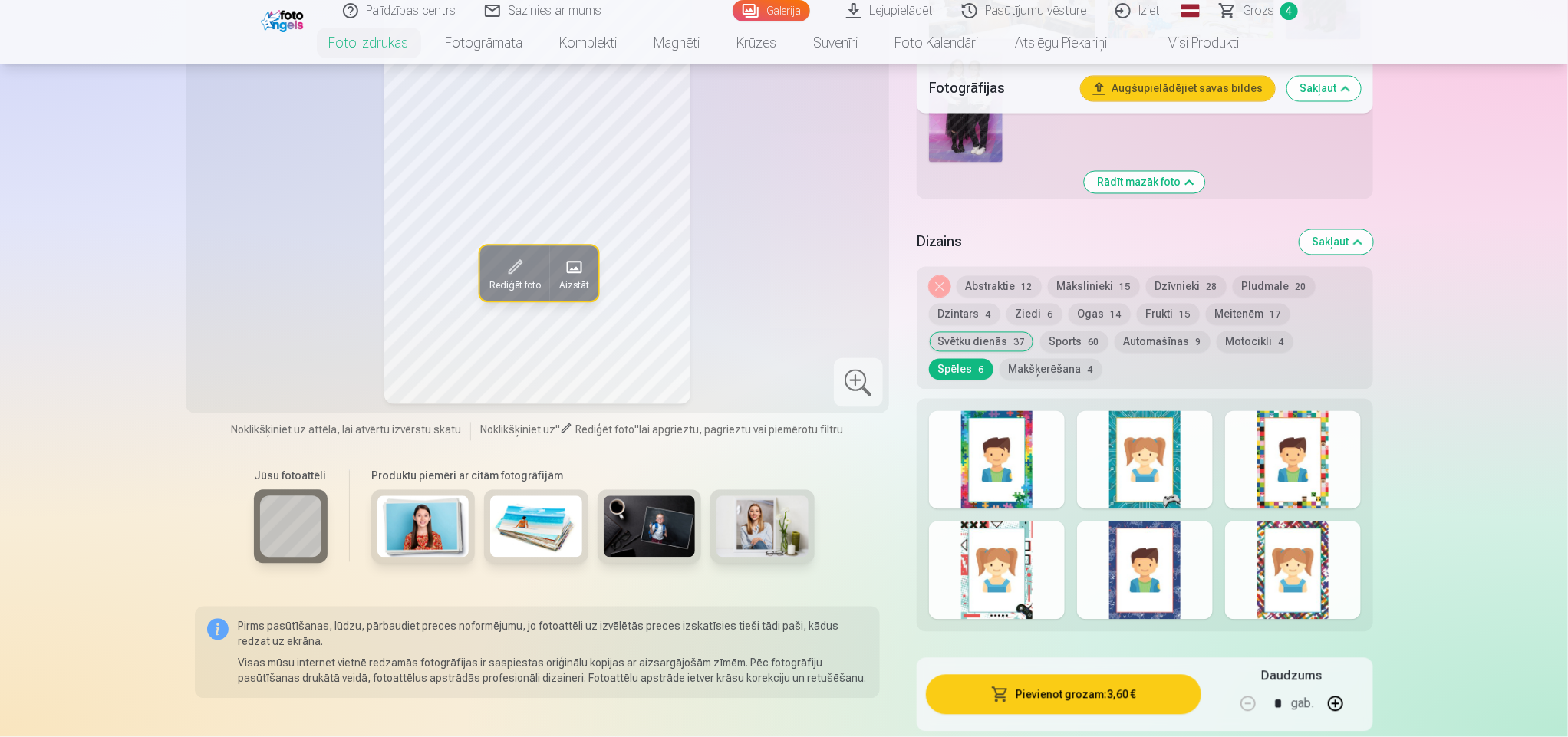
click at [999, 472] on div at bounding box center [997, 461] width 136 height 98
click at [1218, 522] on div at bounding box center [1145, 515] width 457 height 233
click at [1263, 534] on div at bounding box center [1292, 571] width 136 height 98
click at [1086, 289] on button "Mākslinieki 15" at bounding box center [1094, 287] width 92 height 21
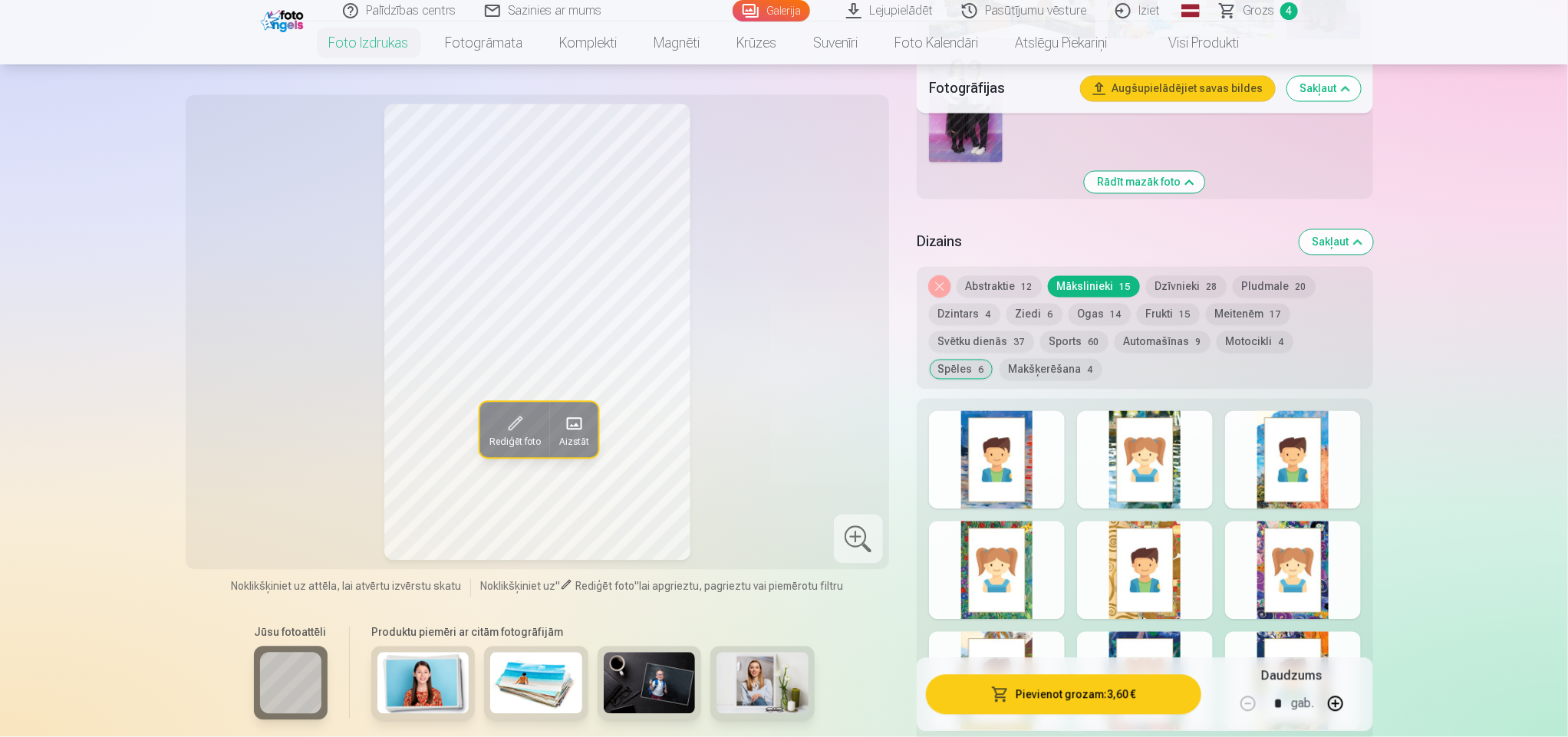
click at [943, 308] on button "Dzintars 4" at bounding box center [964, 313] width 71 height 21
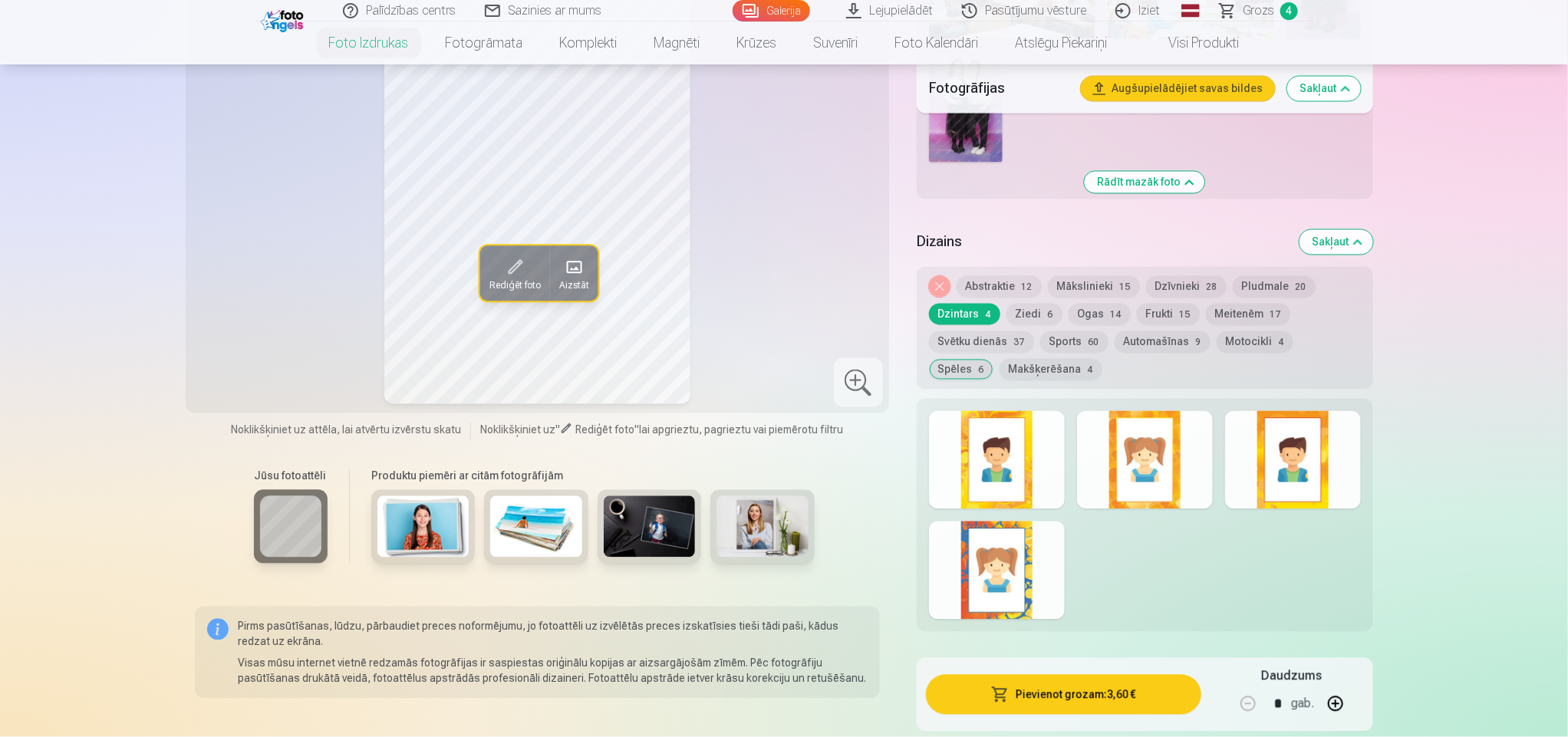
click at [1082, 318] on button "Ogas 14" at bounding box center [1099, 313] width 62 height 21
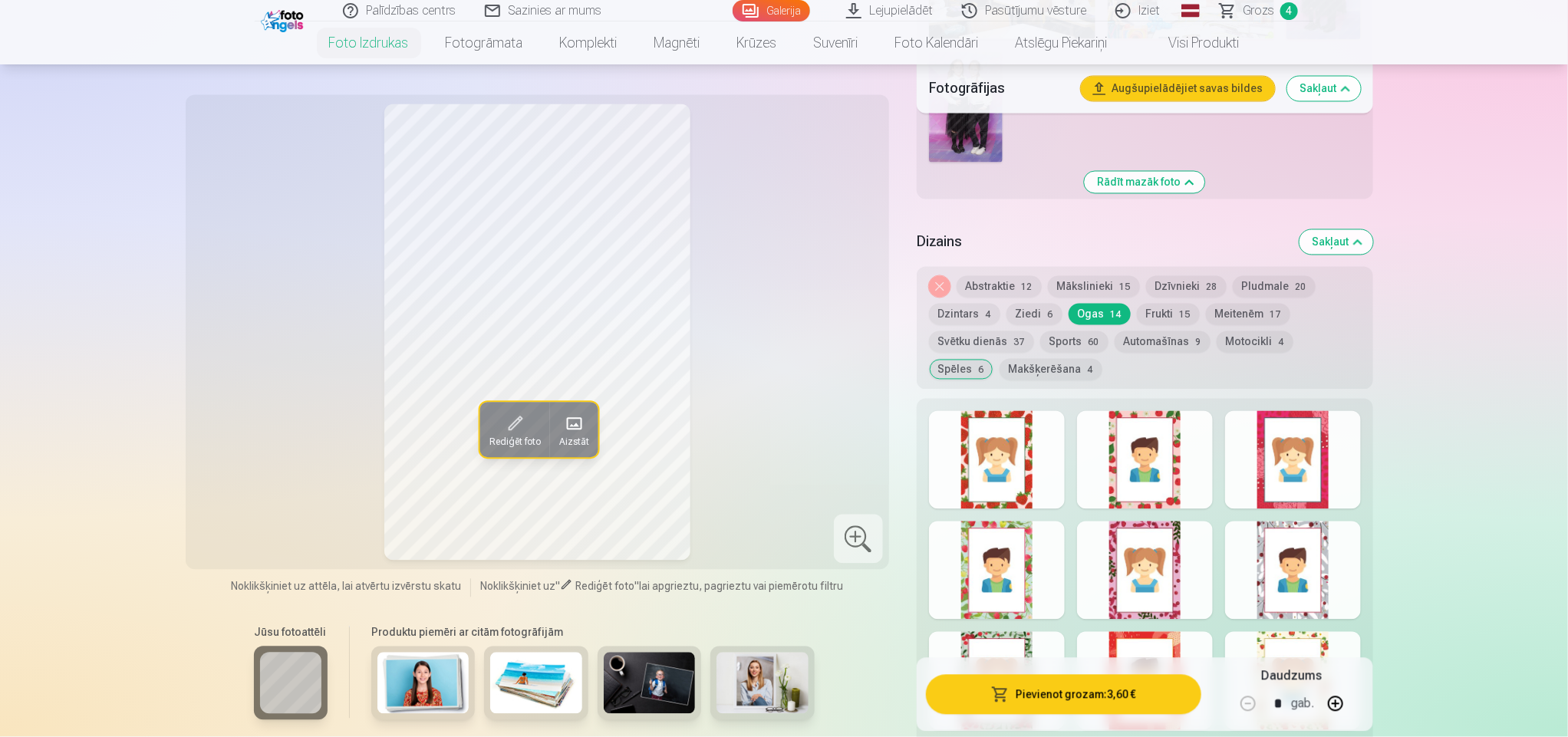
click at [1162, 313] on button "Frukti 15" at bounding box center [1168, 313] width 63 height 21
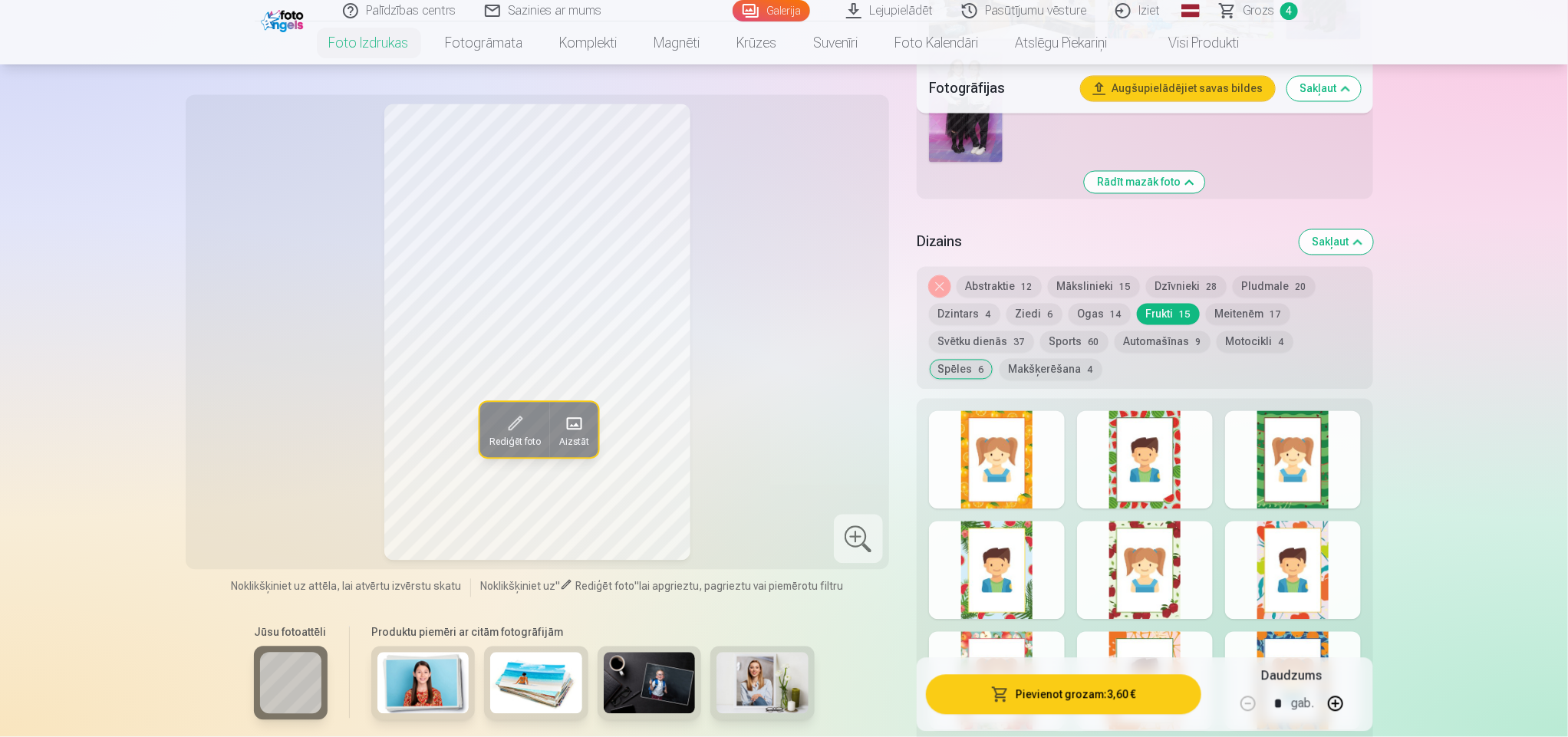
click at [1241, 312] on button "Meitenēm 17" at bounding box center [1247, 313] width 84 height 21
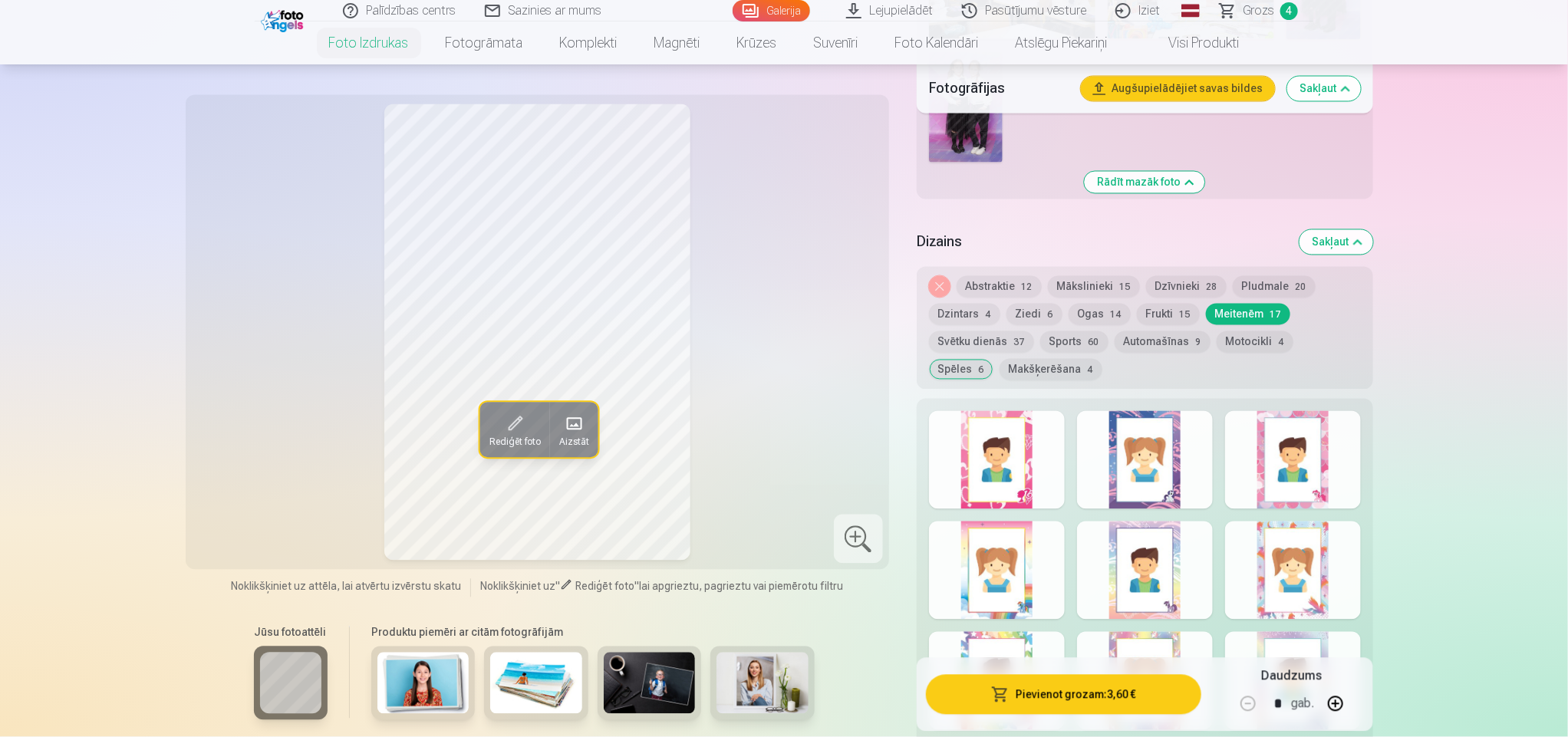
drag, startPoint x: 1241, startPoint y: 312, endPoint x: 1210, endPoint y: 466, distance: 157.1
click at [1210, 466] on div "Dizains Sakļaut Noņemiet dizainu Abstraktie 12 Mākslinieki 15 Dzīvnieki 28 Plud…" at bounding box center [1145, 672] width 457 height 908
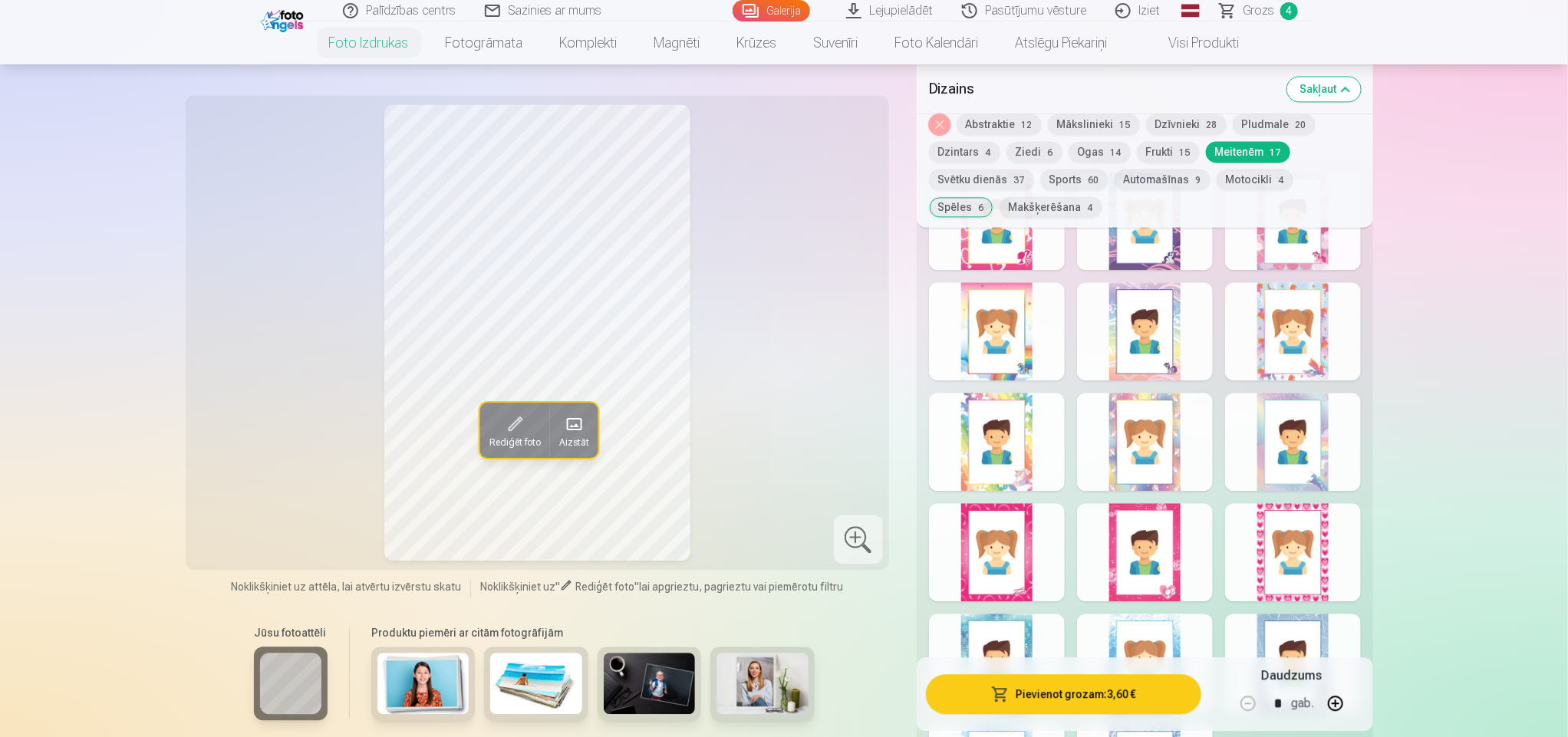
scroll to position [1960, 0]
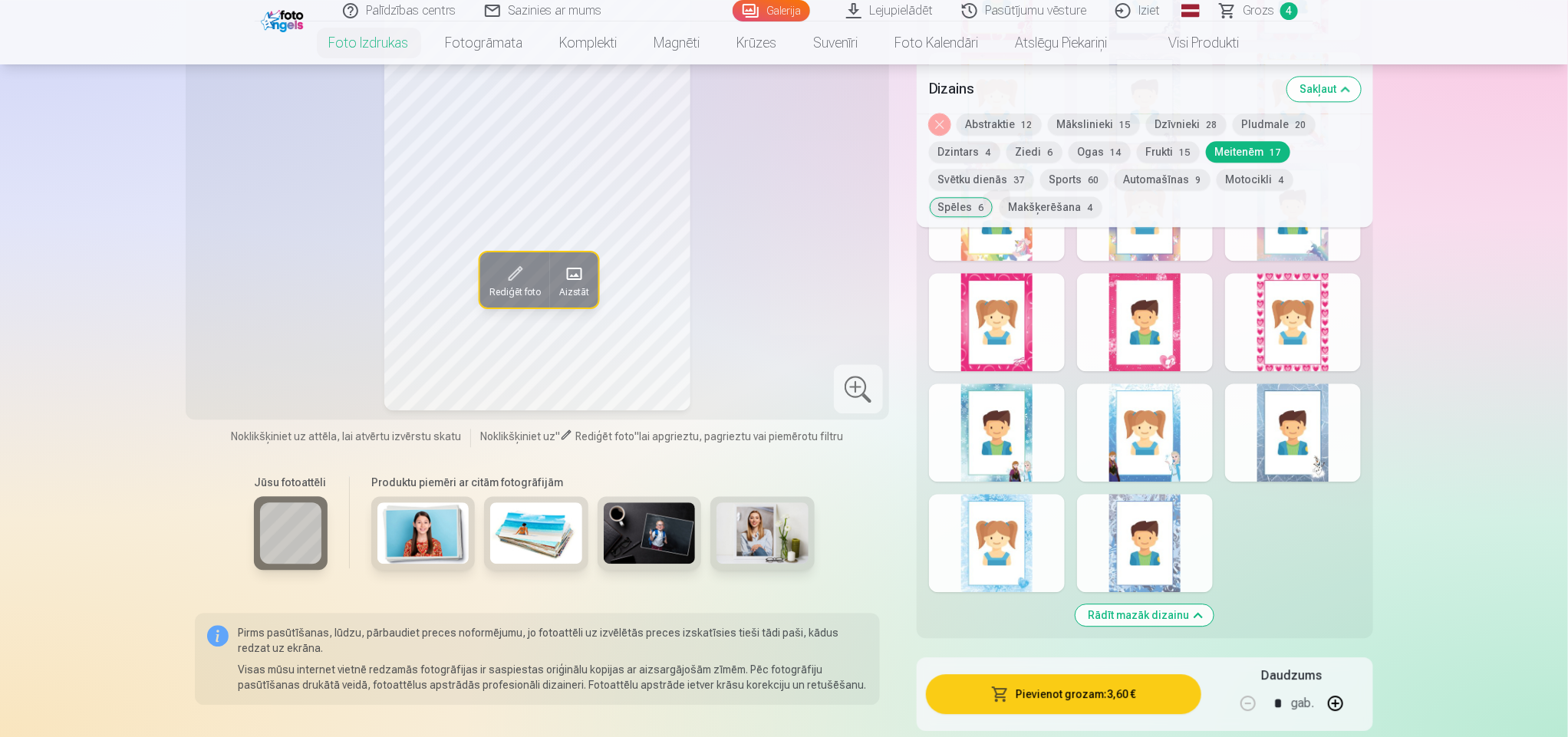
click at [972, 232] on div at bounding box center [997, 212] width 136 height 98
click at [1326, 323] on div at bounding box center [1292, 322] width 136 height 98
click at [1165, 543] on div at bounding box center [1145, 543] width 136 height 98
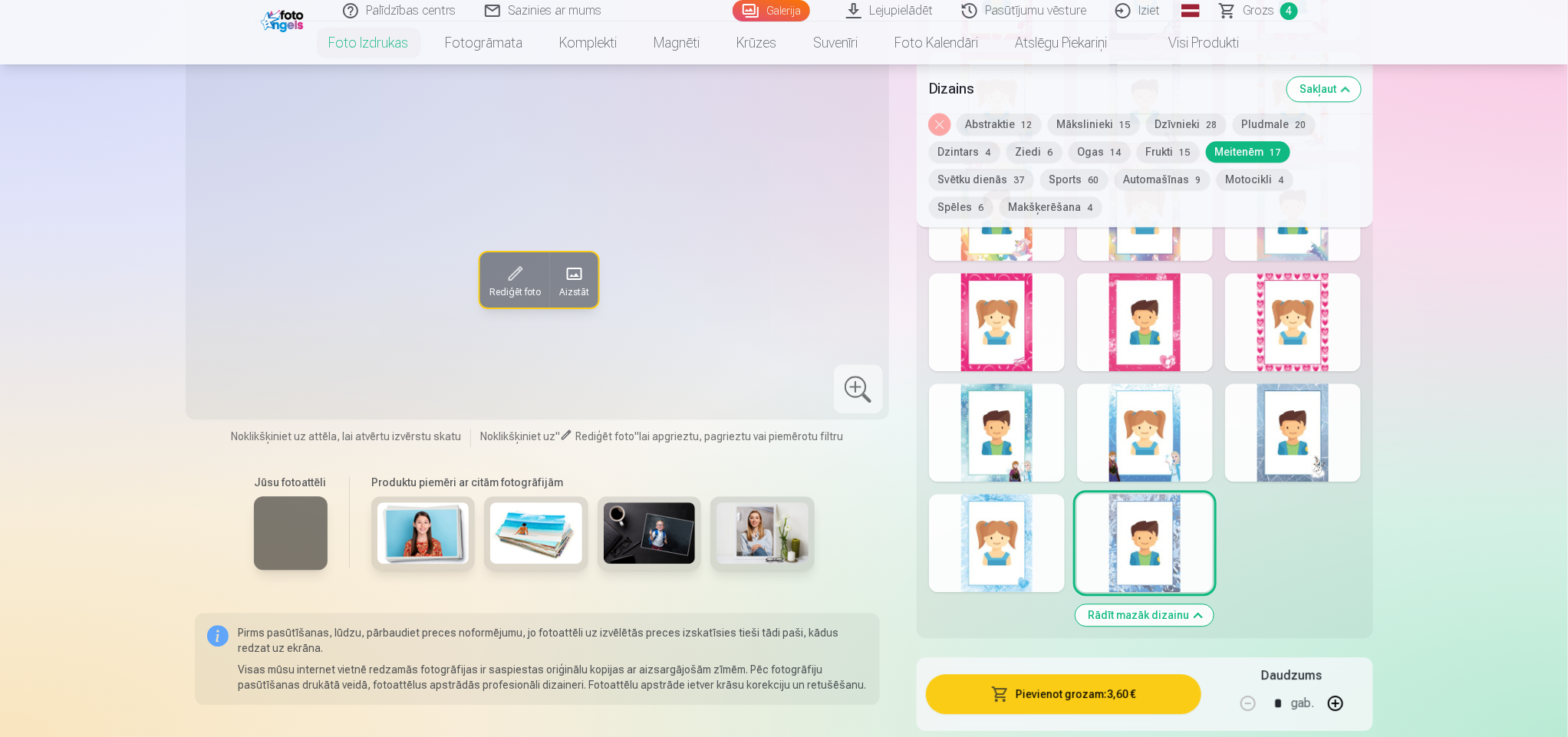
click at [1165, 543] on div at bounding box center [1145, 543] width 136 height 98
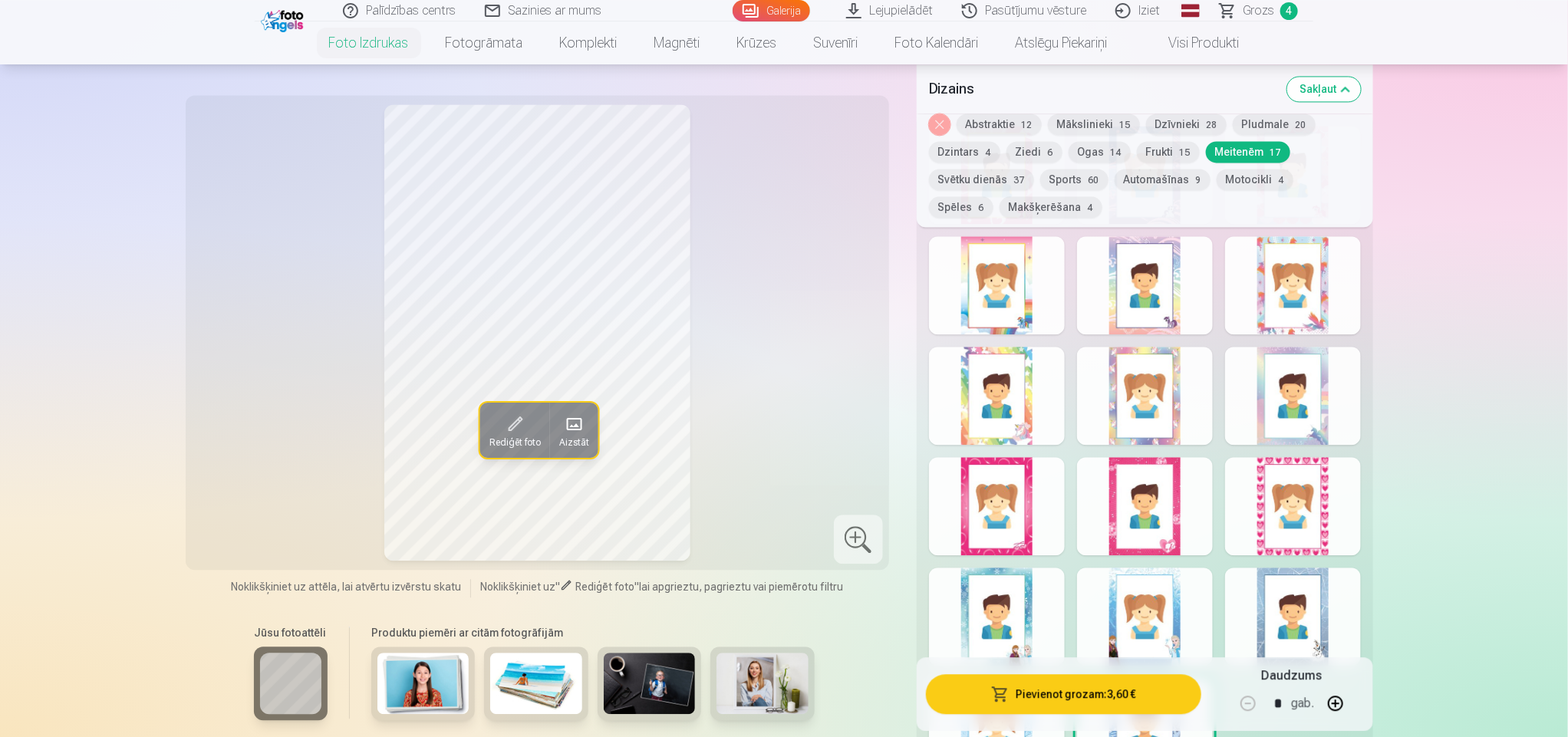
scroll to position [1730, 0]
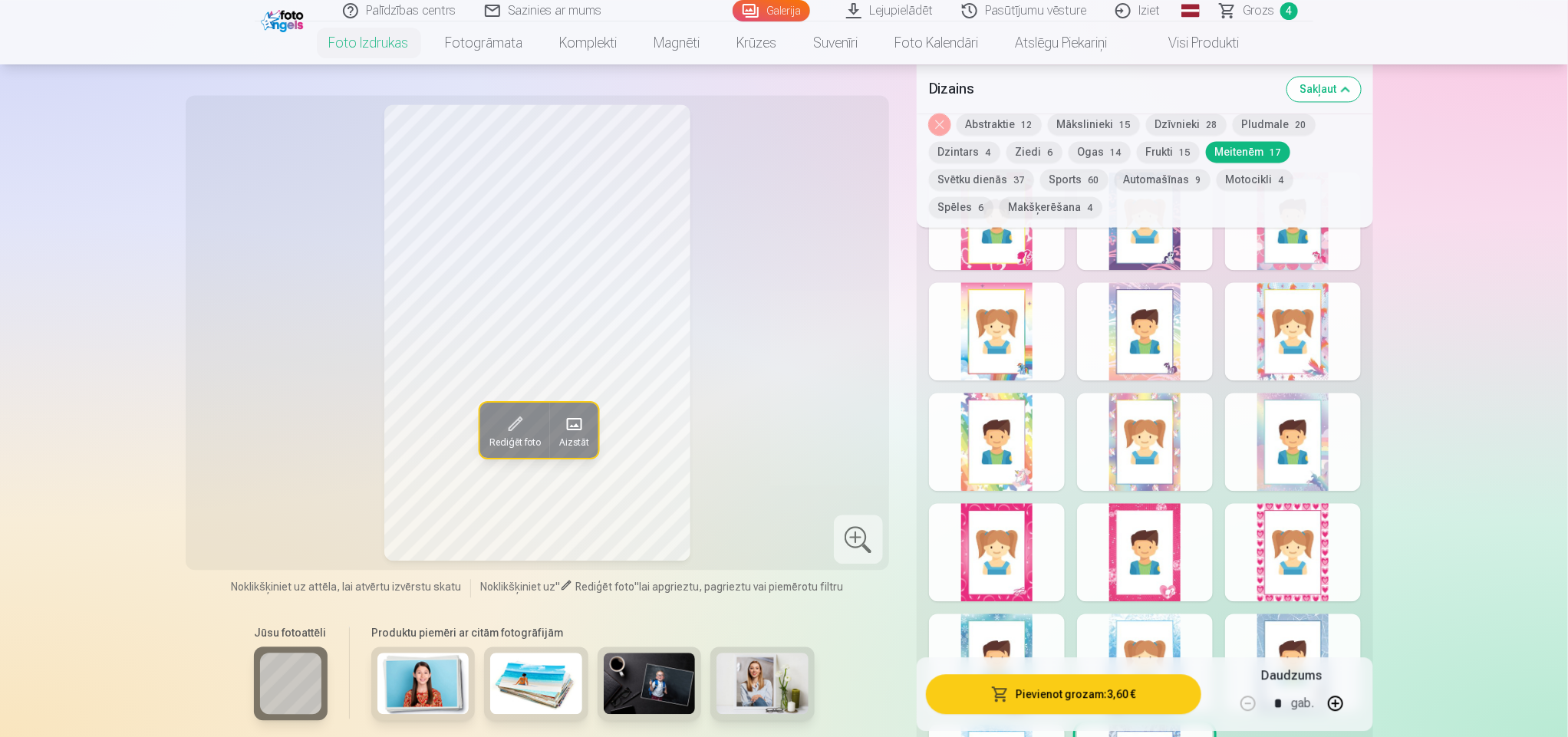
click at [1006, 430] on div at bounding box center [997, 442] width 136 height 98
click at [1144, 433] on div at bounding box center [1145, 442] width 136 height 98
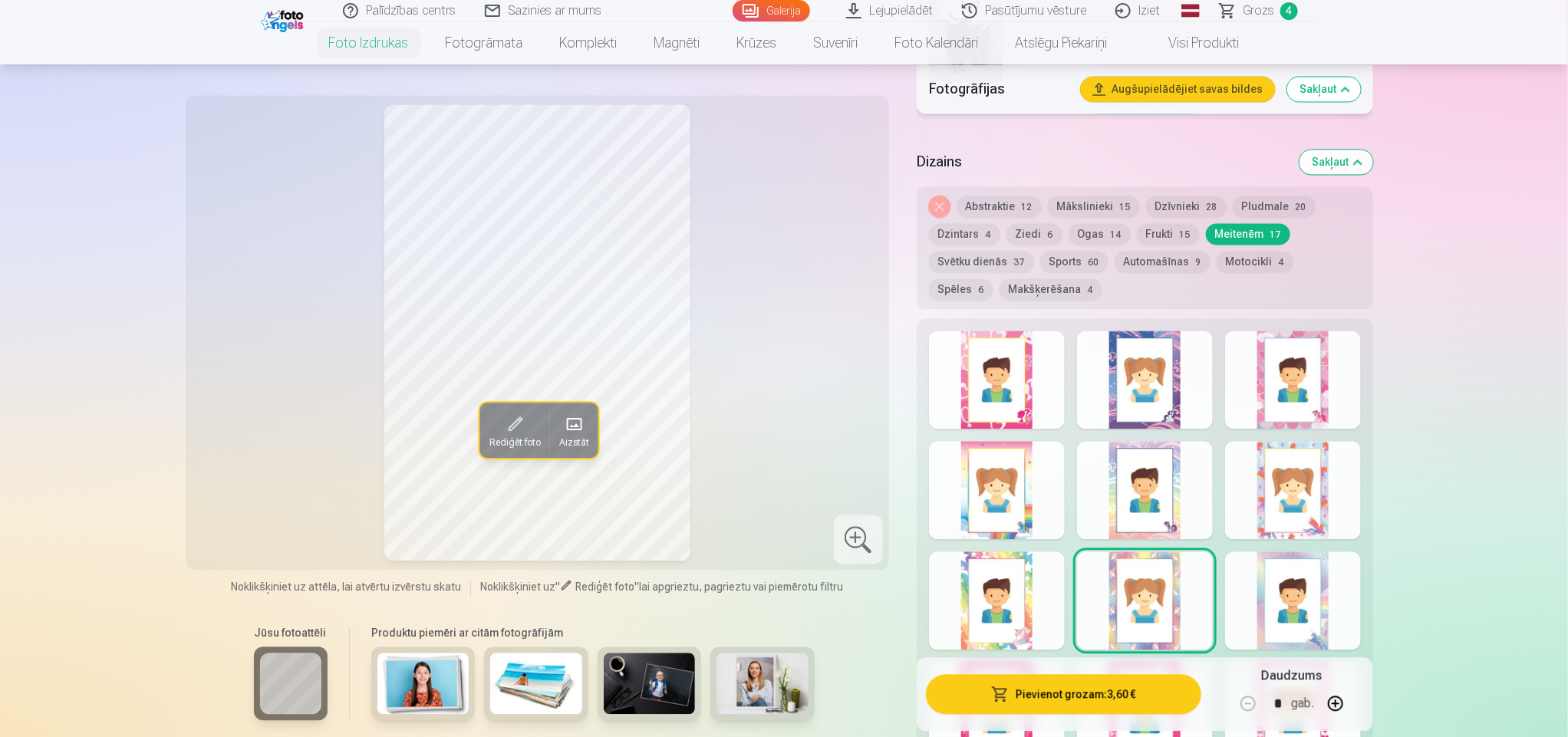
scroll to position [1567, 0]
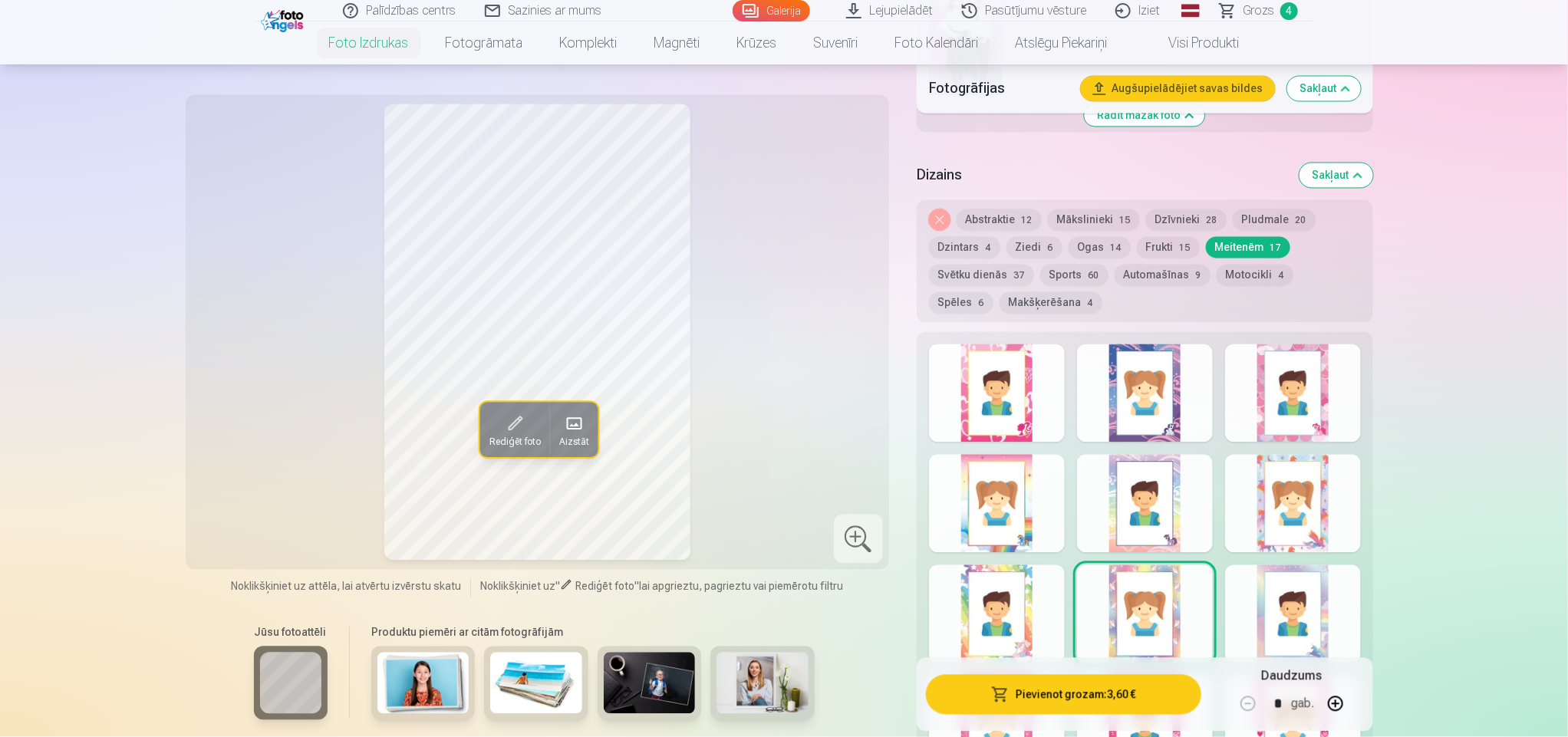
click at [1041, 465] on div at bounding box center [997, 504] width 136 height 98
click at [1019, 412] on div at bounding box center [997, 393] width 136 height 98
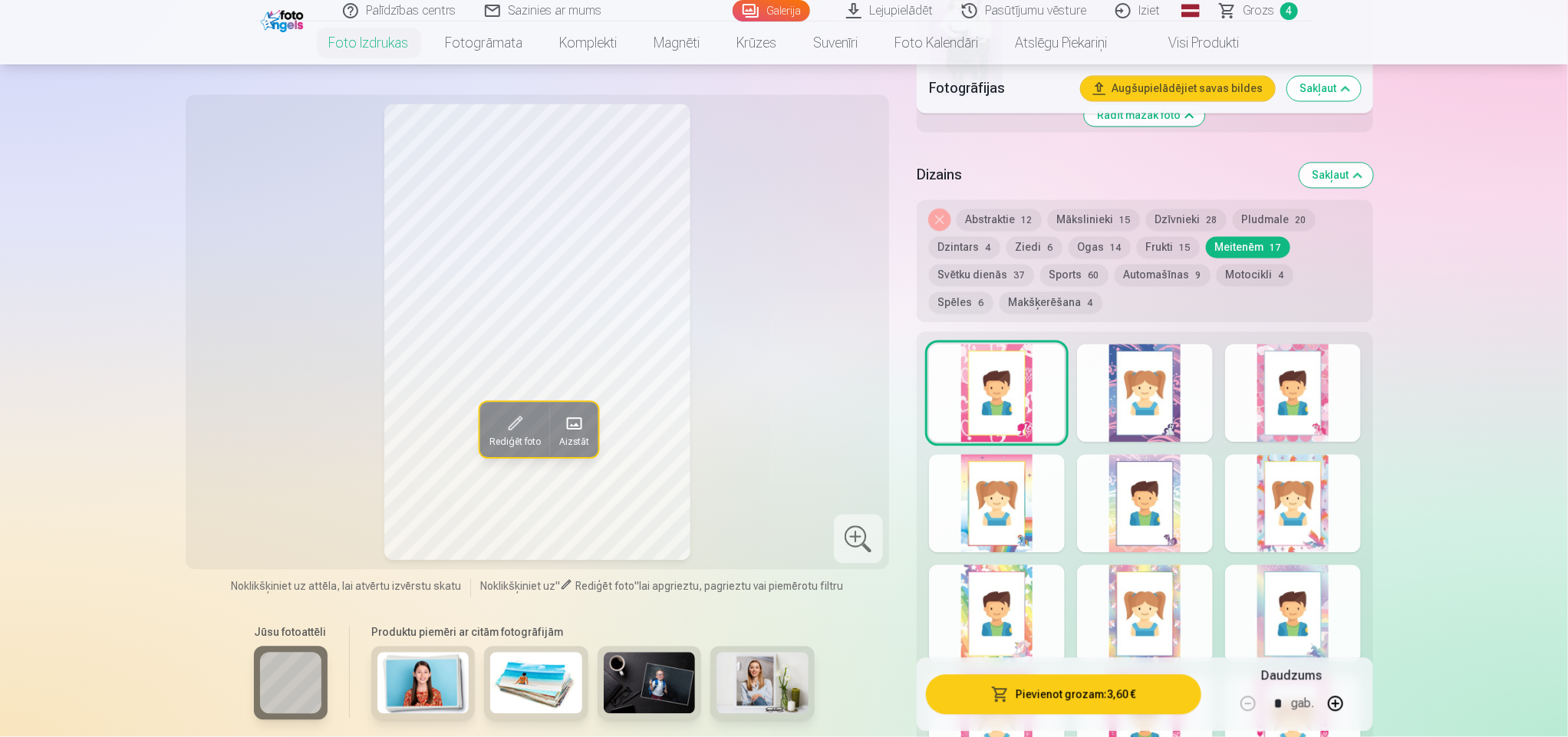
click at [1098, 411] on div at bounding box center [1145, 393] width 136 height 98
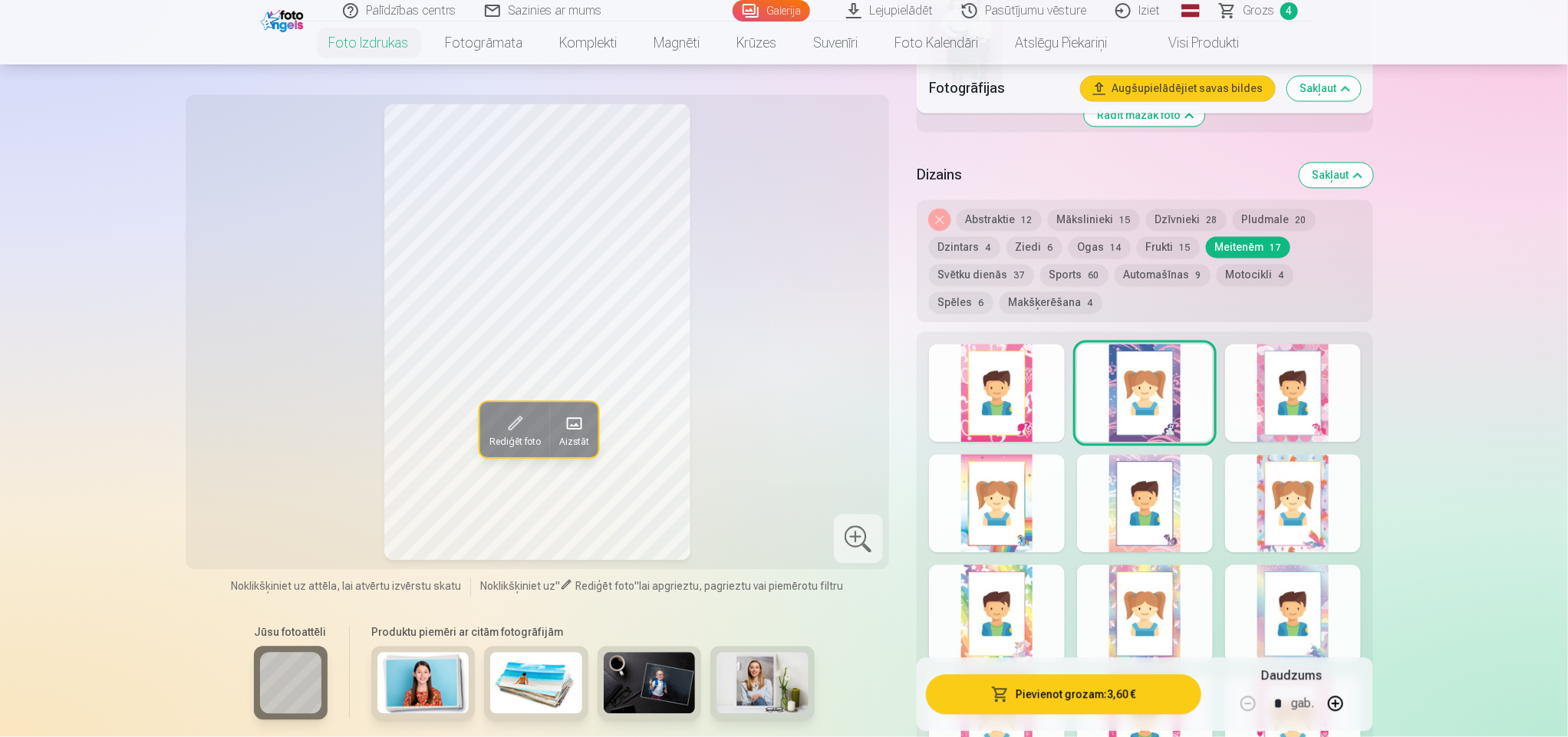
click at [1303, 424] on div at bounding box center [1292, 393] width 136 height 98
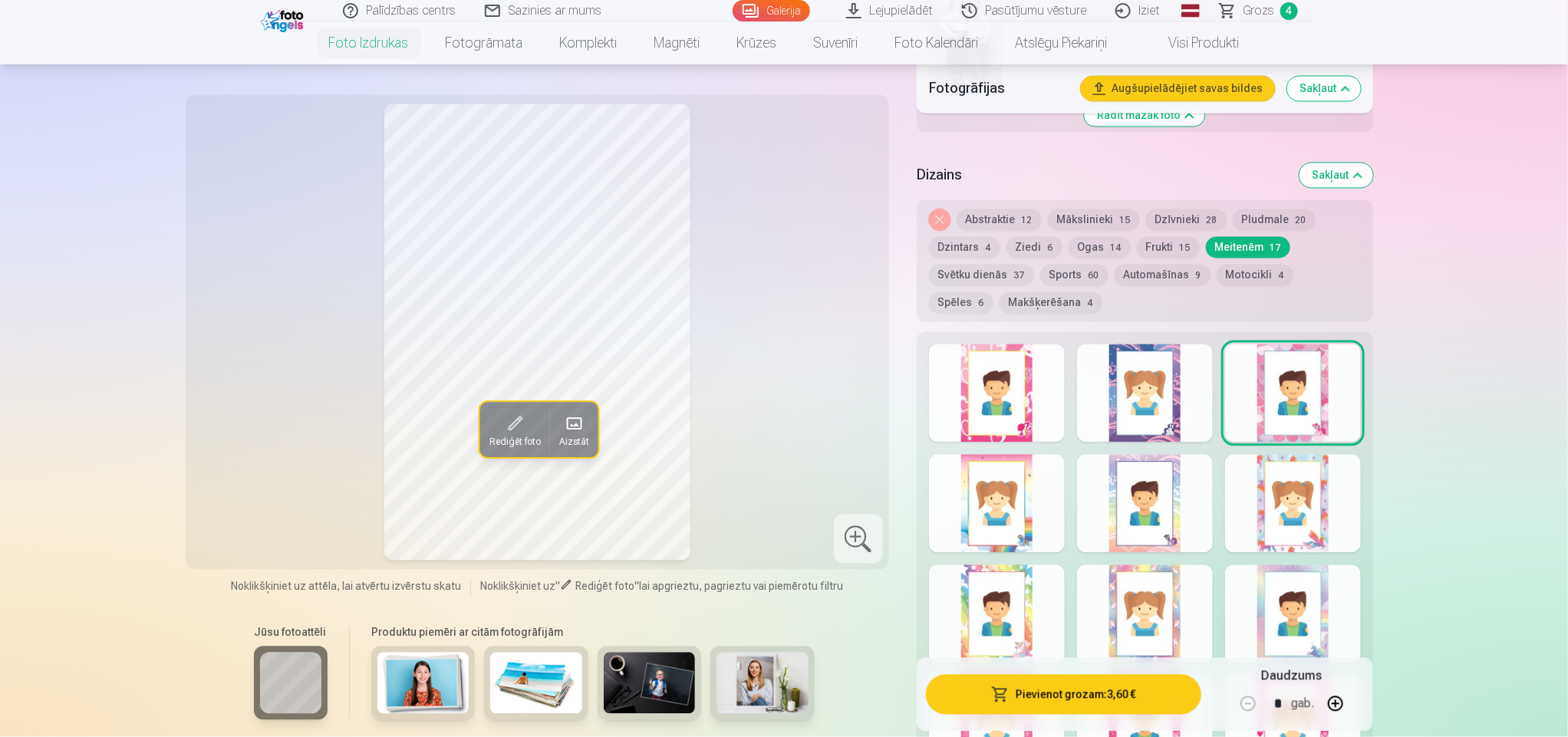
click at [1309, 500] on div at bounding box center [1292, 504] width 136 height 98
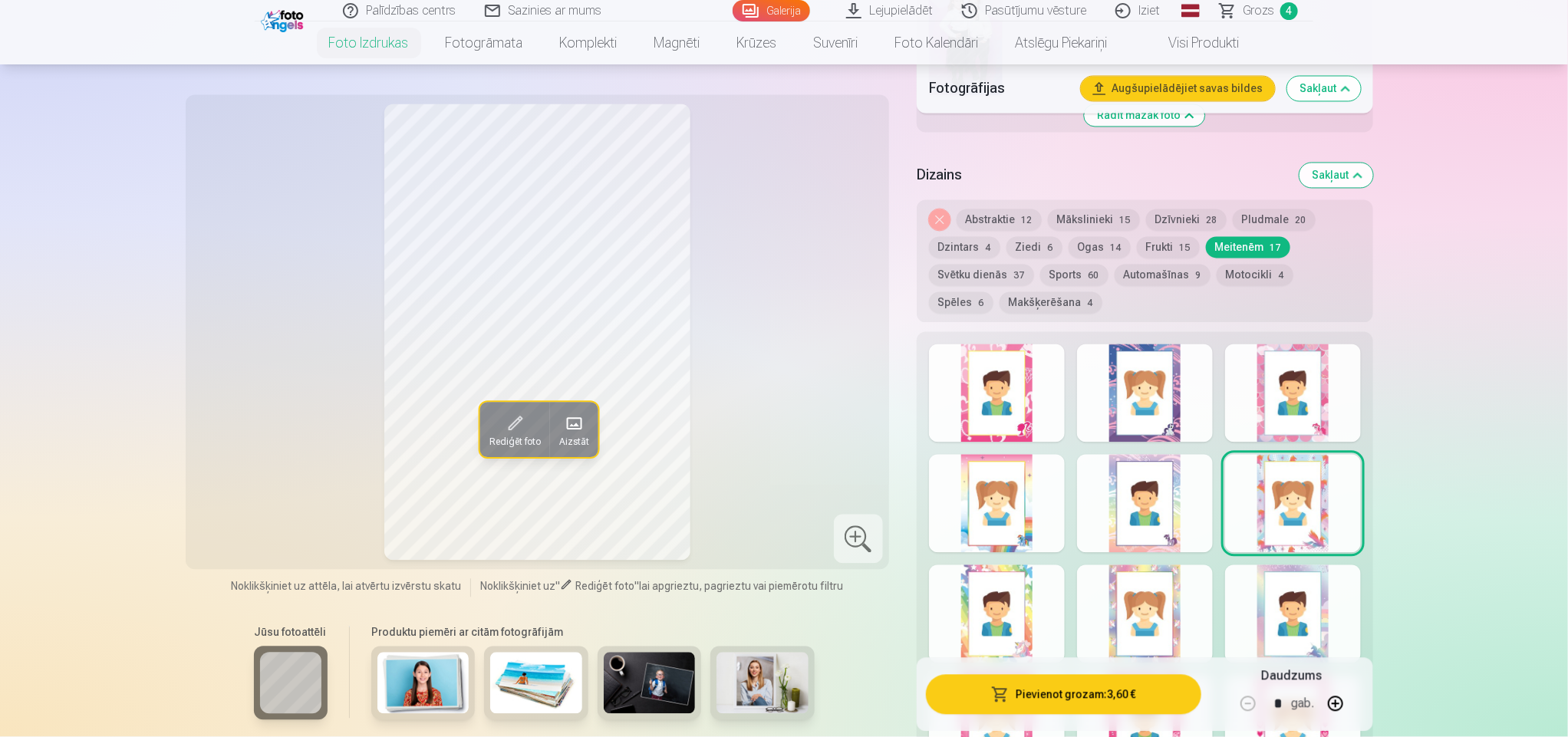
click at [1008, 522] on div at bounding box center [997, 504] width 136 height 98
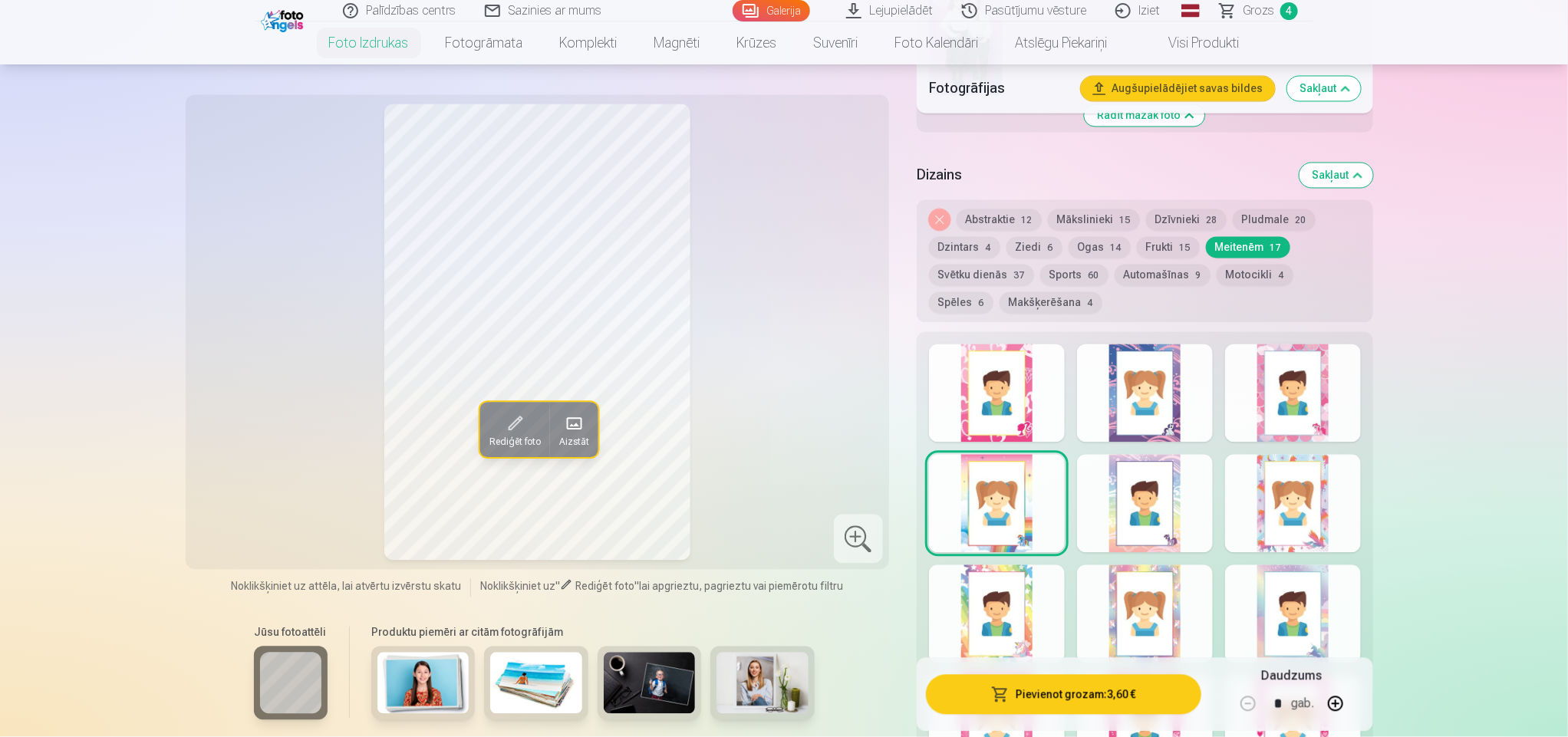
click at [1097, 254] on button "Ogas 14" at bounding box center [1099, 247] width 62 height 21
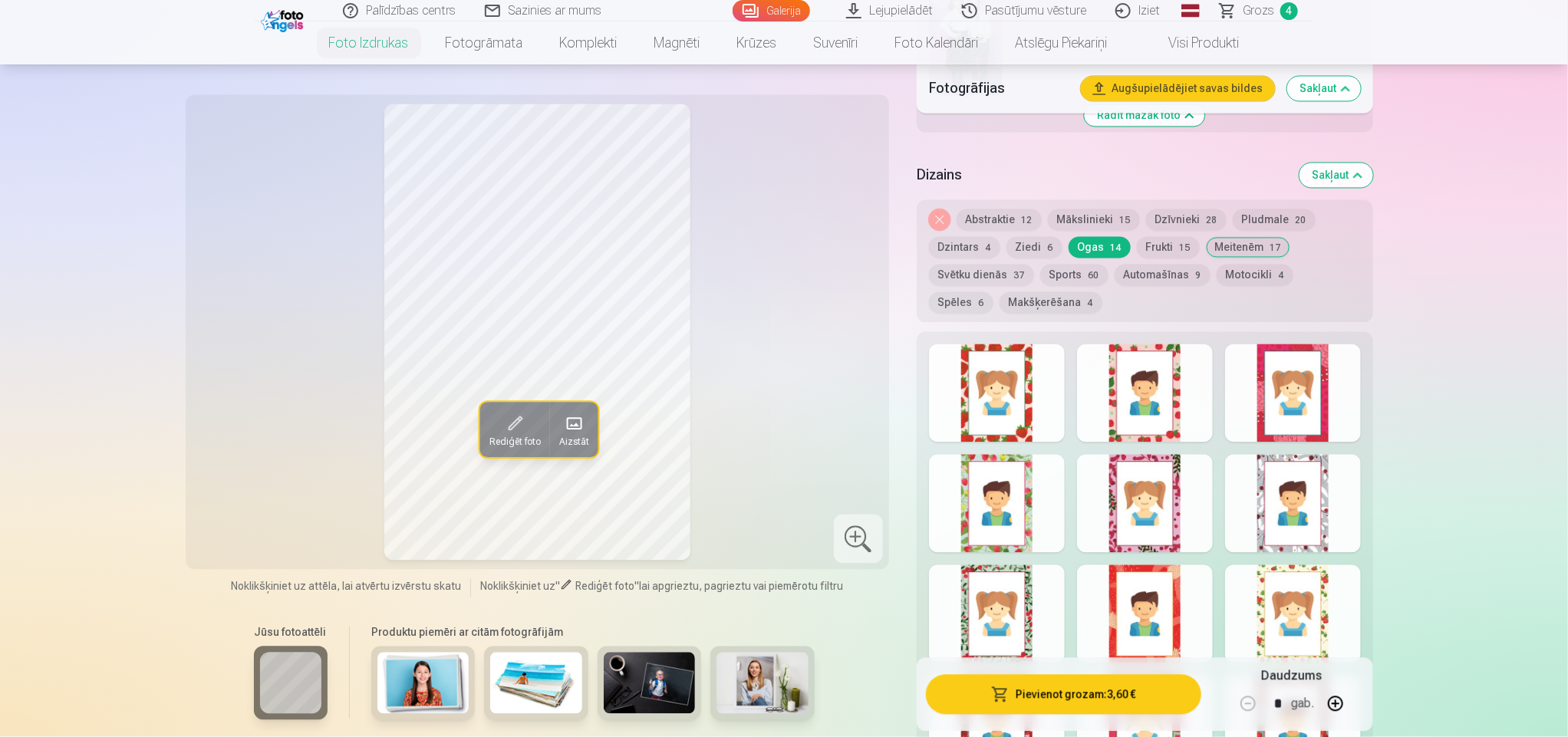
click at [1028, 250] on button "Ziedi 6" at bounding box center [1034, 247] width 56 height 21
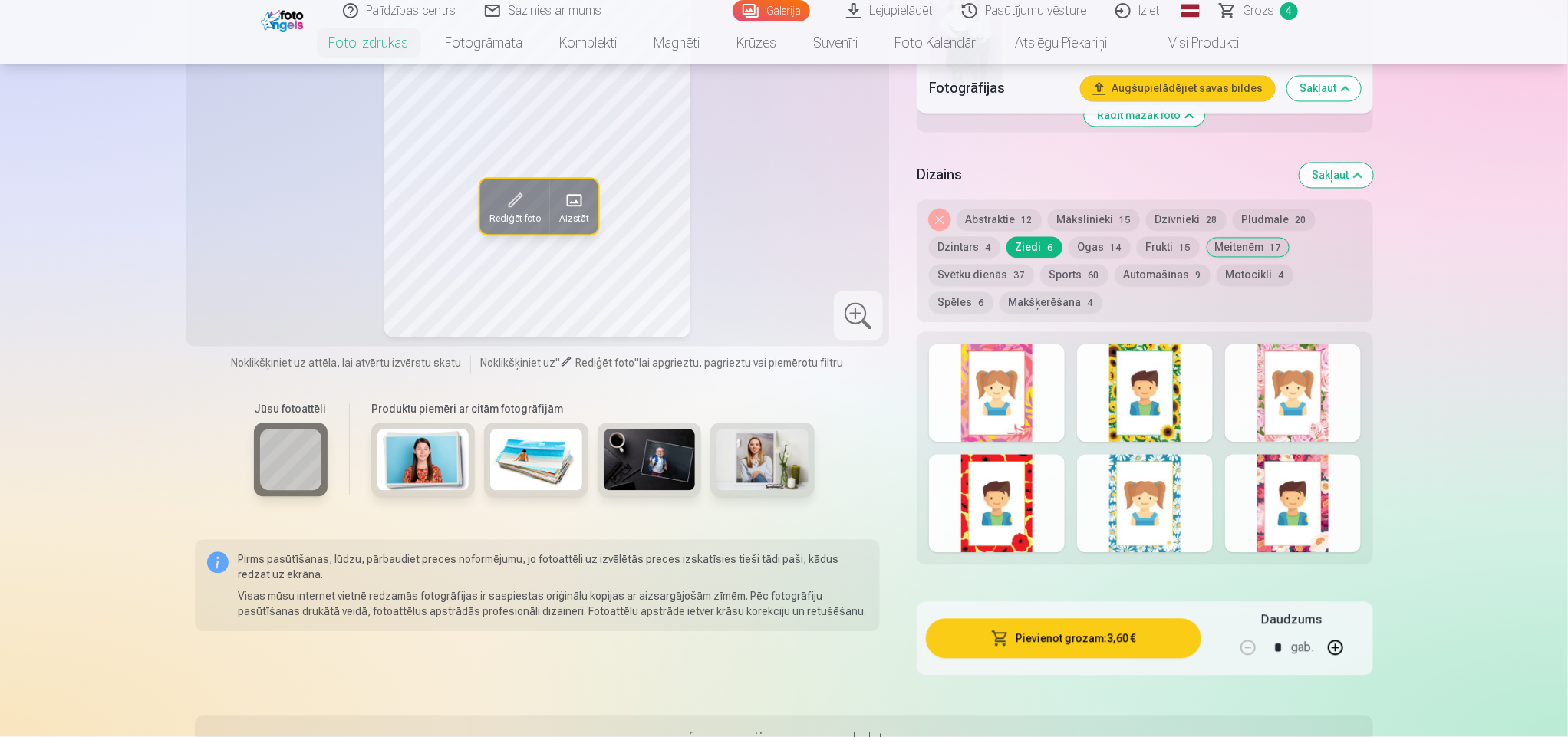
click at [997, 382] on div at bounding box center [997, 393] width 136 height 98
click at [1149, 387] on div at bounding box center [1145, 393] width 136 height 98
click at [1307, 385] on div at bounding box center [1292, 393] width 136 height 98
click at [1280, 500] on div at bounding box center [1292, 504] width 136 height 98
click at [1272, 385] on div at bounding box center [1292, 393] width 136 height 98
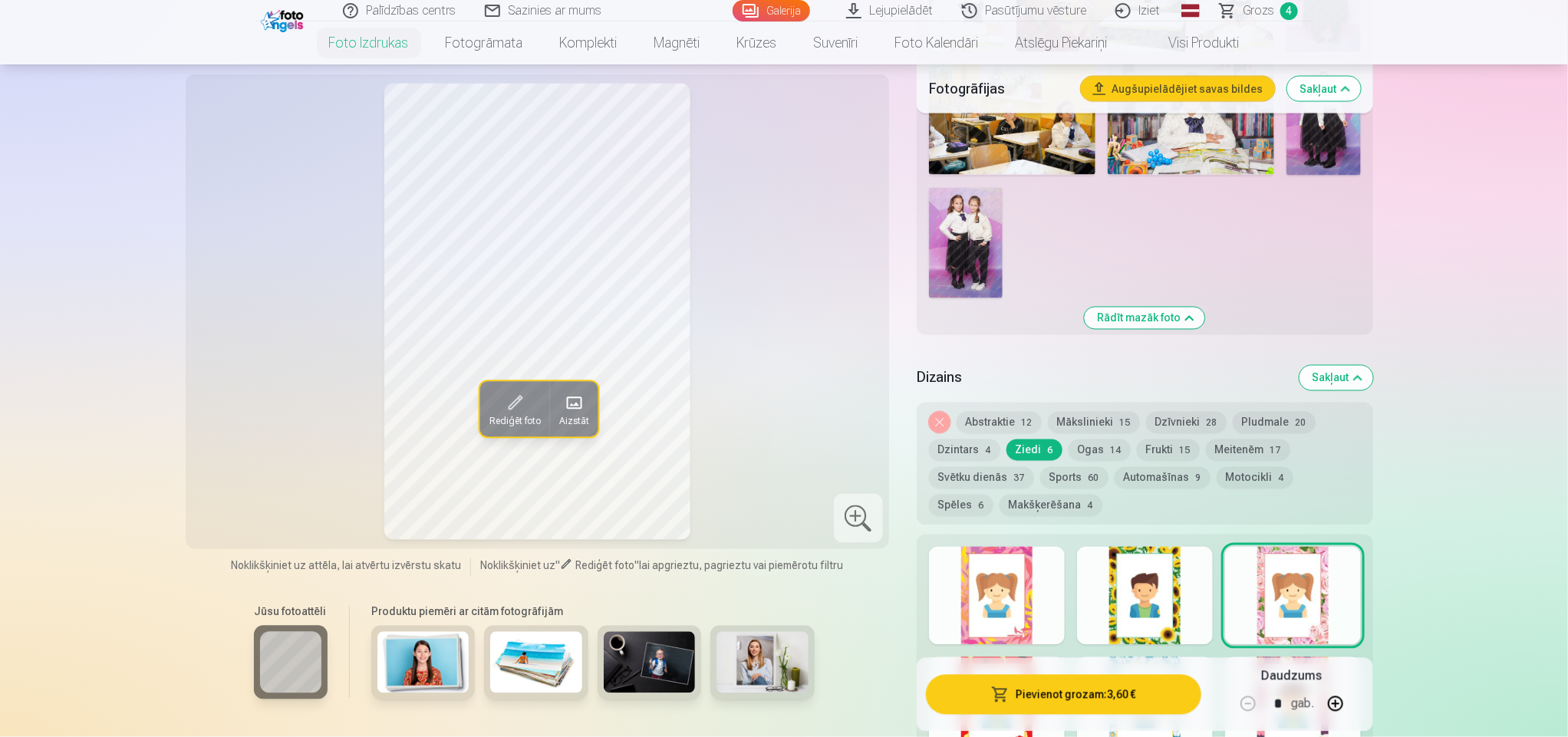
scroll to position [1340, 0]
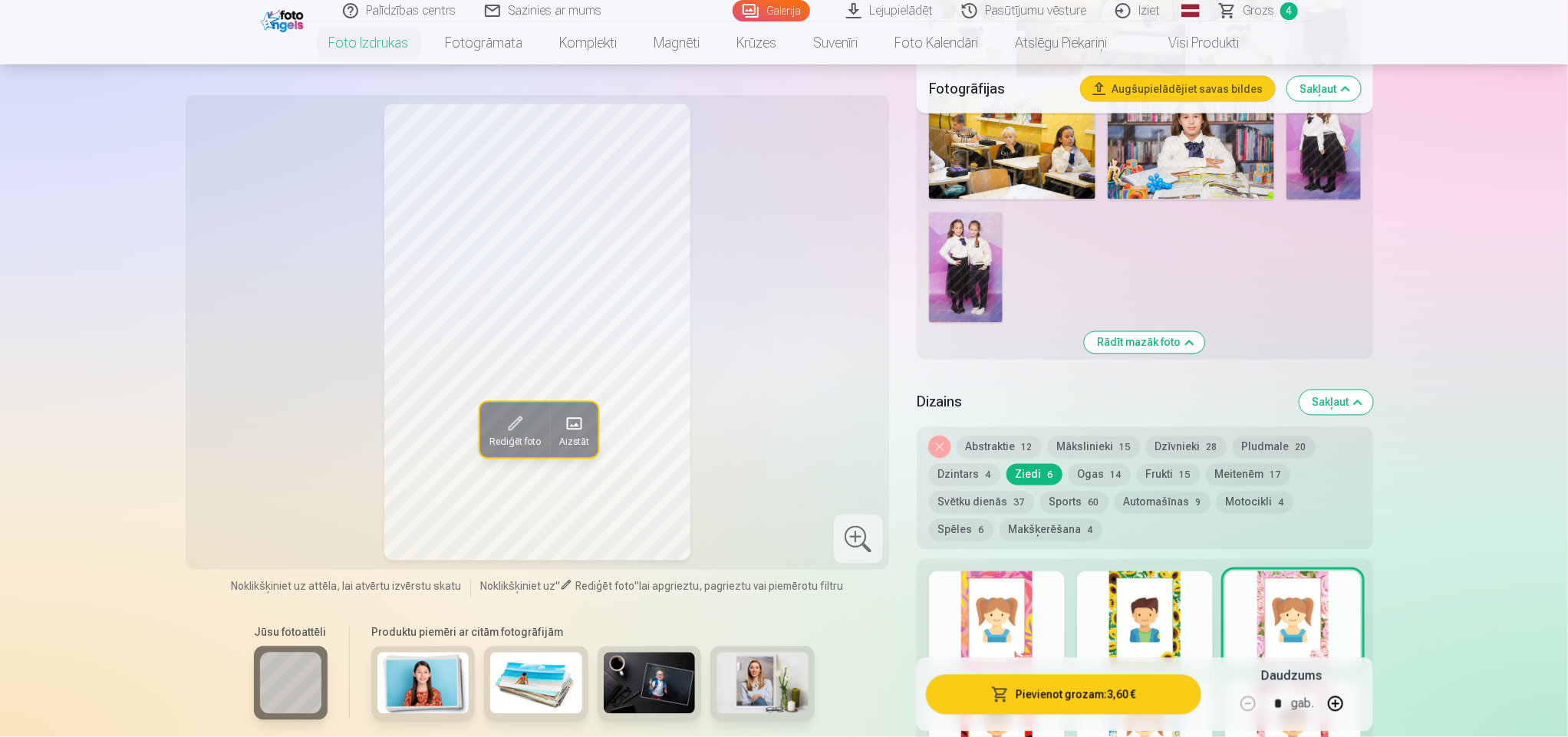
click at [1162, 447] on button "Dzīvnieki 28" at bounding box center [1185, 447] width 80 height 21
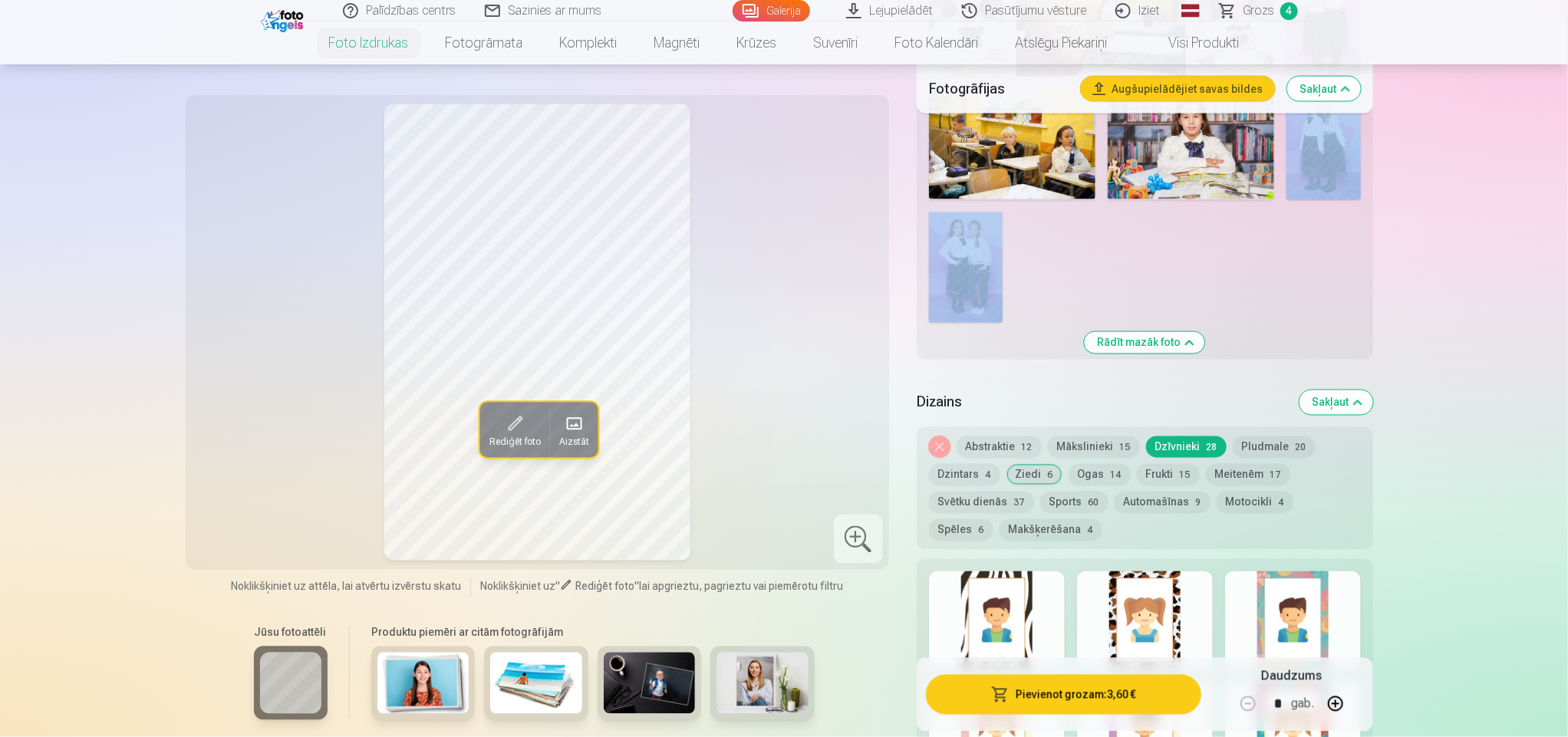
drag, startPoint x: 1565, startPoint y: 145, endPoint x: 1569, endPoint y: 166, distance: 21.4
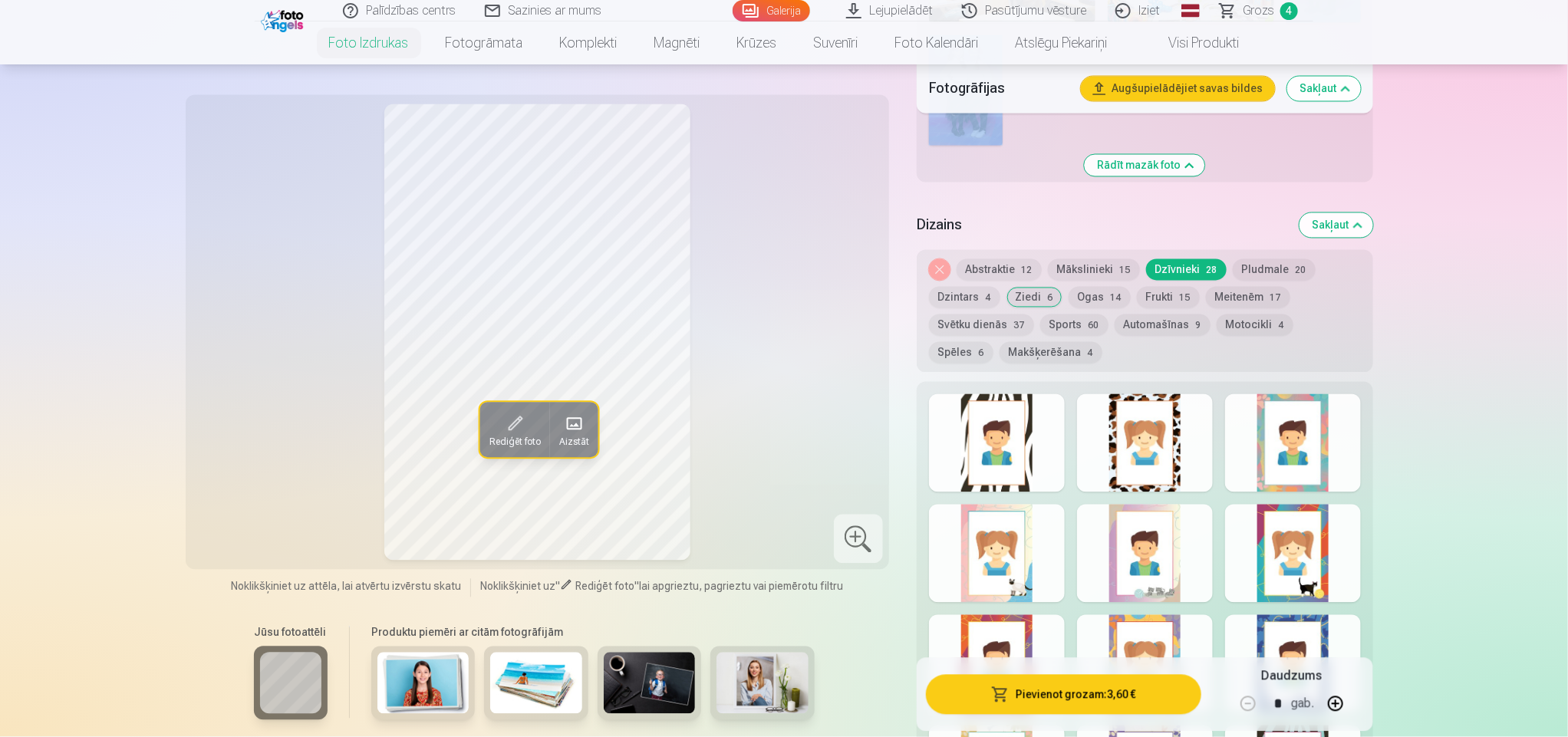
scroll to position [1524, 0]
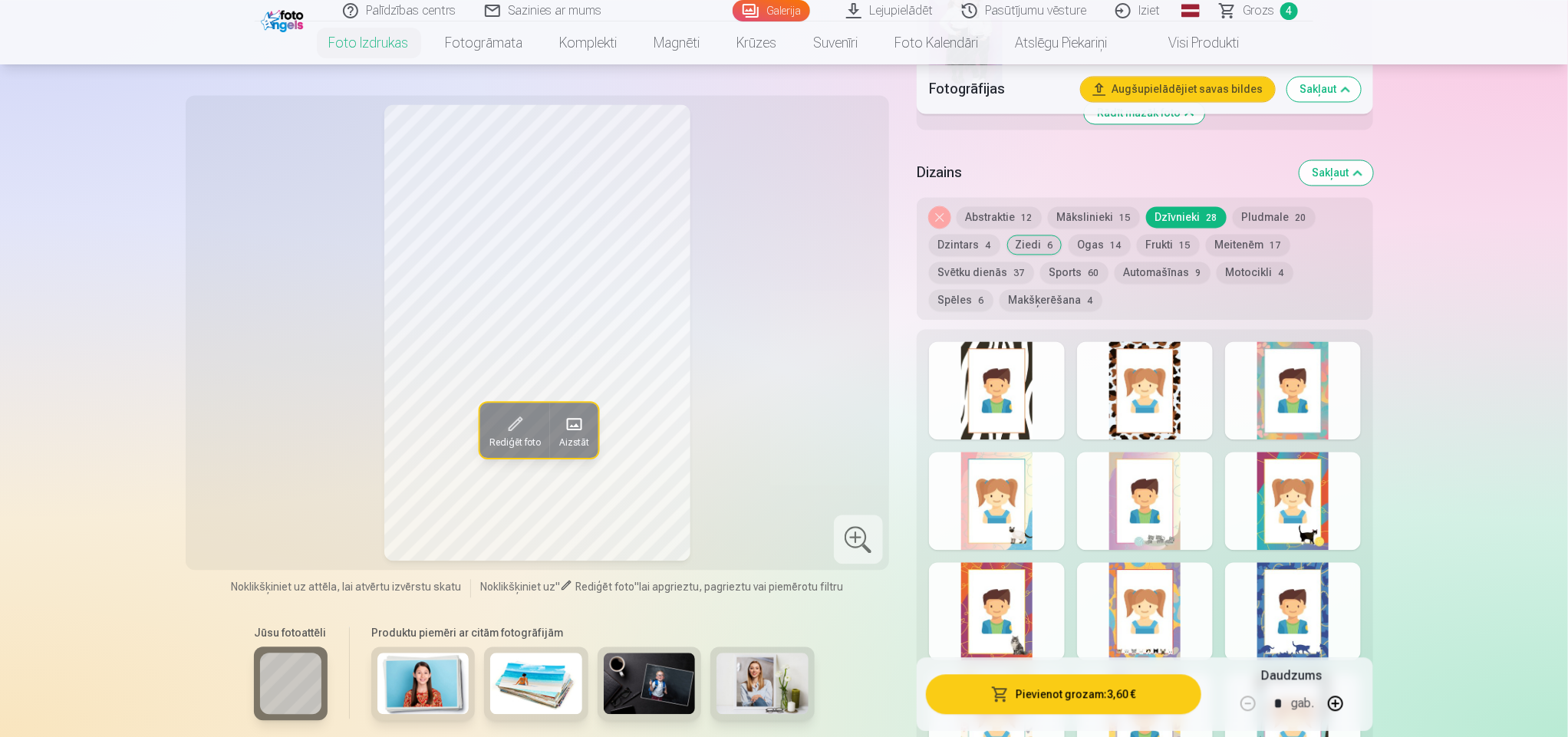
click at [1183, 510] on div at bounding box center [1145, 501] width 136 height 98
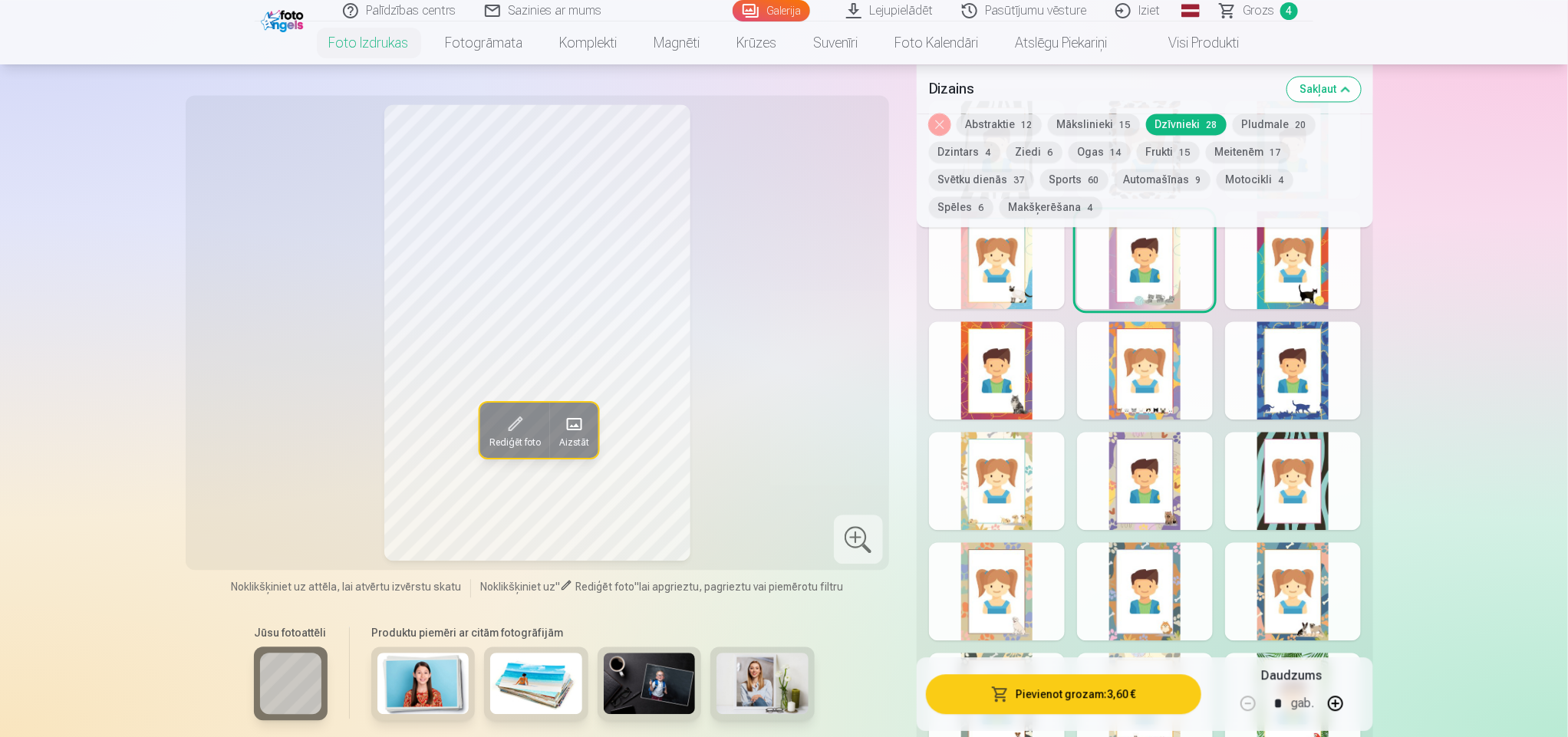
scroll to position [1847, 0]
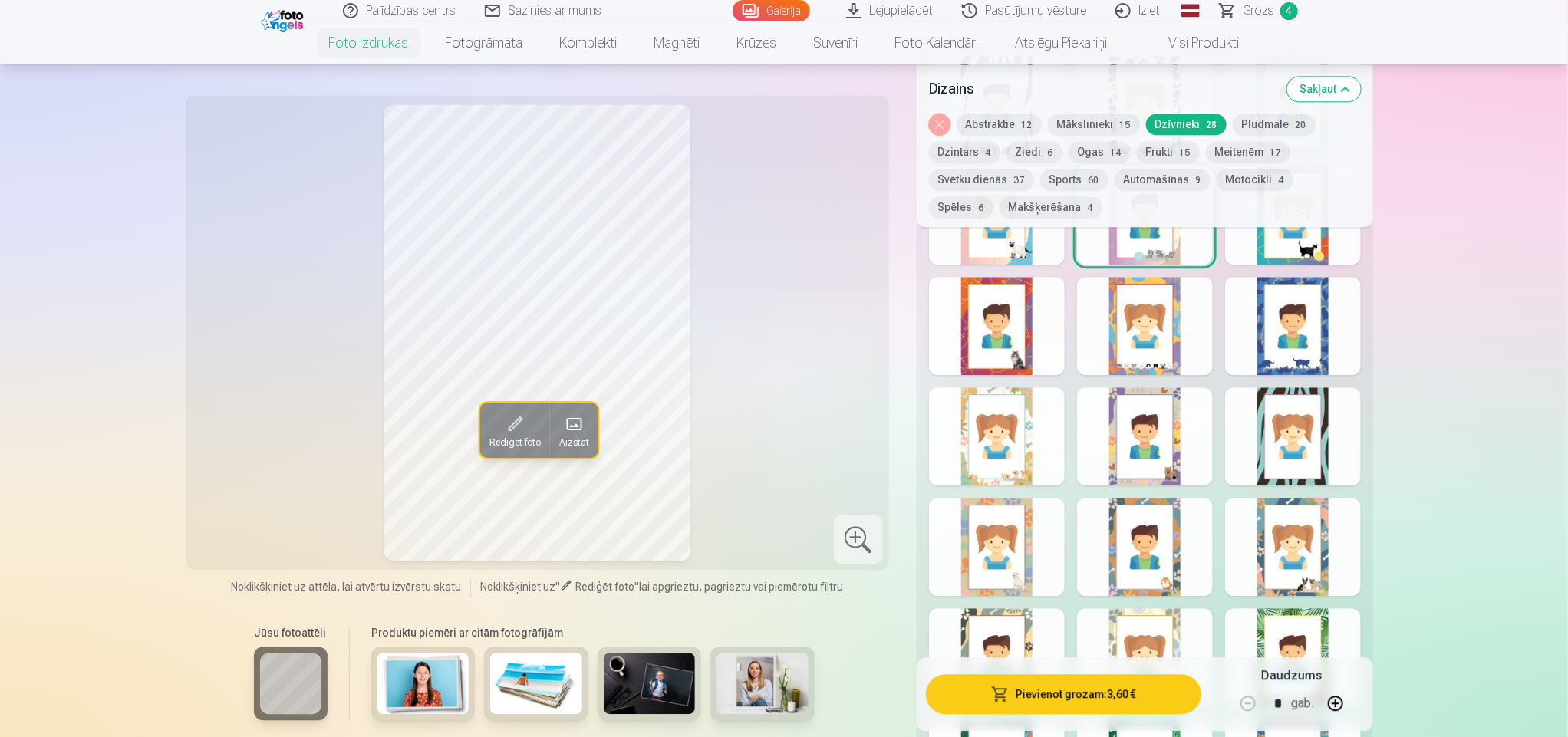
click at [1144, 448] on div "Rādīt mazāk dizainu" at bounding box center [1145, 619] width 457 height 1150
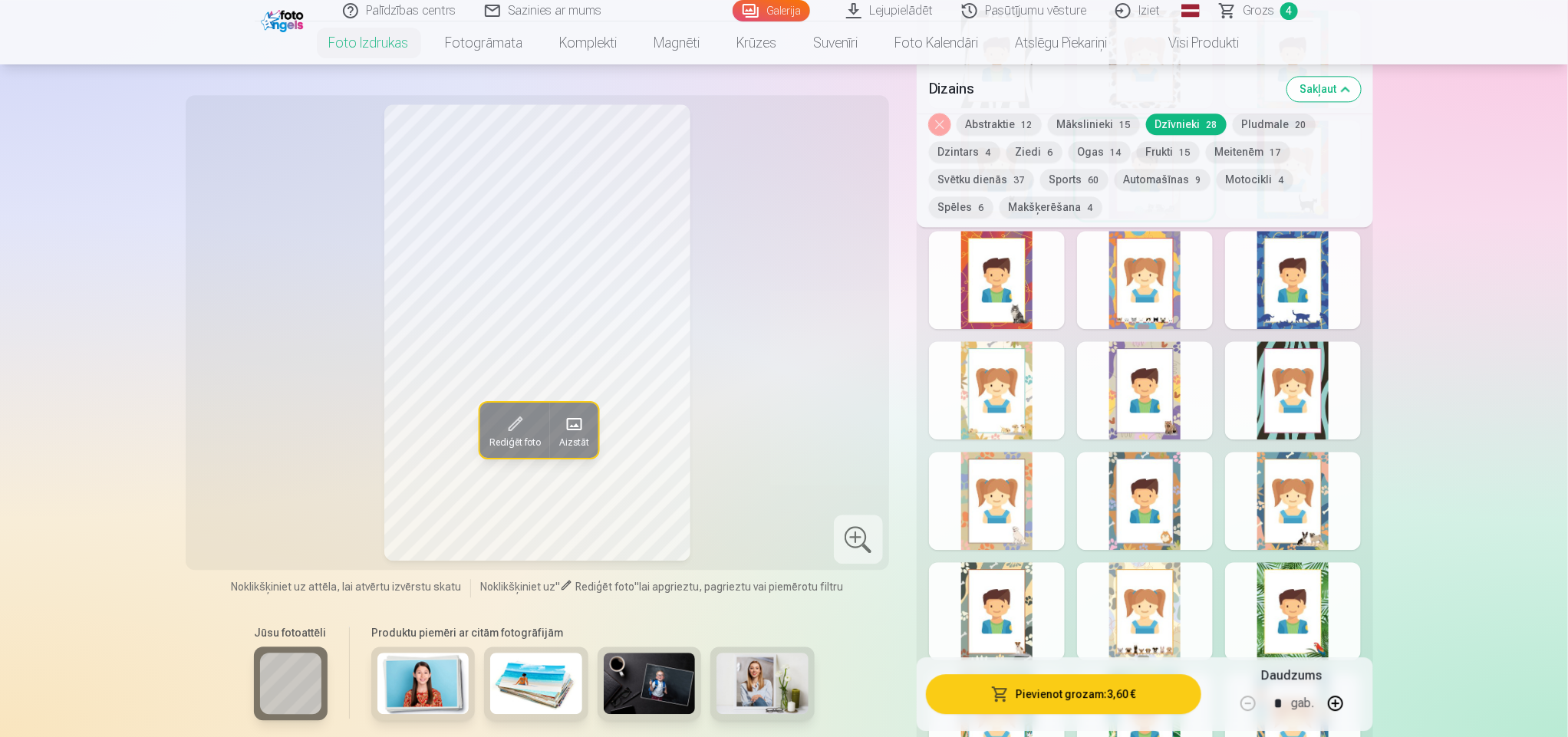
click at [1349, 396] on div at bounding box center [1292, 390] width 136 height 98
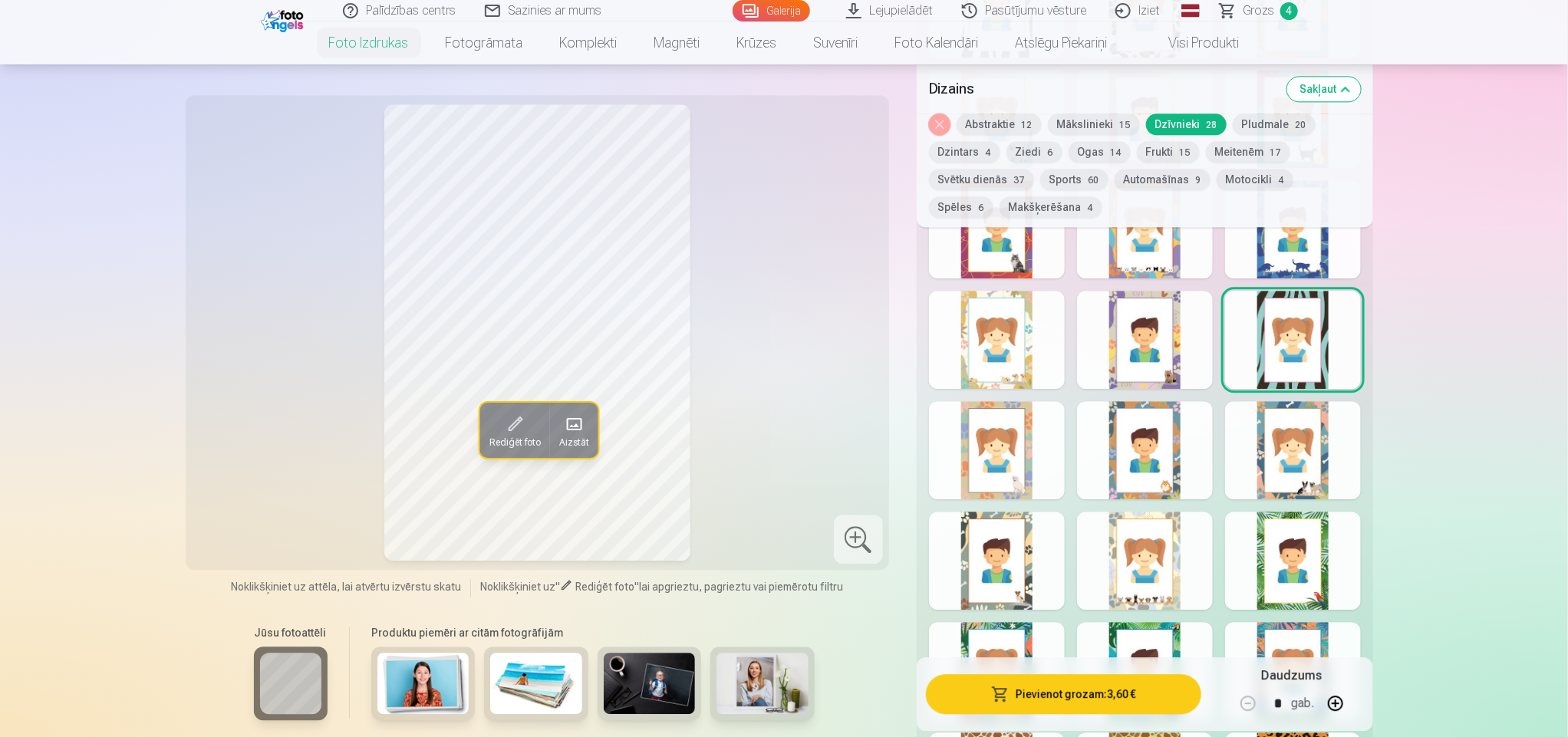
click at [1319, 499] on div "Rādīt mazāk dizainu" at bounding box center [1145, 522] width 457 height 1150
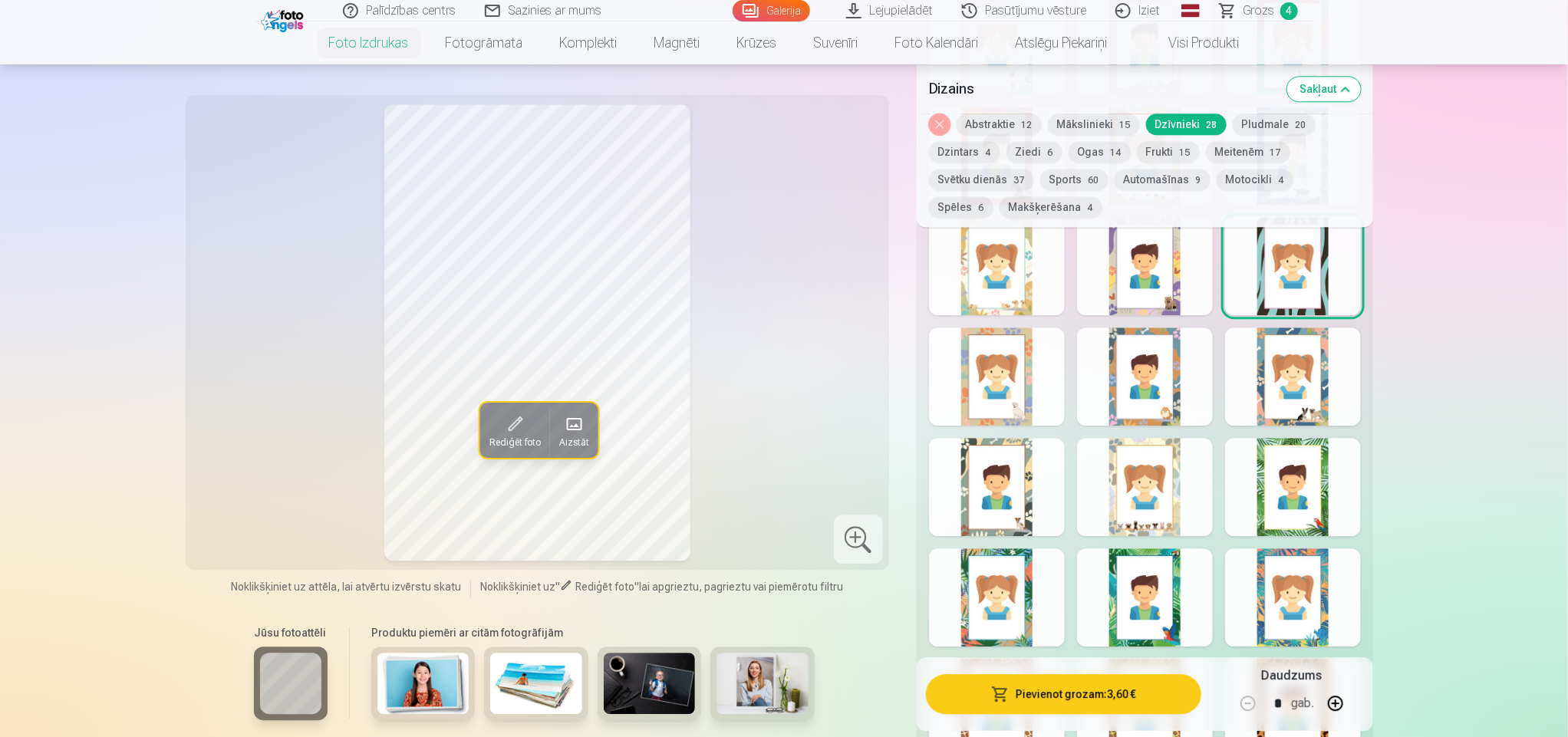
scroll to position [2031, 0]
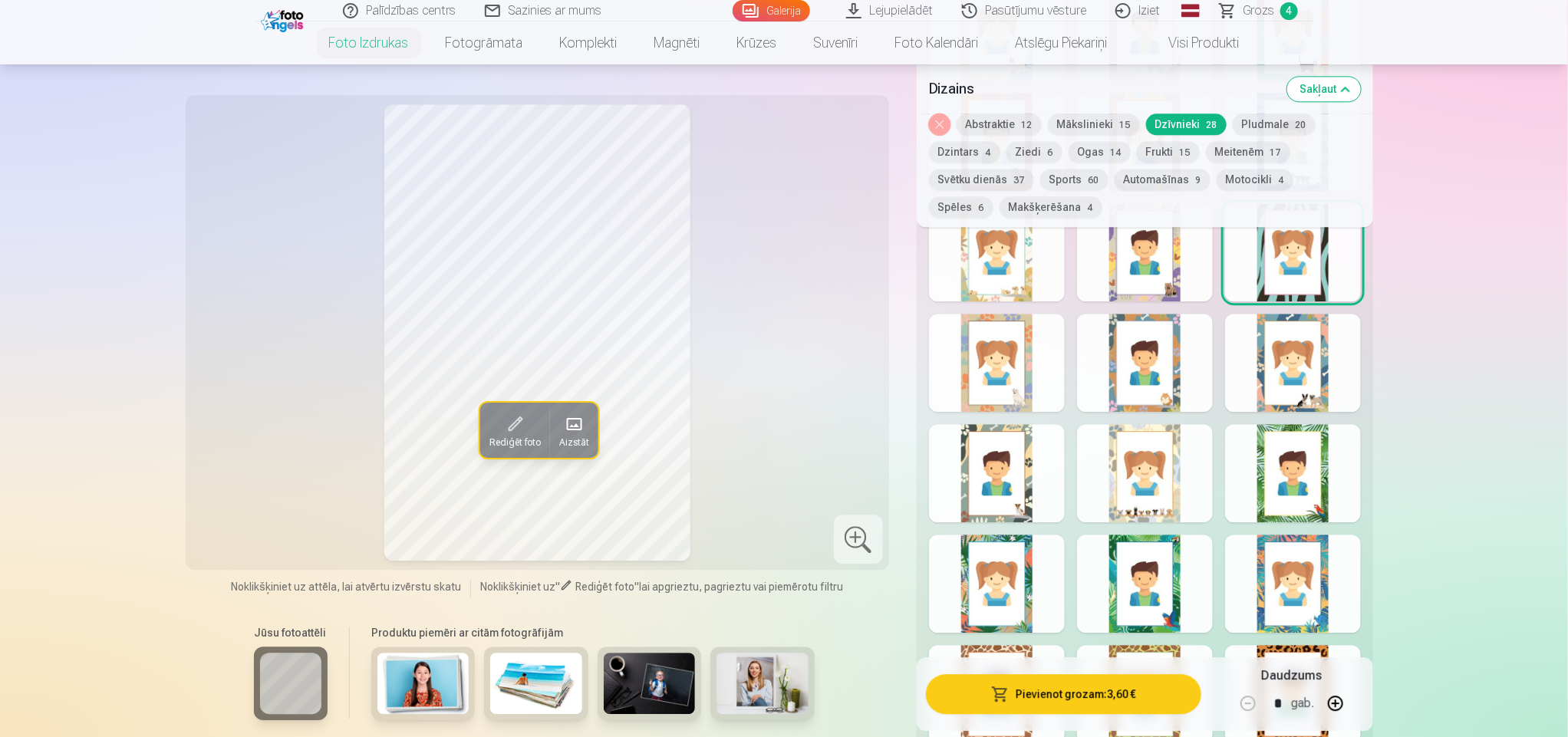
click at [1319, 499] on div at bounding box center [1292, 473] width 136 height 98
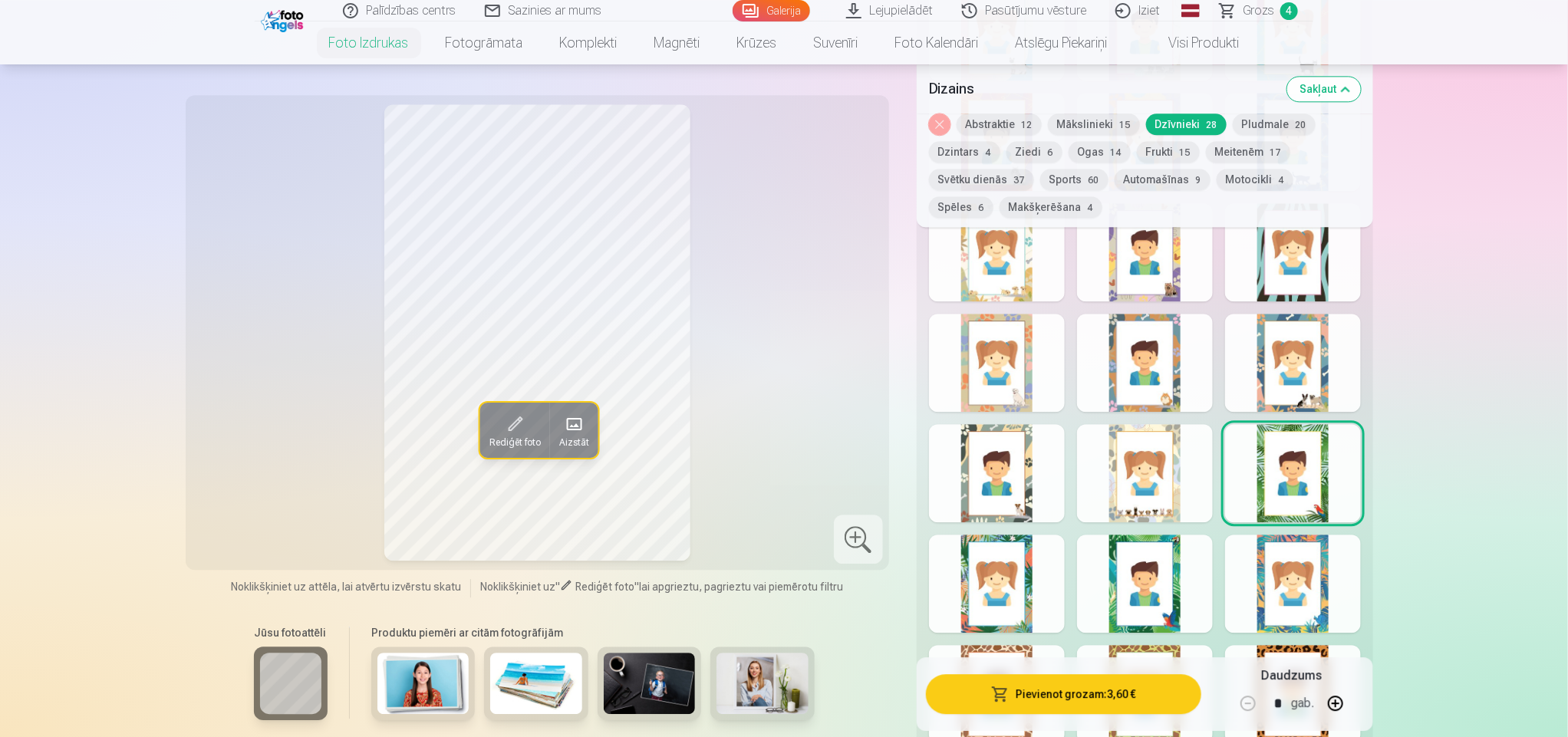
click at [1298, 583] on div at bounding box center [1292, 583] width 136 height 98
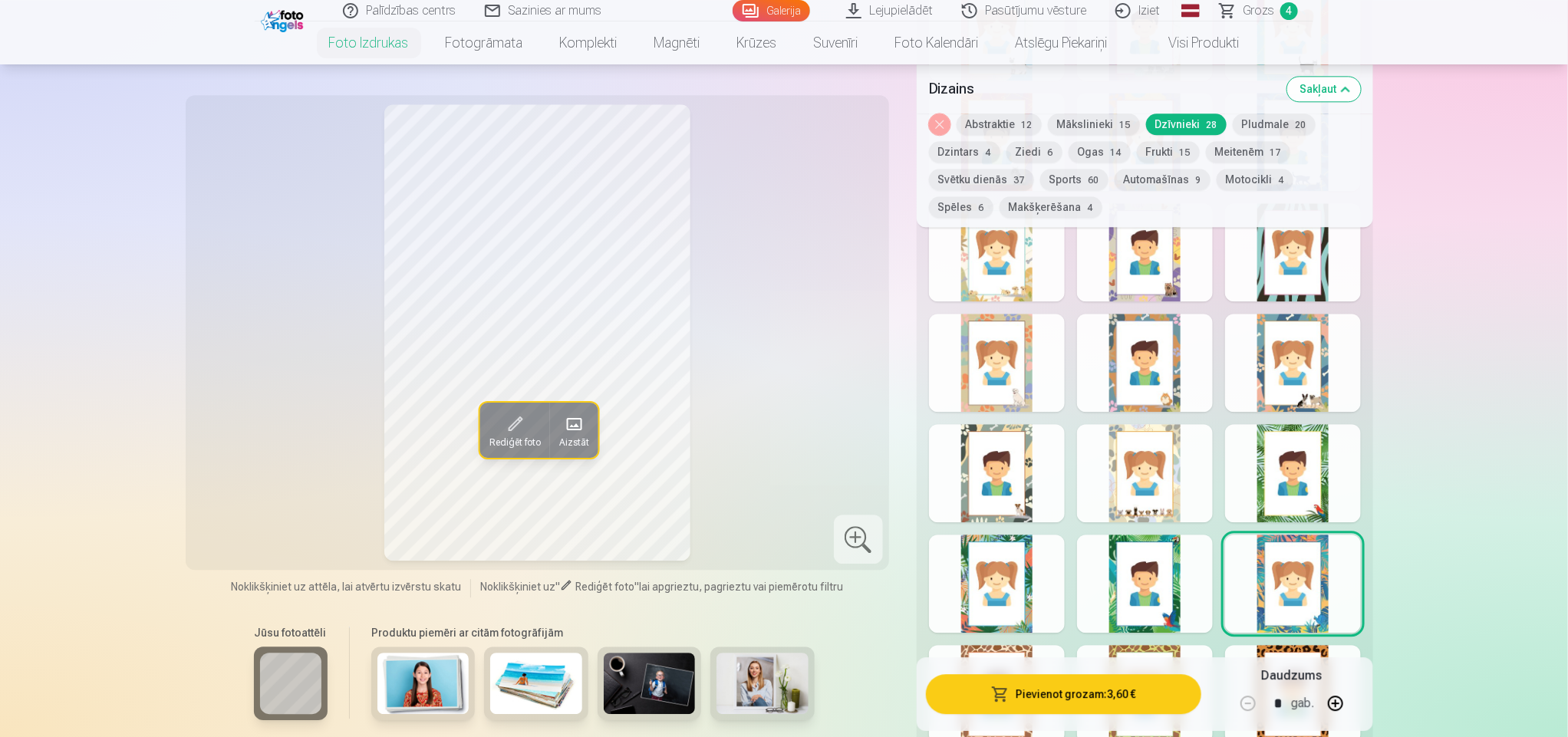
click at [1012, 585] on div at bounding box center [997, 583] width 136 height 98
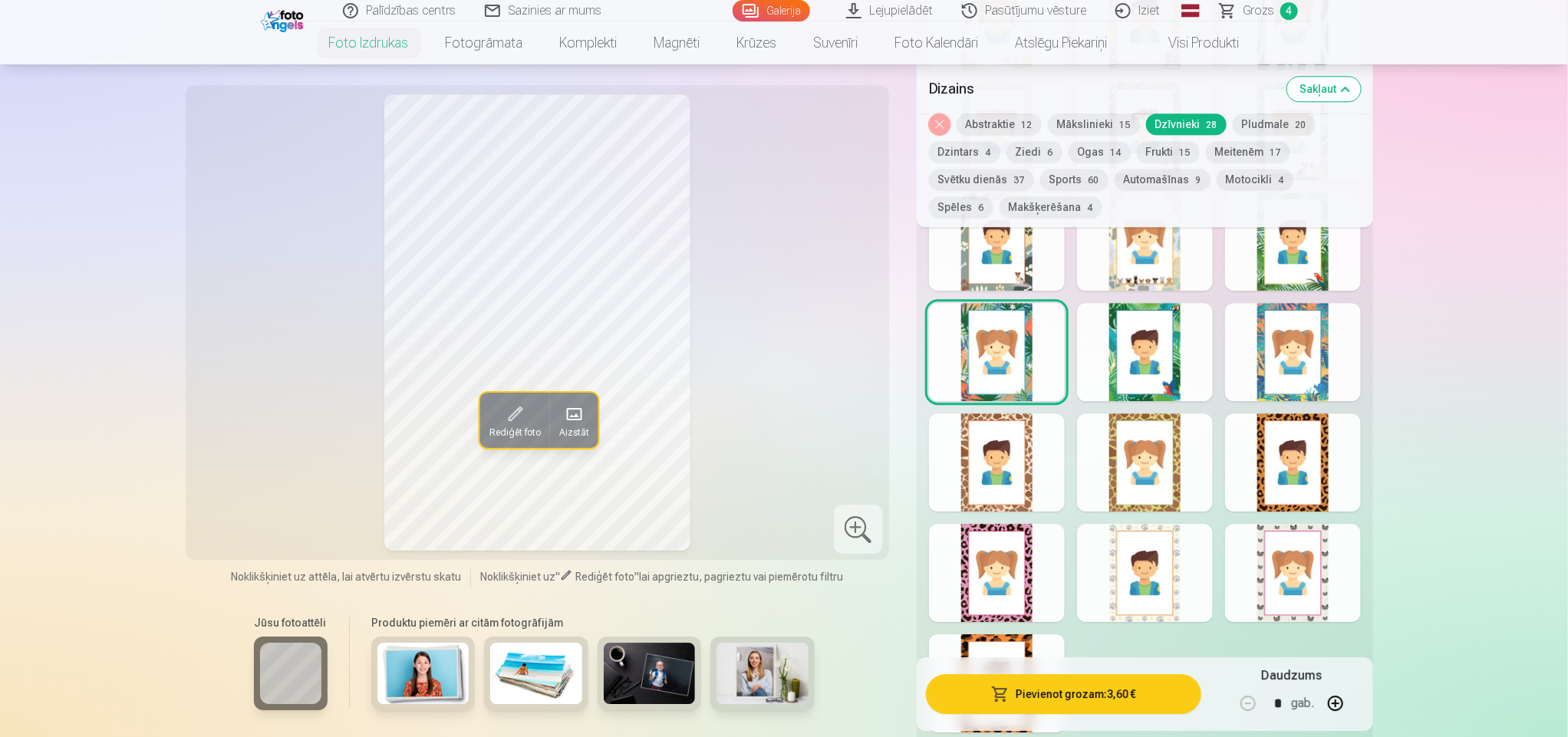
scroll to position [2306, 0]
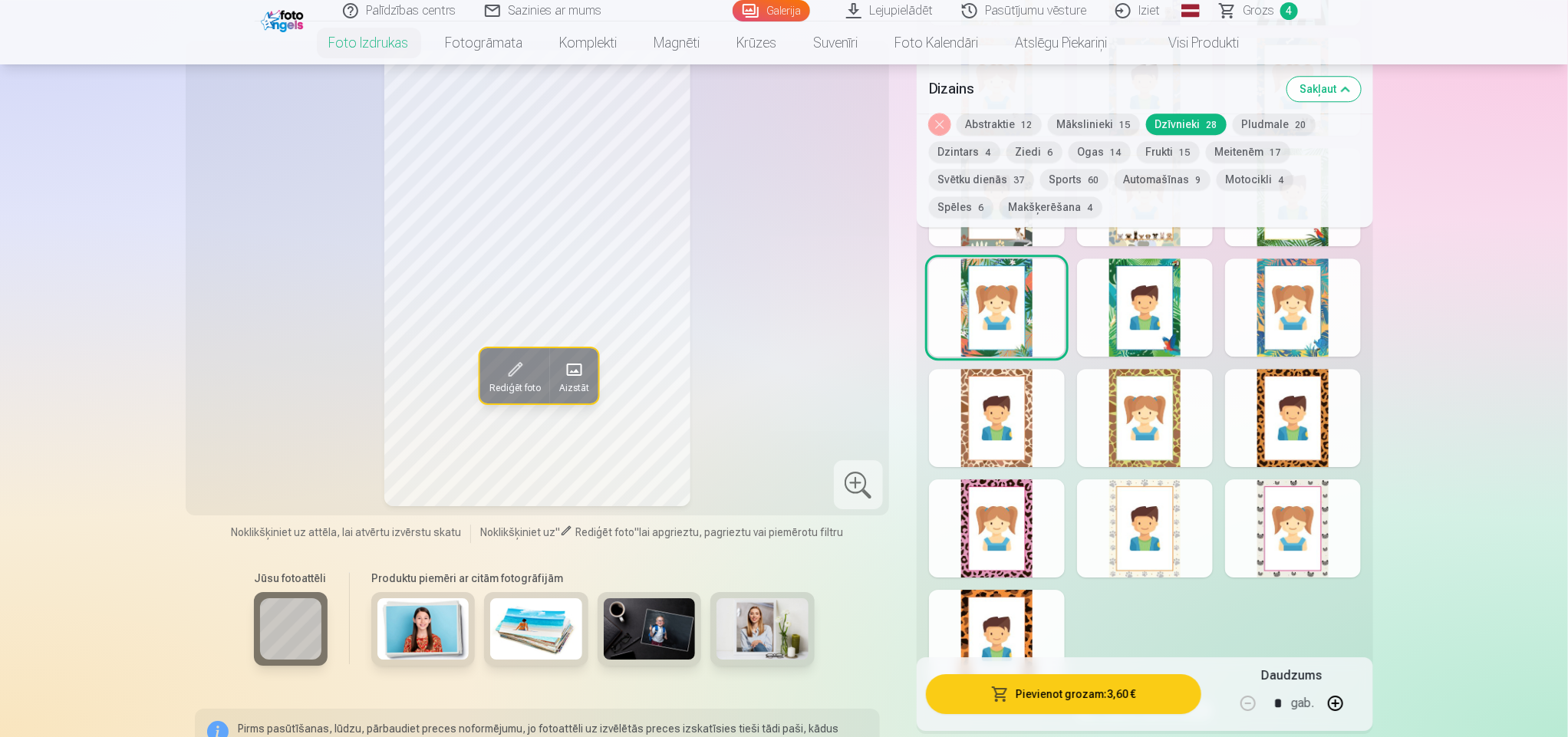
click at [1011, 514] on div at bounding box center [997, 528] width 136 height 98
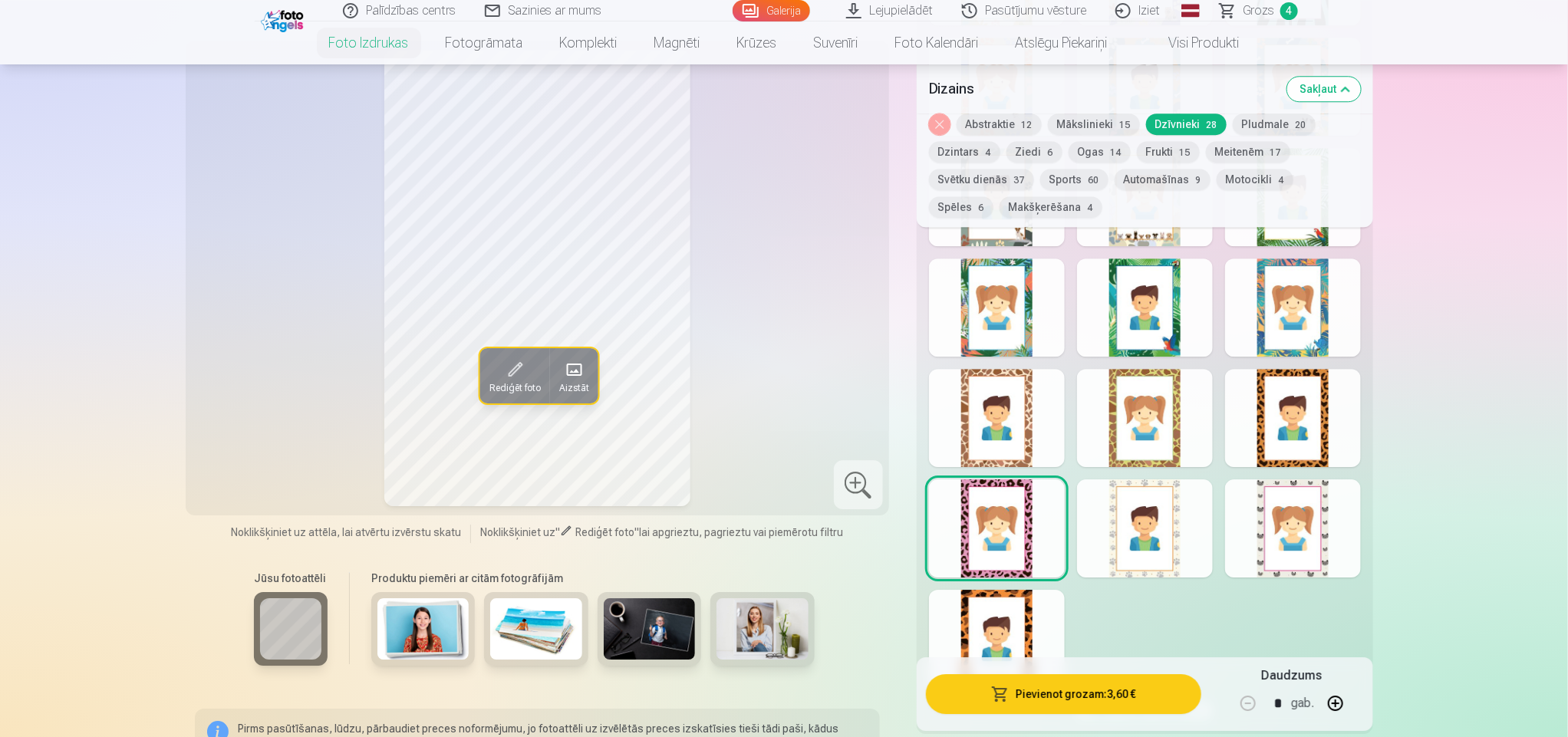
click at [1218, 527] on div "Rādīt mazāk dizainu" at bounding box center [1145, 159] width 457 height 1150
click at [1167, 530] on div at bounding box center [1145, 528] width 136 height 98
click at [1284, 519] on div at bounding box center [1292, 528] width 136 height 98
click at [986, 609] on div at bounding box center [997, 639] width 136 height 98
click at [987, 515] on div at bounding box center [997, 528] width 136 height 98
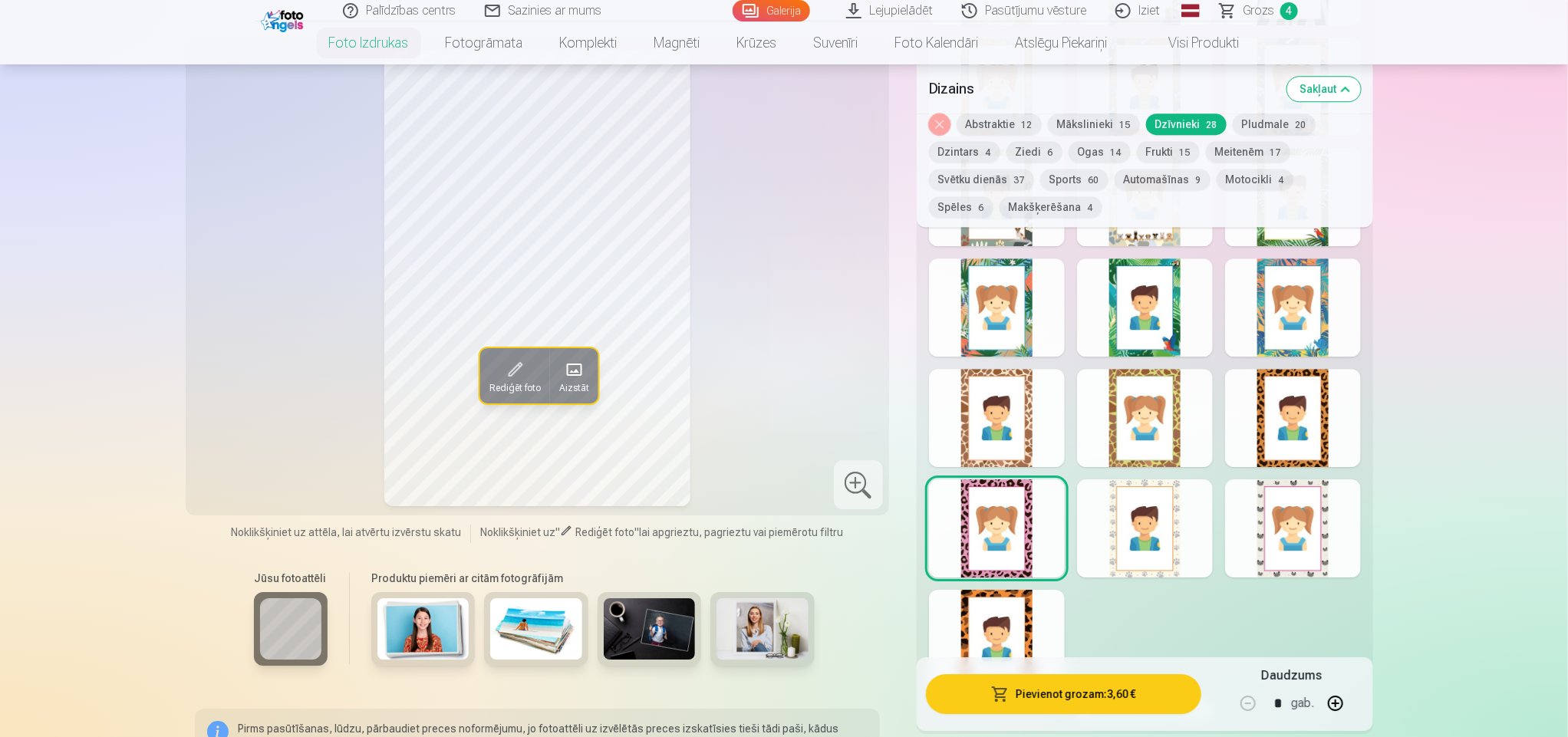
click at [1284, 509] on div at bounding box center [1292, 528] width 136 height 98
click at [1109, 541] on div at bounding box center [1145, 528] width 136 height 98
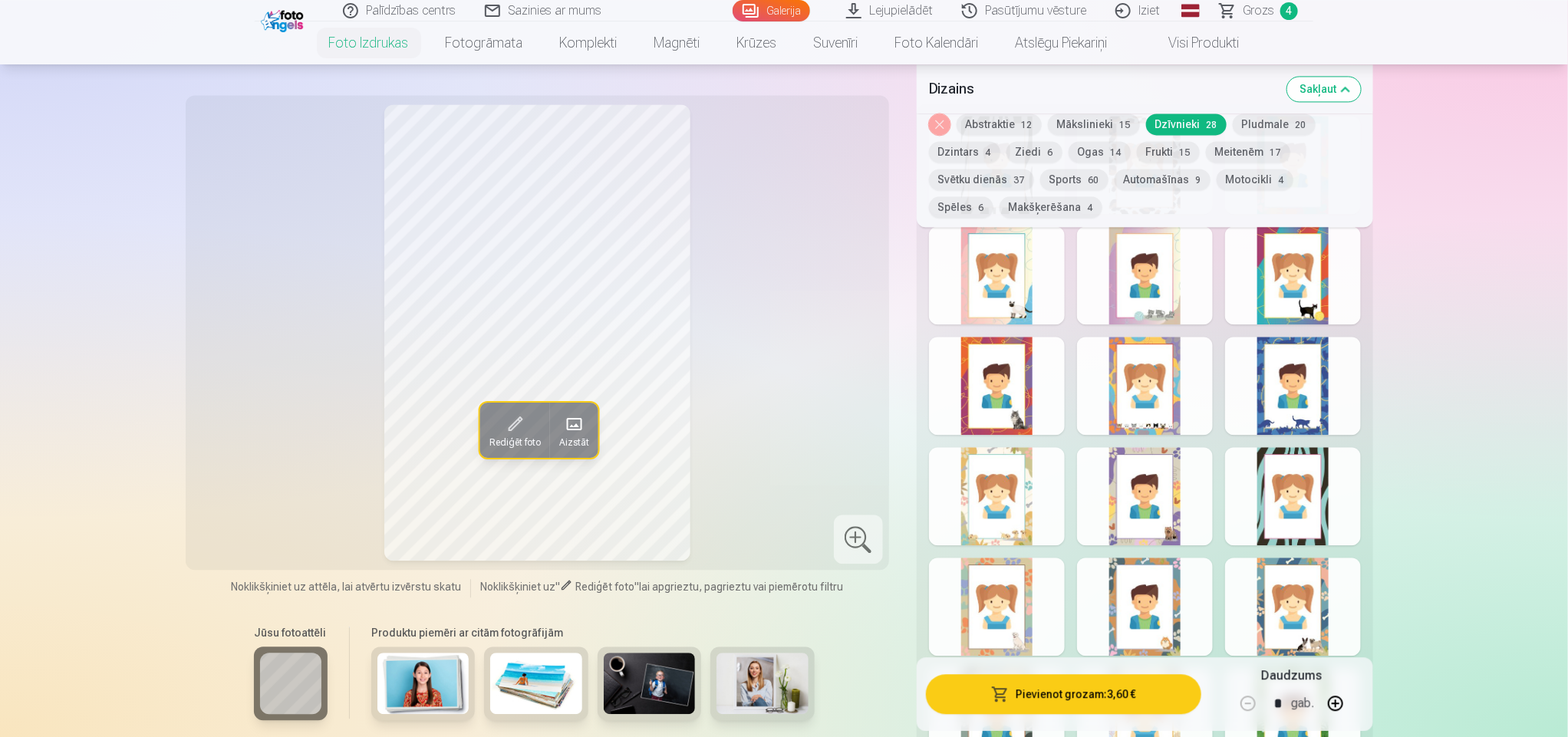
scroll to position [1731, 0]
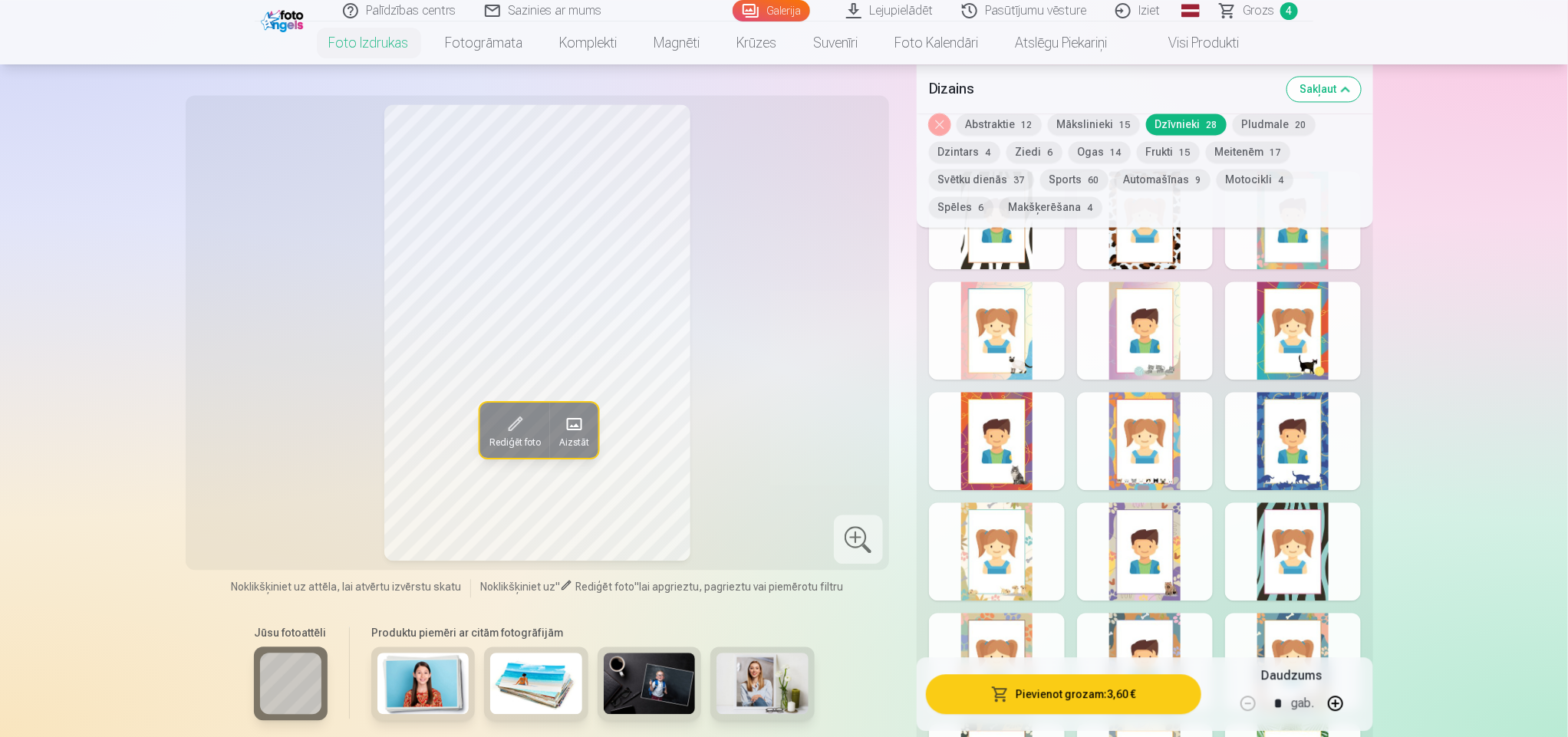
click at [1116, 437] on div at bounding box center [1145, 441] width 136 height 98
click at [1140, 340] on div at bounding box center [1145, 330] width 136 height 98
click at [987, 336] on div at bounding box center [997, 330] width 136 height 98
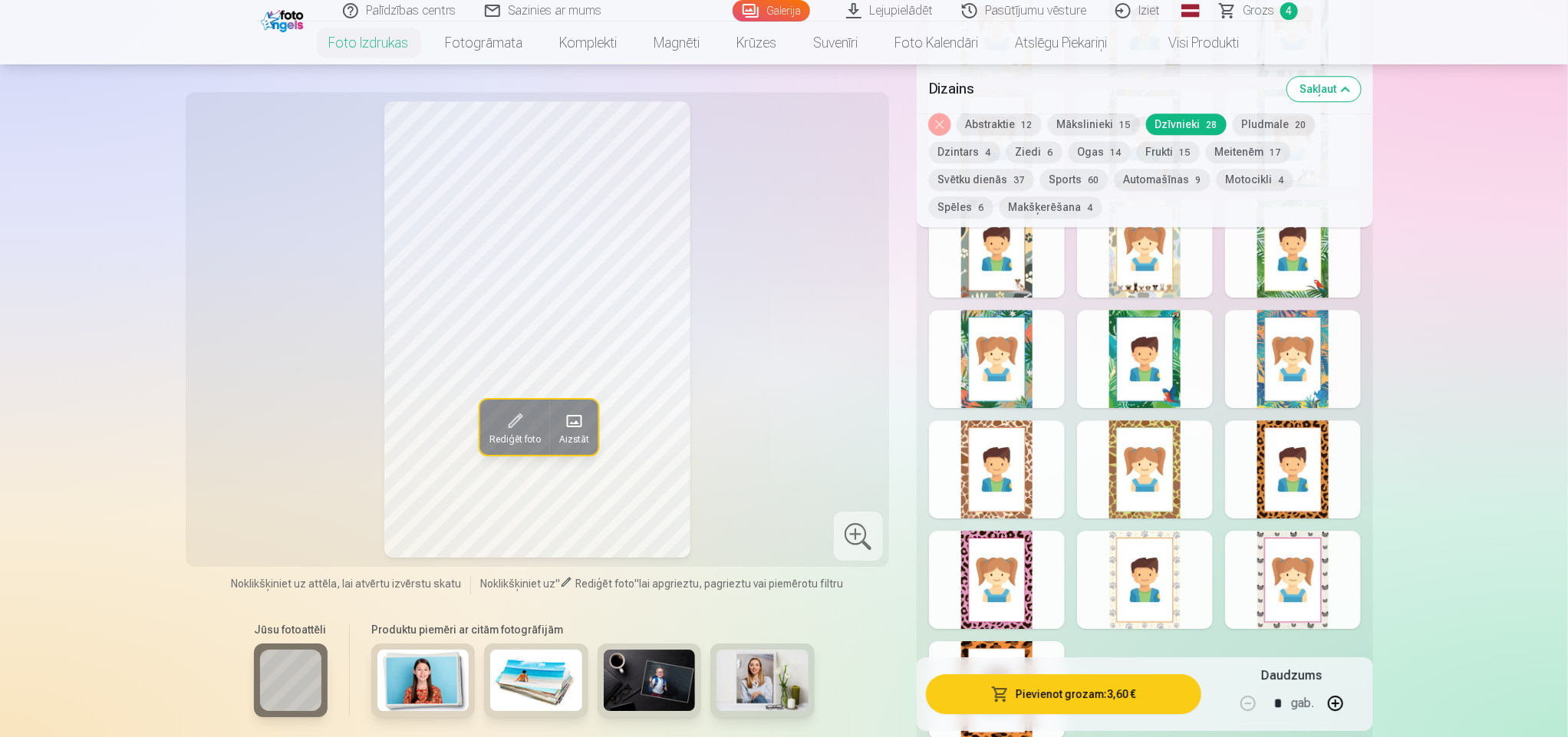
scroll to position [2198, 0]
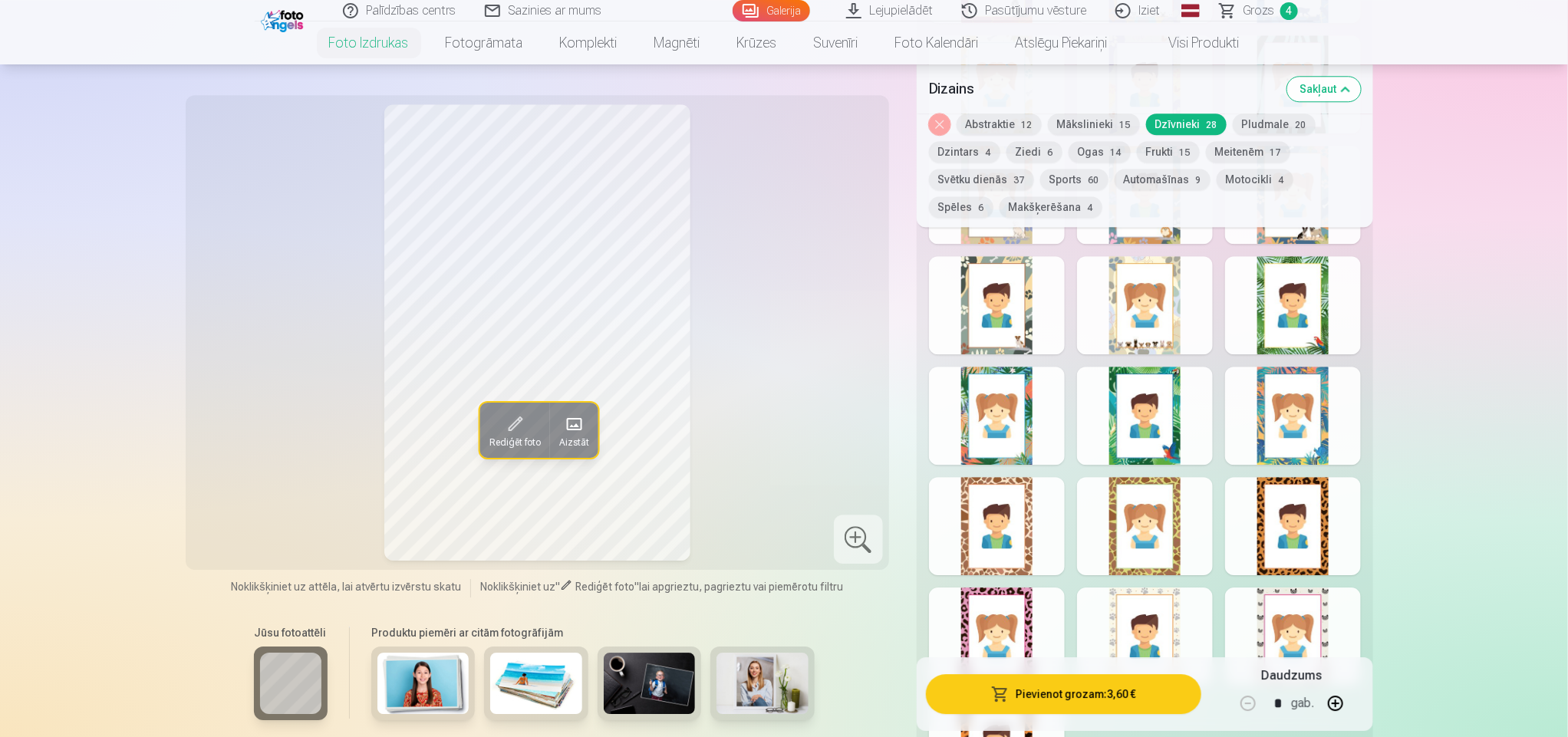
click at [1300, 617] on div at bounding box center [1292, 636] width 136 height 98
click at [983, 624] on div at bounding box center [997, 636] width 136 height 98
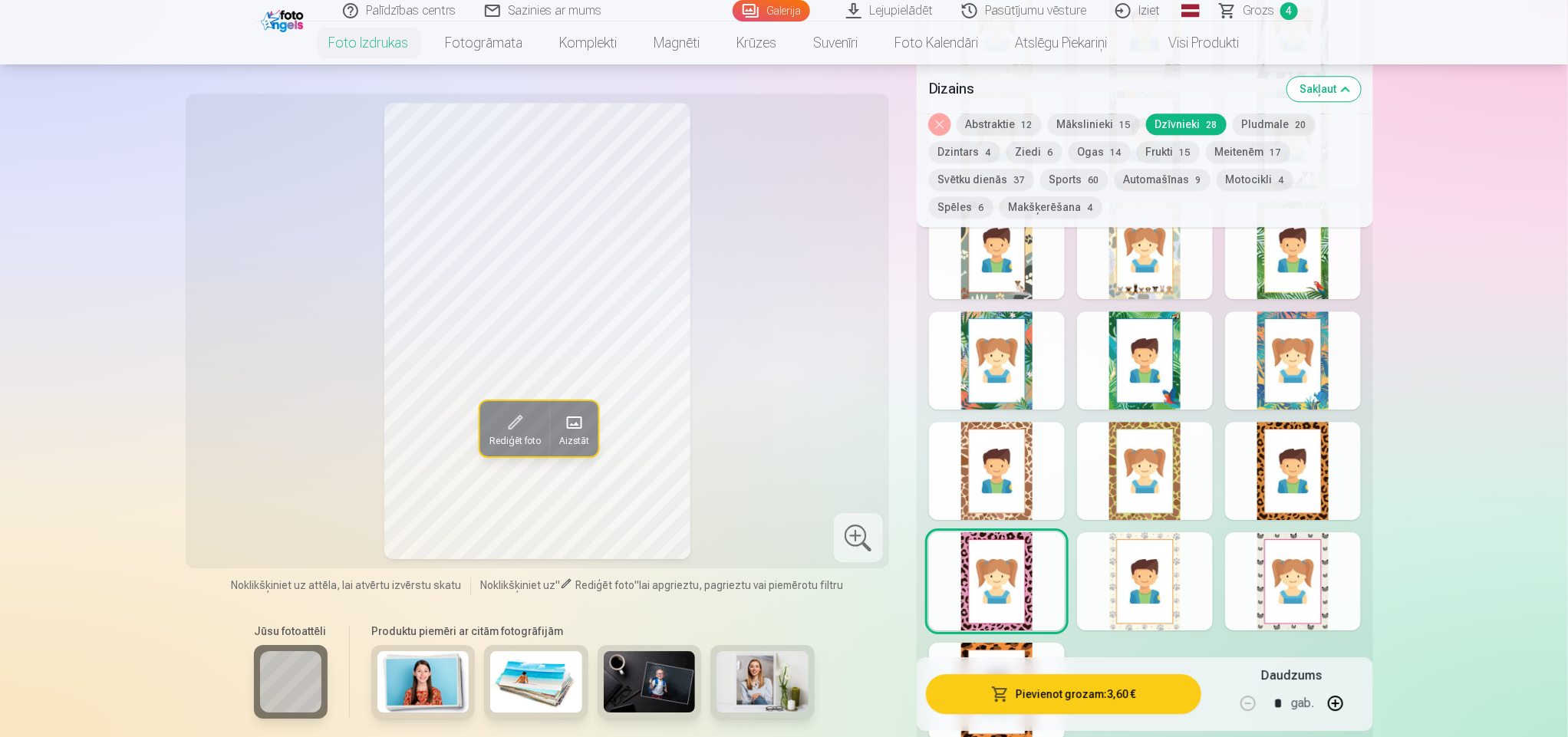
click at [1280, 608] on div at bounding box center [1292, 582] width 136 height 98
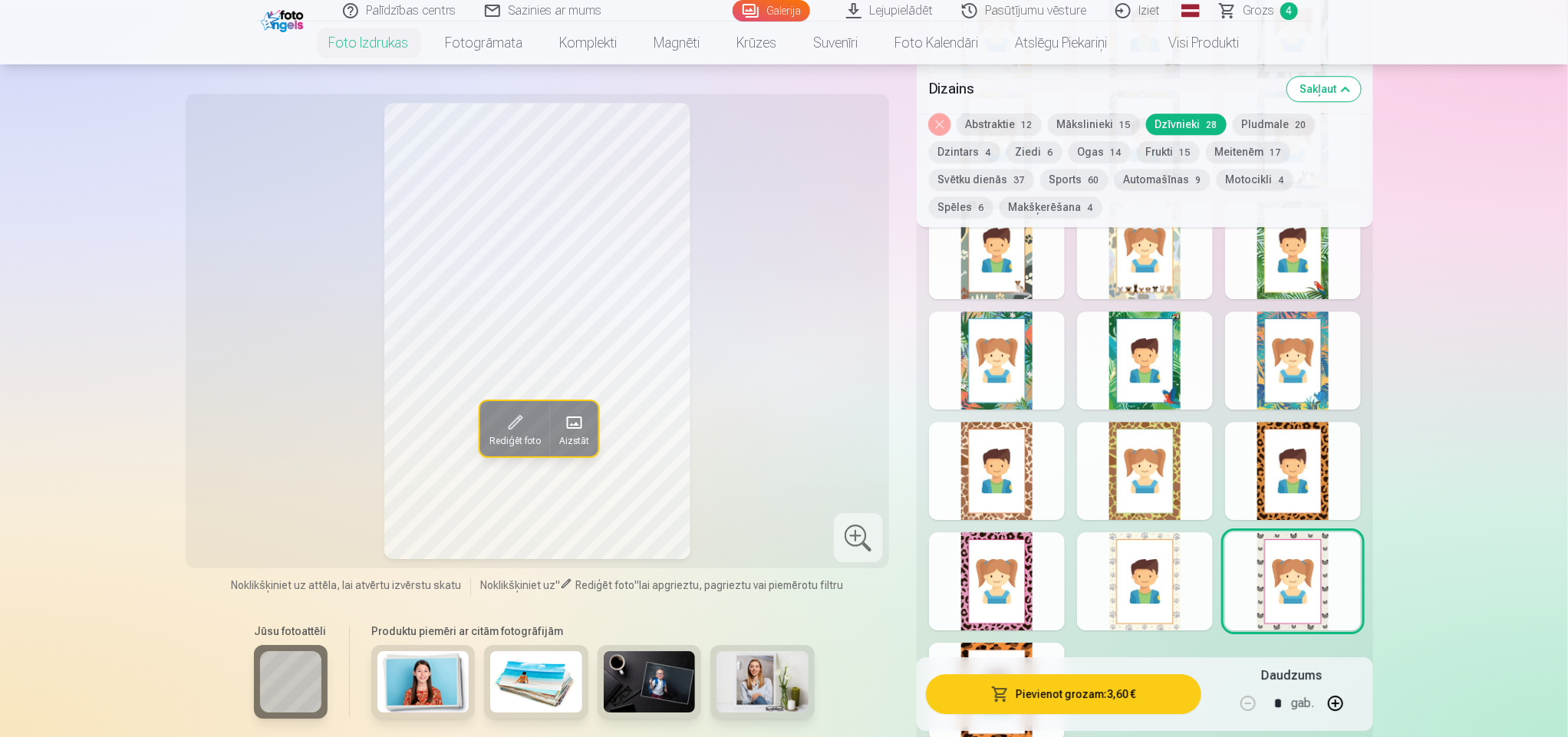
click at [1035, 698] on button "Pievienot grozam : 3,60 €" at bounding box center [1063, 694] width 276 height 40
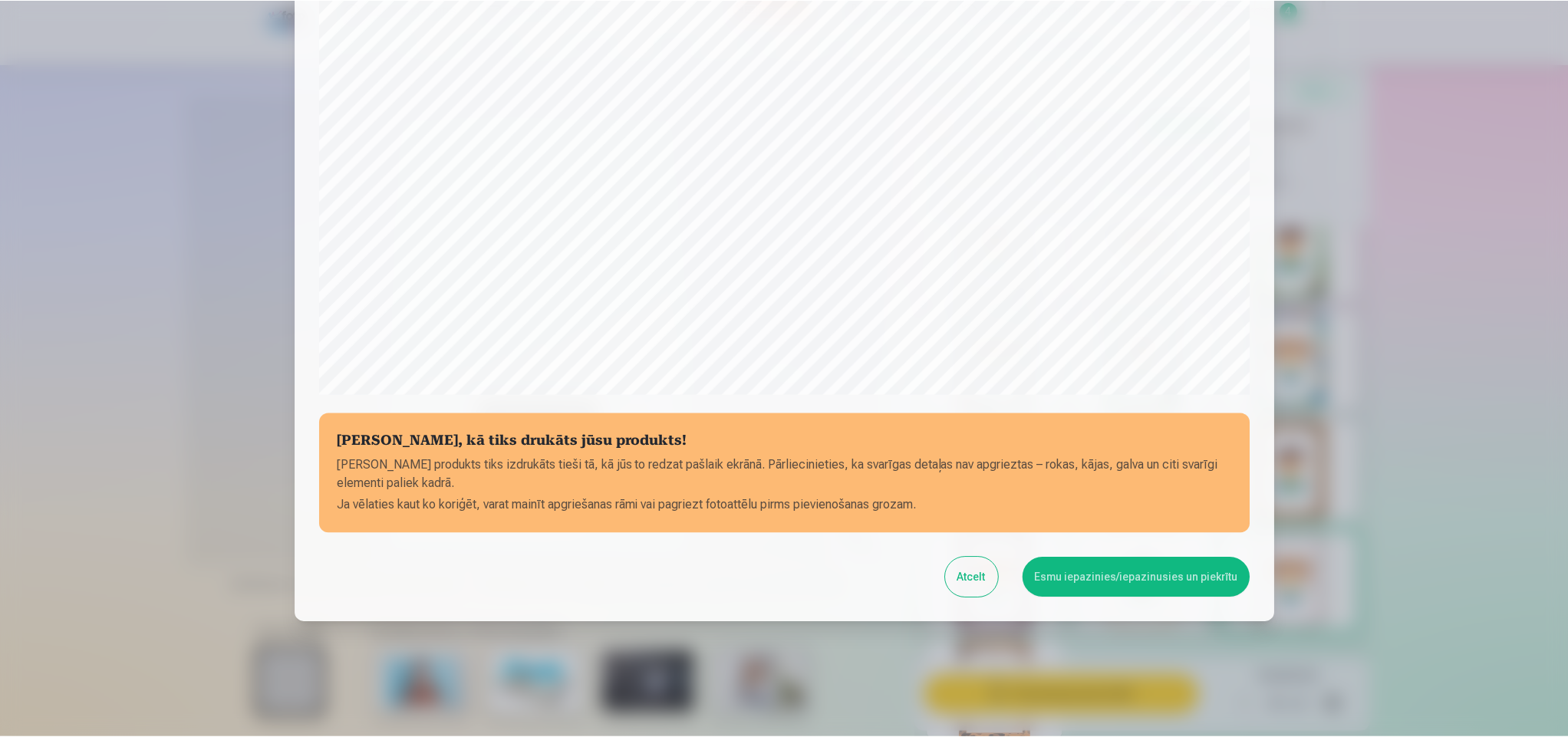
scroll to position [367, 0]
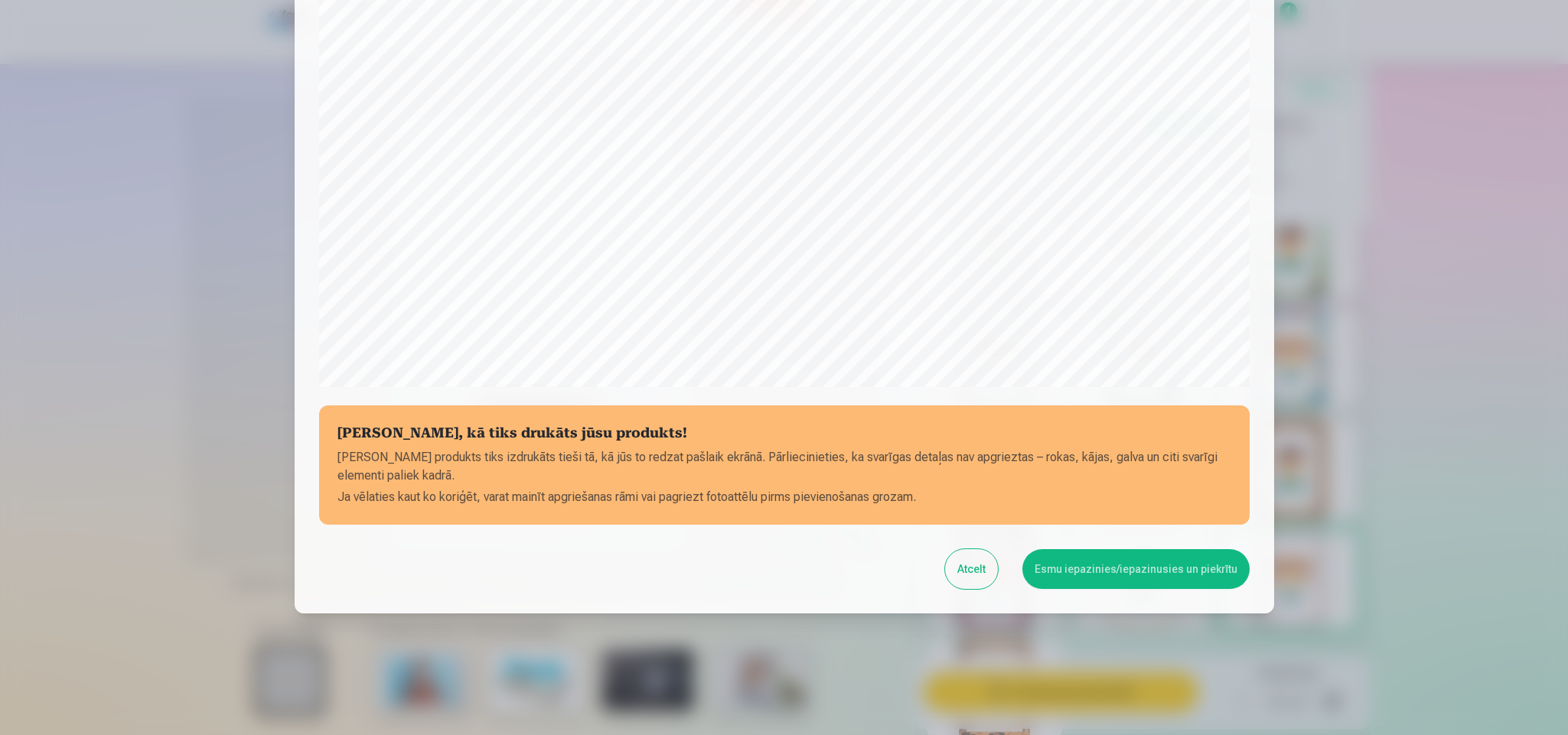
click at [1139, 555] on button "Esmu iepazinies/iepazinusies un piekrītu" at bounding box center [1135, 569] width 227 height 40
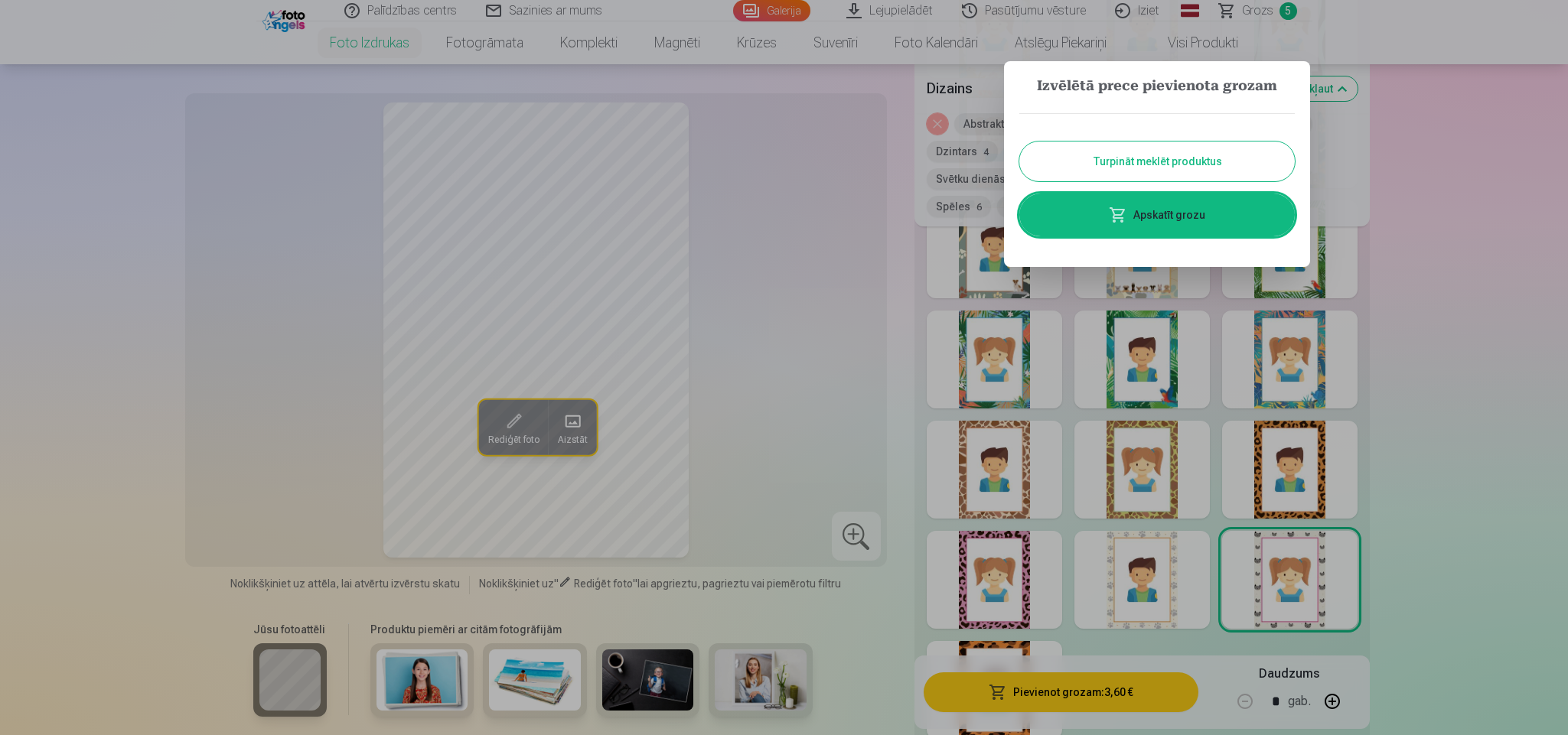
click at [1160, 214] on link "Apskatīt grozu" at bounding box center [1157, 215] width 276 height 42
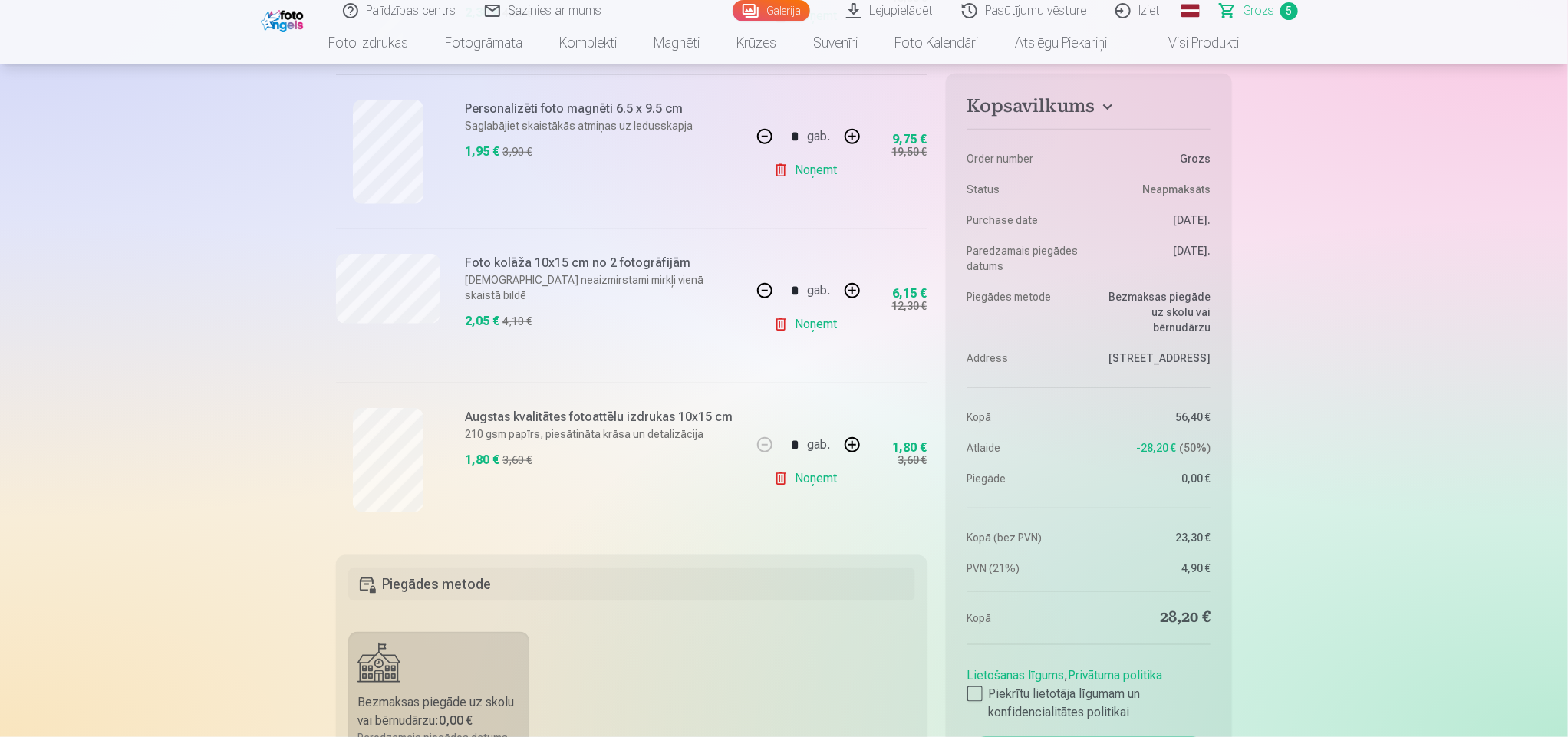
scroll to position [645, 0]
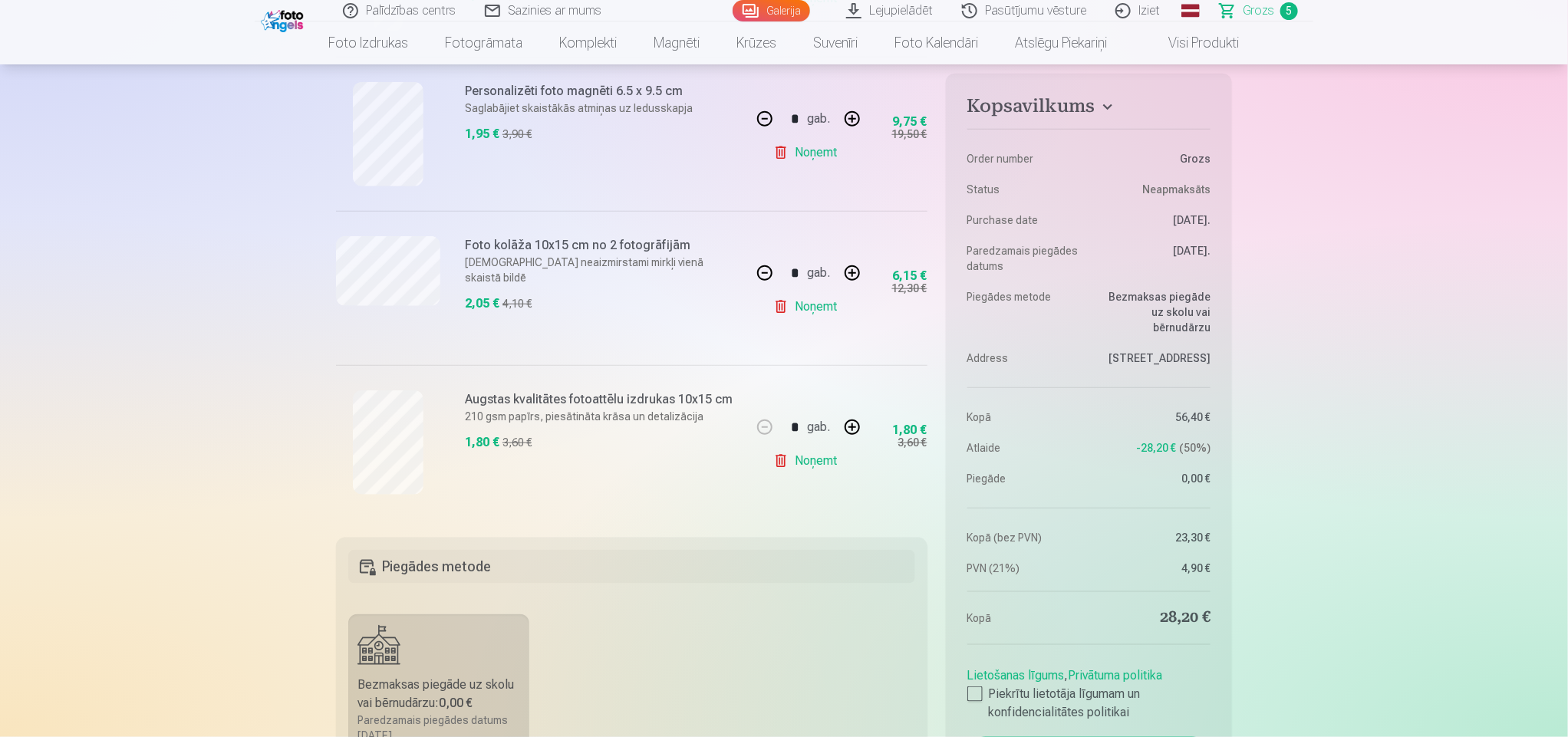
click at [857, 428] on button "button" at bounding box center [852, 427] width 37 height 37
type input "*"
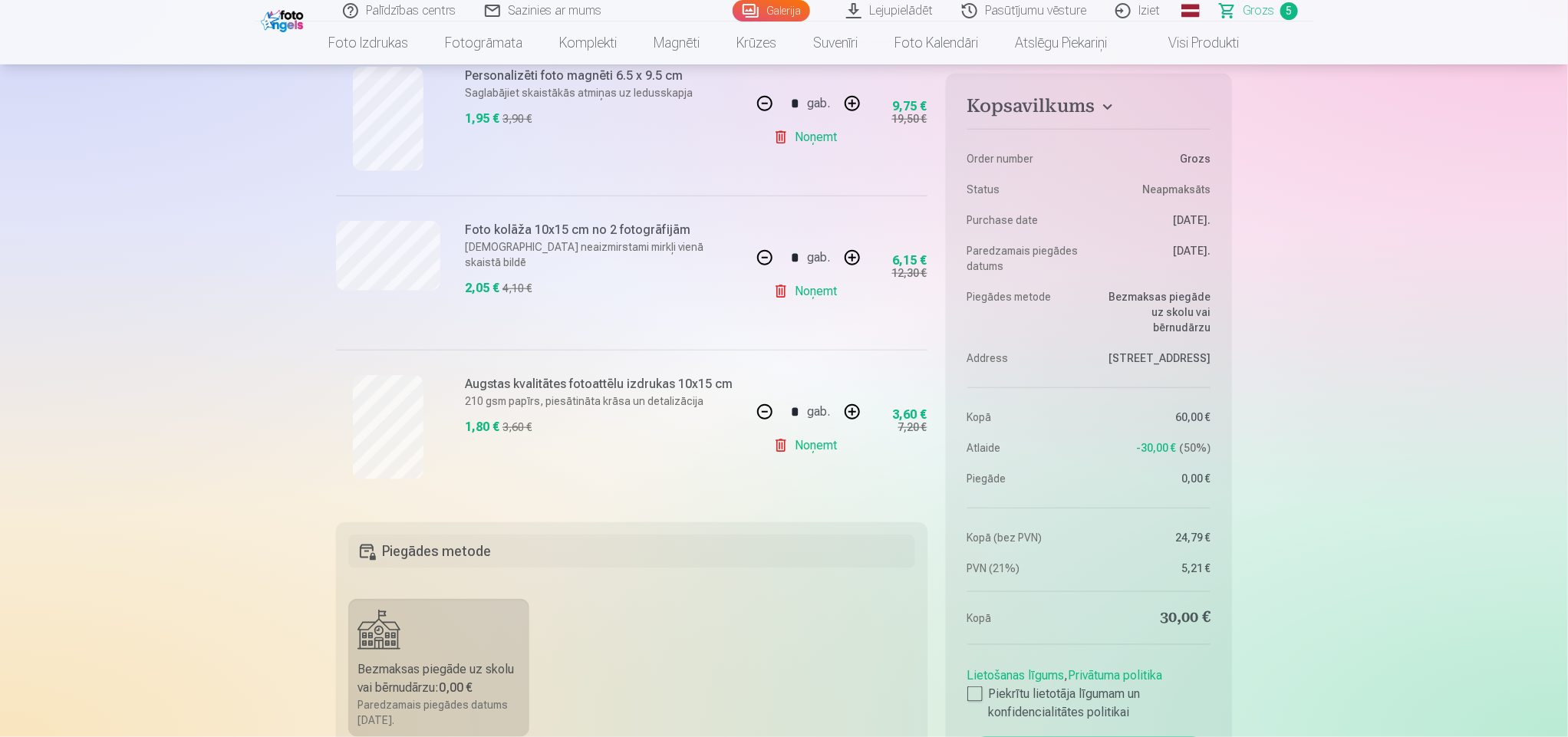
click at [717, 666] on fieldset "Piegādes metode Bezmaksas piegāde uz skolu vai bērnudārzu : 0,00 € Paredzamais …" at bounding box center [631, 705] width 592 height 365
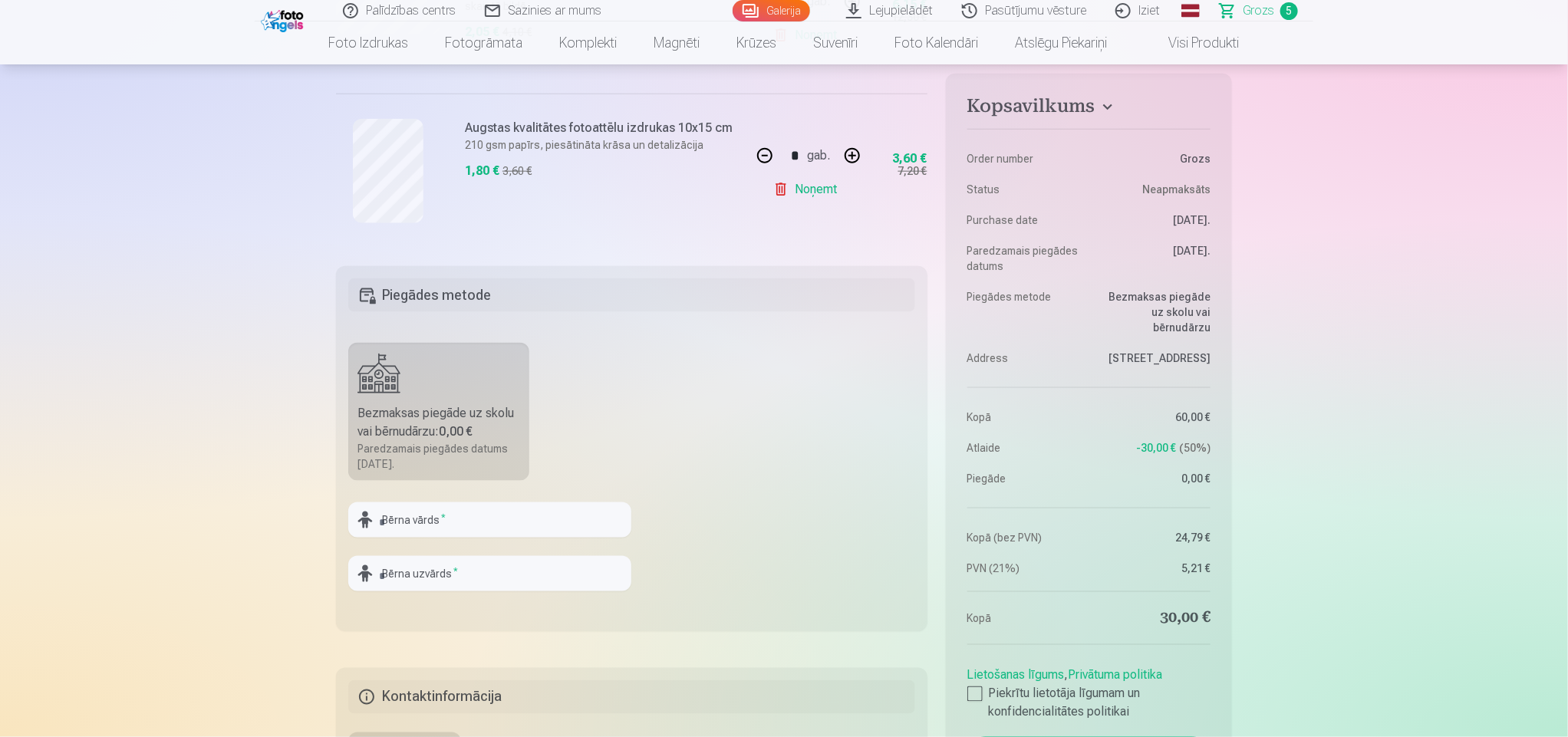
scroll to position [920, 0]
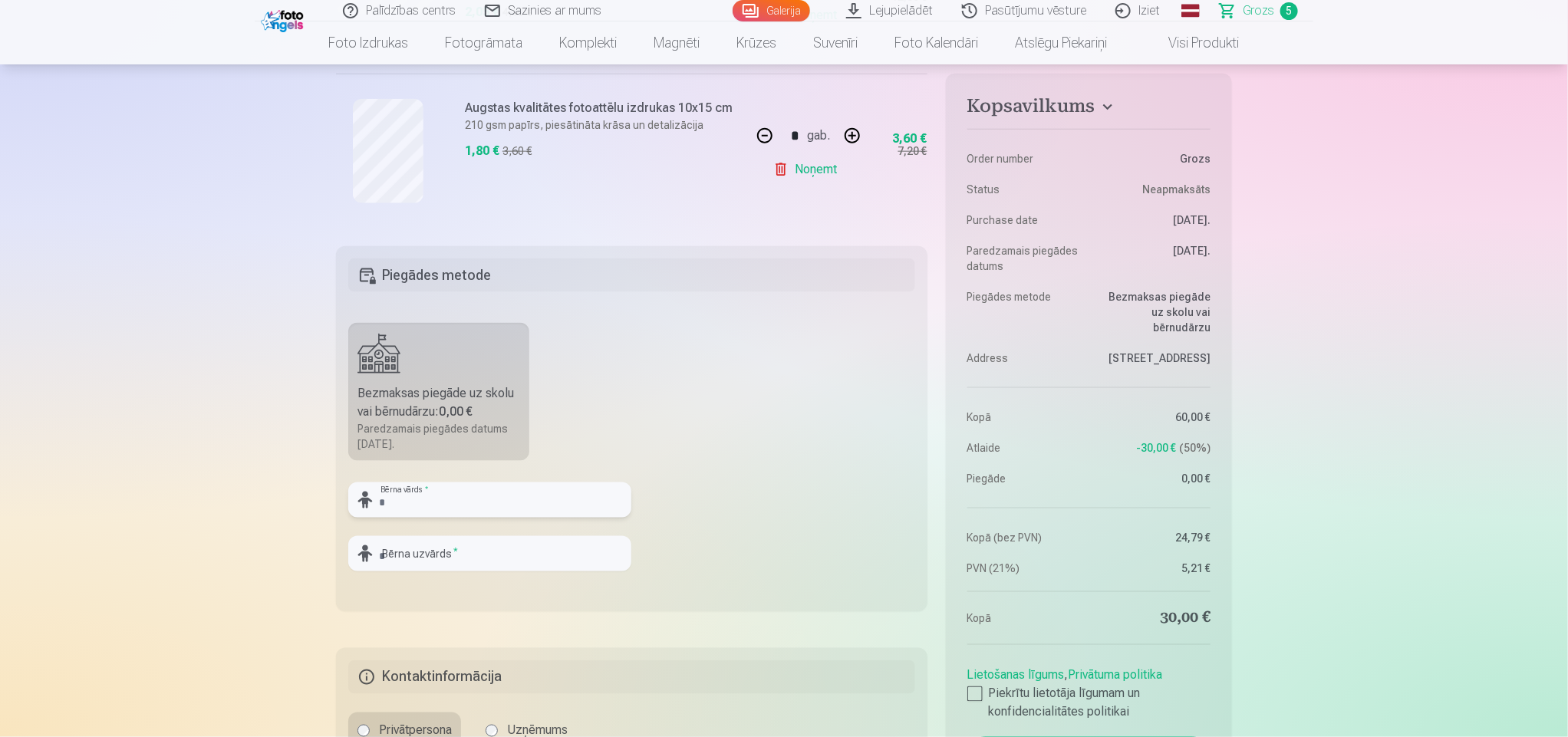
click at [493, 502] on input "text" at bounding box center [490, 500] width 283 height 35
type input "*"
type input "*****"
click at [468, 547] on input "text" at bounding box center [490, 554] width 283 height 35
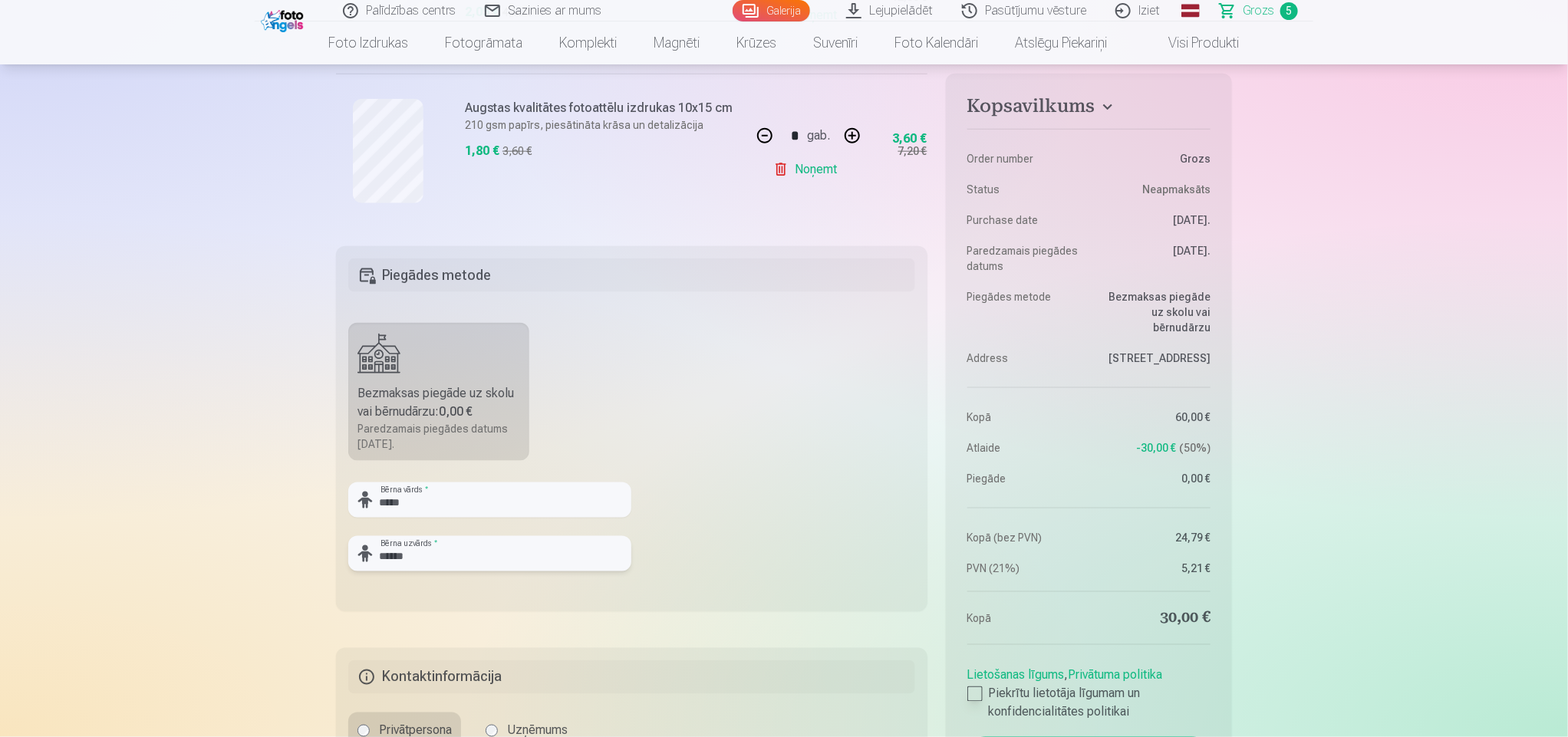
type input "******"
click at [980, 695] on div at bounding box center [974, 694] width 16 height 16
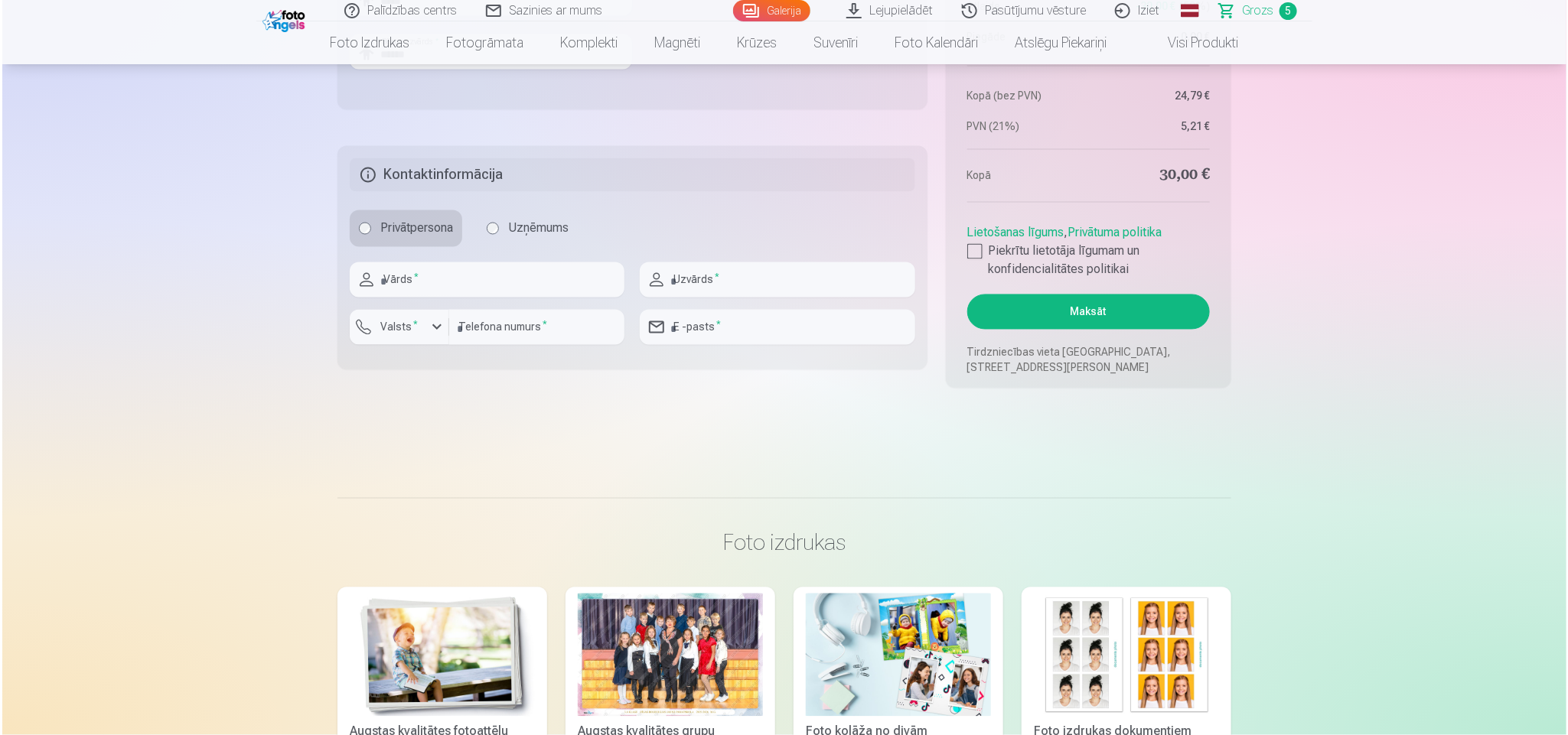
scroll to position [1451, 0]
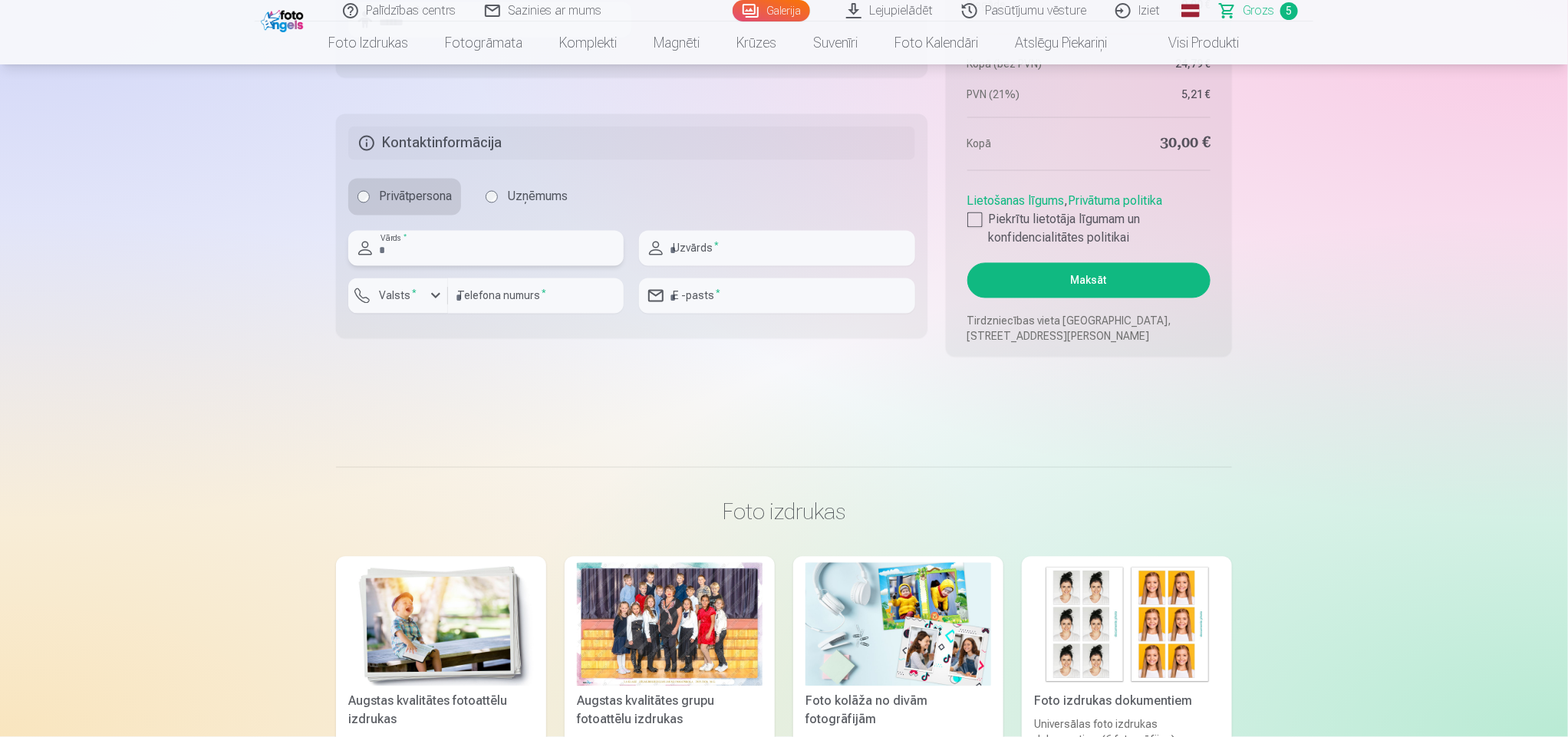
click at [539, 247] on input "text" at bounding box center [486, 249] width 276 height 35
type input "*****"
type input "******"
click at [523, 300] on input "number" at bounding box center [535, 296] width 176 height 35
click at [416, 303] on label "Valsts *" at bounding box center [398, 296] width 50 height 16
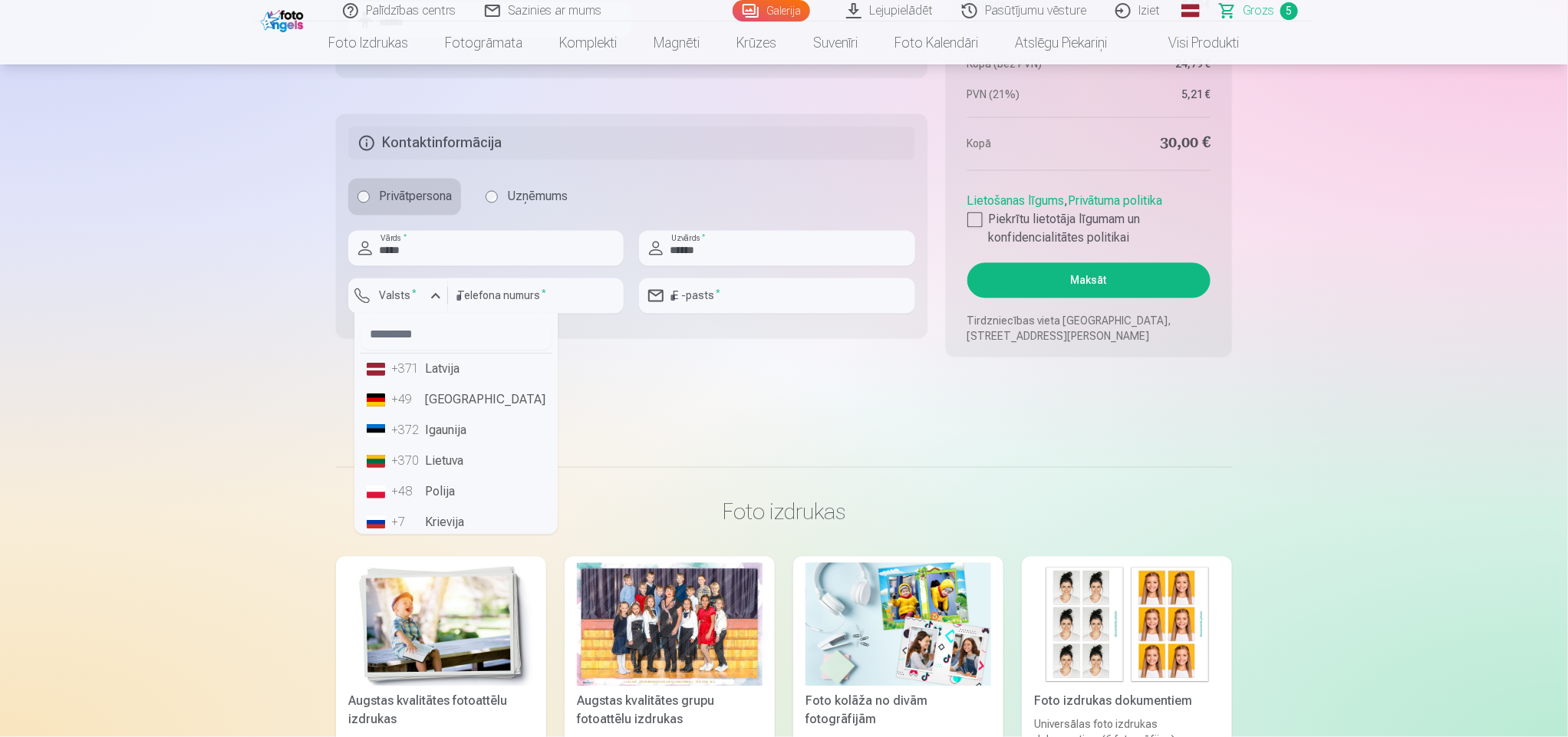
click at [423, 373] on li "+371 Latvija" at bounding box center [456, 369] width 191 height 31
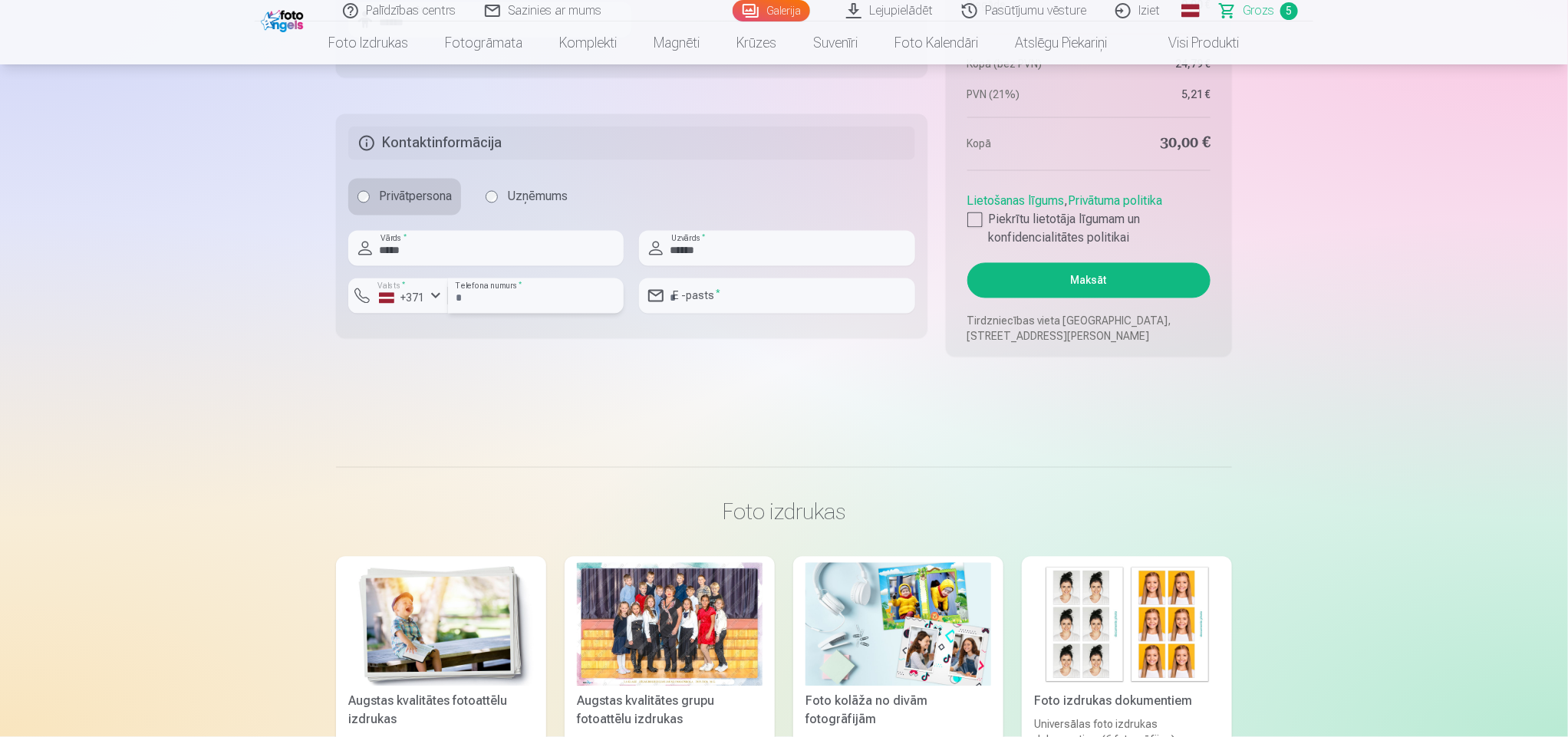
click at [496, 303] on input "number" at bounding box center [535, 296] width 176 height 35
type input "********"
click at [700, 295] on input "email" at bounding box center [777, 296] width 276 height 35
type input "**********"
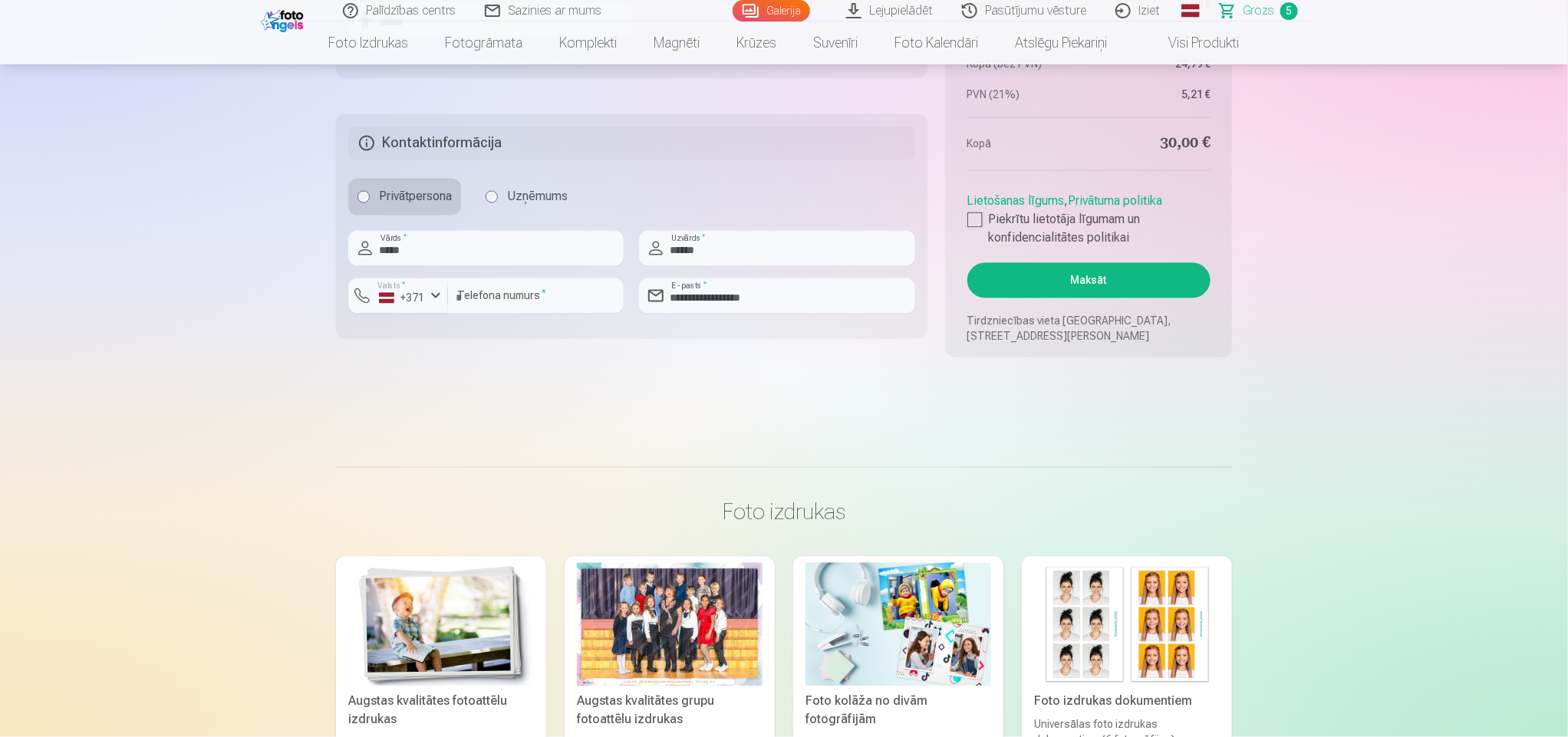
click at [1130, 265] on button "Maksāt" at bounding box center [1088, 281] width 243 height 35
